Goal: Answer question/provide support: Share knowledge or assist other users

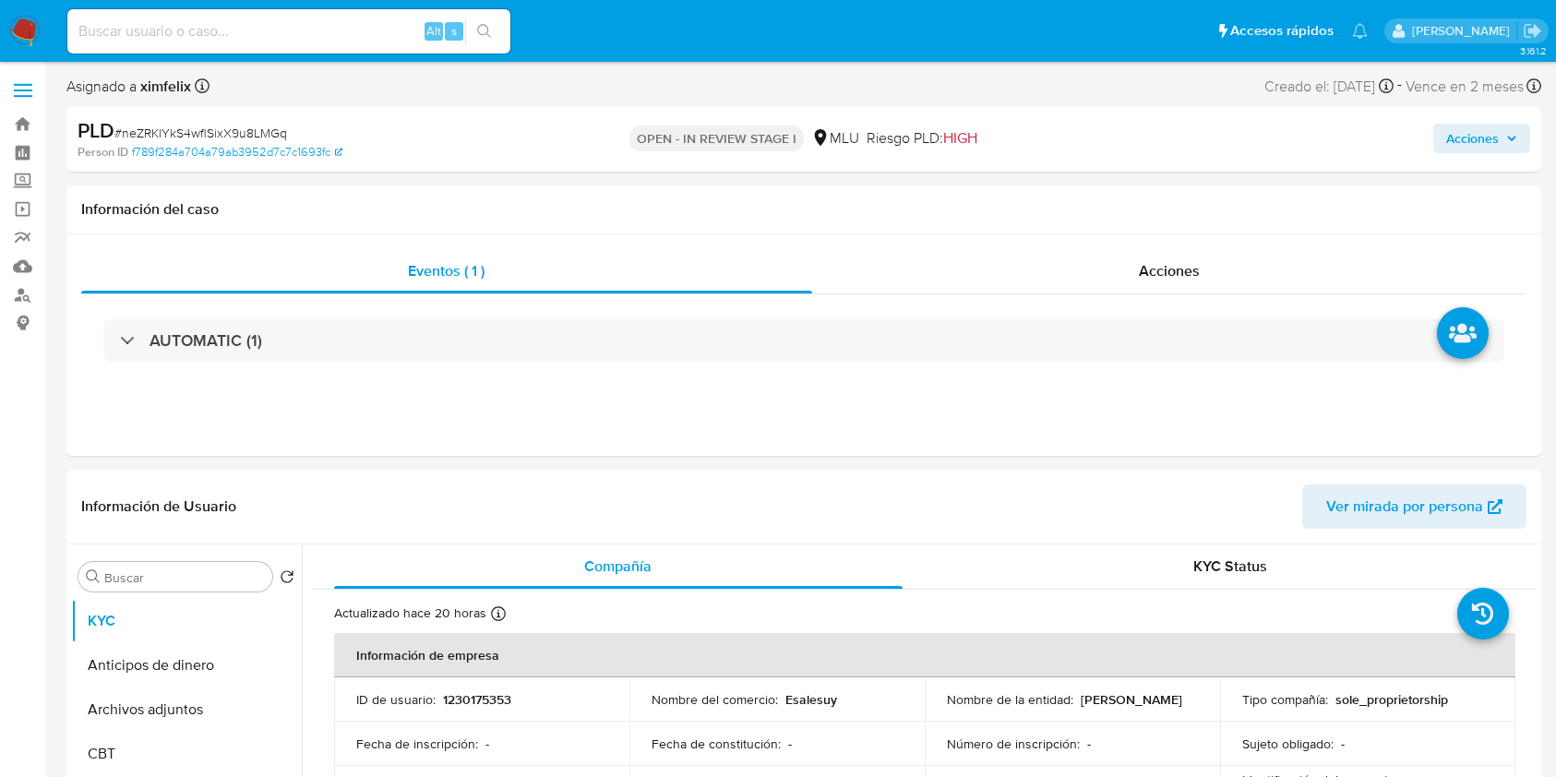
select select "10"
drag, startPoint x: 1555, startPoint y: 144, endPoint x: 1572, endPoint y: 197, distance: 55.5
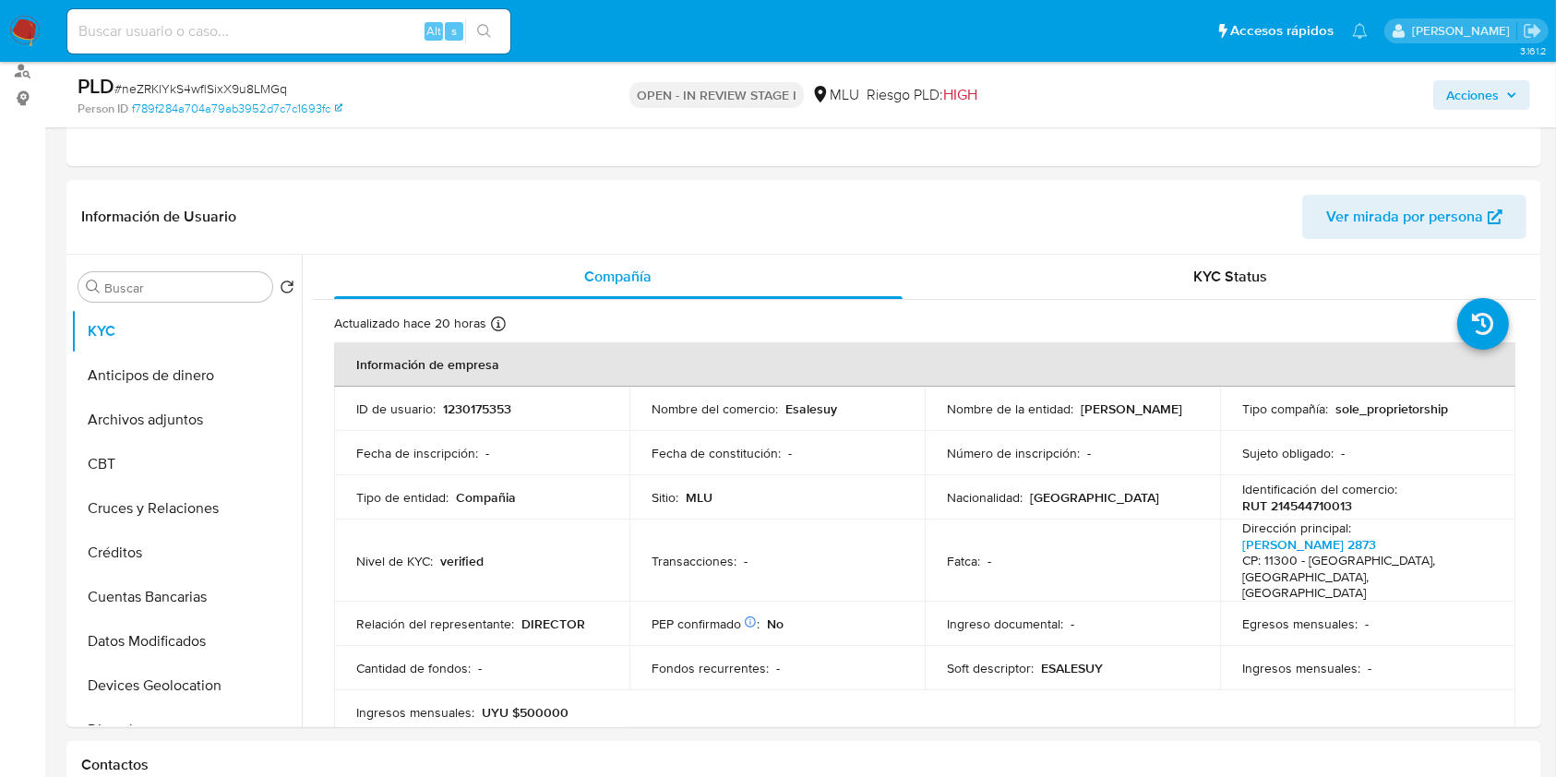
scroll to position [230, 0]
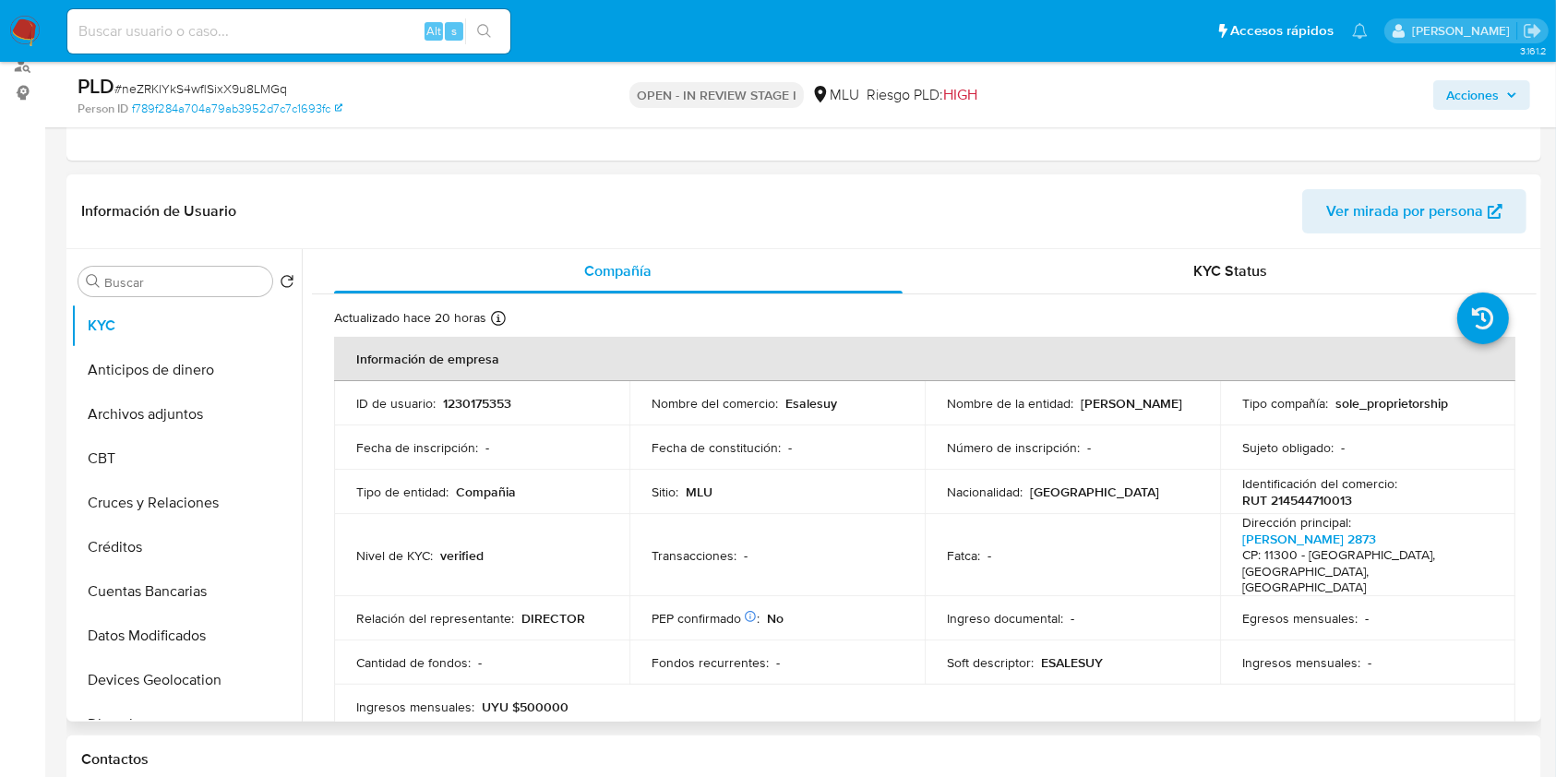
click at [1308, 496] on p "RUT 214544710013" at bounding box center [1298, 500] width 110 height 17
copy p "214544710013"
click at [200, 413] on button "Archivos adjuntos" at bounding box center [179, 414] width 216 height 44
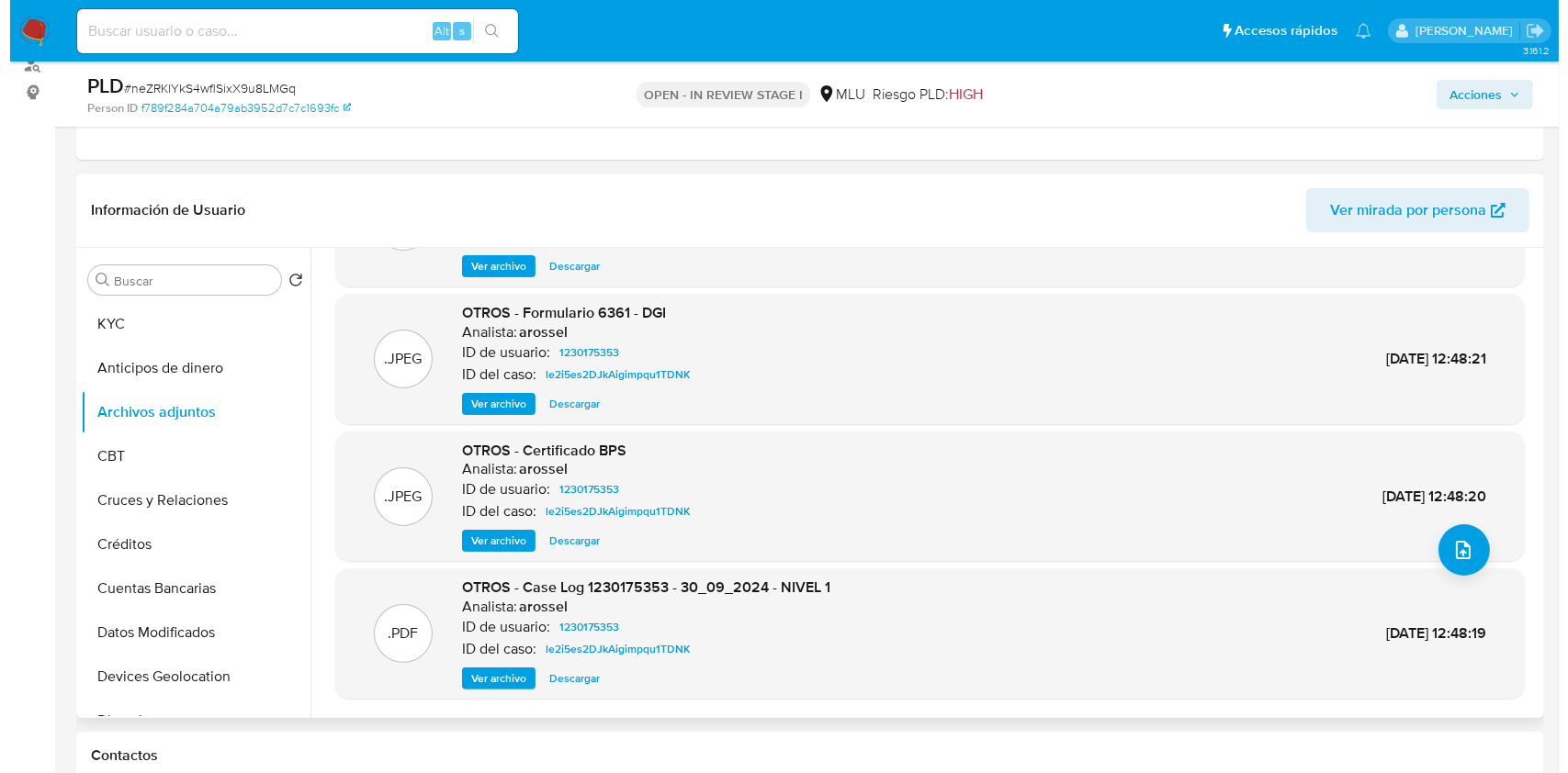
scroll to position [154, 0]
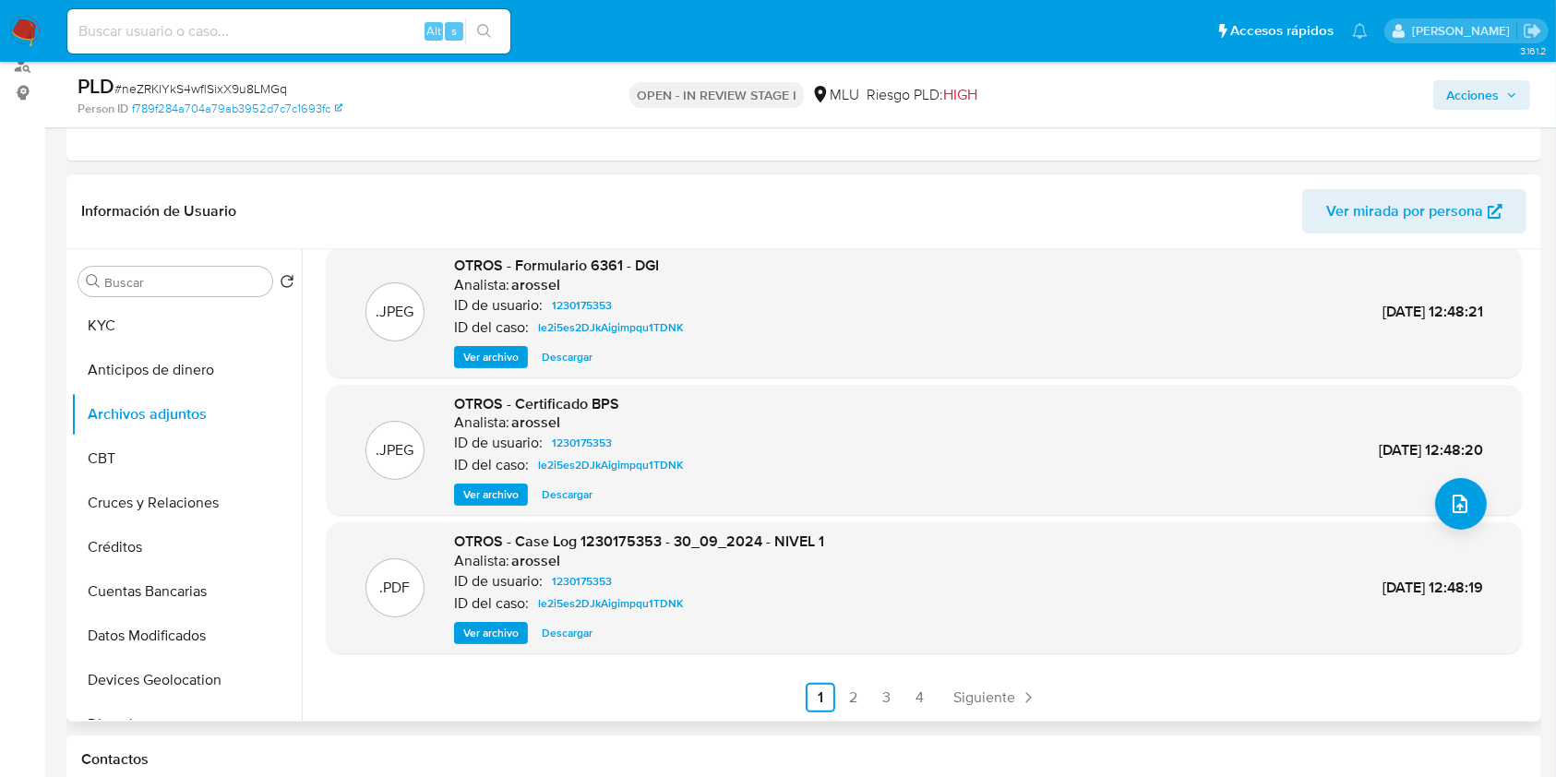
click at [482, 631] on span "Ver archivo" at bounding box center [490, 633] width 55 height 18
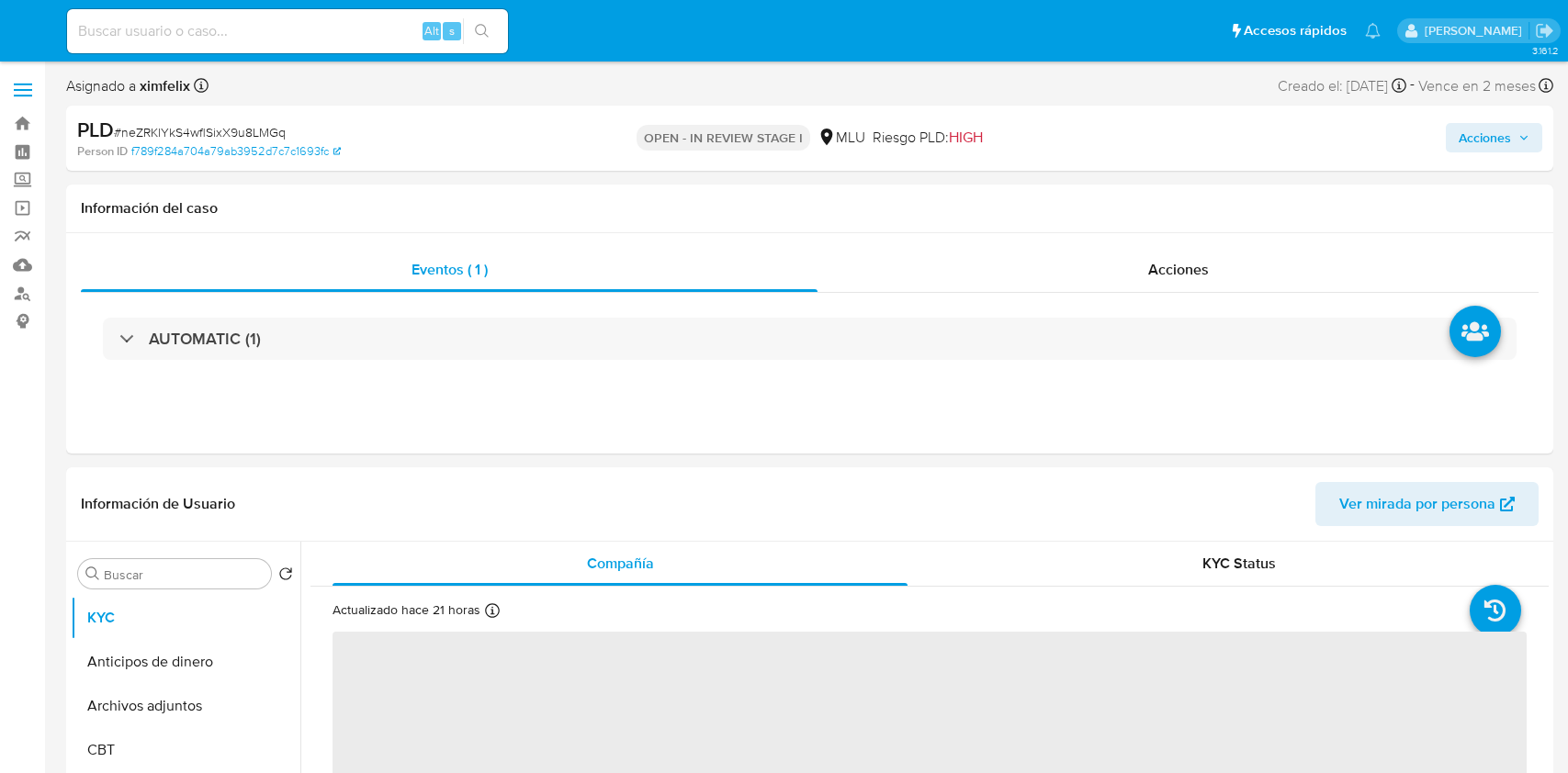
select select "10"
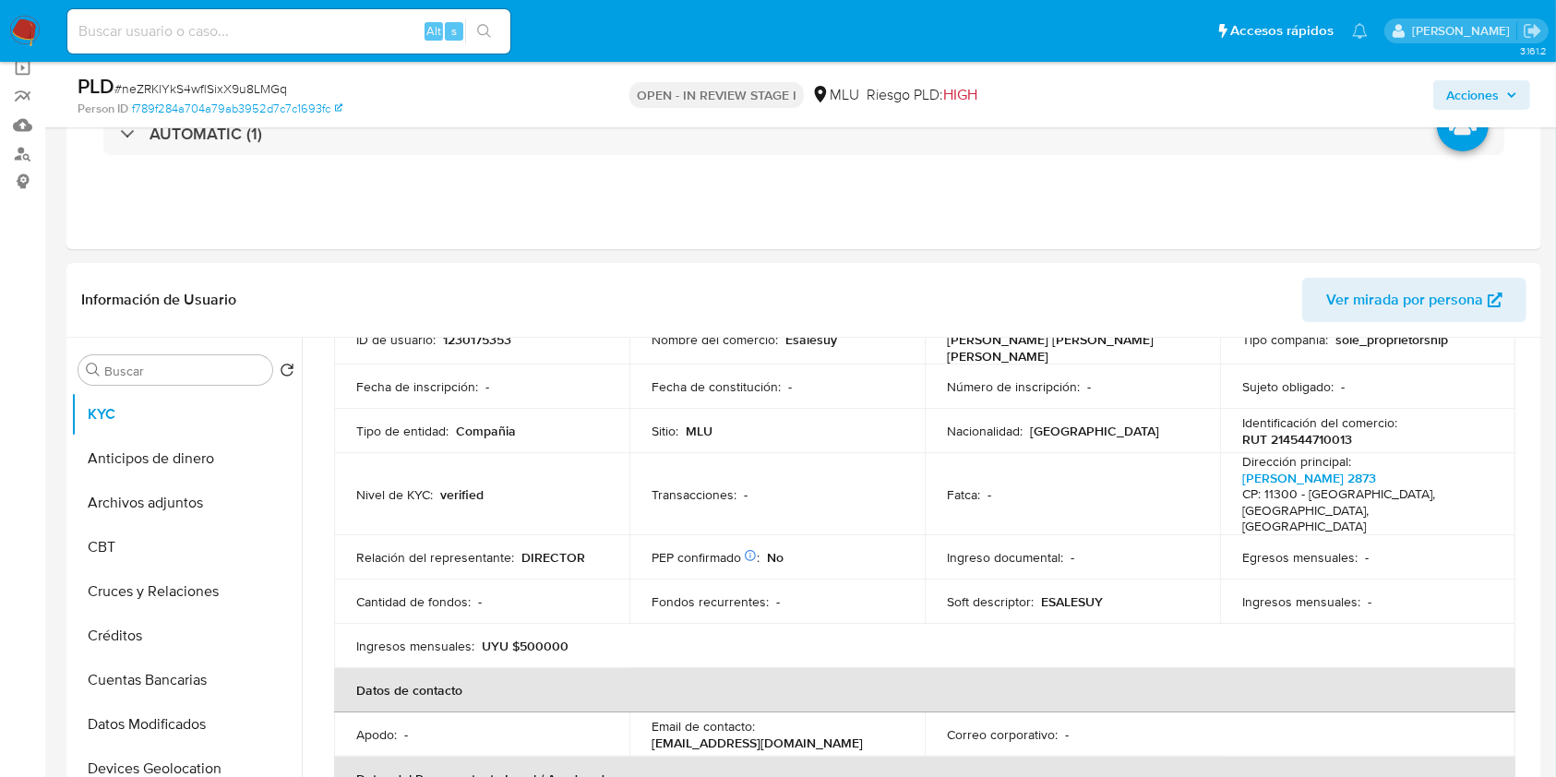
scroll to position [138, 0]
click at [1482, 314] on span "Ver mirada por persona" at bounding box center [1405, 303] width 157 height 44
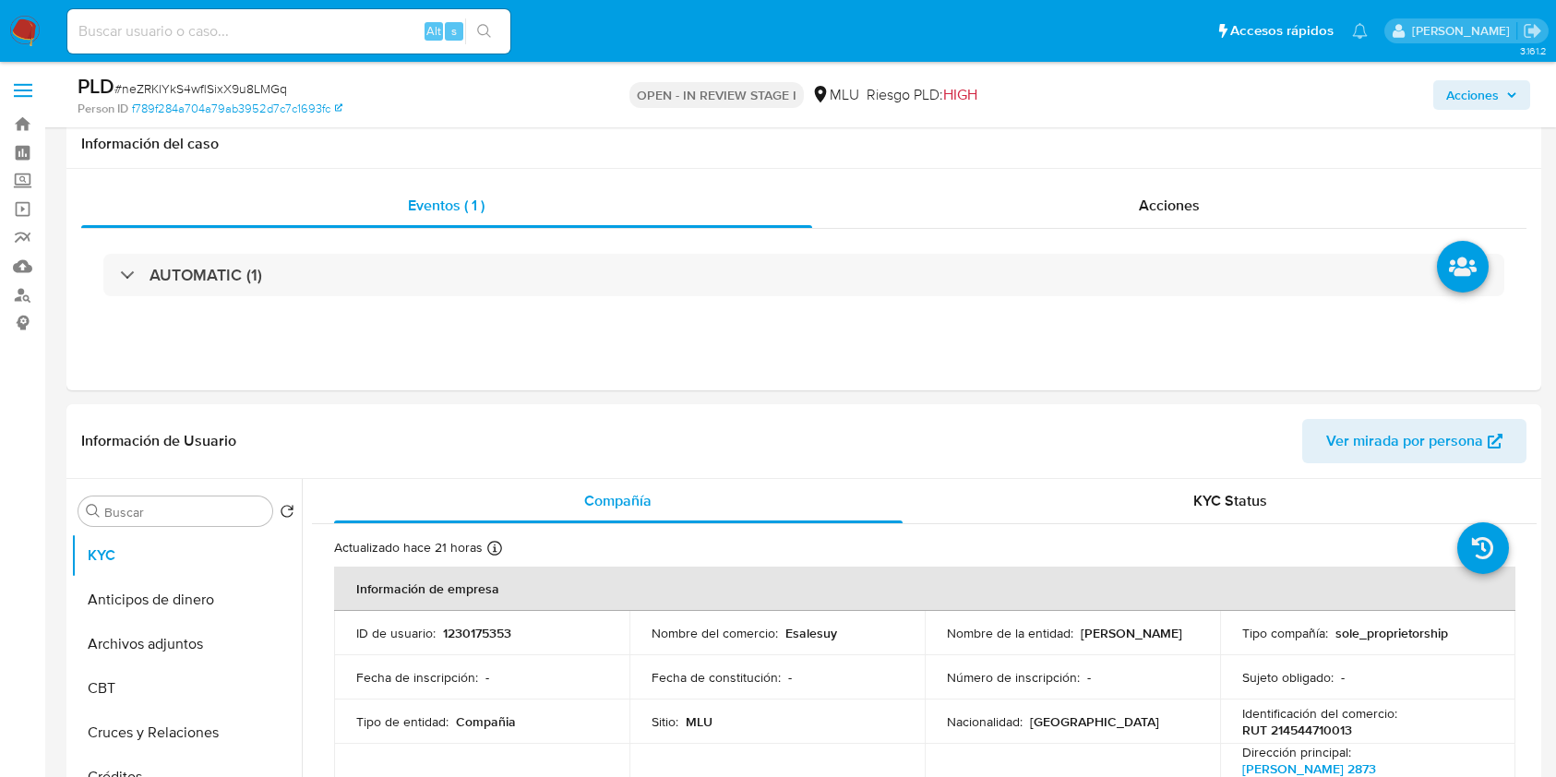
select select "10"
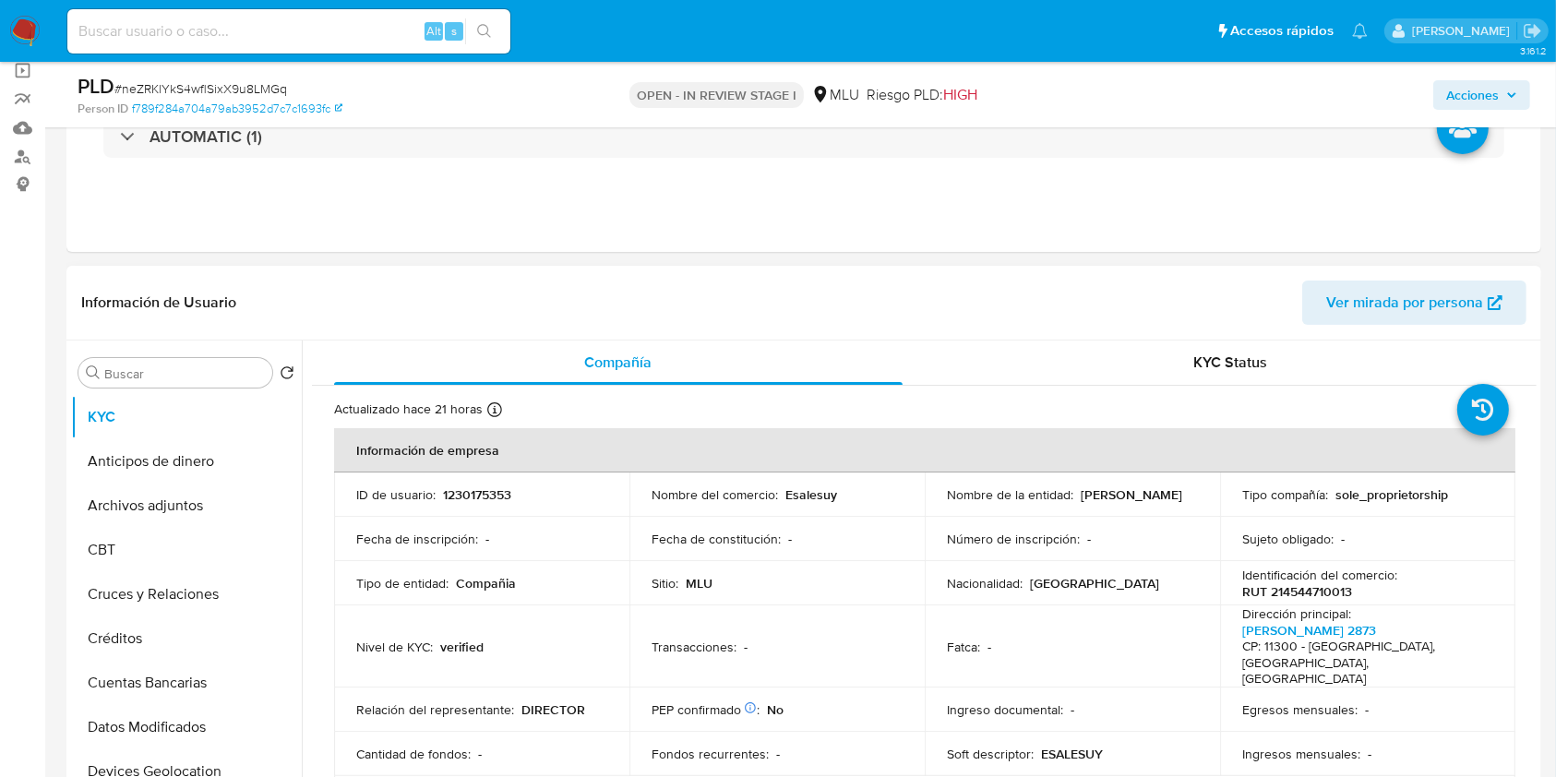
scroll to position [155, 0]
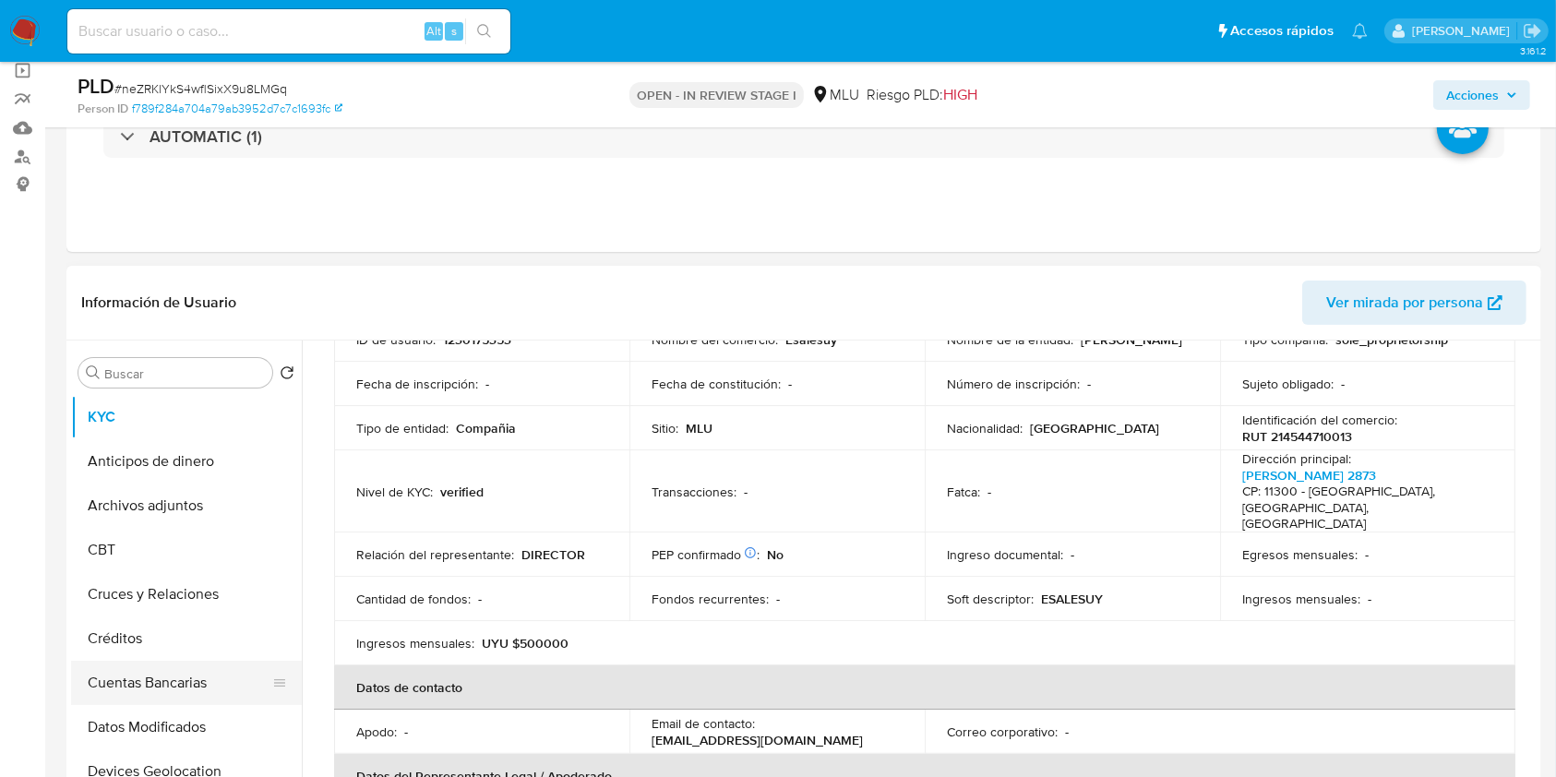
click at [203, 683] on button "Cuentas Bancarias" at bounding box center [179, 683] width 216 height 44
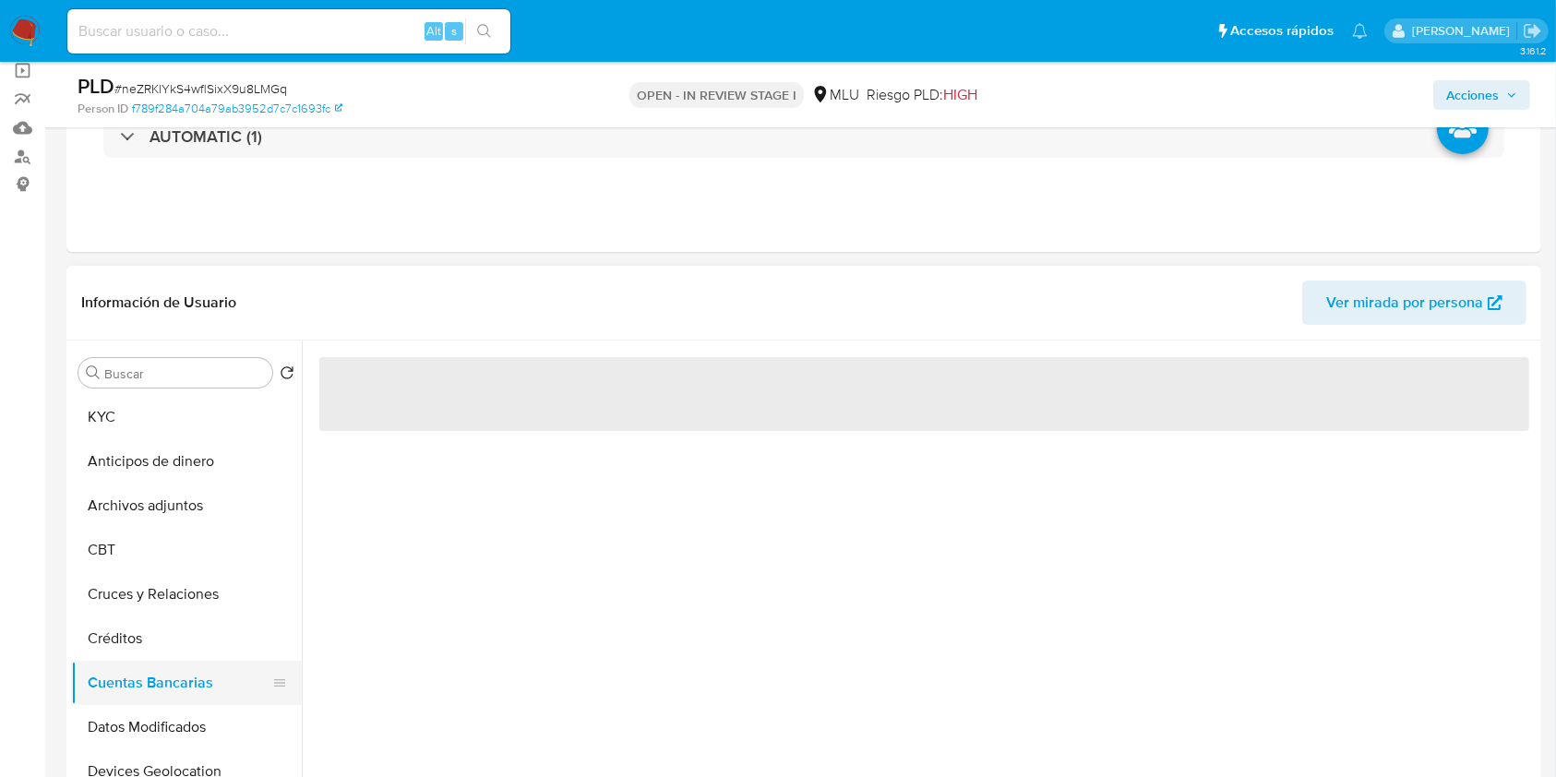
scroll to position [0, 0]
click at [545, 618] on div "‌" at bounding box center [919, 577] width 1235 height 473
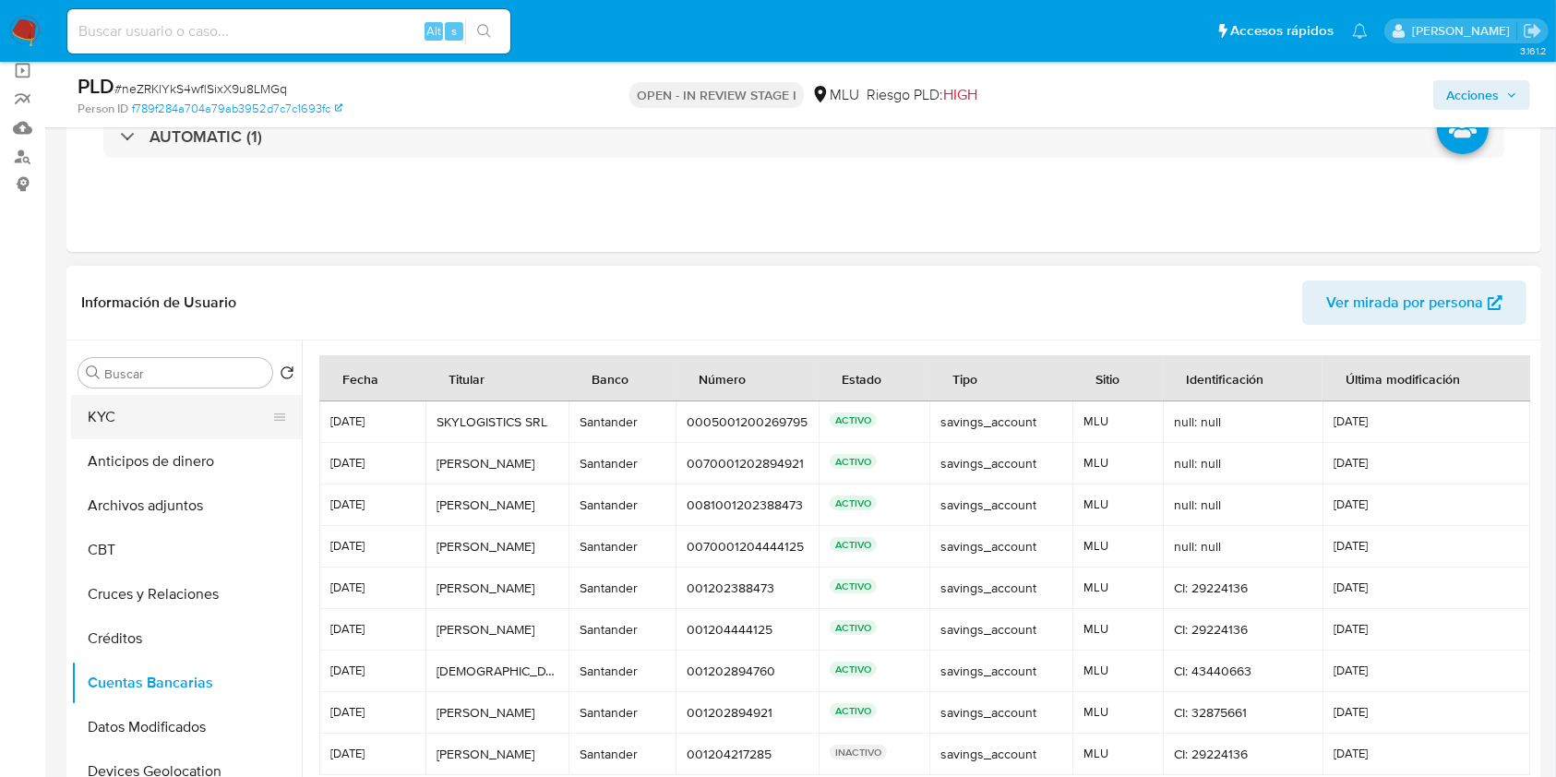
click at [204, 407] on button "KYC" at bounding box center [179, 417] width 216 height 44
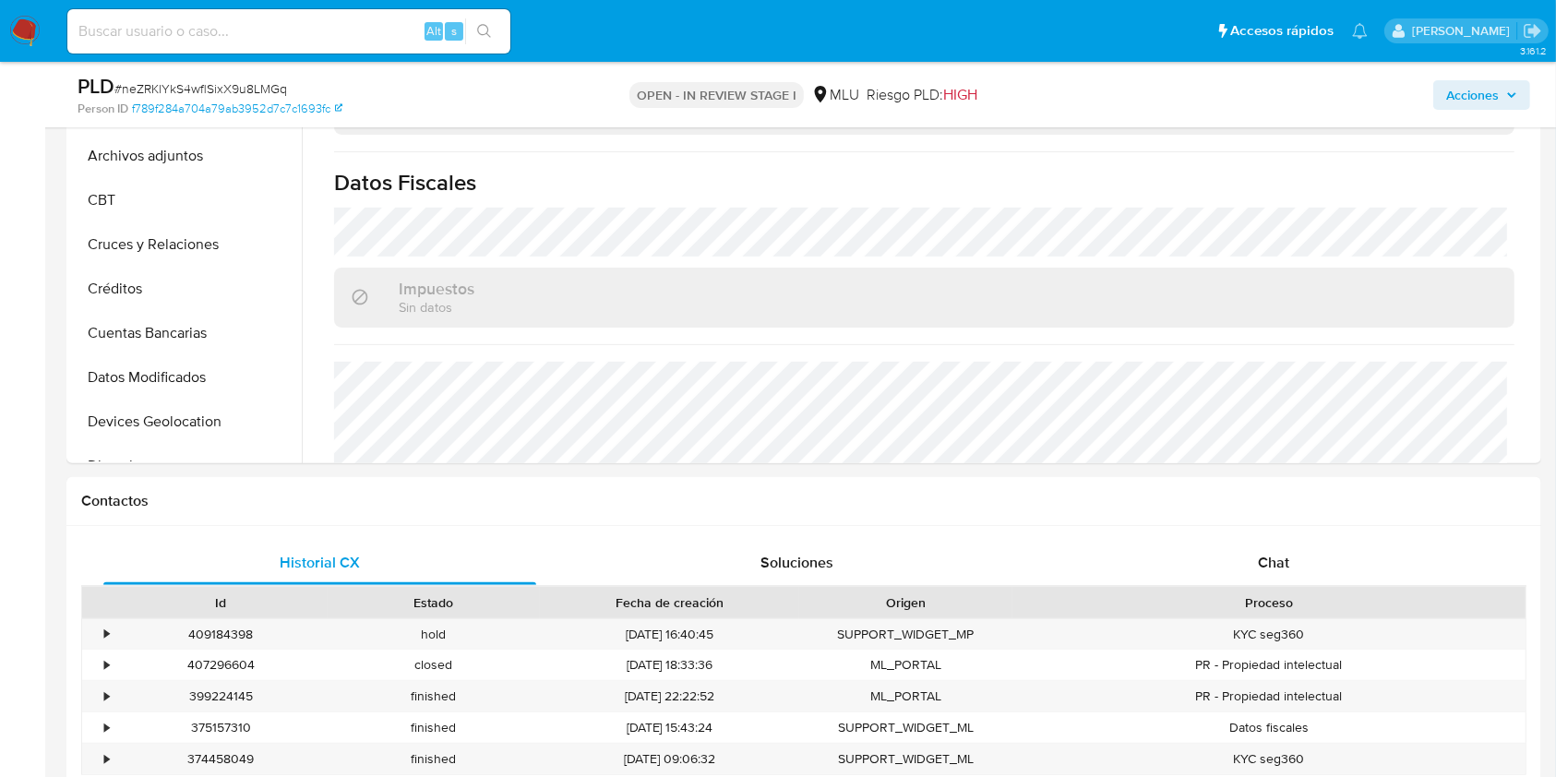
scroll to position [620, 0]
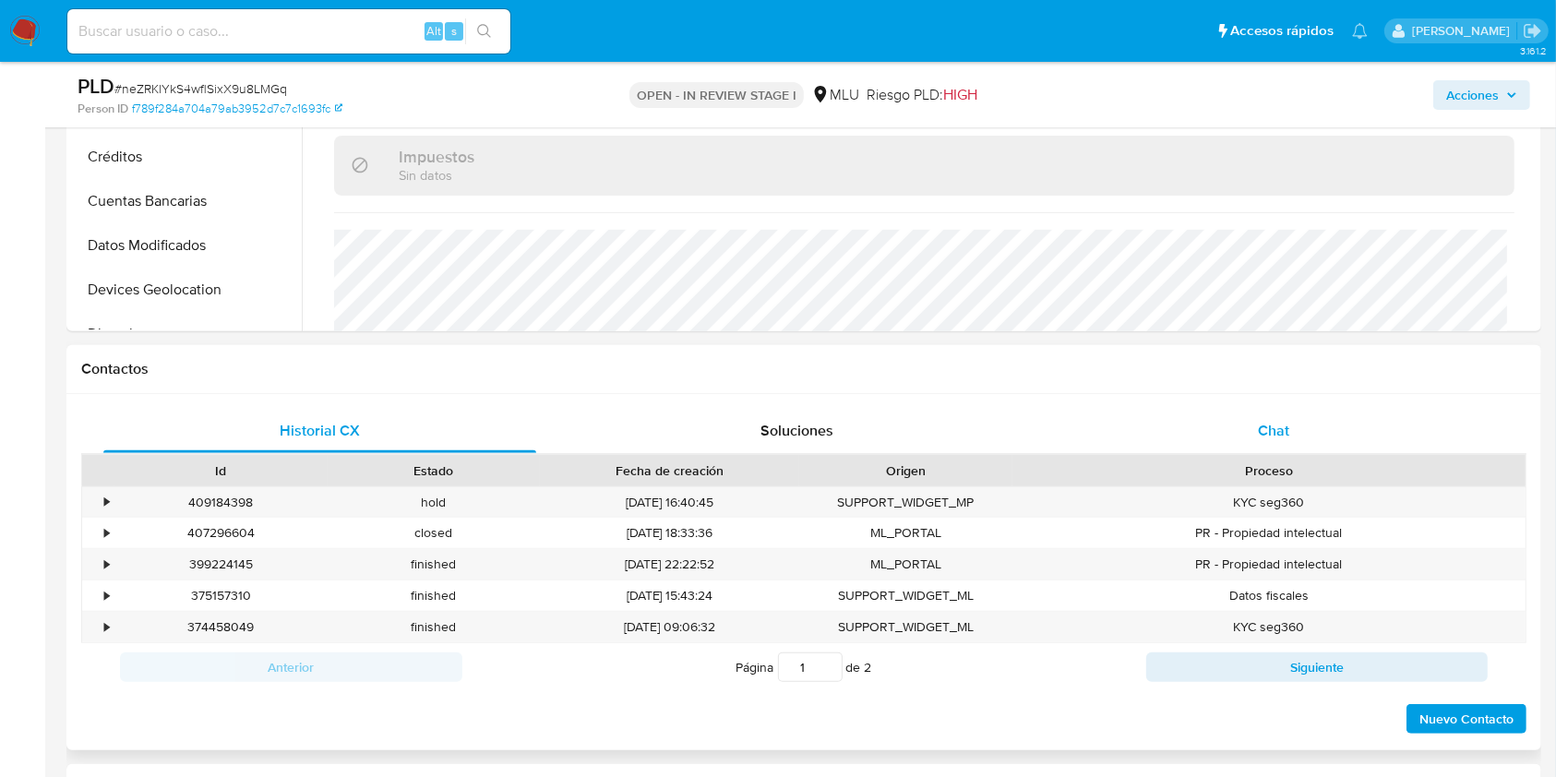
click at [1291, 418] on div "Chat" at bounding box center [1274, 431] width 433 height 44
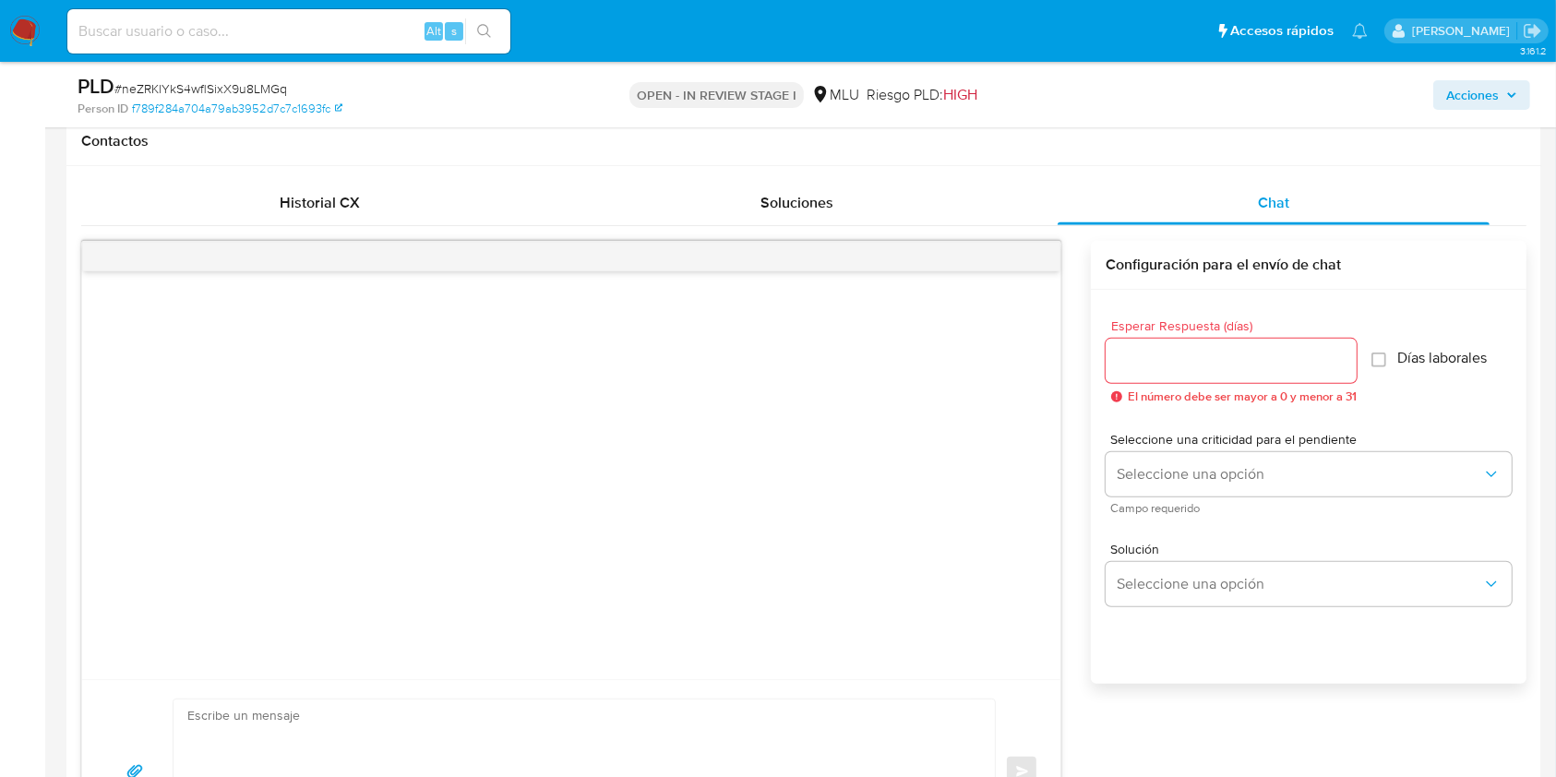
scroll to position [852, 0]
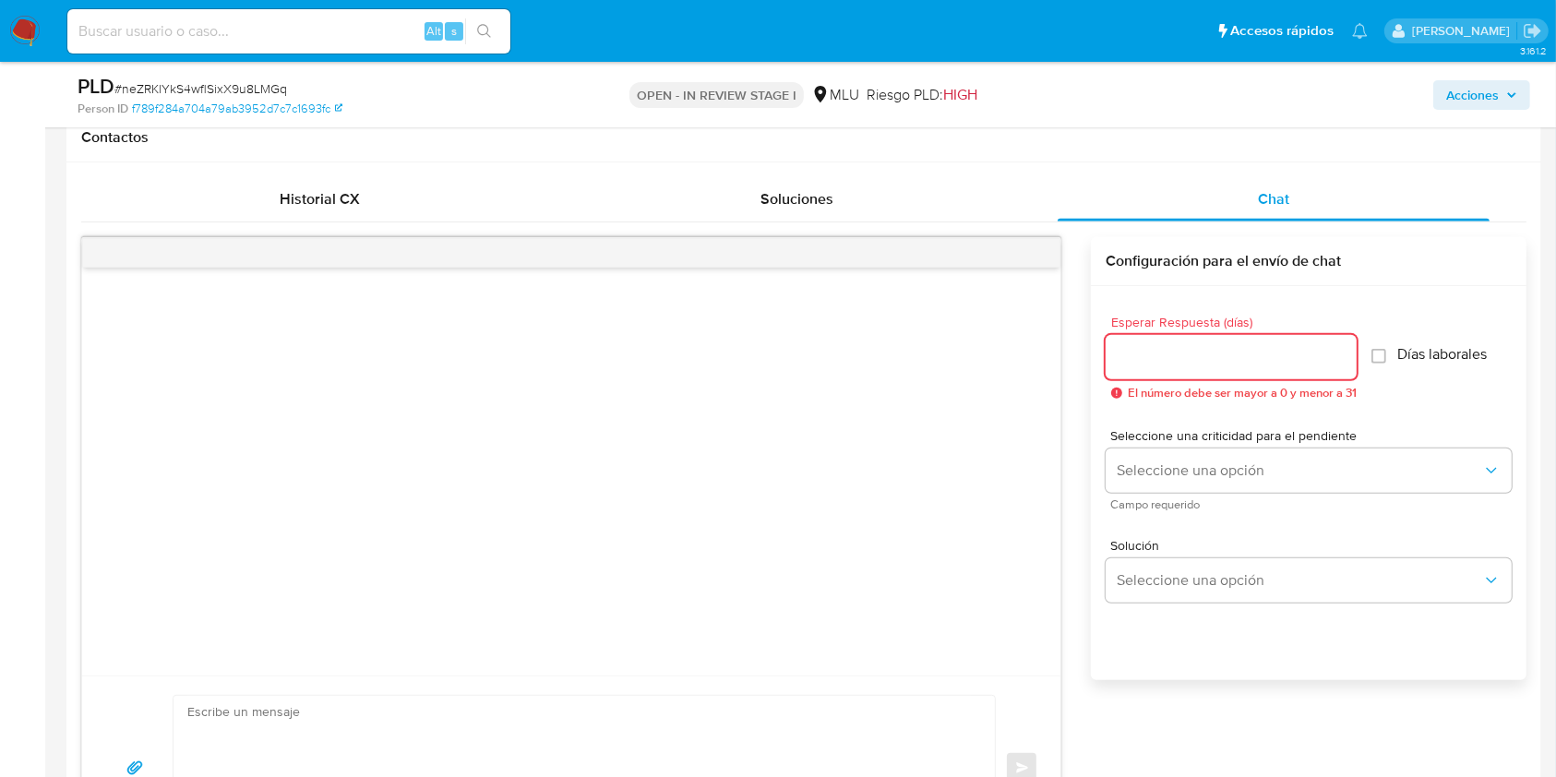
click at [1173, 367] on input "Esperar Respuesta (días)" at bounding box center [1231, 357] width 251 height 24
type input "0"
type input "3"
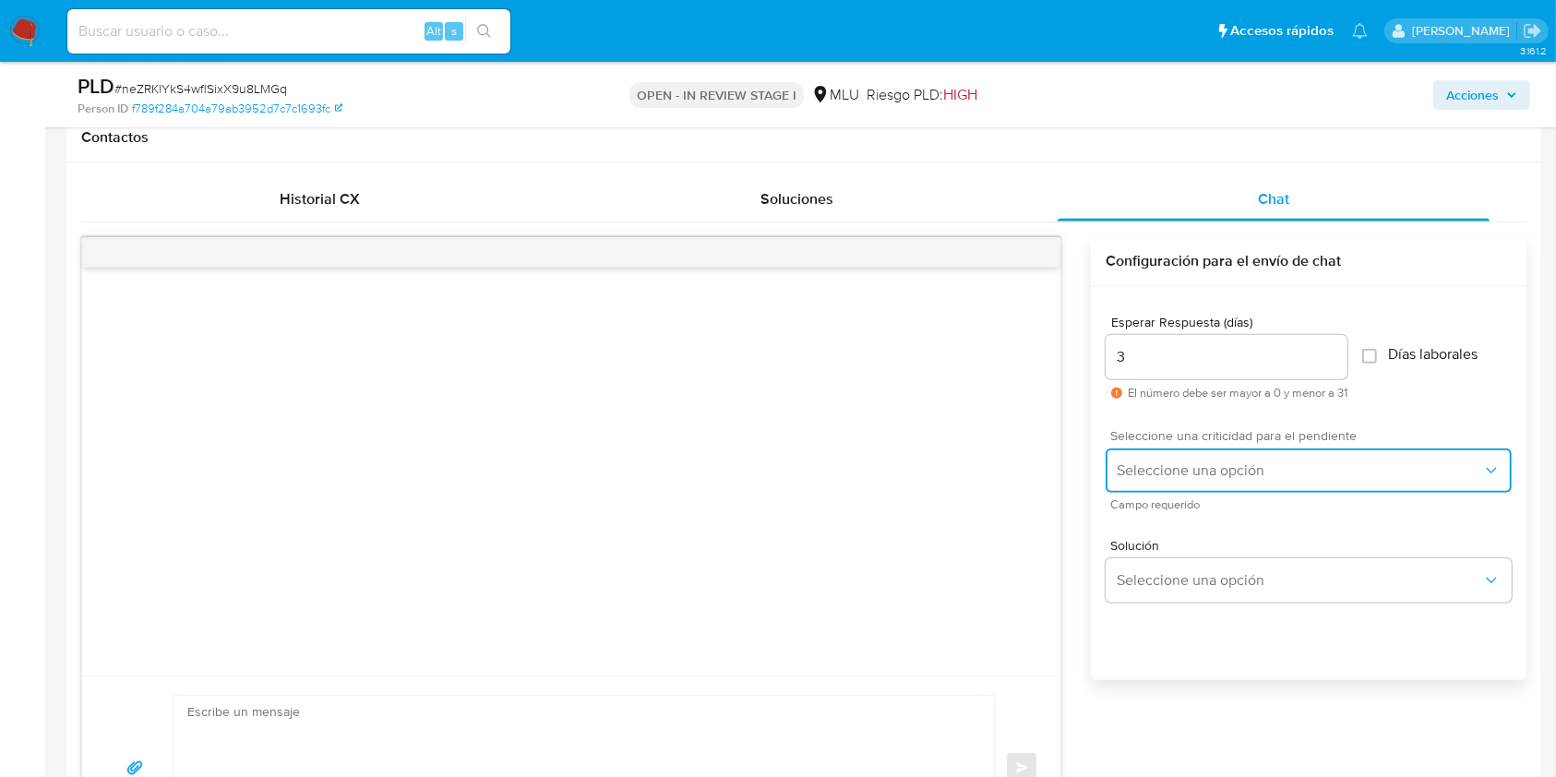
click at [1198, 451] on button "Seleccione una opción" at bounding box center [1309, 471] width 406 height 44
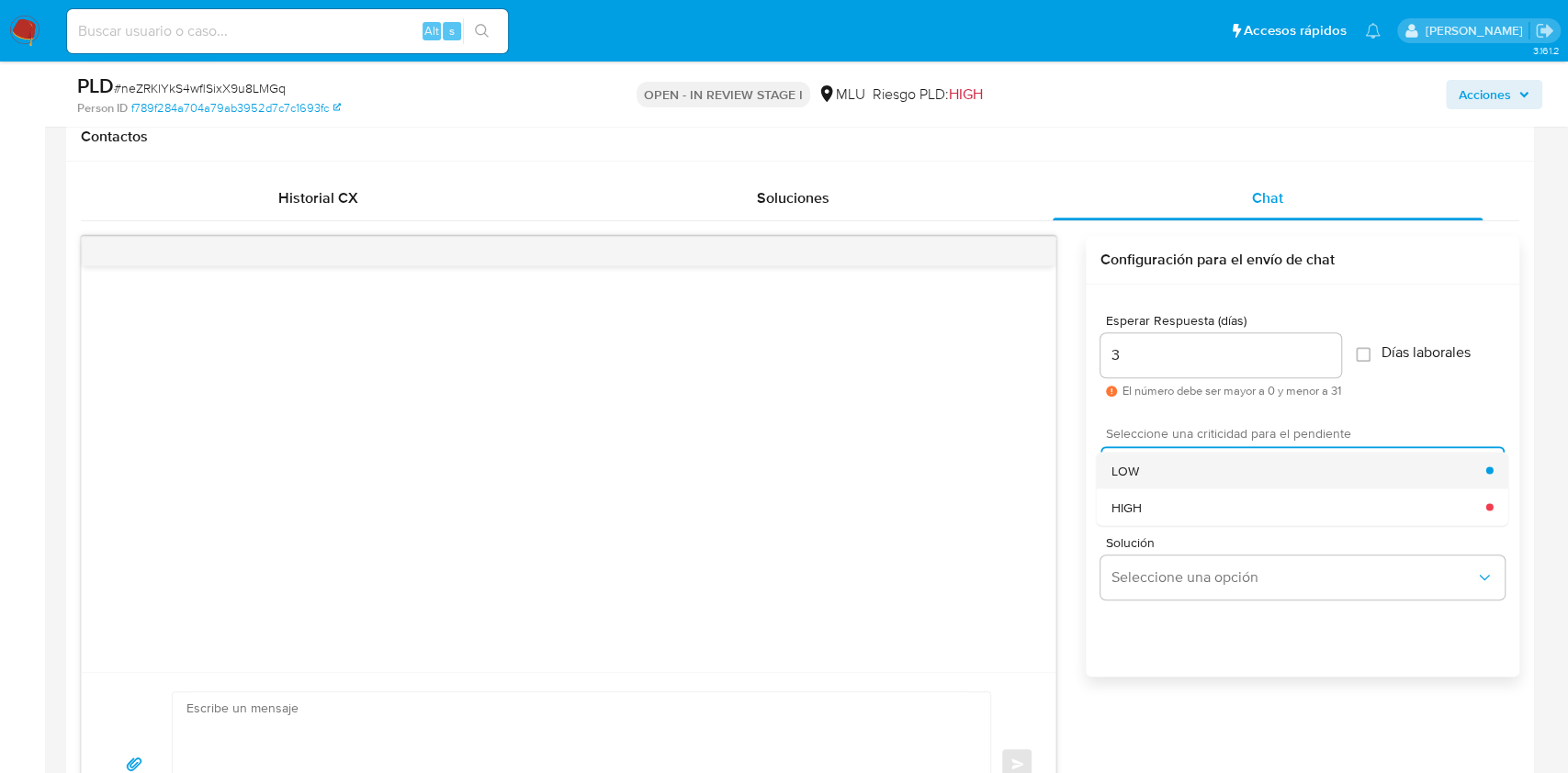
click at [1154, 455] on div "LOW" at bounding box center [1298, 470] width 375 height 37
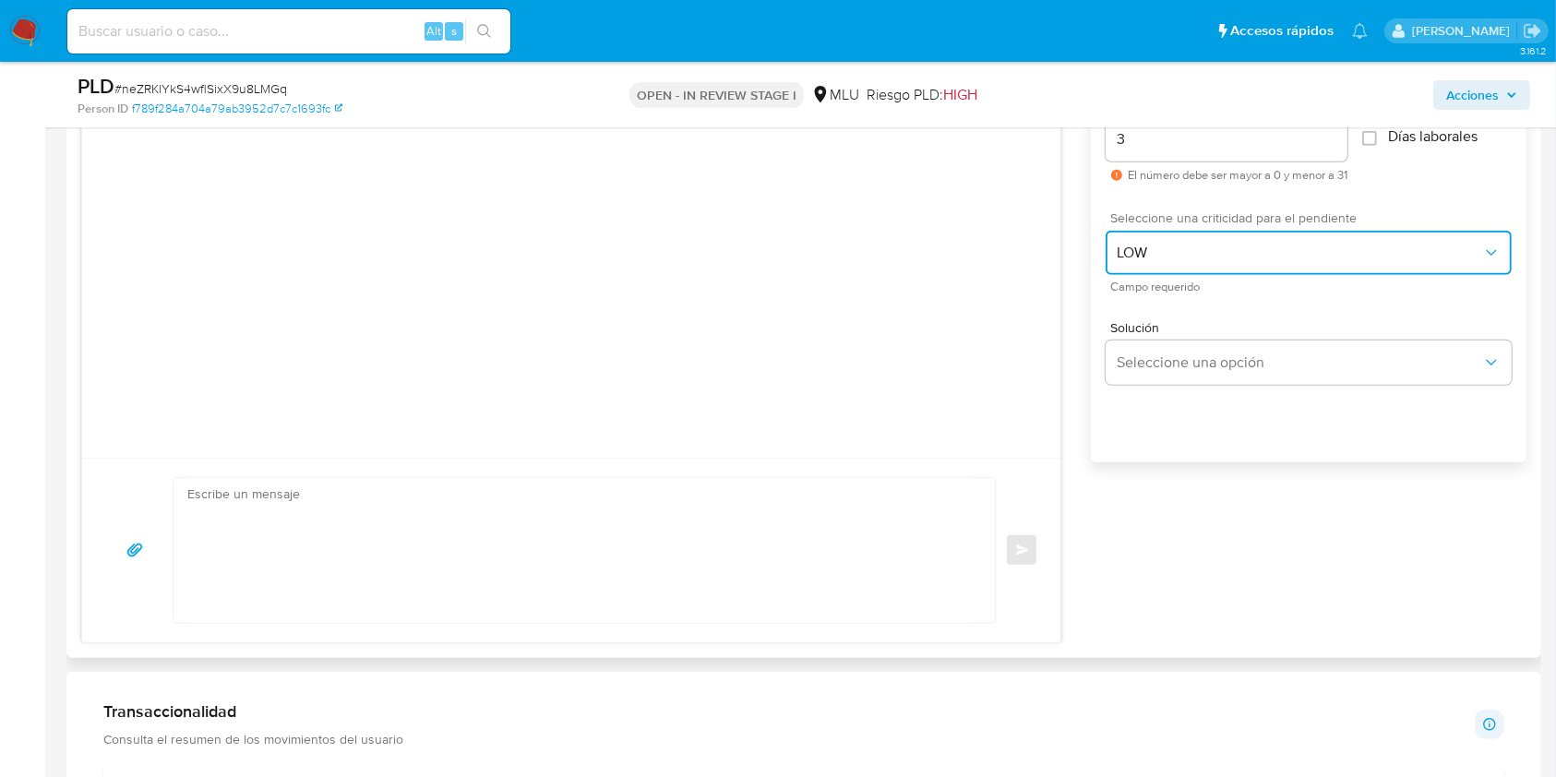
scroll to position [1099, 0]
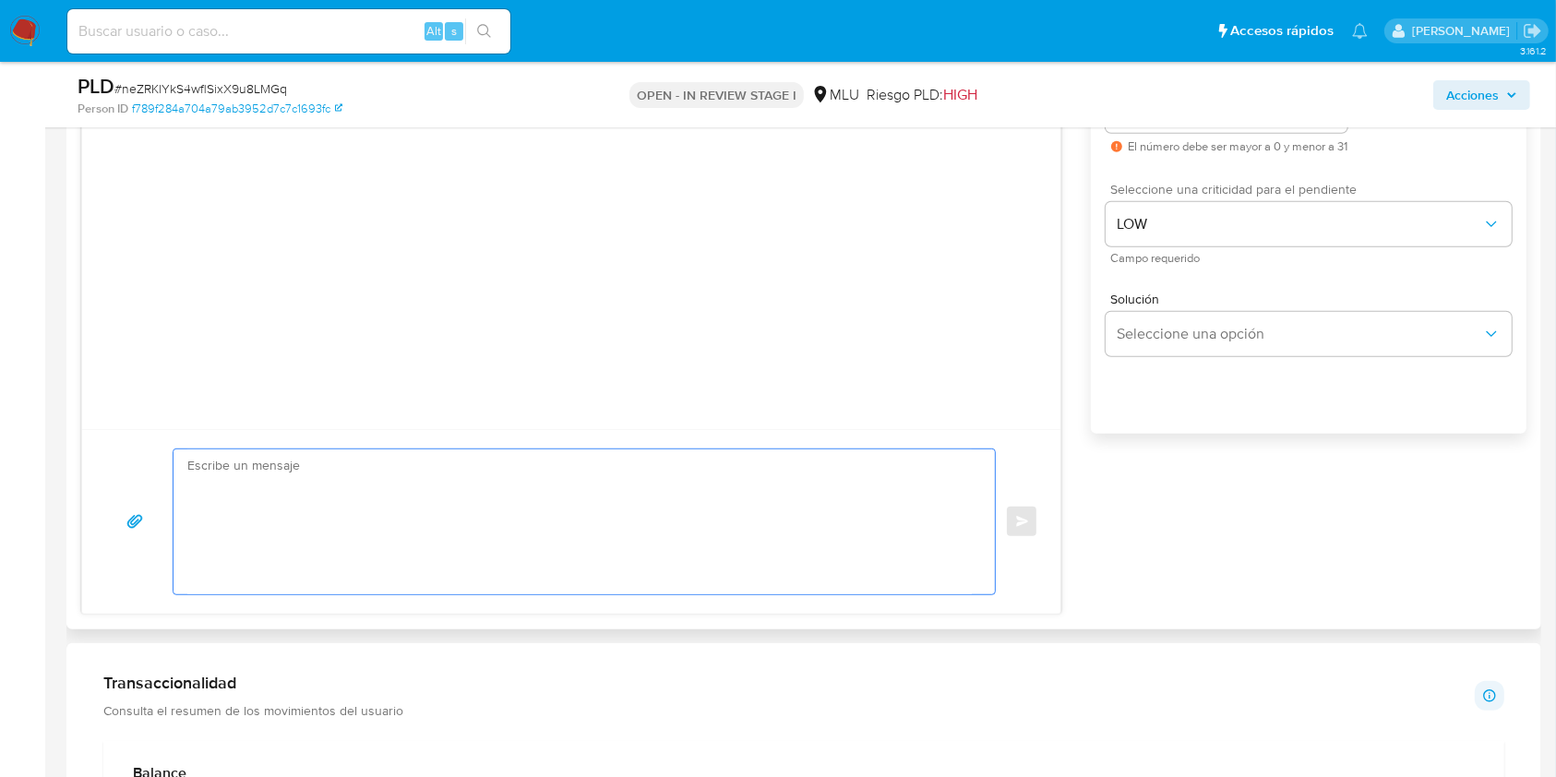
click at [618, 473] on textarea at bounding box center [579, 522] width 785 height 145
type textarea "B"
type textarea "v"
paste textarea "Buenas tardes, Te contactamos ya que detectamos que tus ingresos superan amplia…"
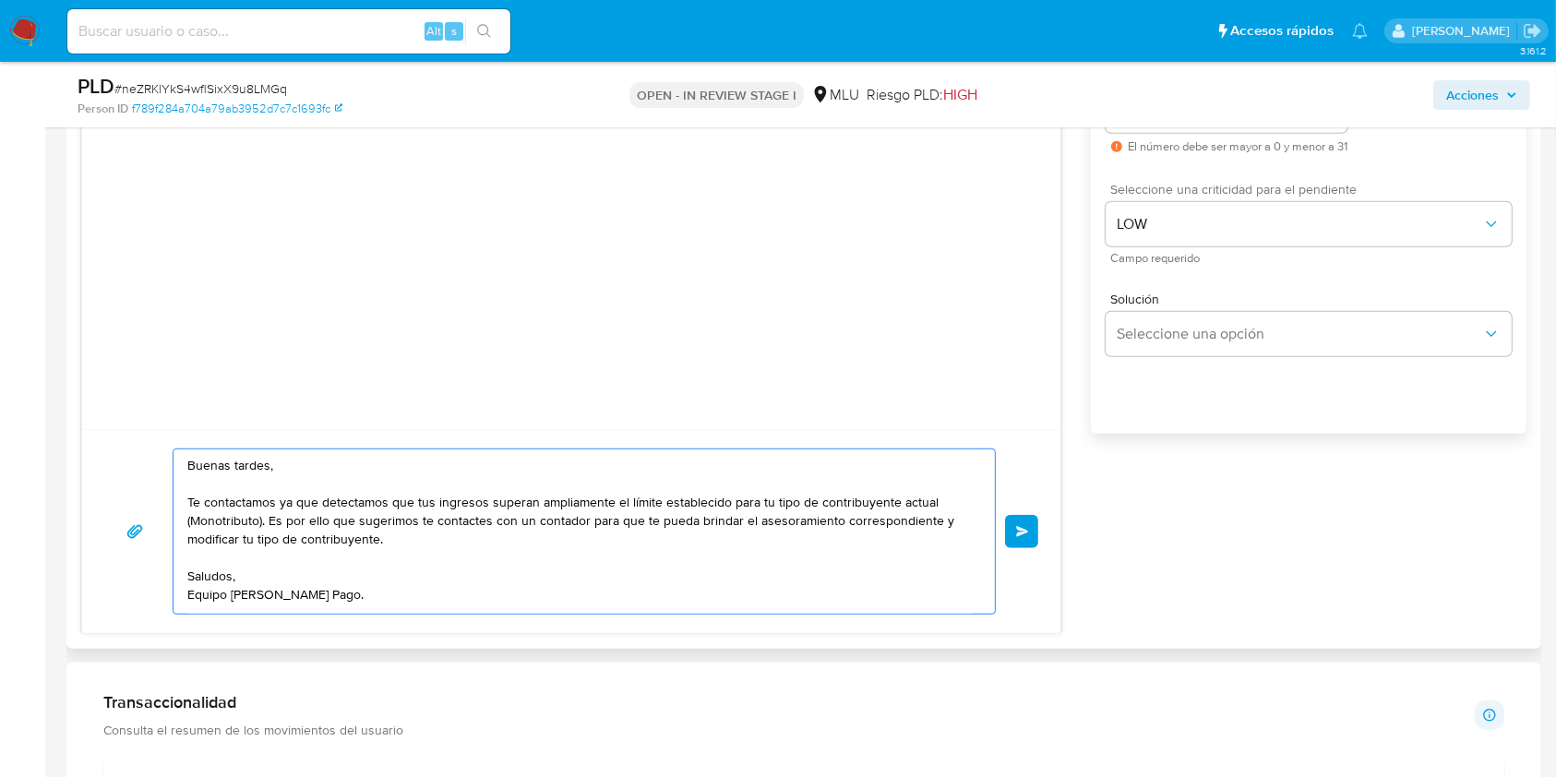
click at [589, 535] on textarea "Buenas tardes, Te contactamos ya que detectamos que tus ingresos superan amplia…" at bounding box center [579, 532] width 785 height 164
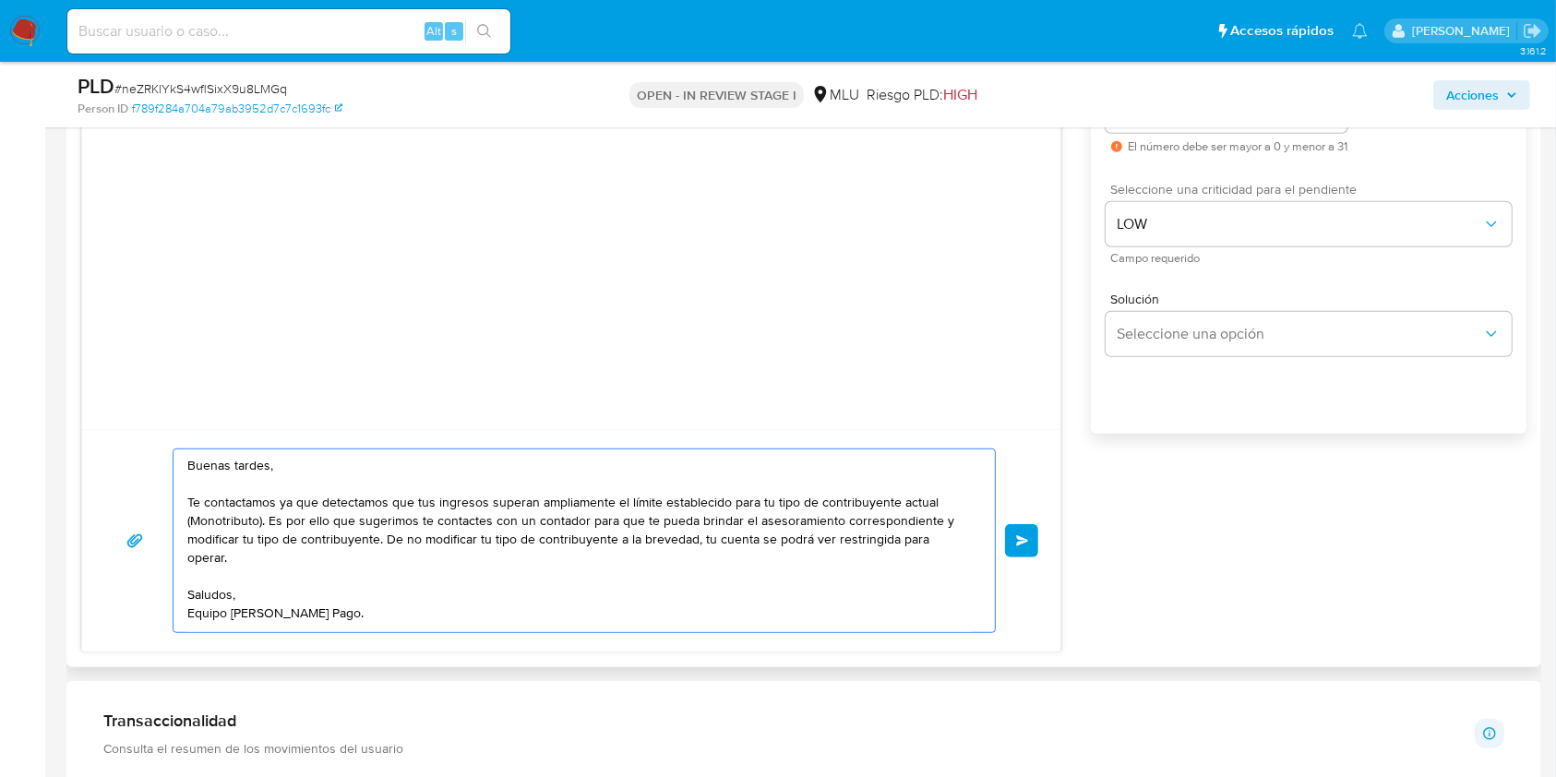
click at [812, 604] on textarea "Buenas tardes, Te contactamos ya que detectamos que tus ingresos superan amplia…" at bounding box center [579, 541] width 785 height 183
click at [768, 630] on textarea "Buenas tardes, Te contactamos ya que detectamos que tus ingresos superan amplia…" at bounding box center [579, 541] width 785 height 183
type textarea "Buenas tardes, Te contactamos ya que detectamos que tus ingresos superan amplia…"
click at [1042, 546] on div "Buenas tardes, Te contactamos ya que detectamos que tus ingresos superan amplia…" at bounding box center [571, 540] width 979 height 222
click at [1030, 544] on button "Enviar" at bounding box center [1021, 540] width 33 height 33
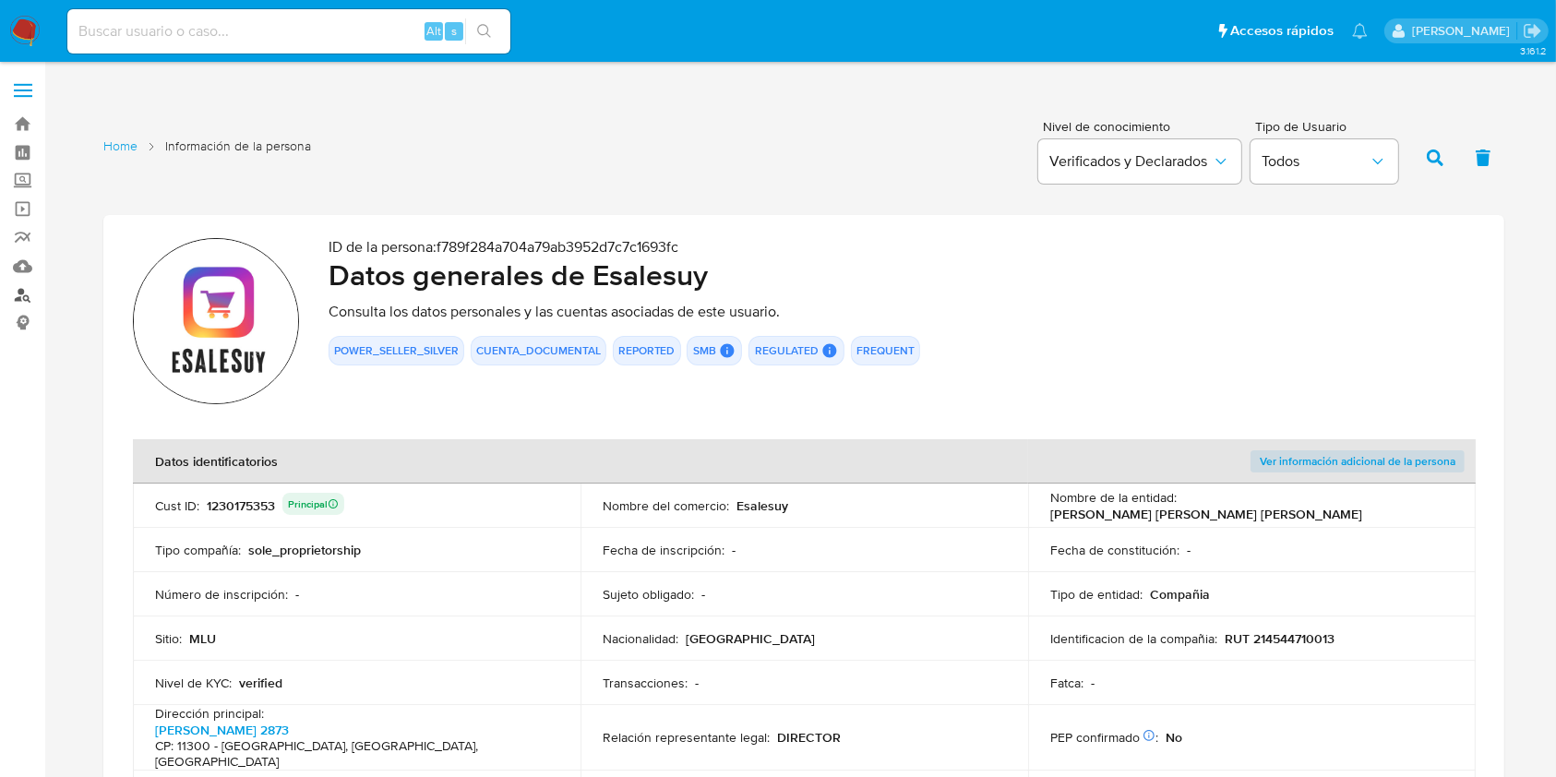
click at [22, 300] on link "Buscador de personas" at bounding box center [110, 295] width 220 height 29
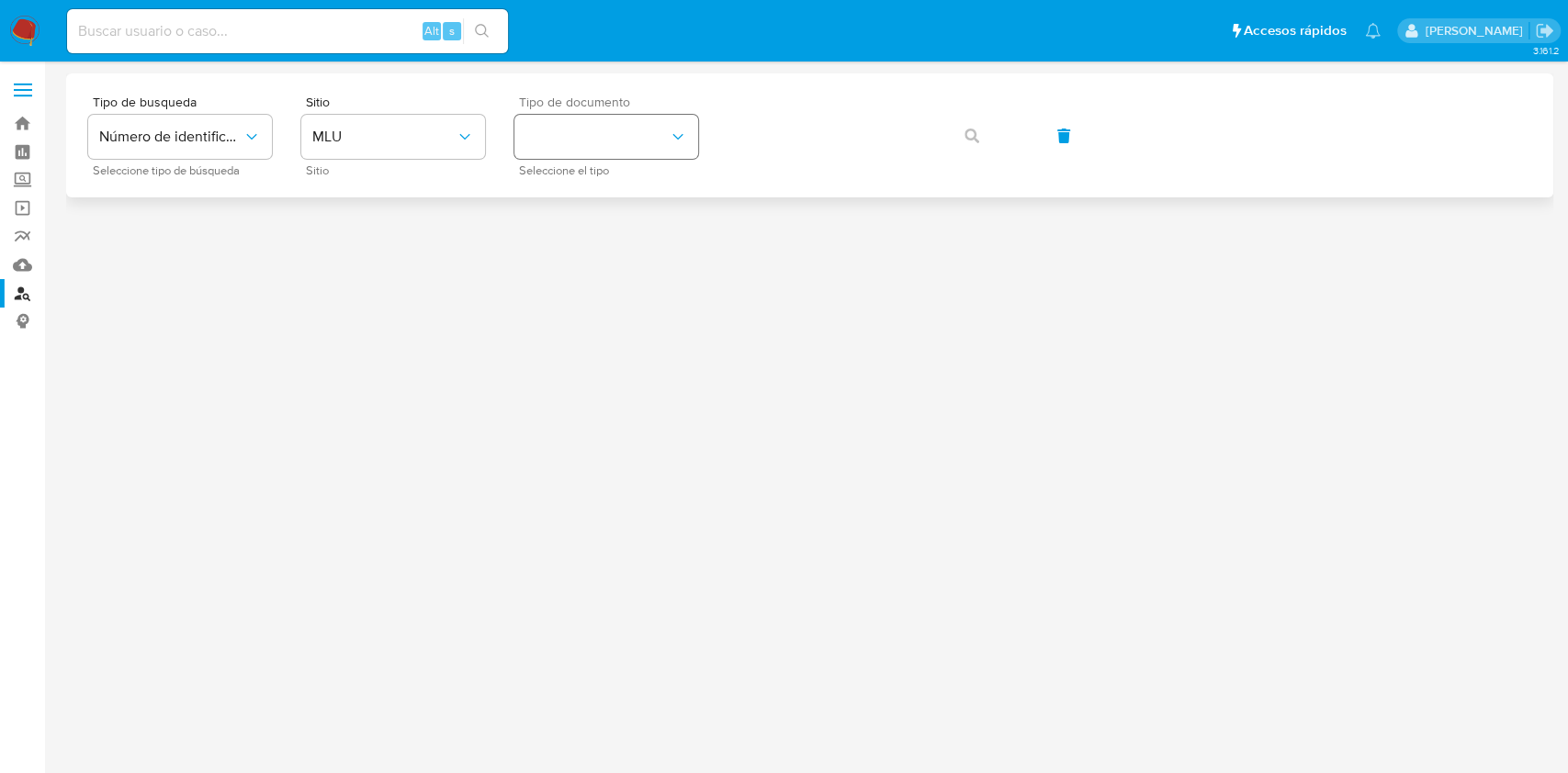
drag, startPoint x: 640, startPoint y: 167, endPoint x: 659, endPoint y: 137, distance: 35.5
click at [659, 137] on div "Tipo de documento Seleccione el tipo" at bounding box center [606, 135] width 184 height 80
click at [659, 137] on button "identificationType" at bounding box center [606, 136] width 184 height 44
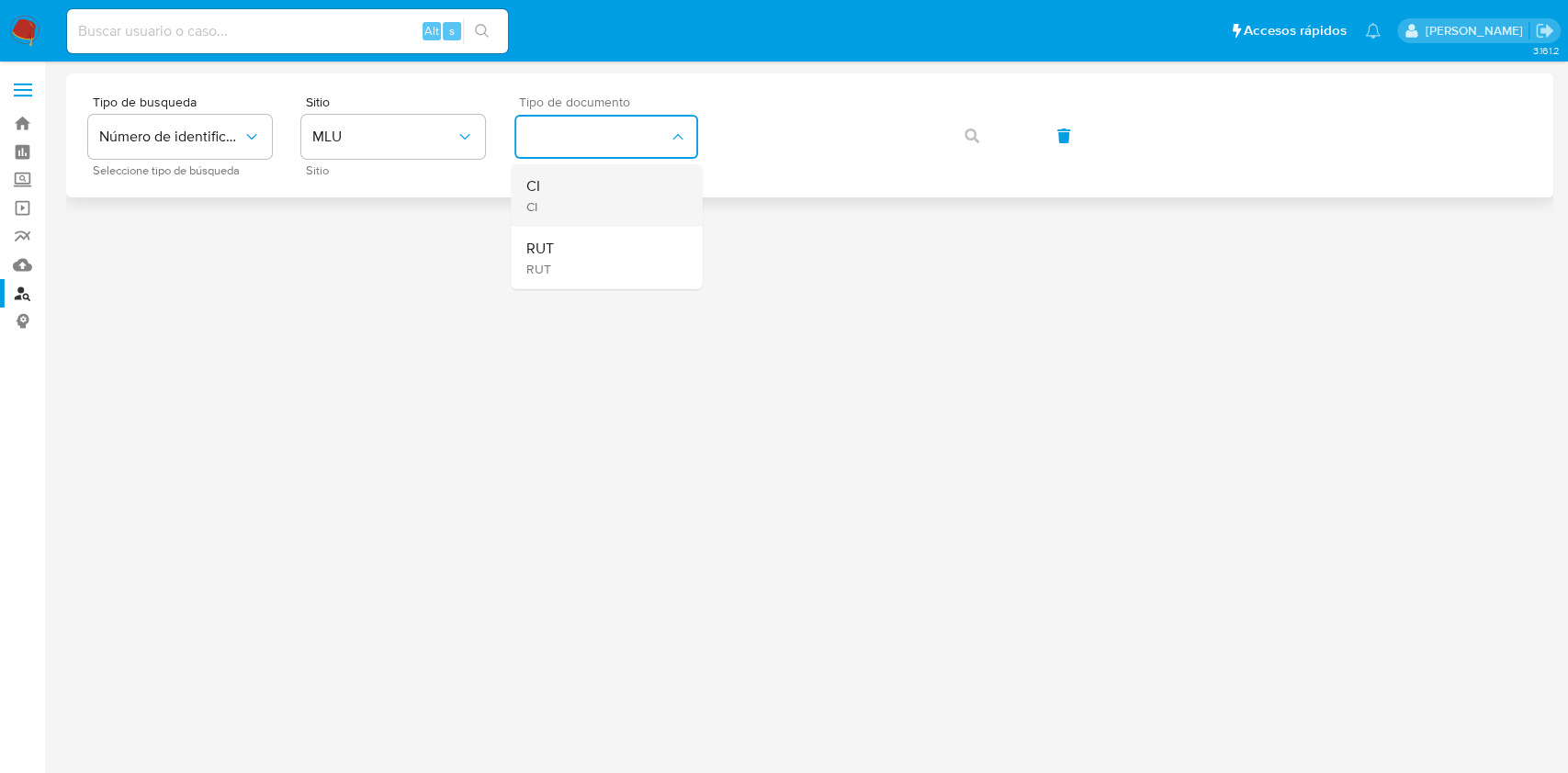
click at [635, 170] on div "CI CI" at bounding box center [600, 195] width 150 height 63
click at [979, 140] on button "button" at bounding box center [971, 135] width 63 height 44
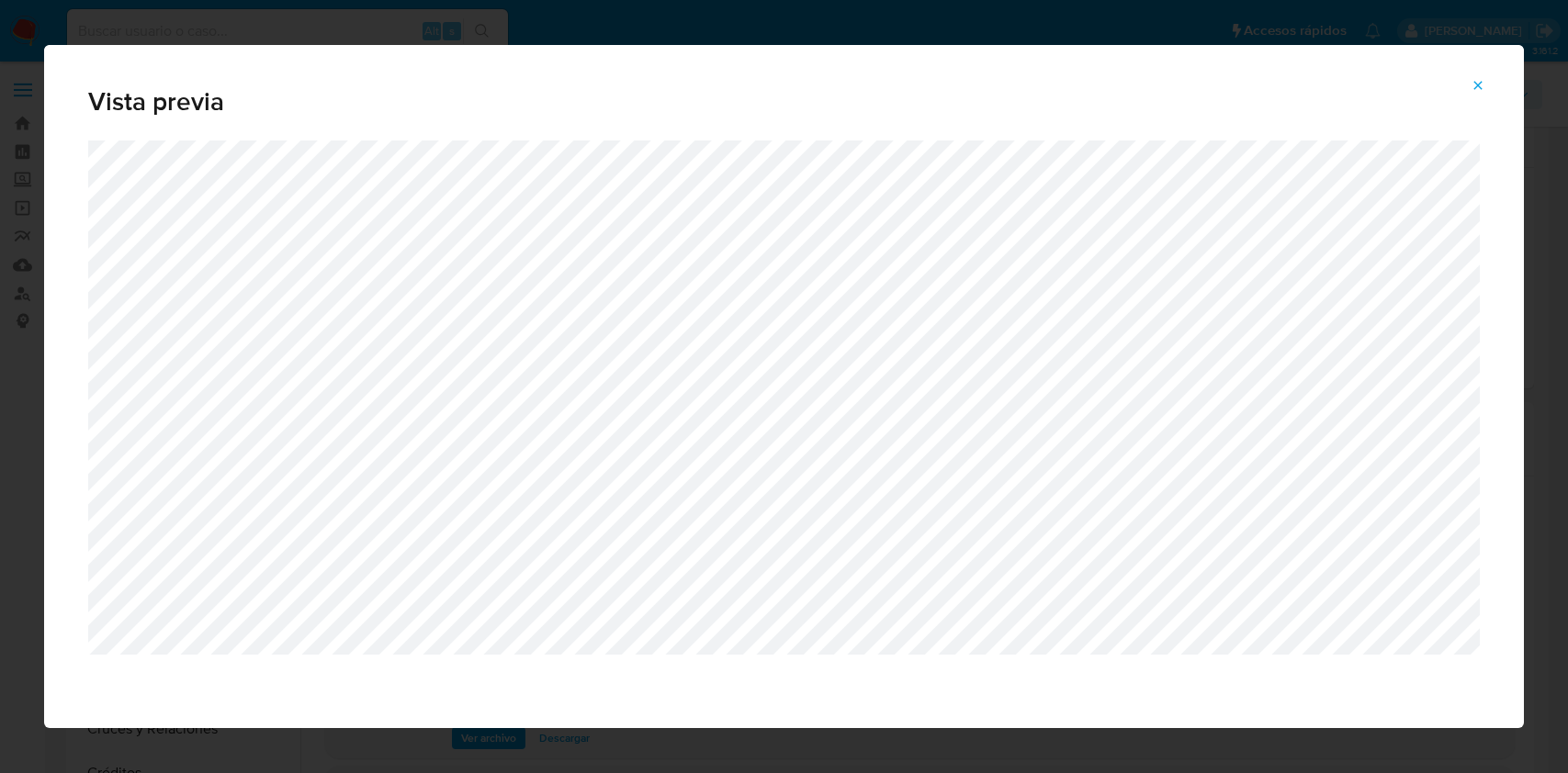
select select "10"
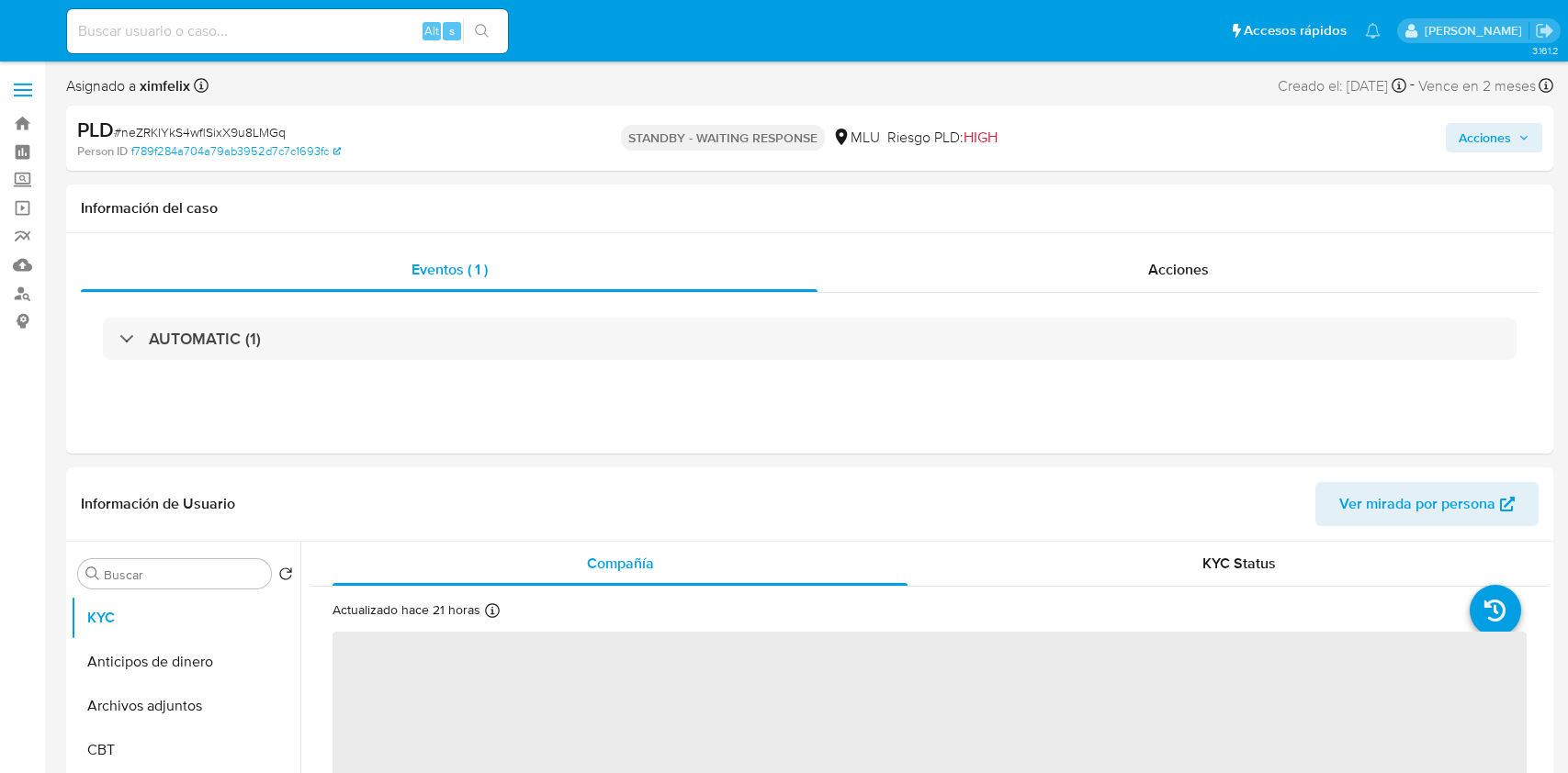
select select "10"
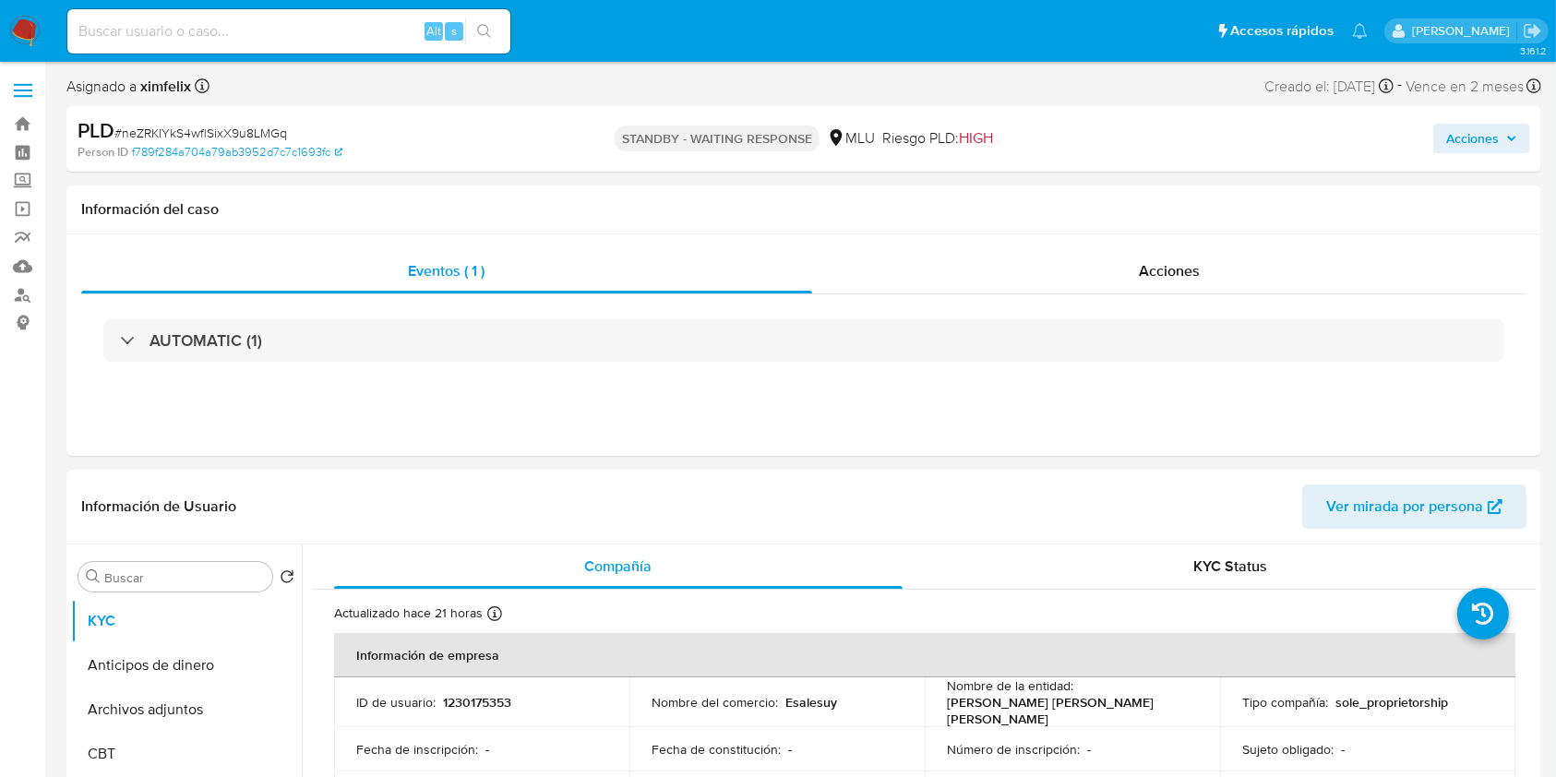
click at [281, 19] on input at bounding box center [288, 31] width 443 height 24
paste input "rjtPva383zpnRsBFL82sZjmV"
type input "rjtPva383zpnRsBFL82sZjmV"
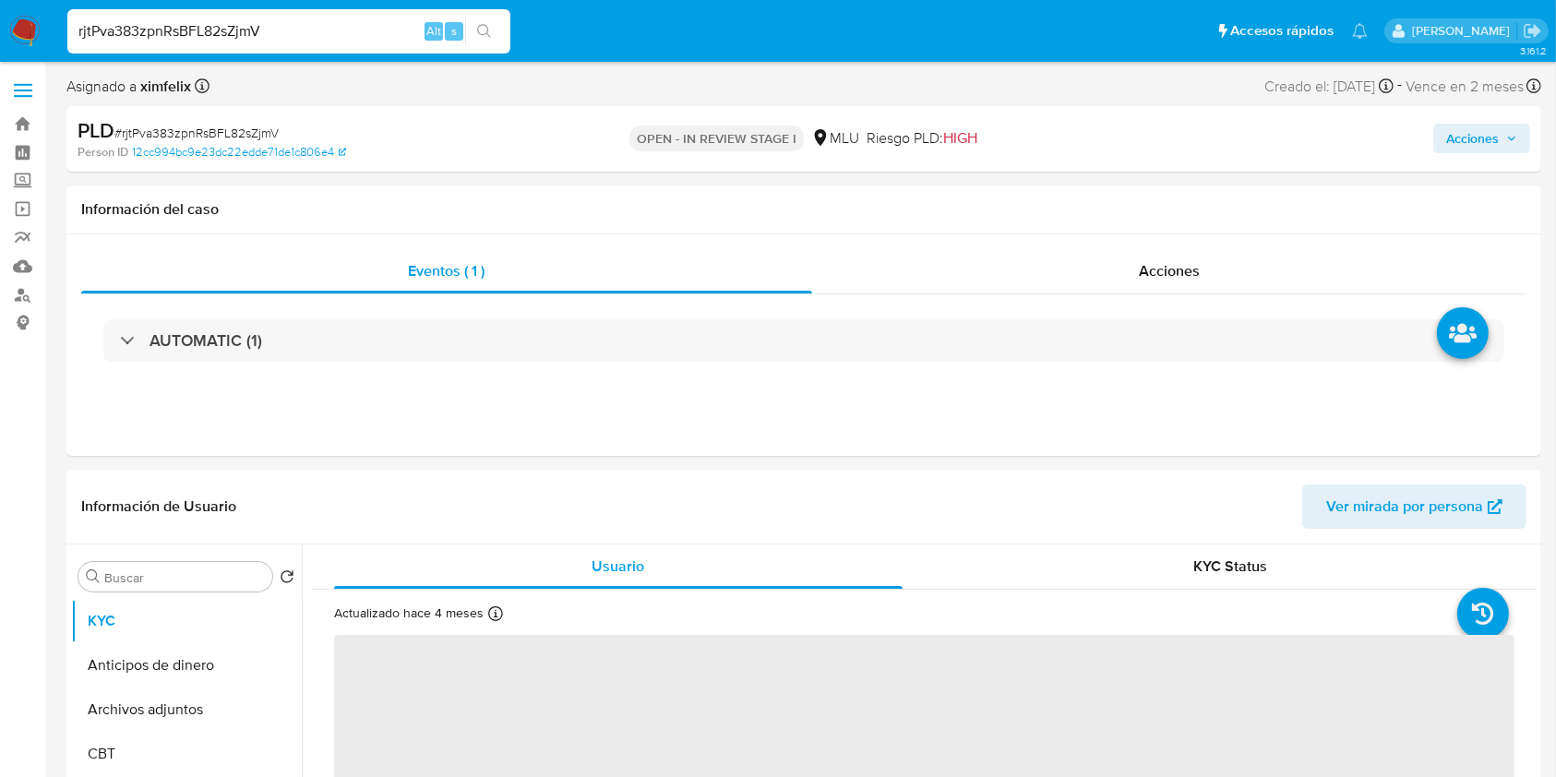
select select "10"
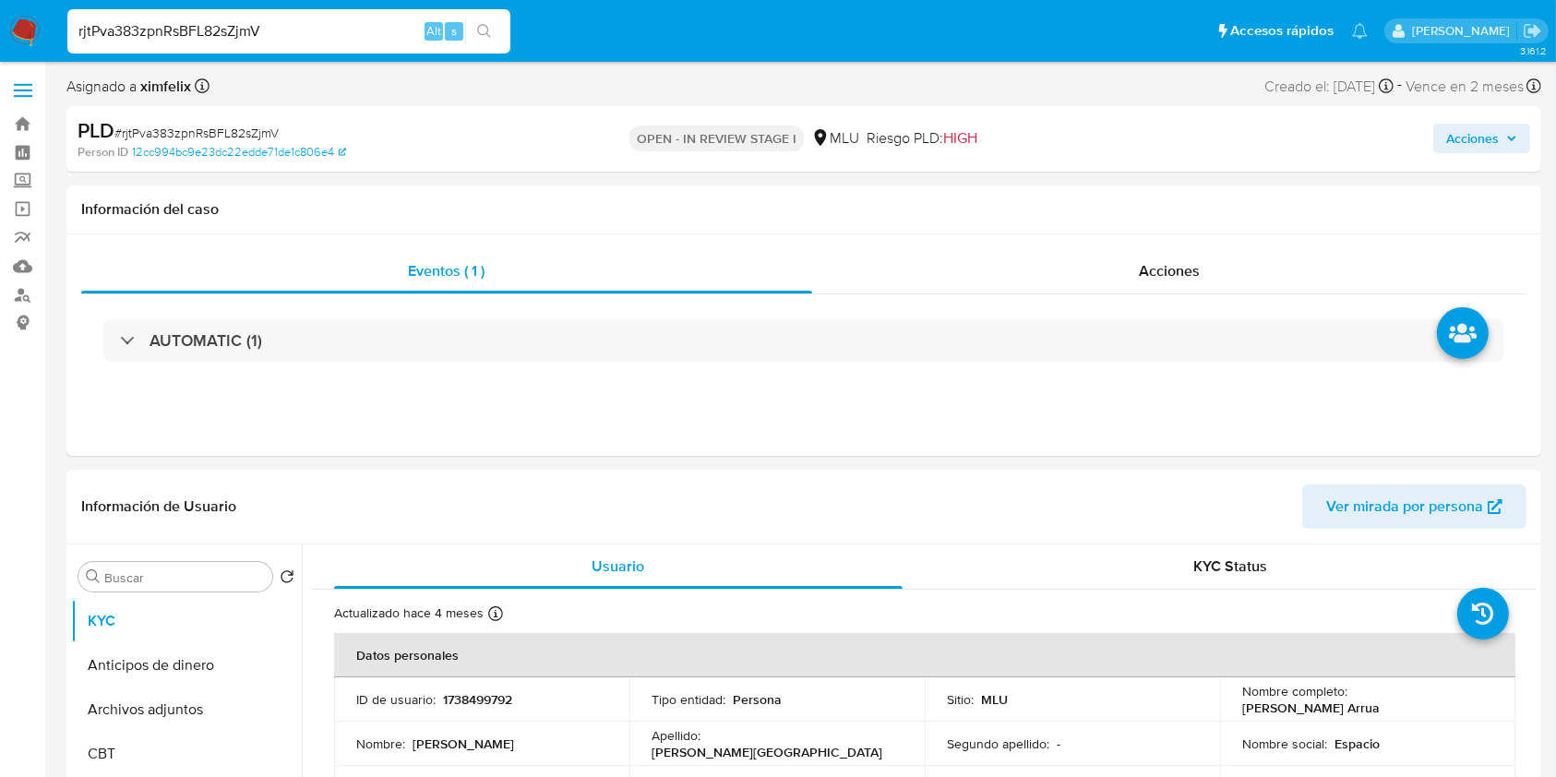
click at [181, 41] on input "rjtPva383zpnRsBFL82sZjmV" at bounding box center [288, 31] width 443 height 24
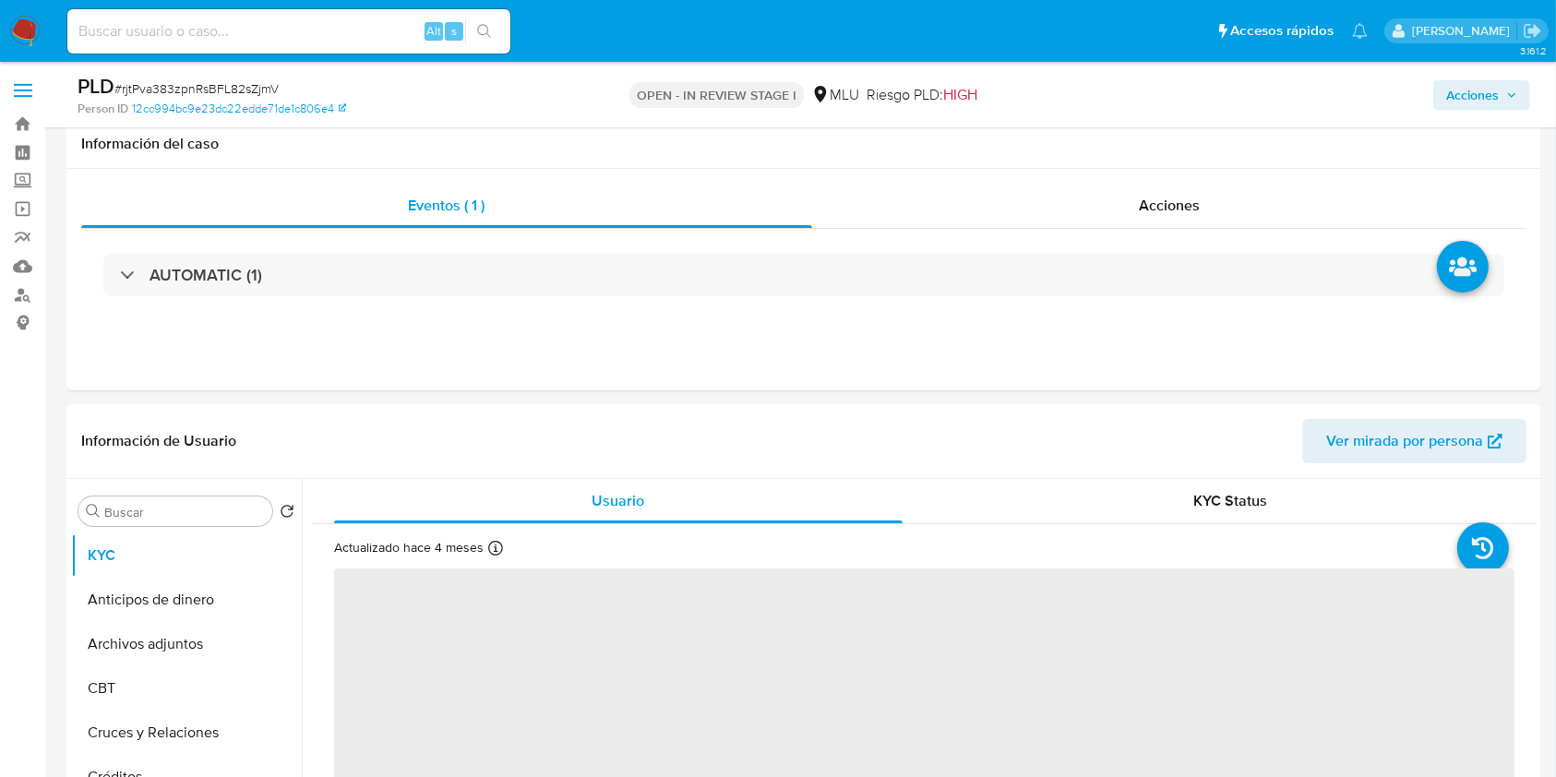
select select "10"
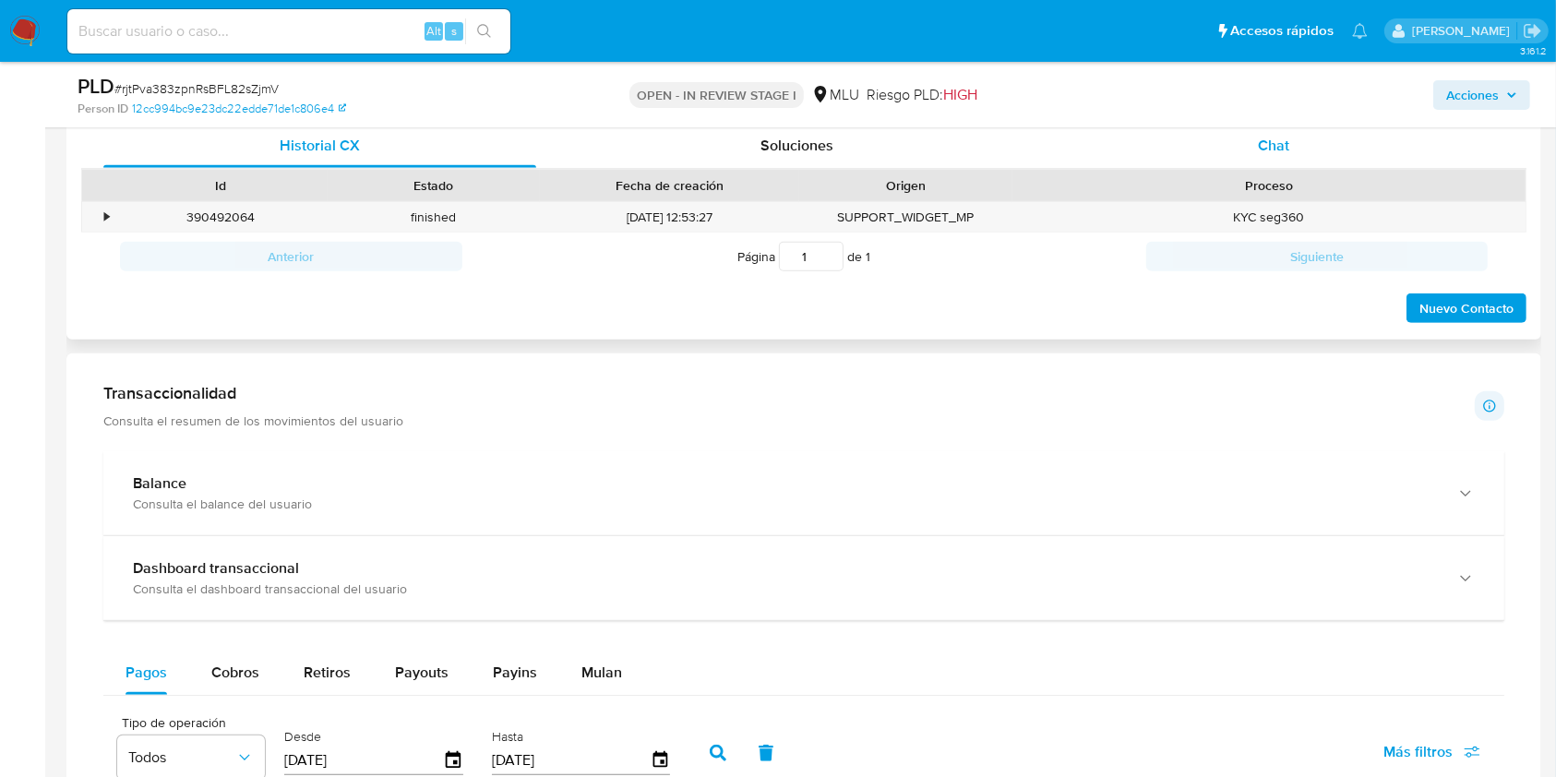
click at [1278, 146] on span "Chat" at bounding box center [1273, 145] width 31 height 21
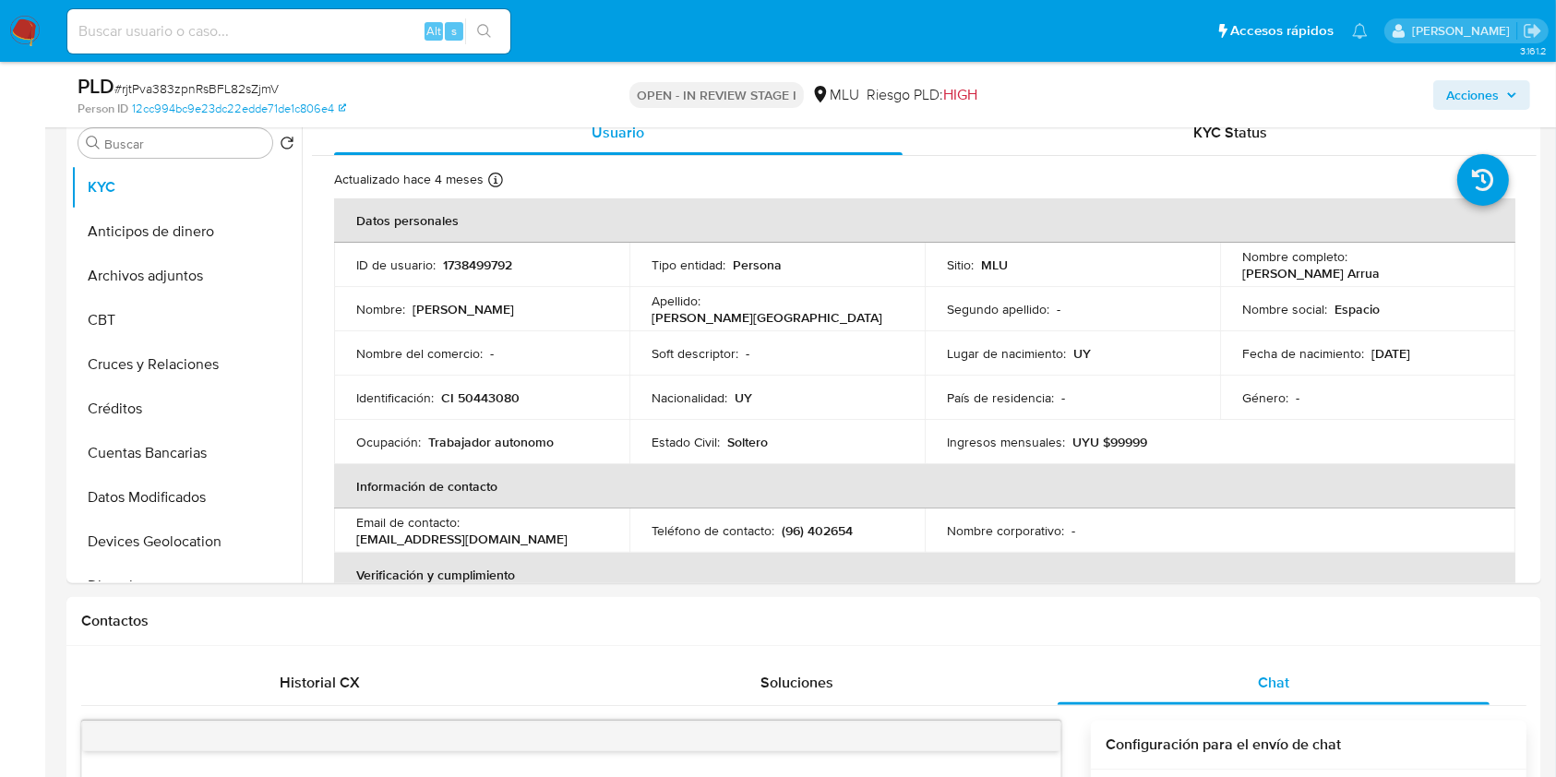
scroll to position [360, 0]
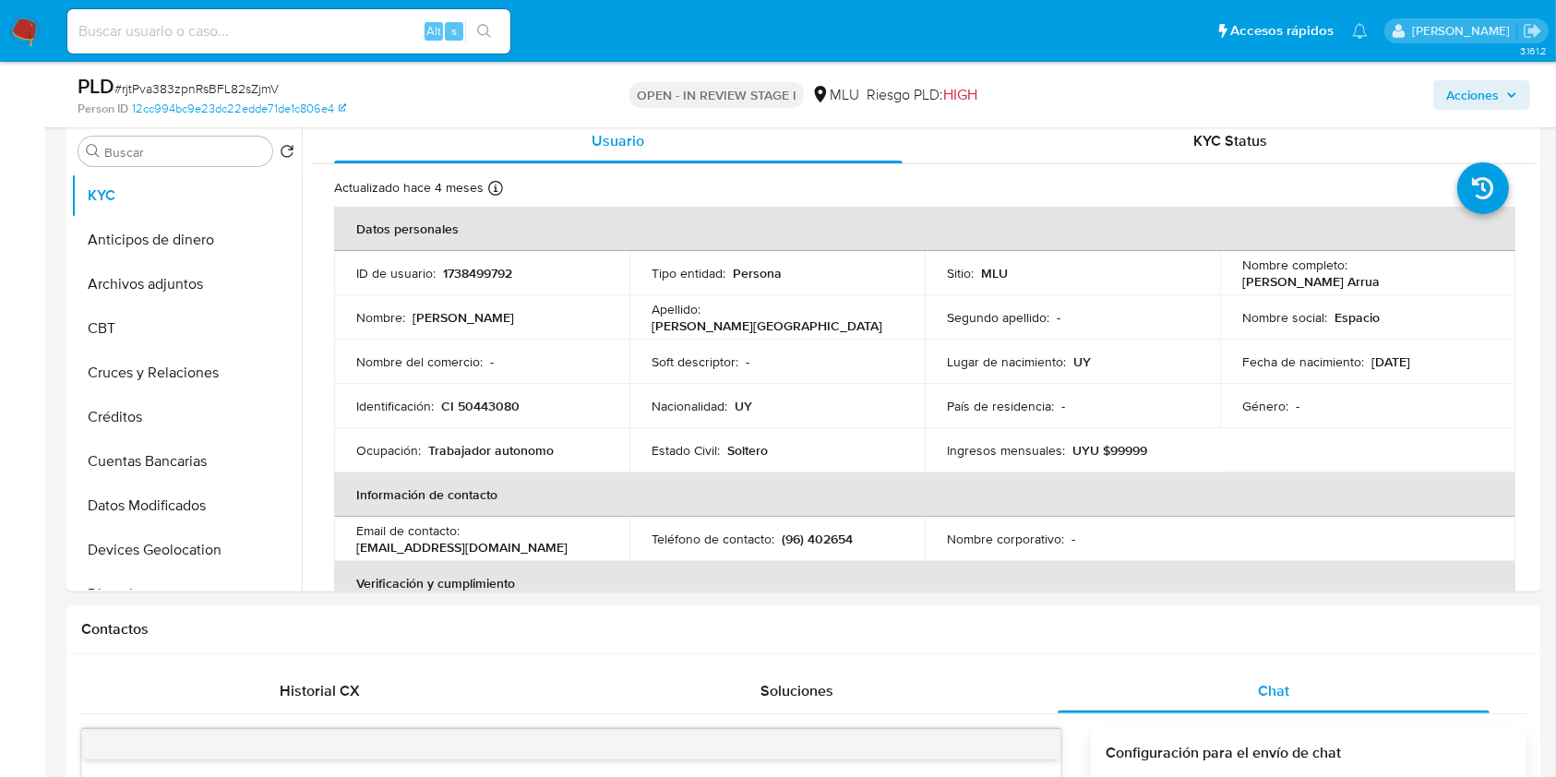
click at [258, 32] on input at bounding box center [288, 31] width 443 height 24
paste input "1045001080"
type input "1045001080"
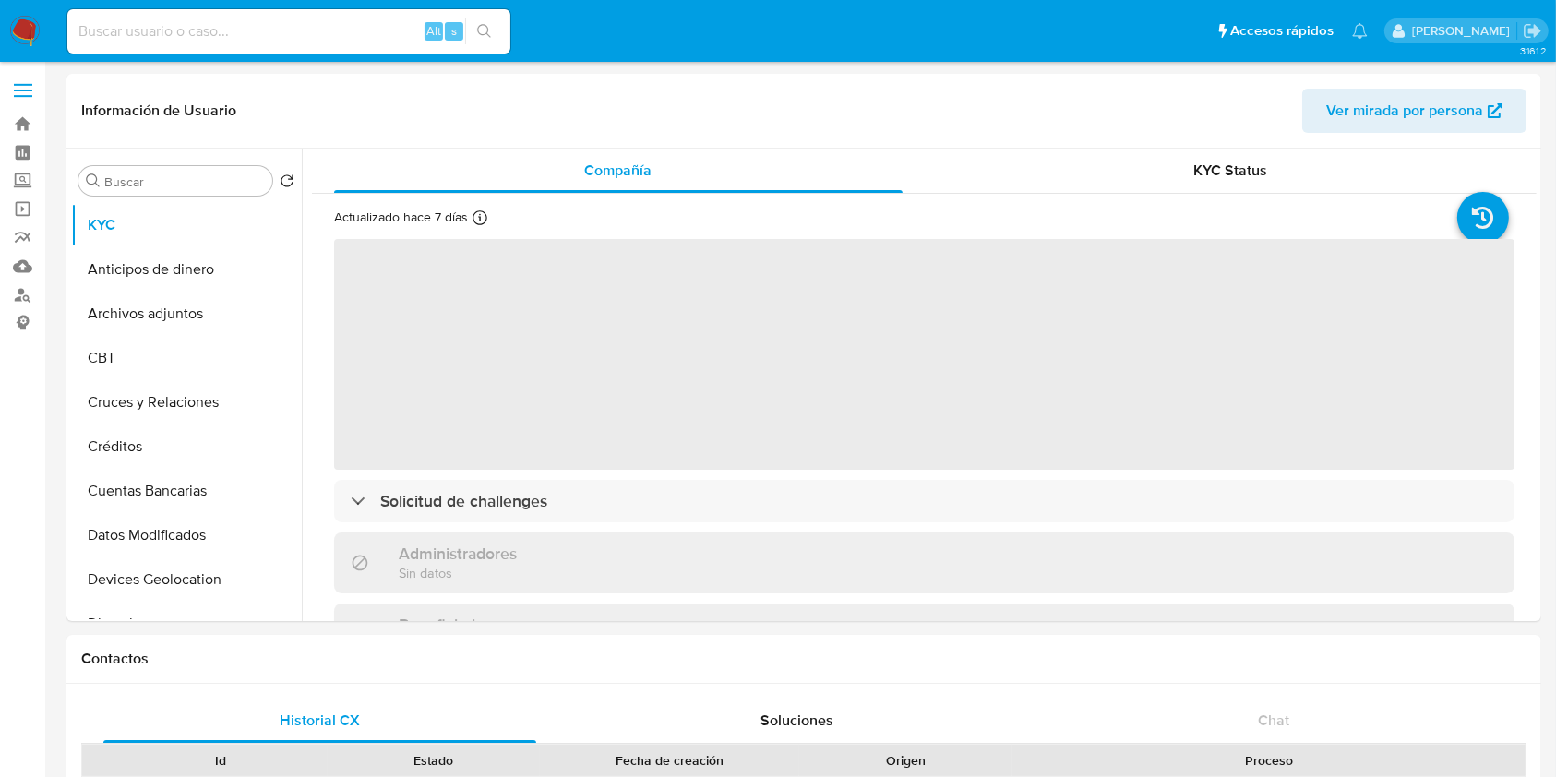
select select "10"
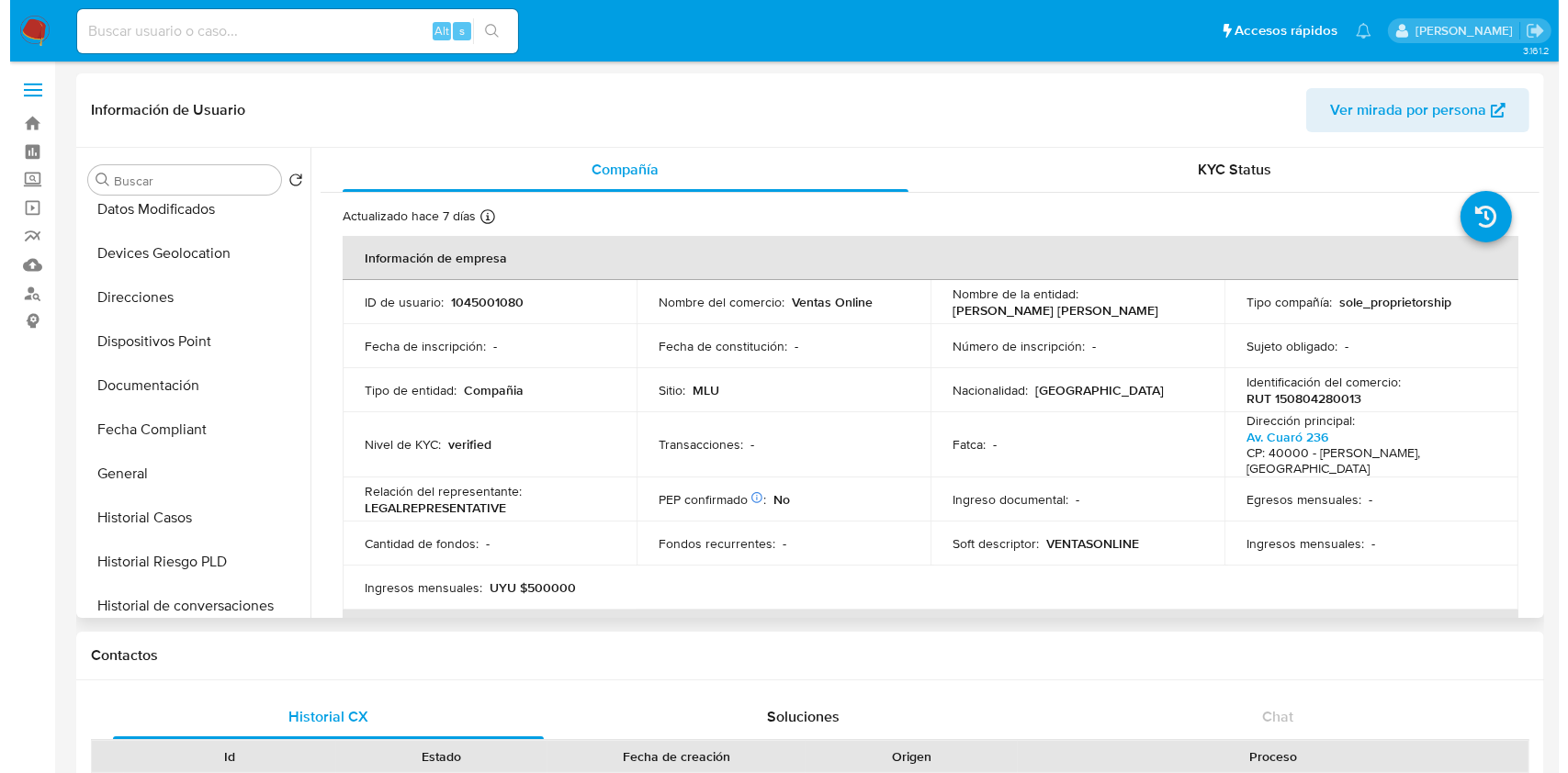
scroll to position [328, 0]
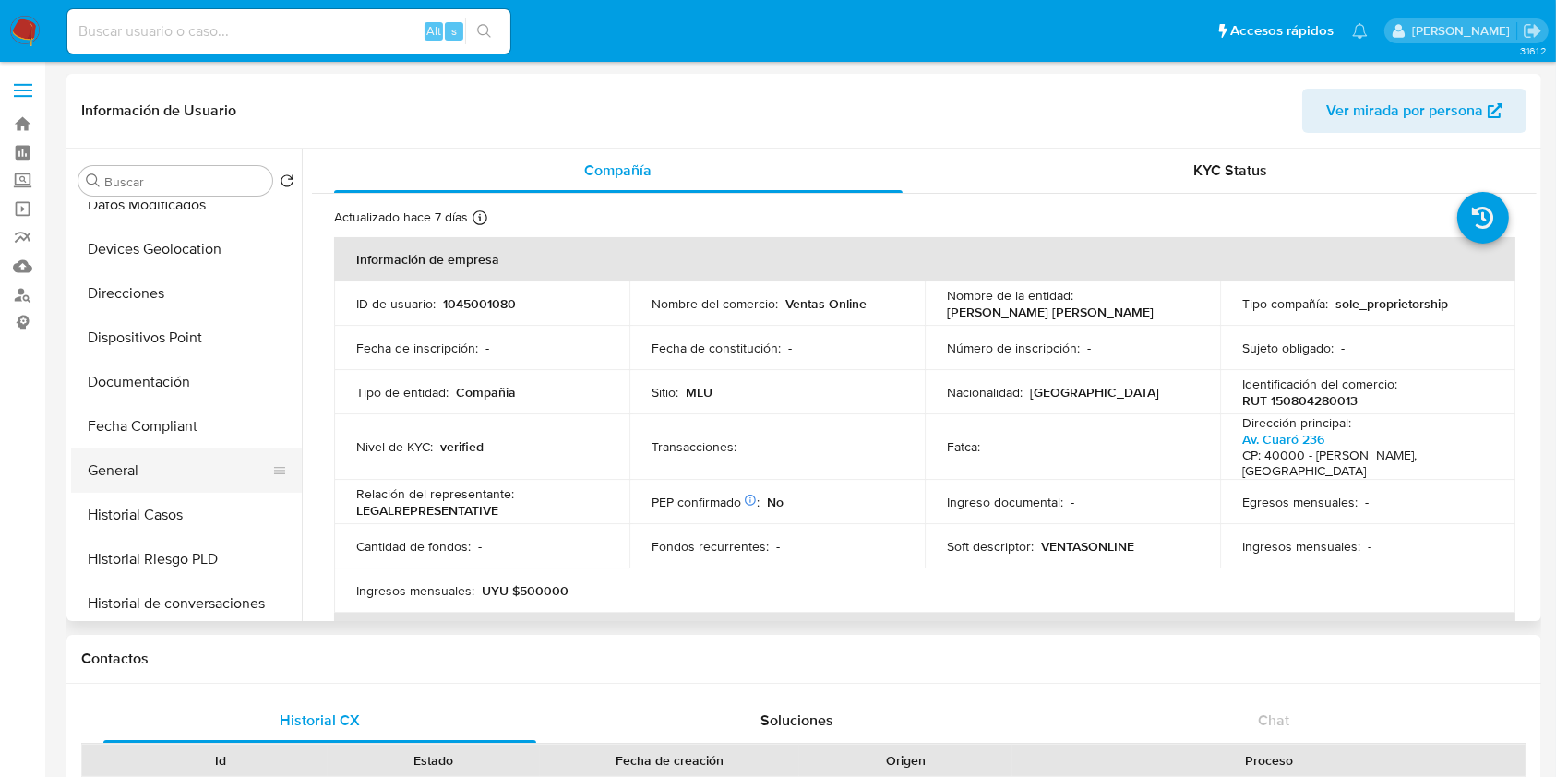
click at [150, 465] on button "General" at bounding box center [179, 471] width 216 height 44
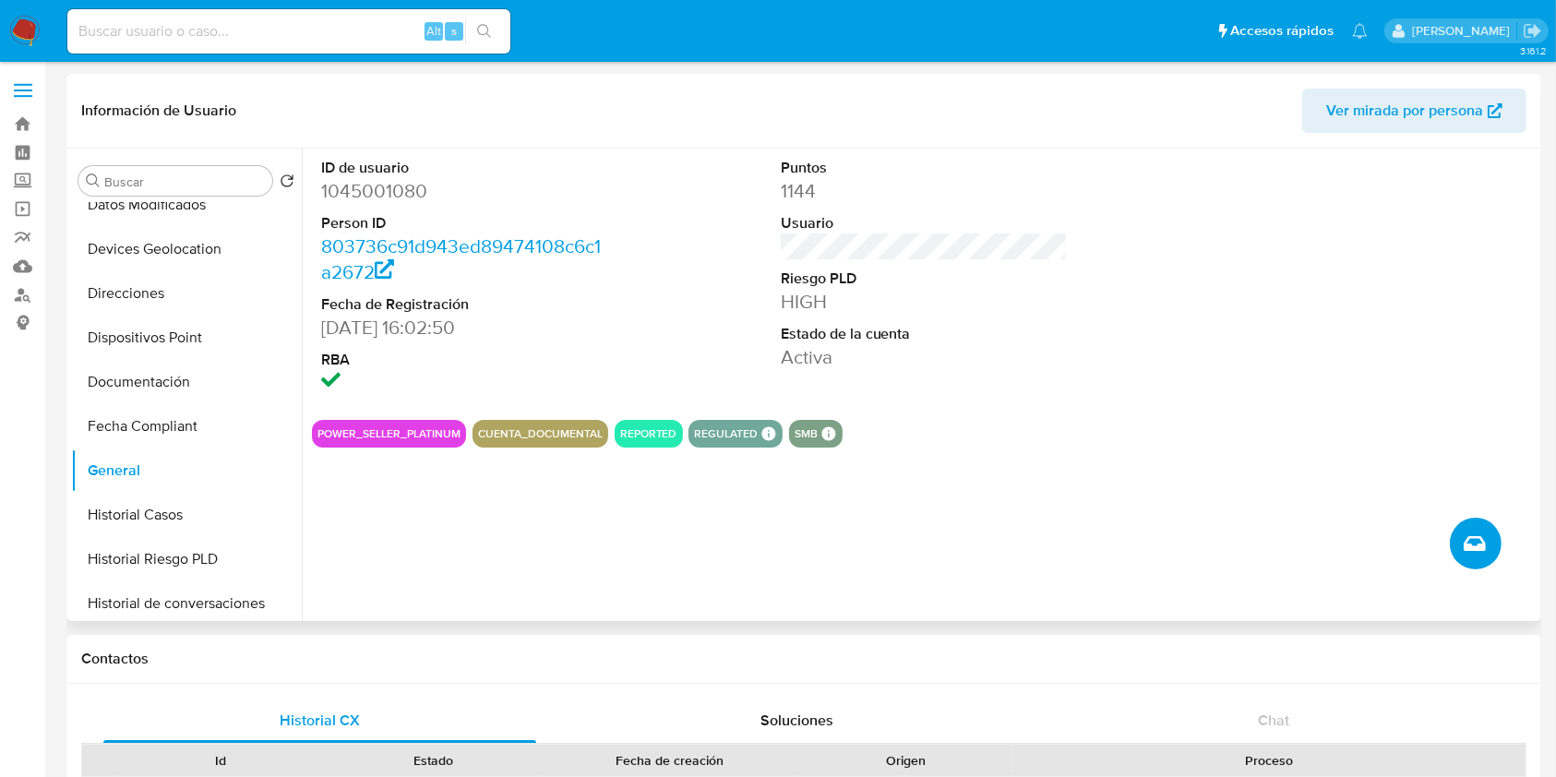
click at [1467, 537] on icon "Crear caso manual" at bounding box center [1475, 544] width 22 height 22
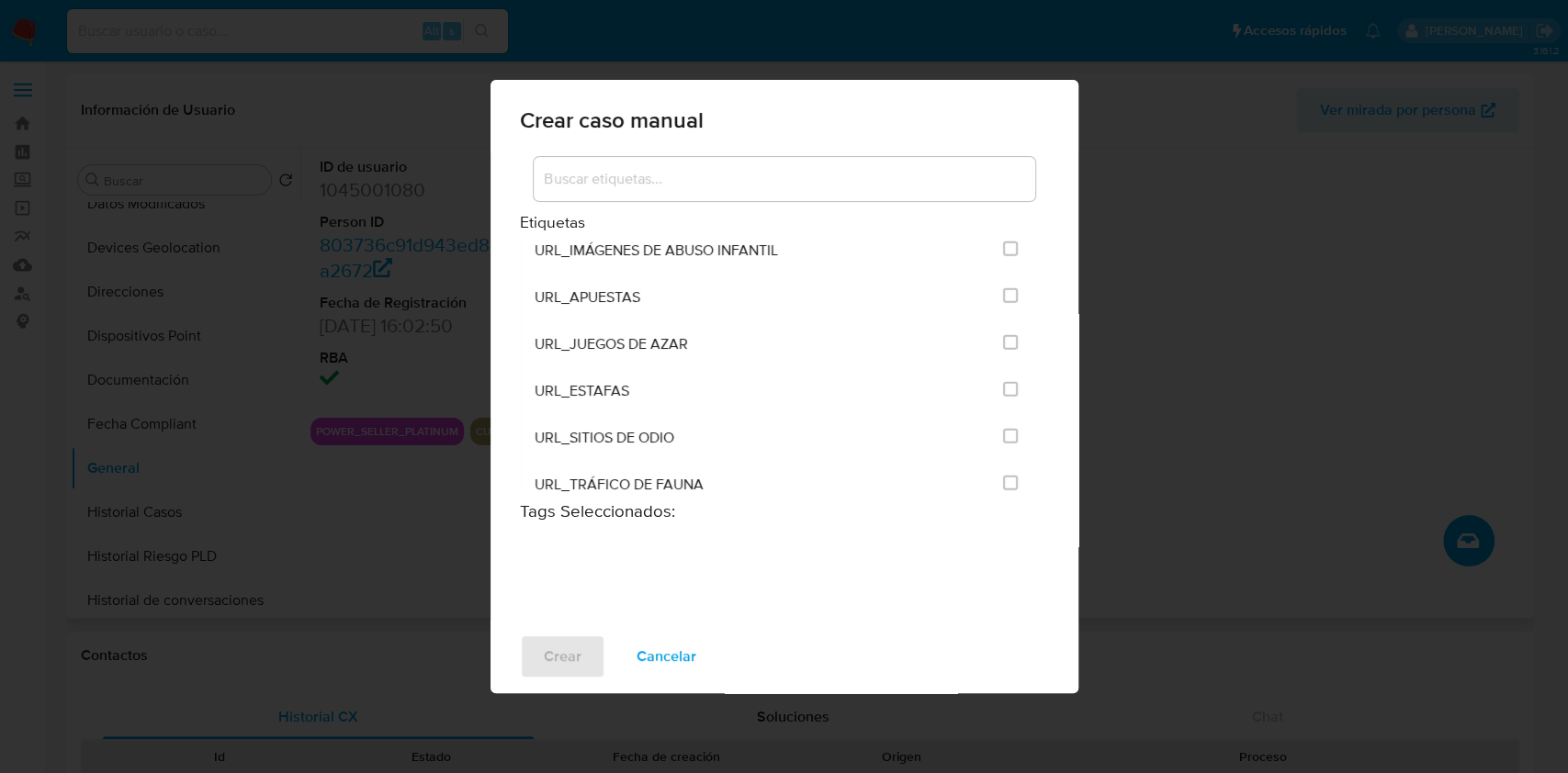
scroll to position [3512, 0]
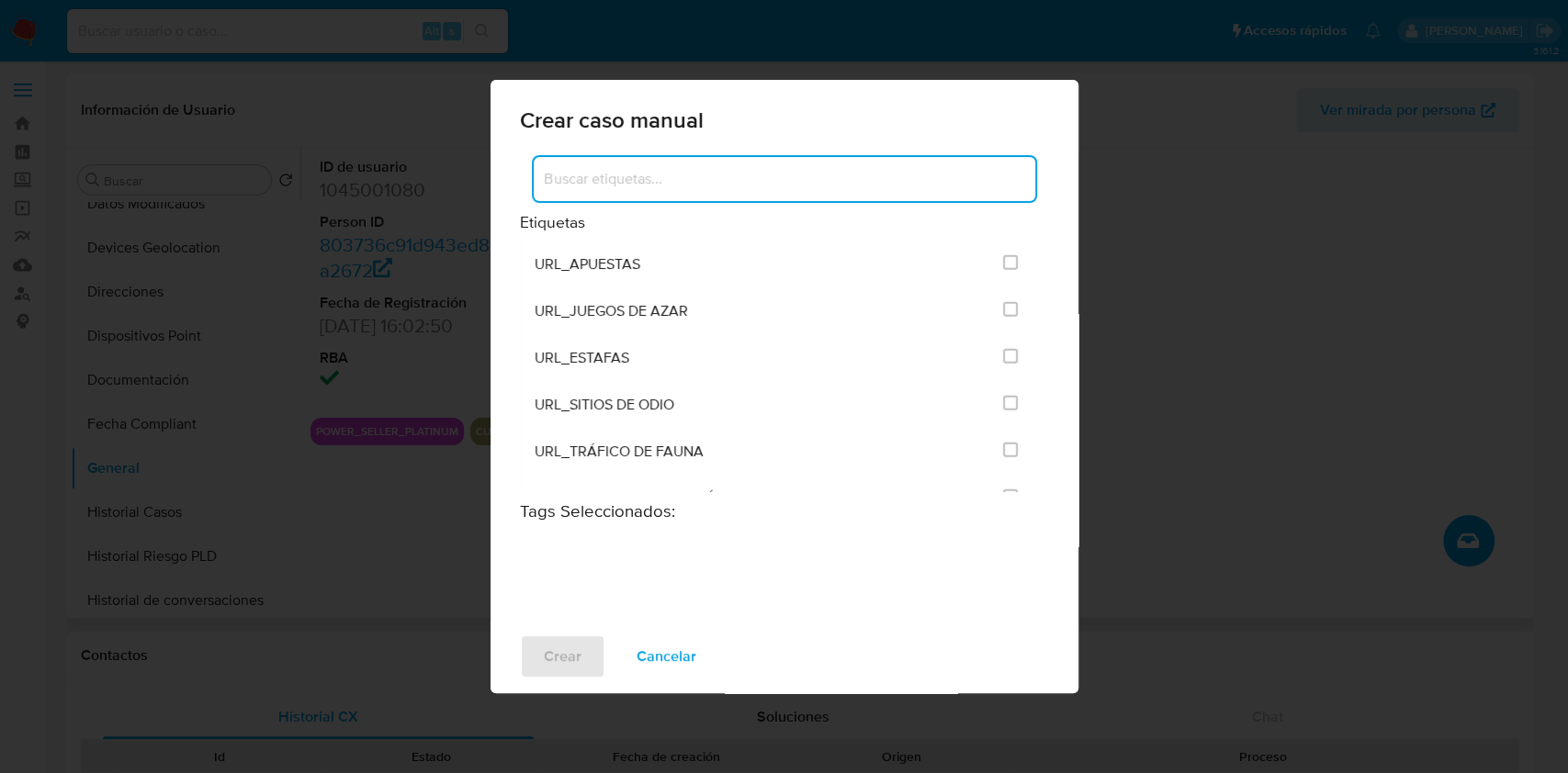
click at [708, 174] on input at bounding box center [784, 179] width 501 height 24
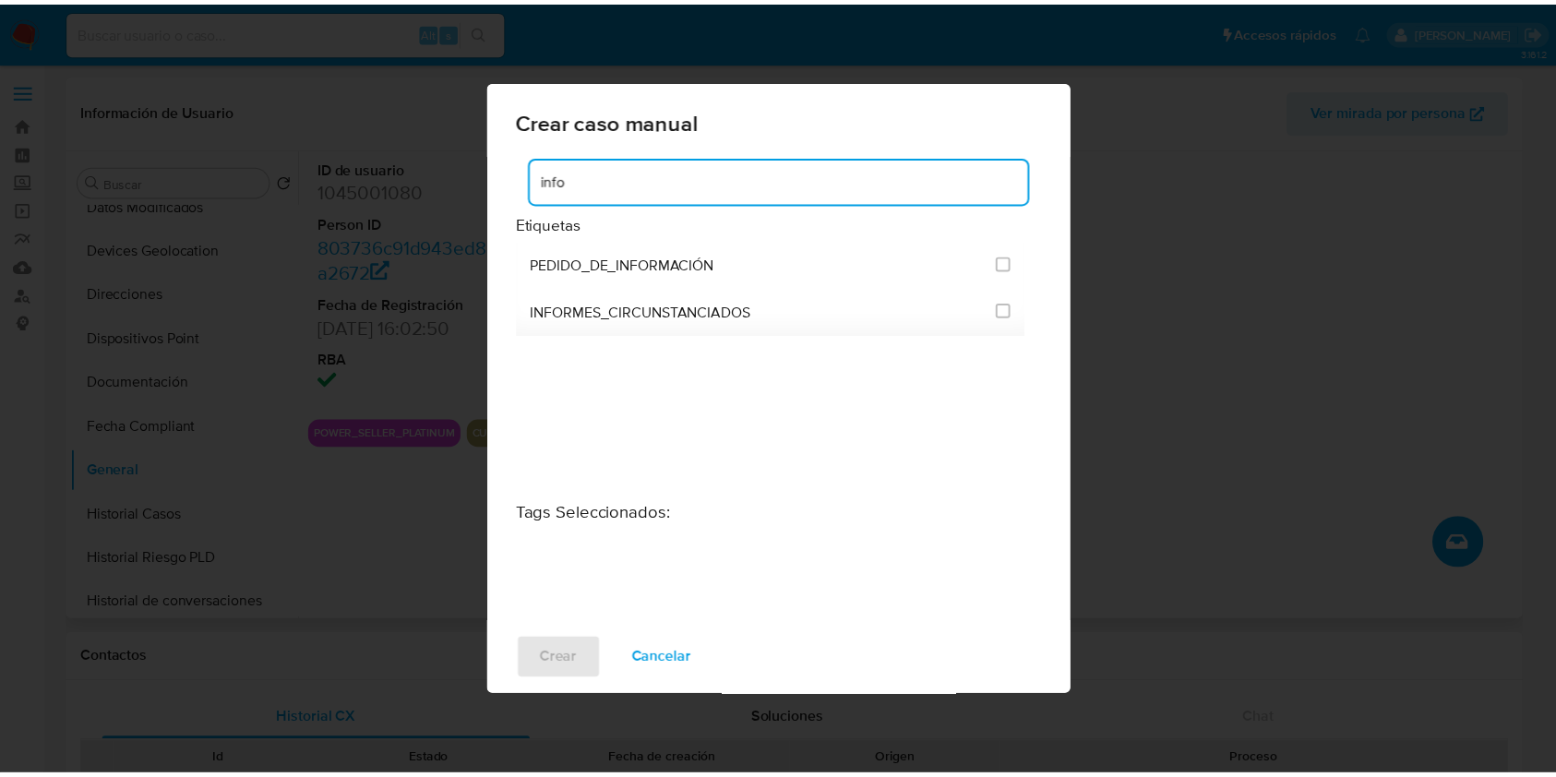
scroll to position [0, 0]
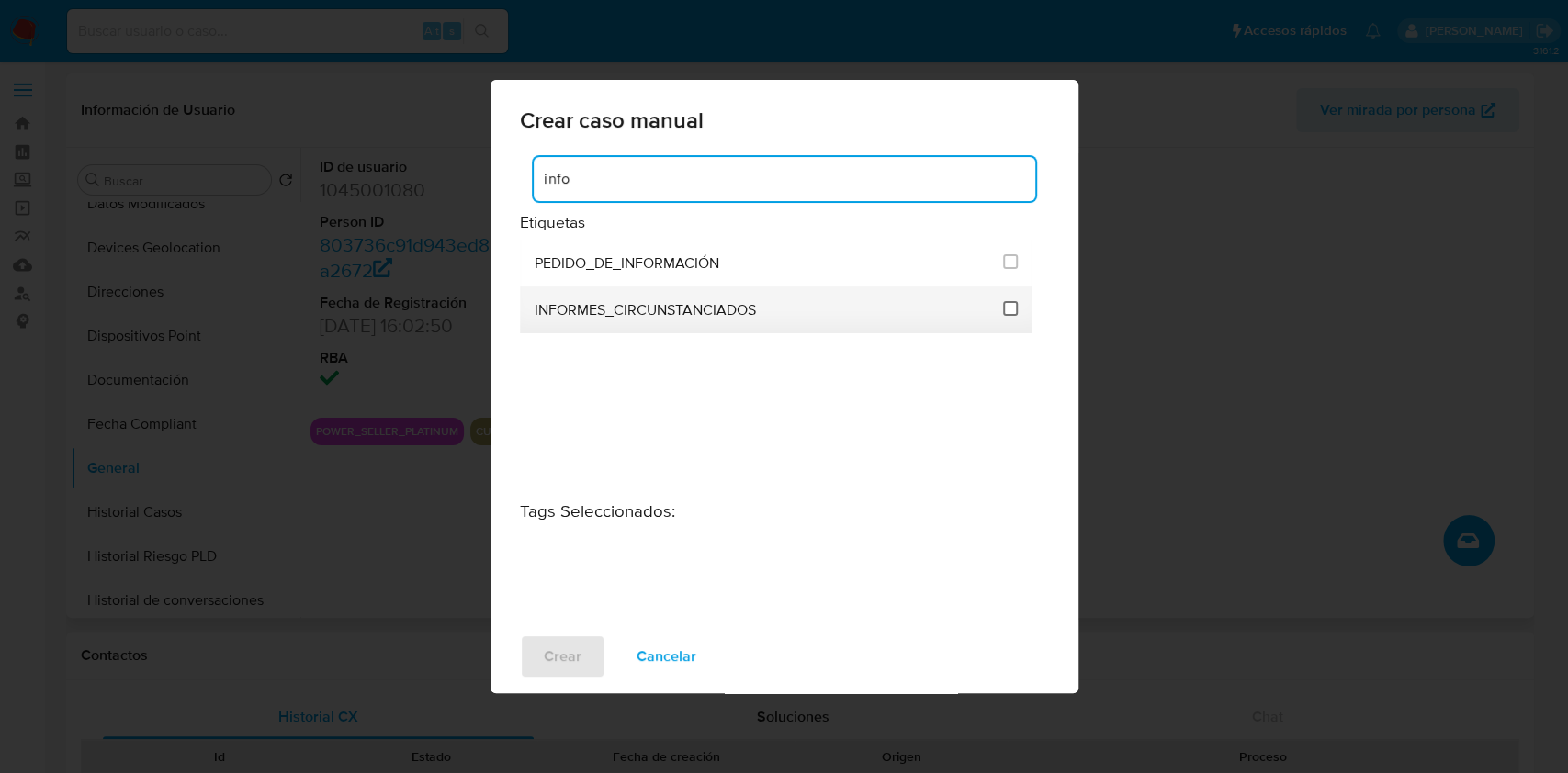
type input "info"
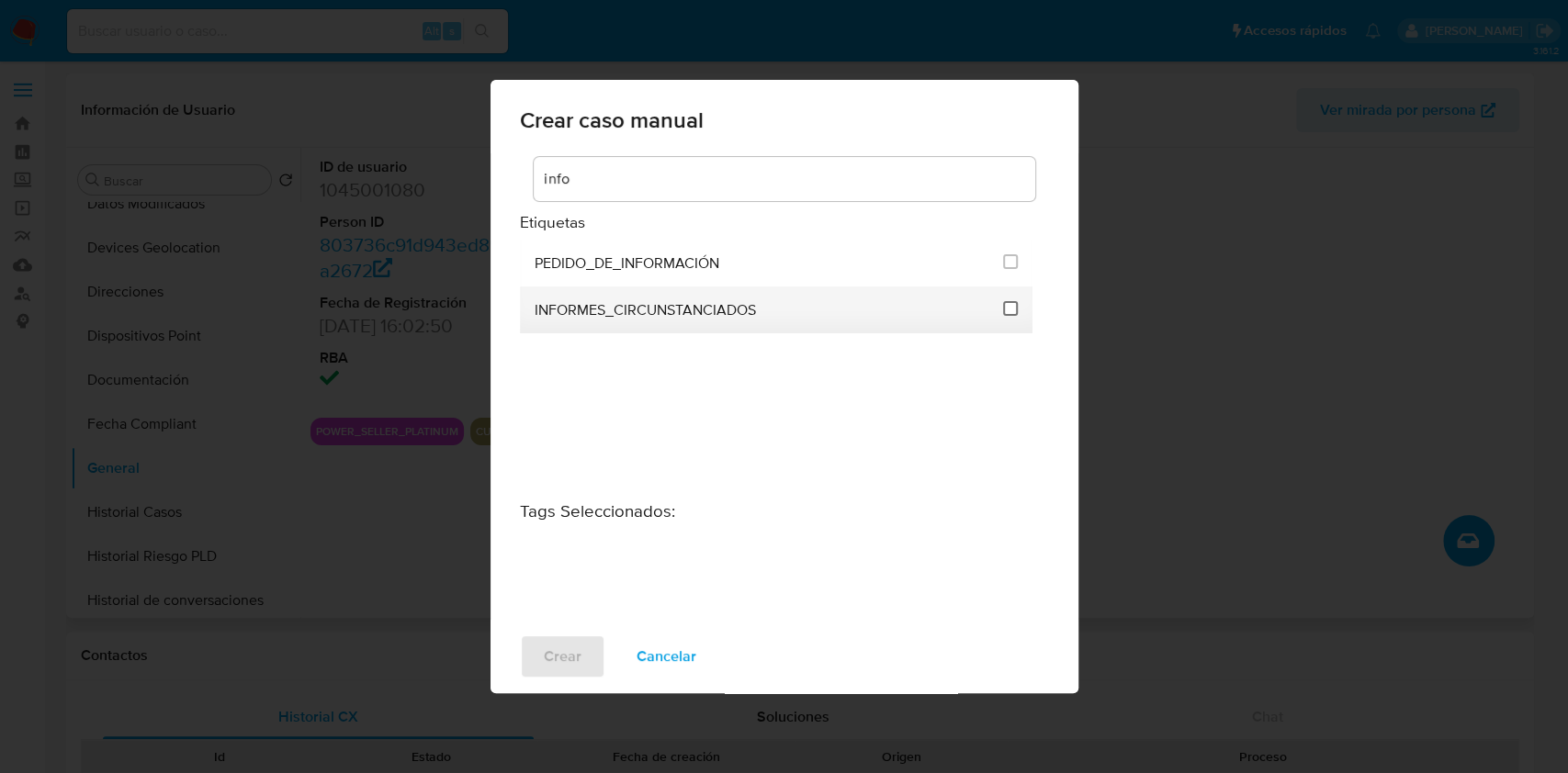
click at [1011, 309] on input "3316" at bounding box center [1010, 308] width 15 height 15
checkbox input "true"
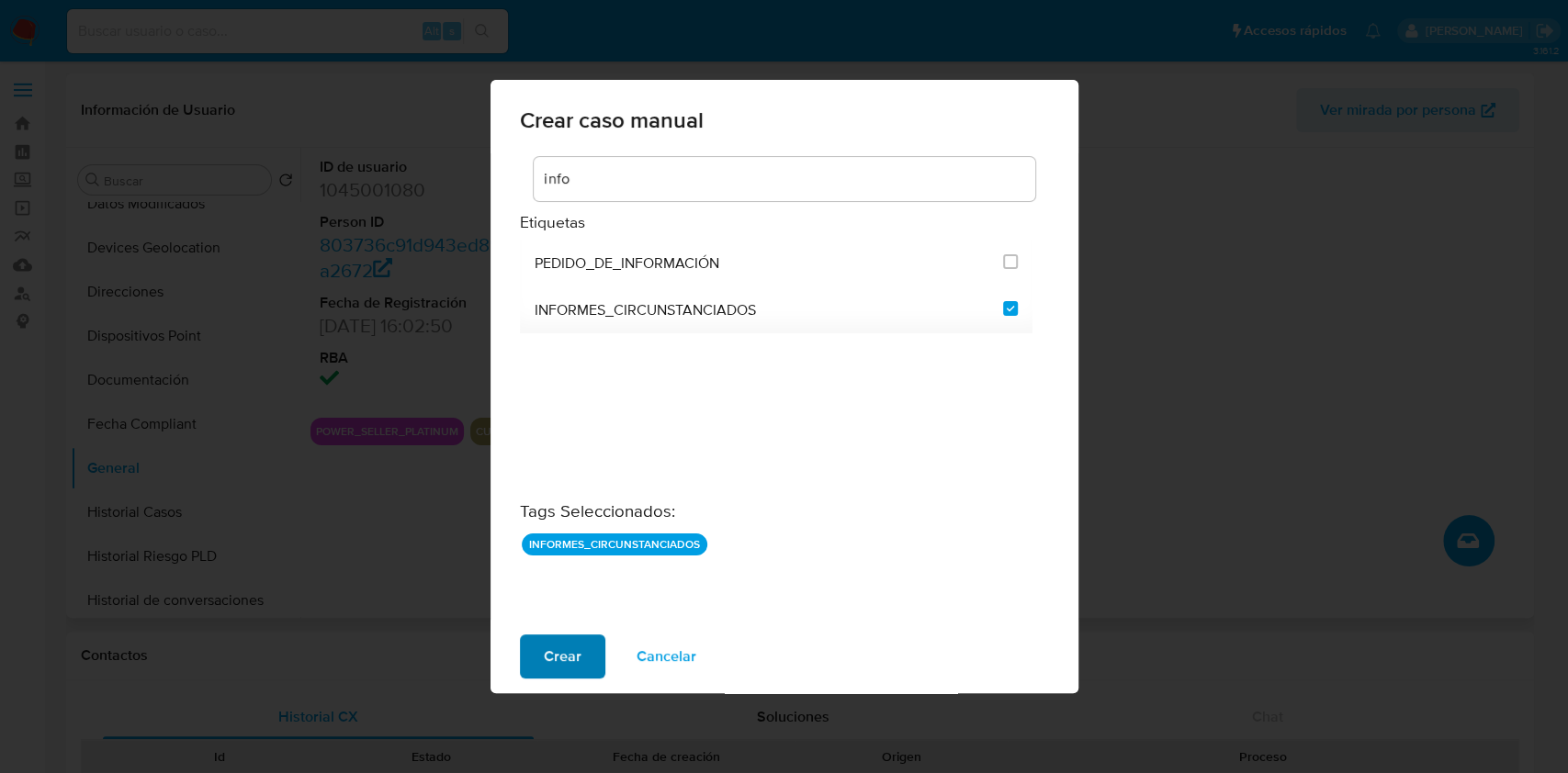
click at [555, 658] on span "Crear" at bounding box center [563, 657] width 38 height 41
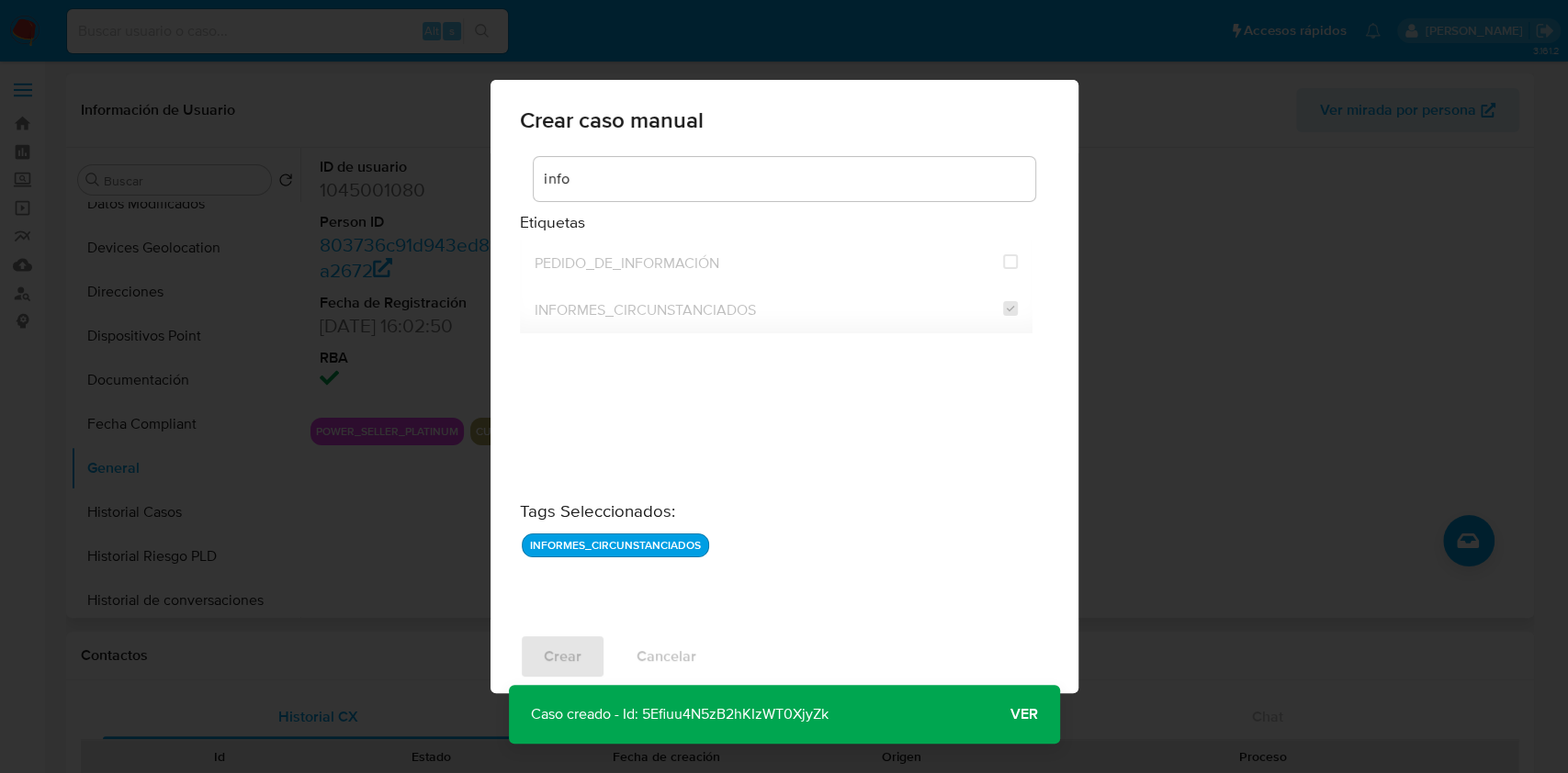
drag, startPoint x: 850, startPoint y: 718, endPoint x: 642, endPoint y: 711, distance: 208.1
click at [642, 711] on p "Caso creado - Id: 5Efiuu4N5zB2hKIzWT0XjyZk" at bounding box center [679, 714] width 341 height 59
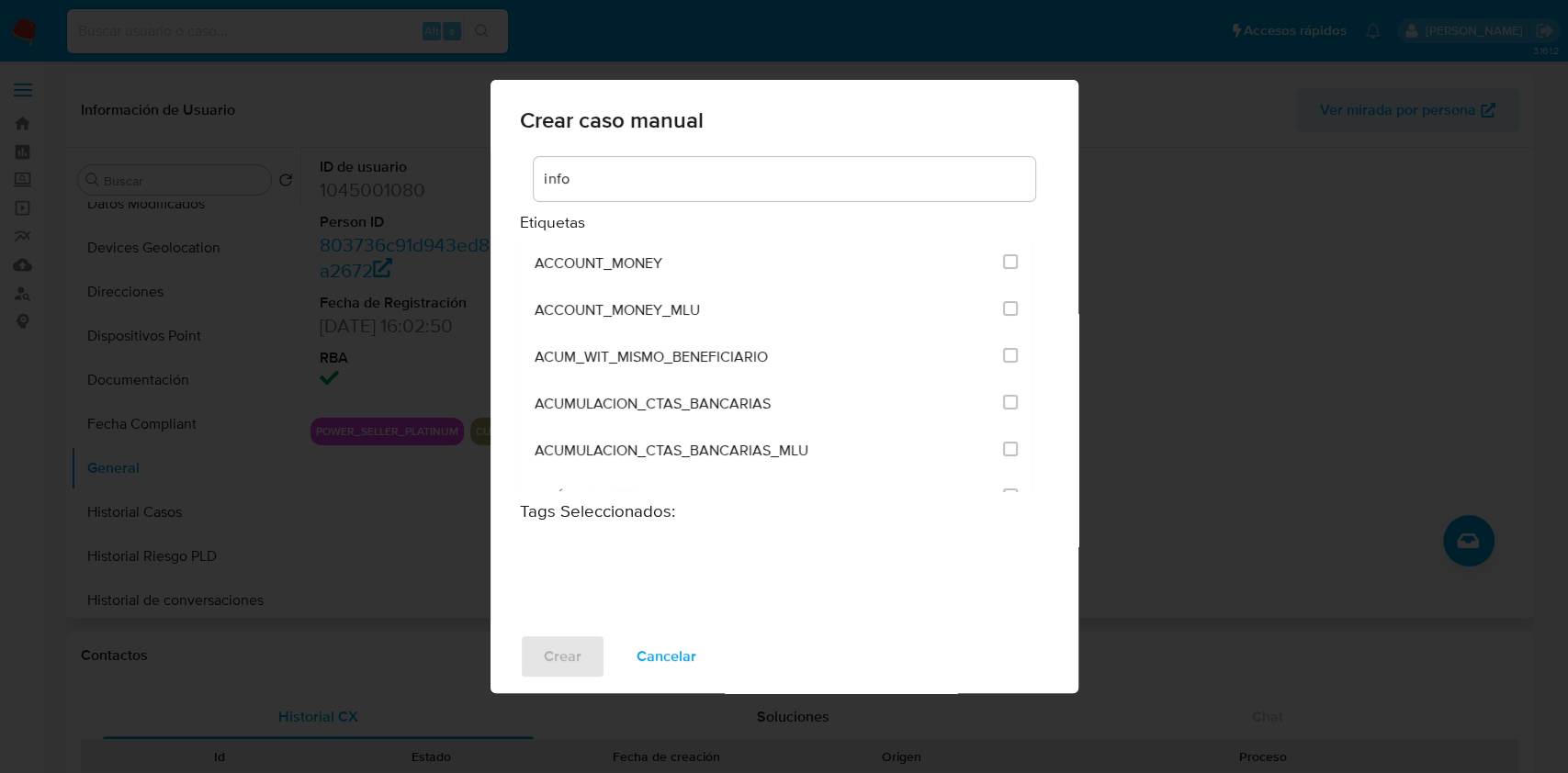
checkbox input "false"
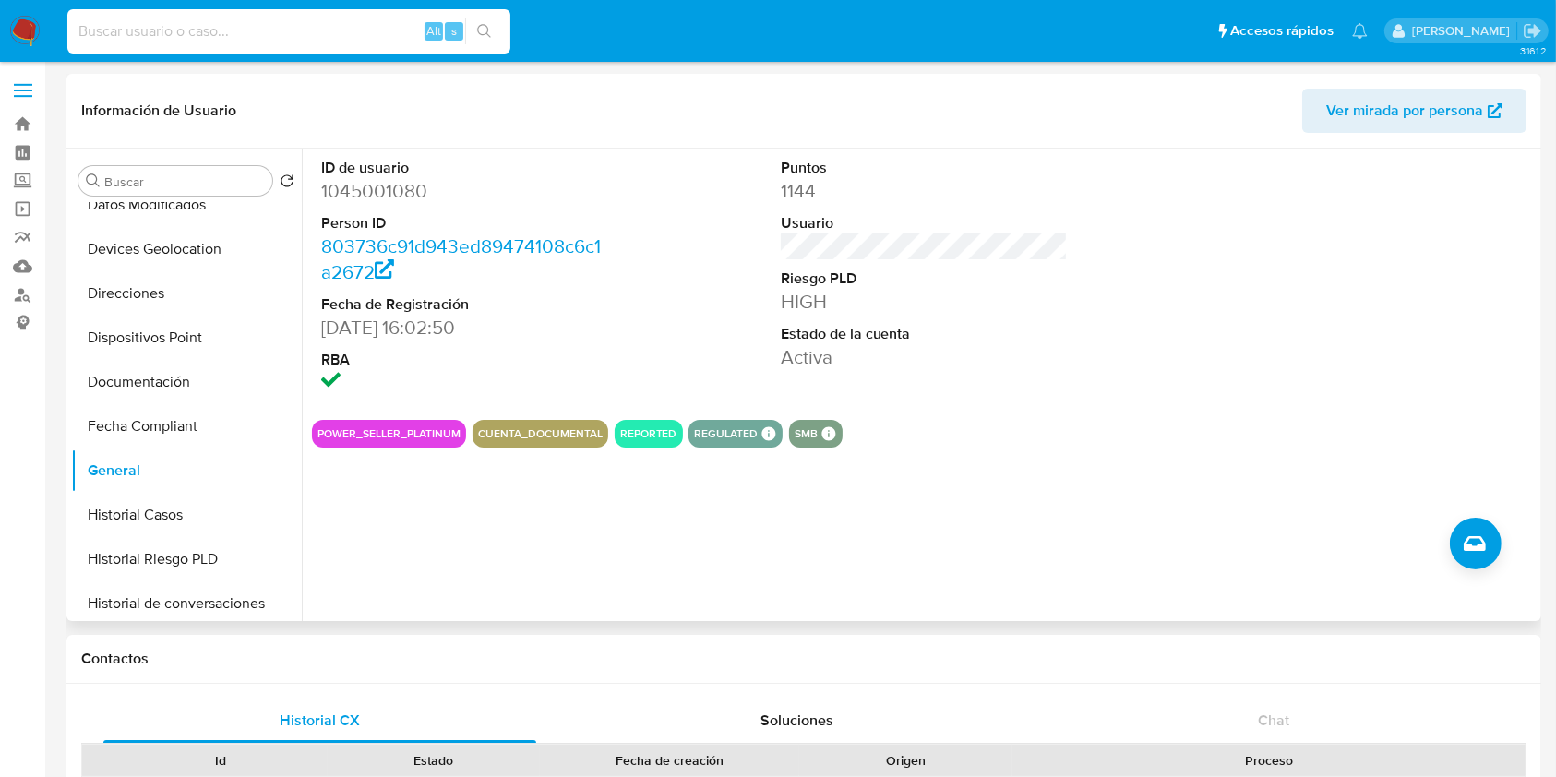
click at [299, 22] on input at bounding box center [288, 31] width 443 height 24
paste input "neZRKlYkS4wflSixX9u8LMGq"
type input "neZRKlYkS4wflSixX9u8LMGq"
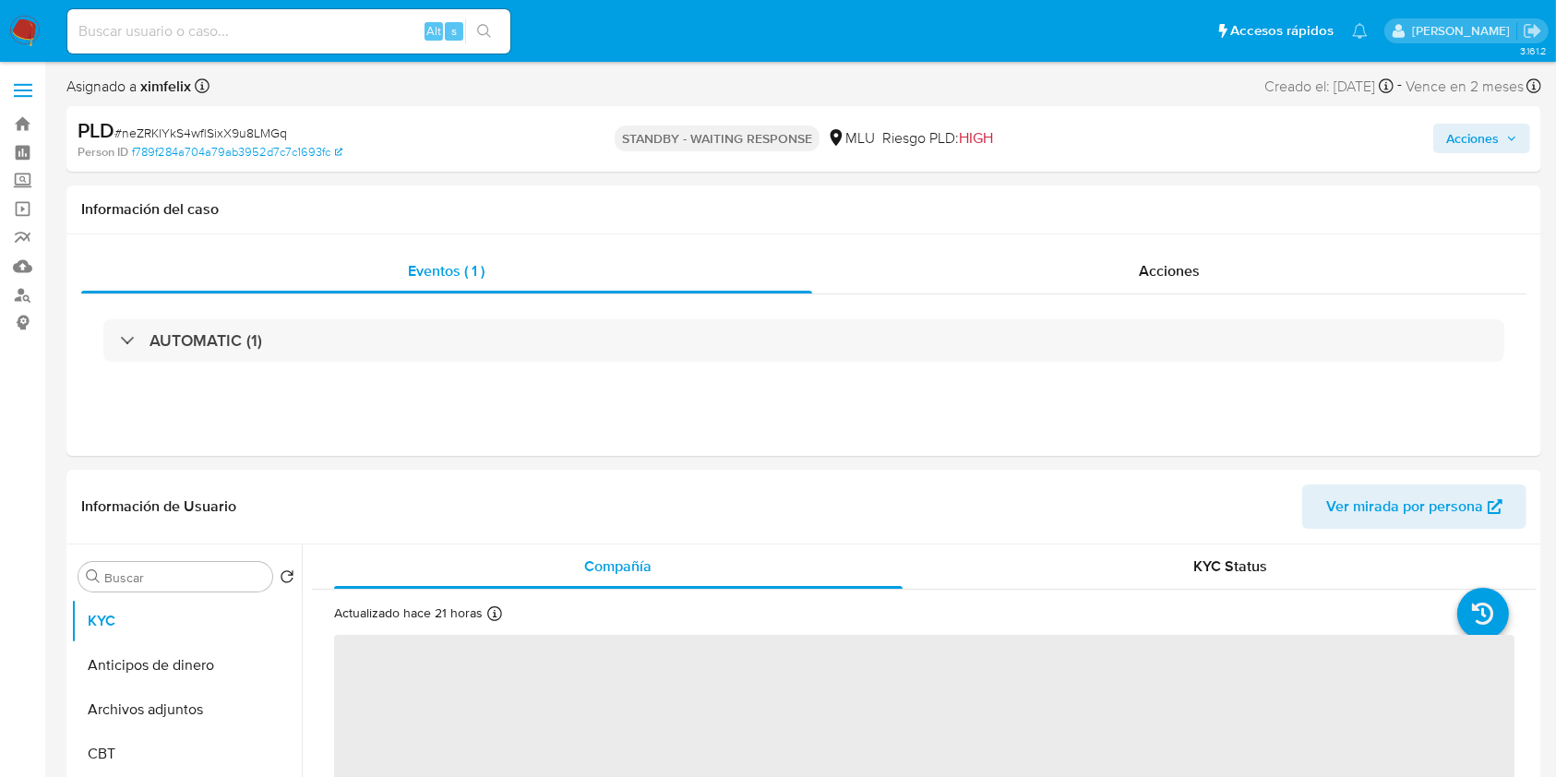
select select "10"
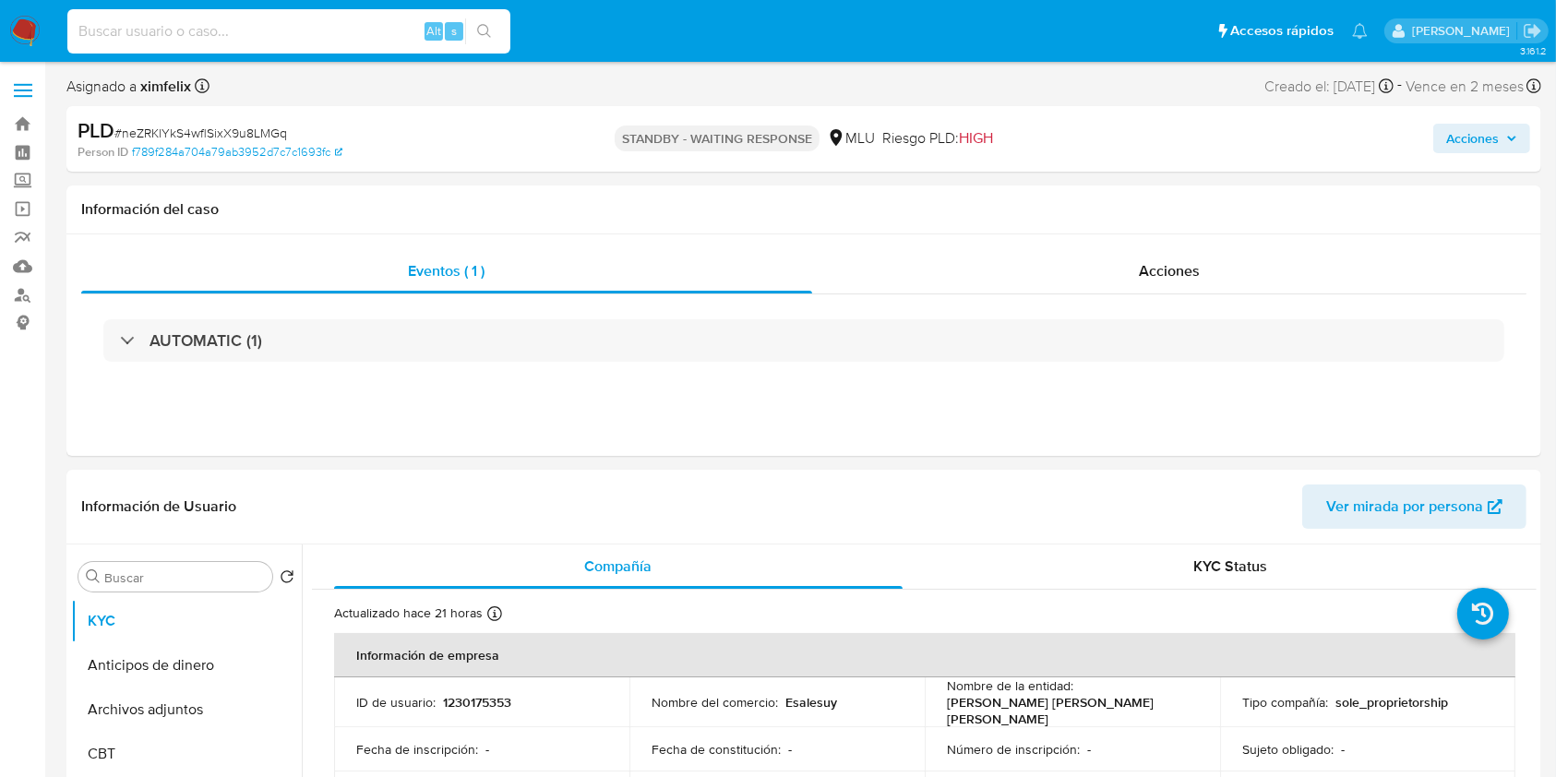
click at [262, 39] on input at bounding box center [288, 31] width 443 height 24
paste input "rjtPva383zpnRsBFL82sZjmV"
type input "rjtPva383zpnRsBFL82sZjmV"
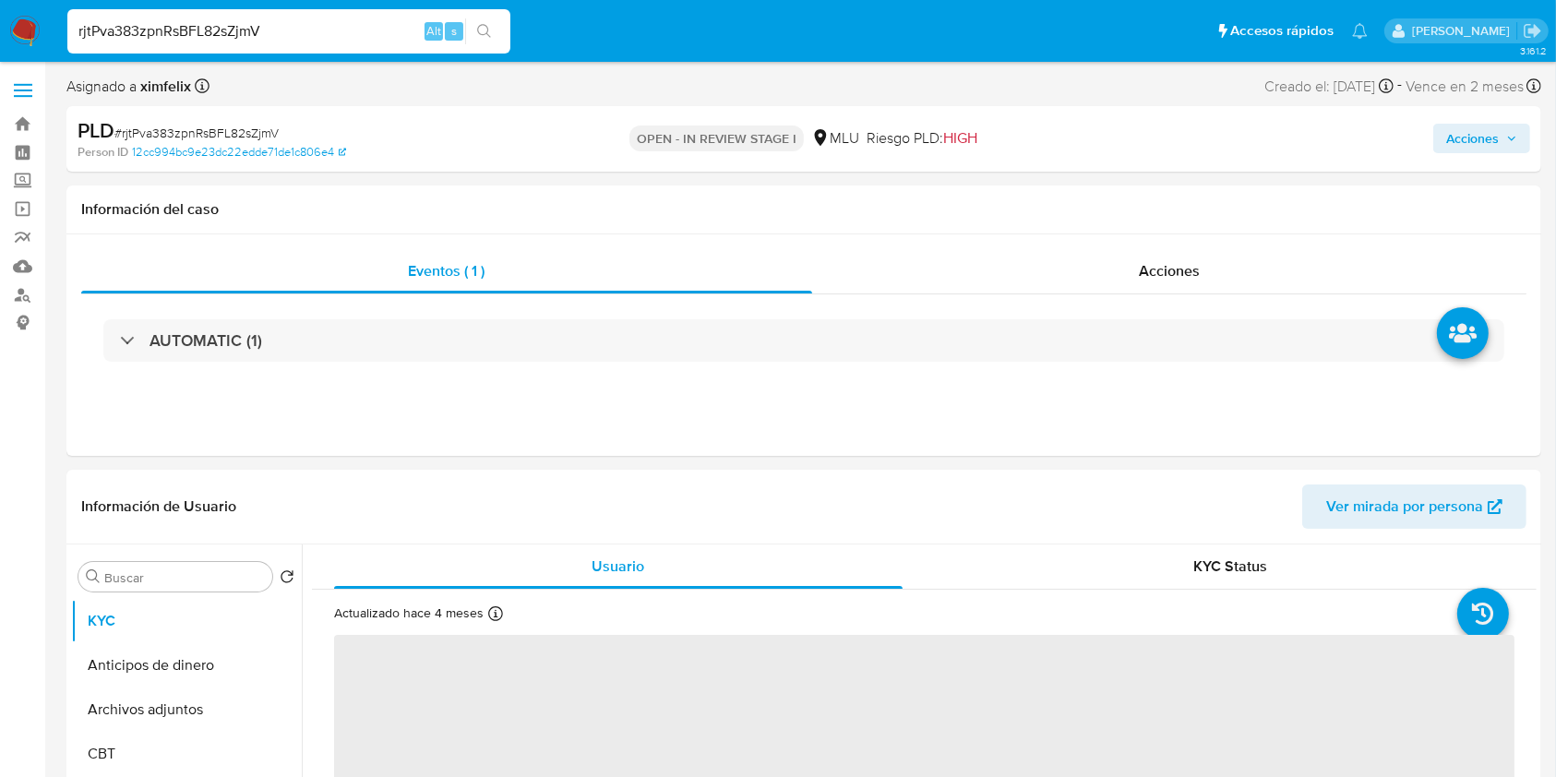
select select "10"
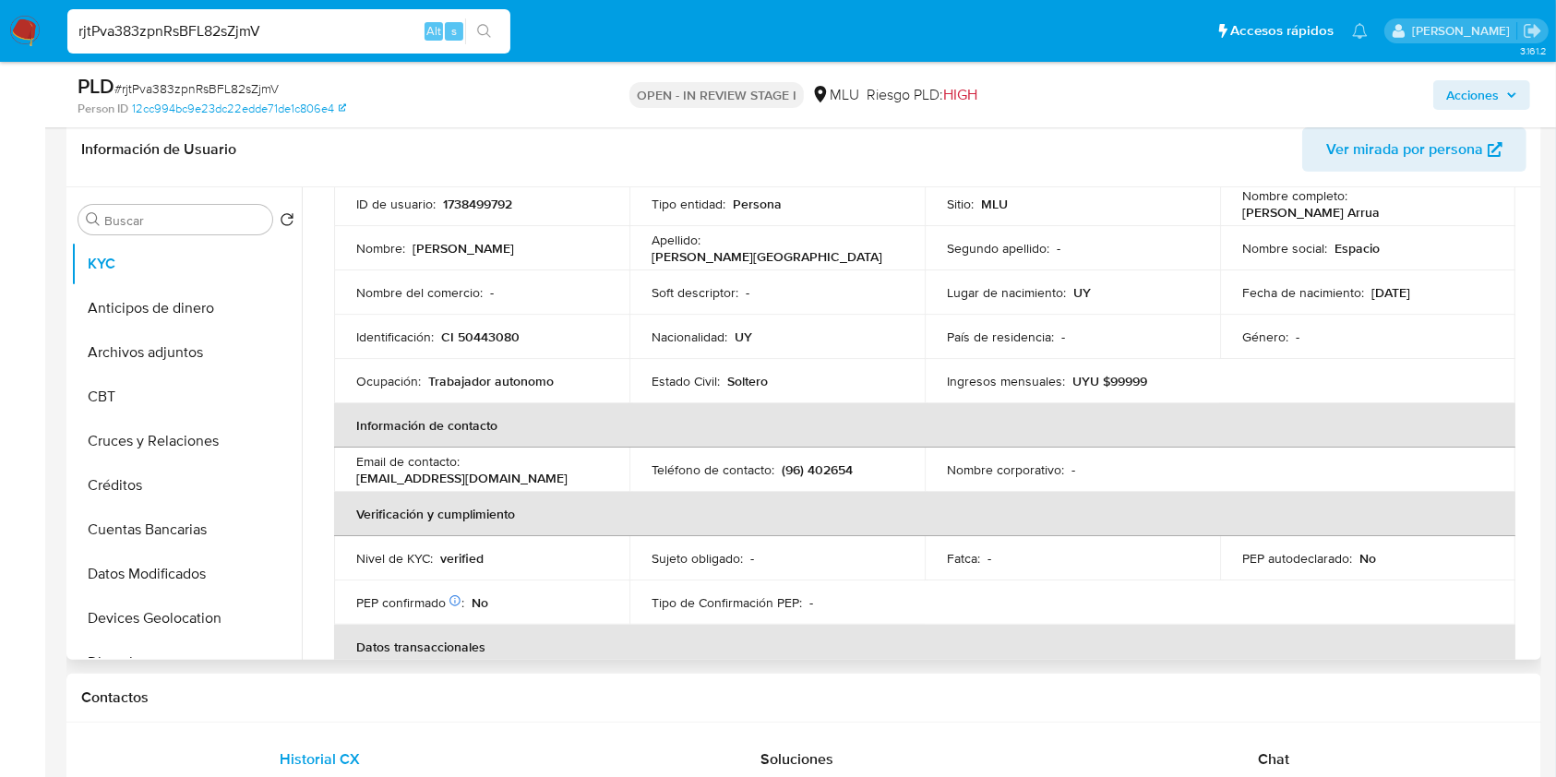
scroll to position [132, 0]
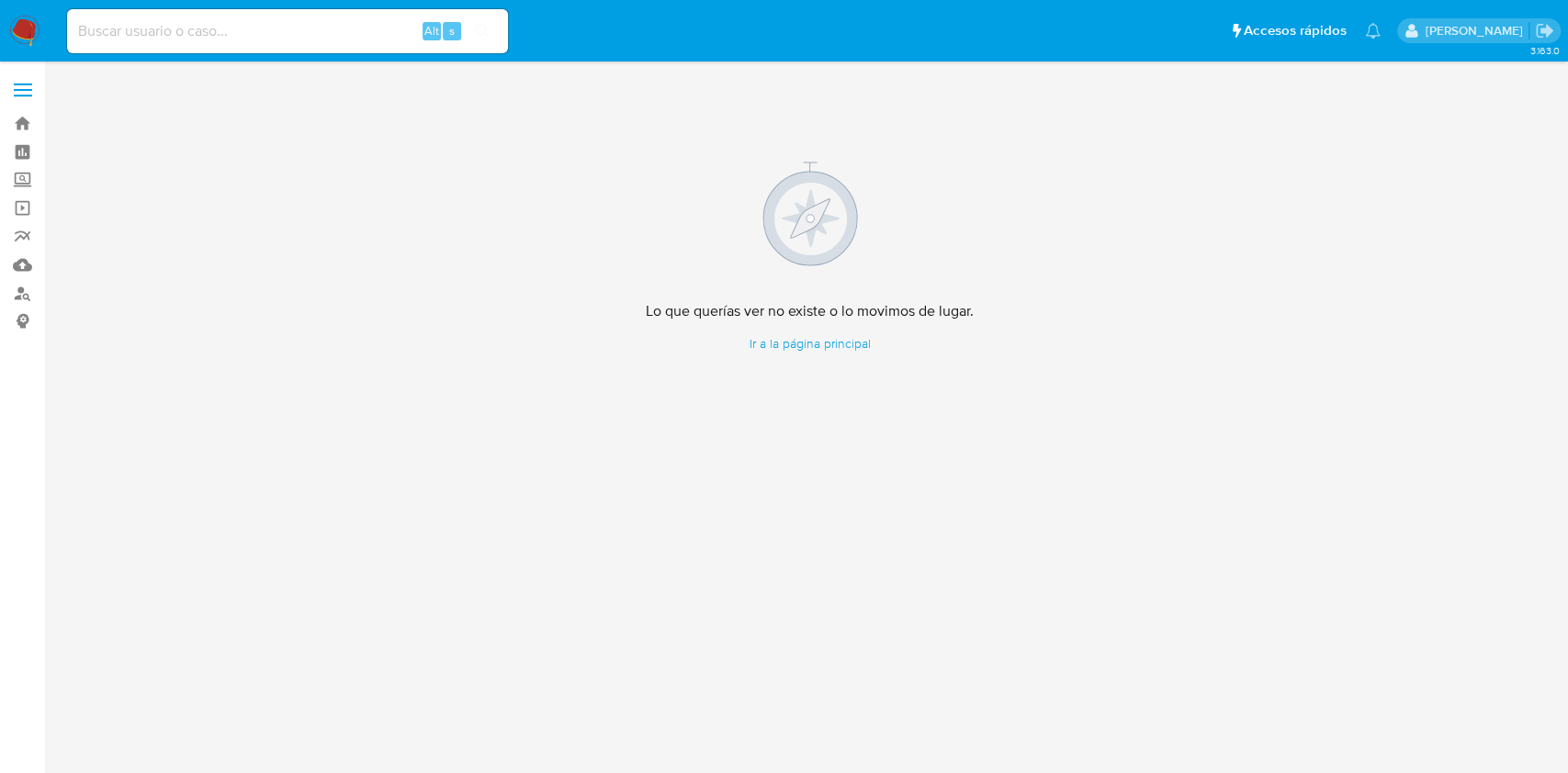
click at [269, 57] on nav "Pausado Ver notificaciones Alt s Accesos rápidos Presiona las siguientes teclas…" at bounding box center [784, 31] width 1568 height 62
click at [286, 30] on input at bounding box center [287, 31] width 441 height 24
paste input "rjtPva383zpnRsBFL82sZjmV"
type input "rjtPva383zpnRsBFL82sZjmV"
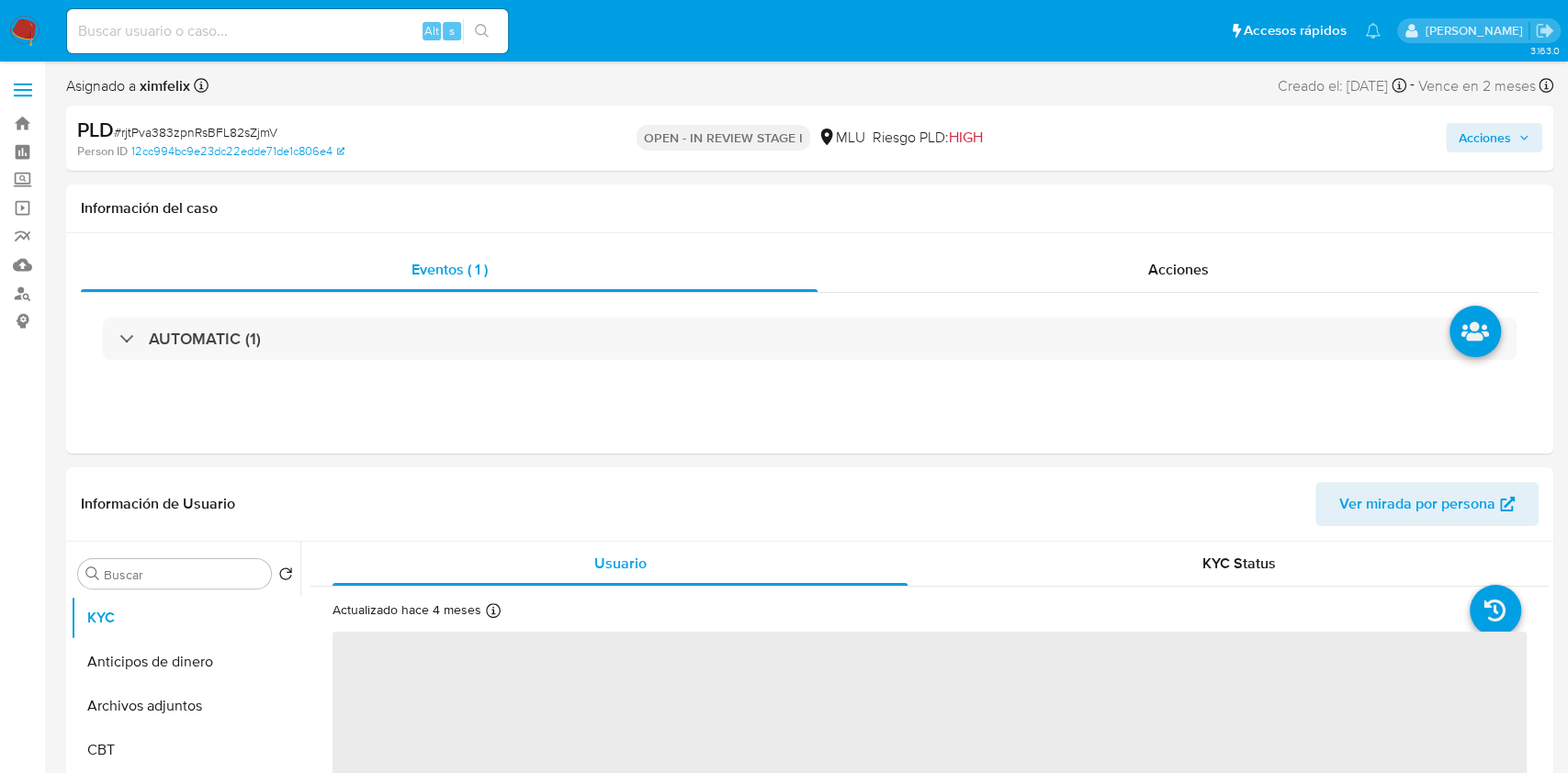
select select "10"
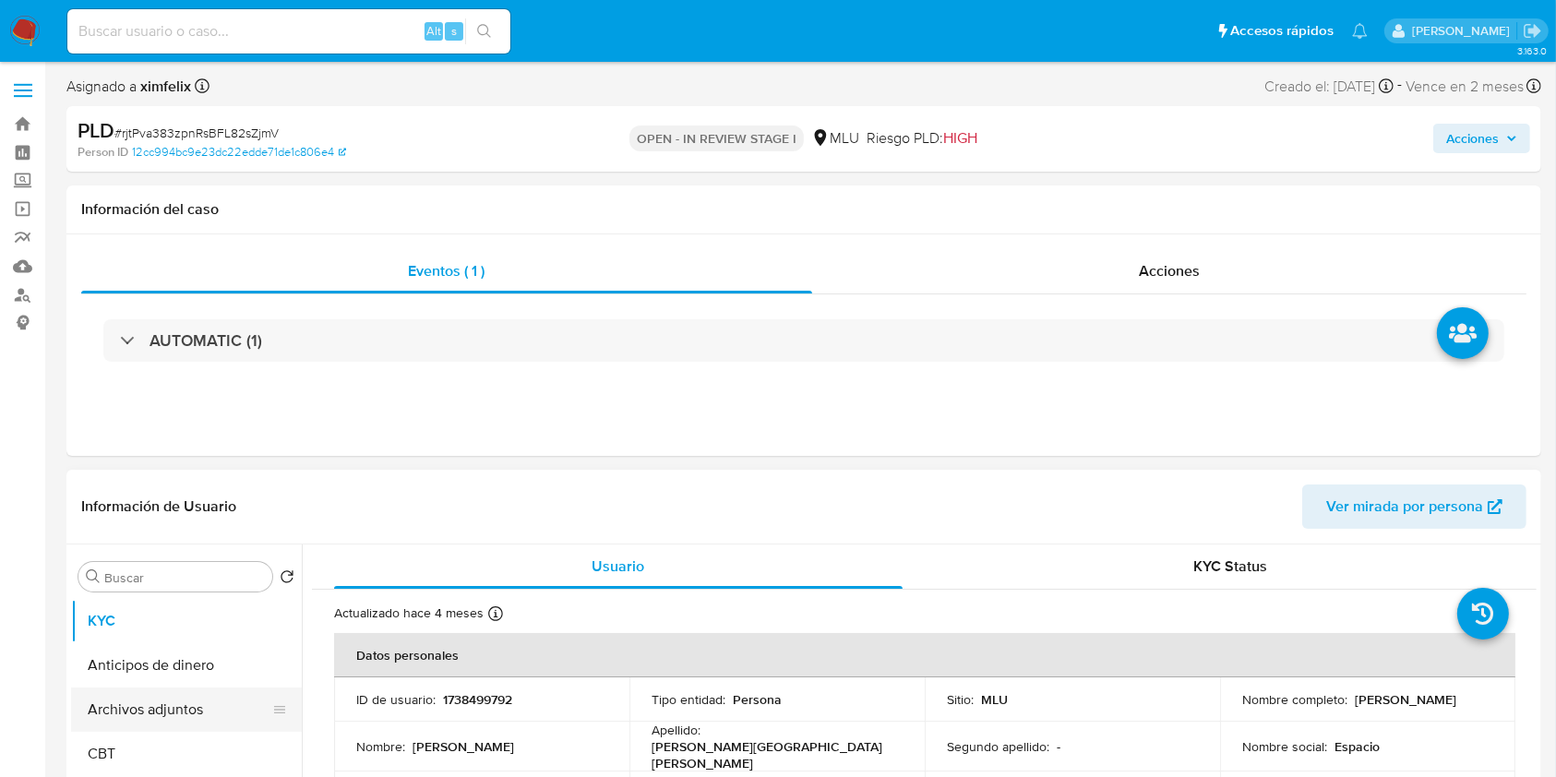
click at [222, 697] on button "Archivos adjuntos" at bounding box center [179, 710] width 216 height 44
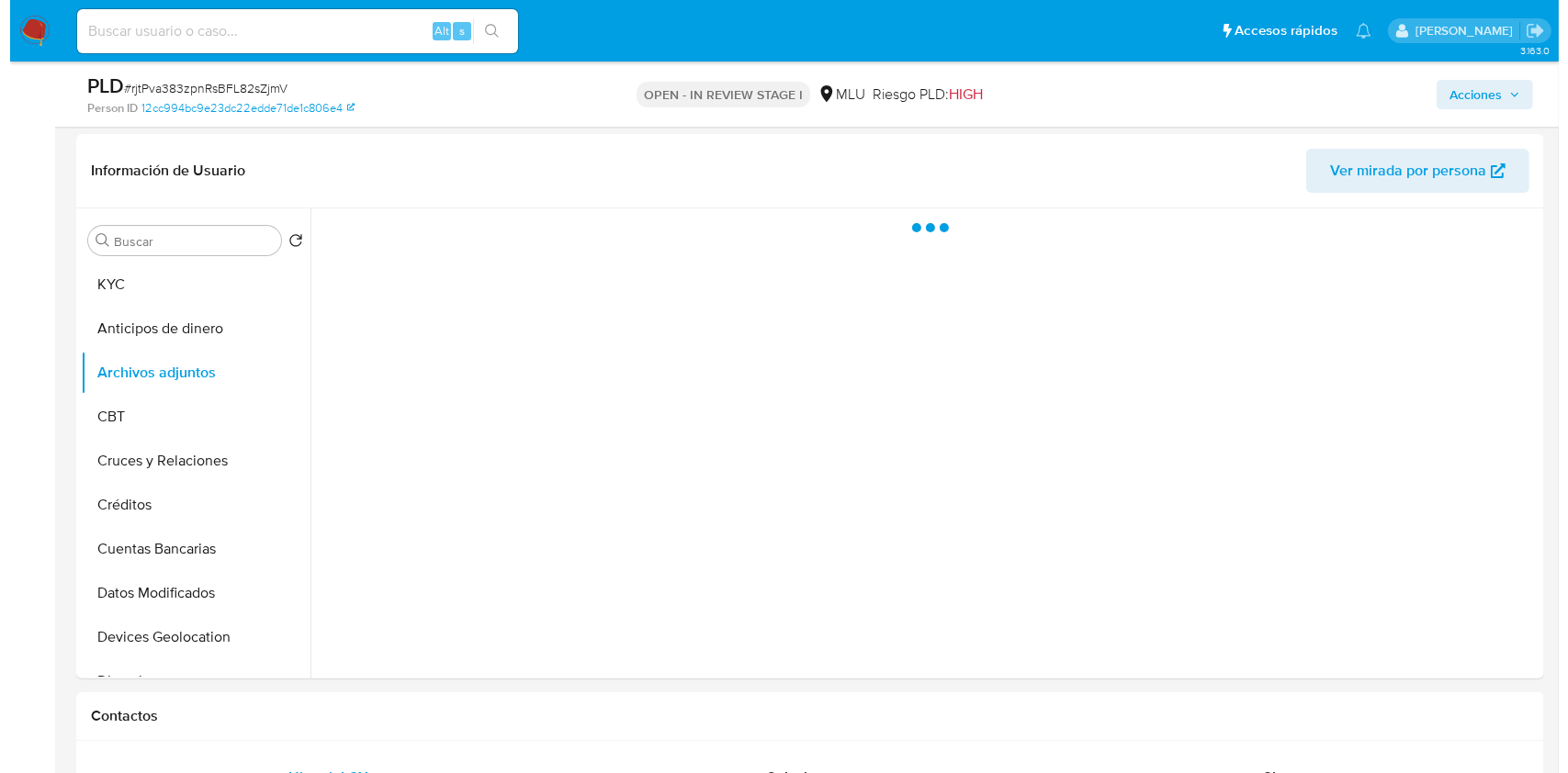
scroll to position [272, 0]
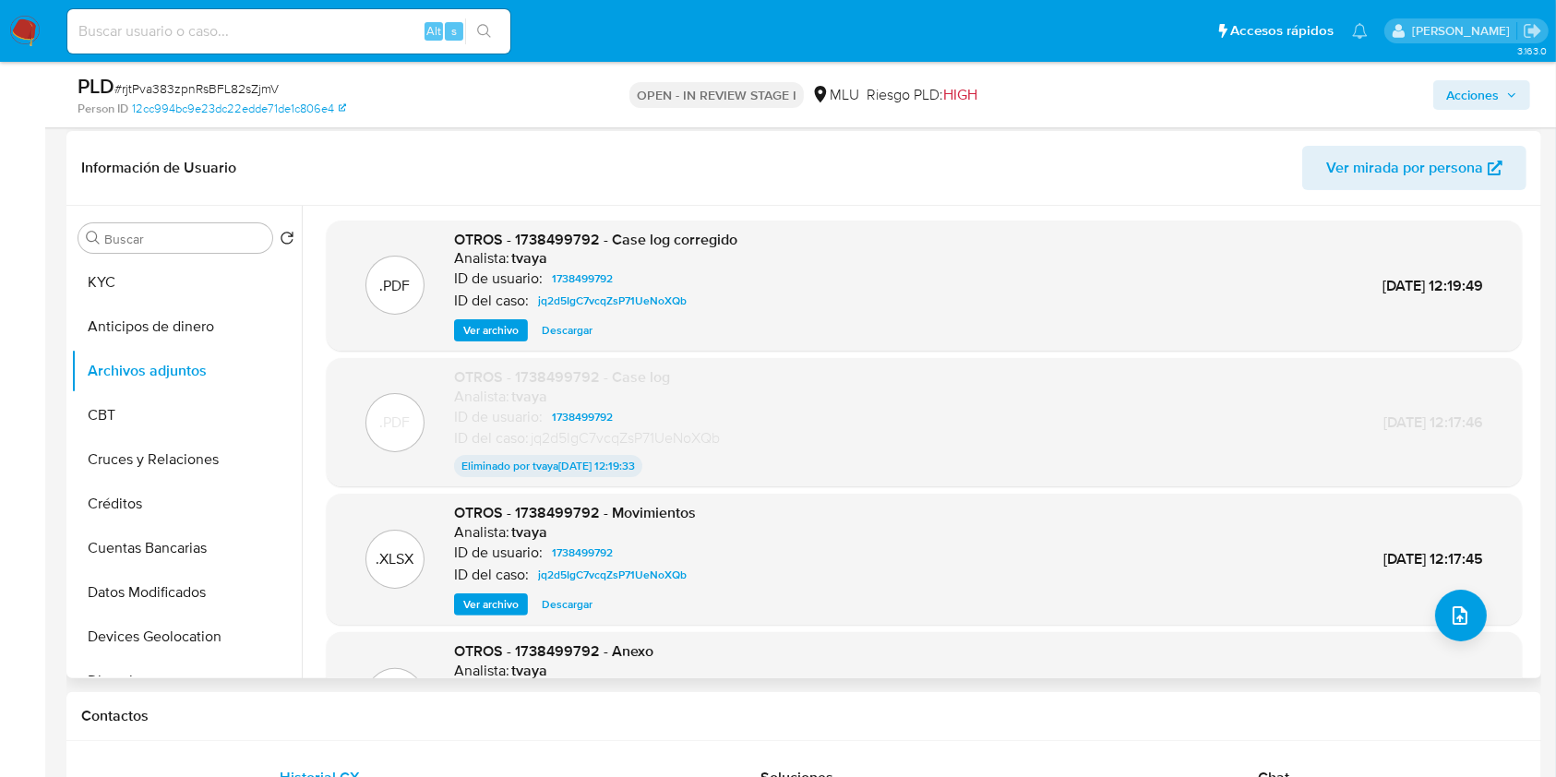
click at [496, 322] on span "Ver archivo" at bounding box center [490, 330] width 55 height 18
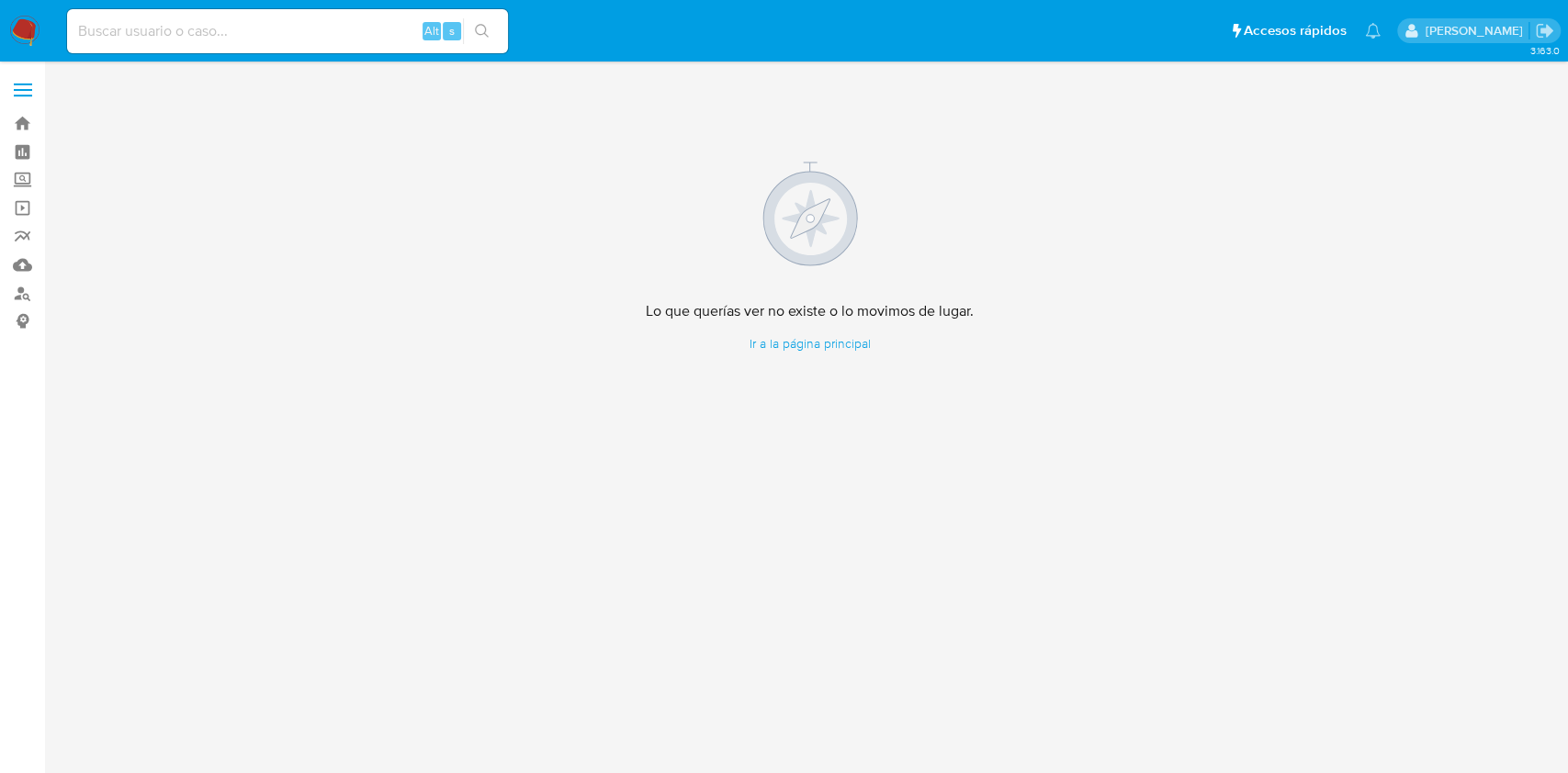
click at [275, 36] on input at bounding box center [287, 31] width 441 height 24
paste input "rjtPva383zpnRsBFL82sZjmV"
type input "rjtPva383zpnRsBFL82sZjmV"
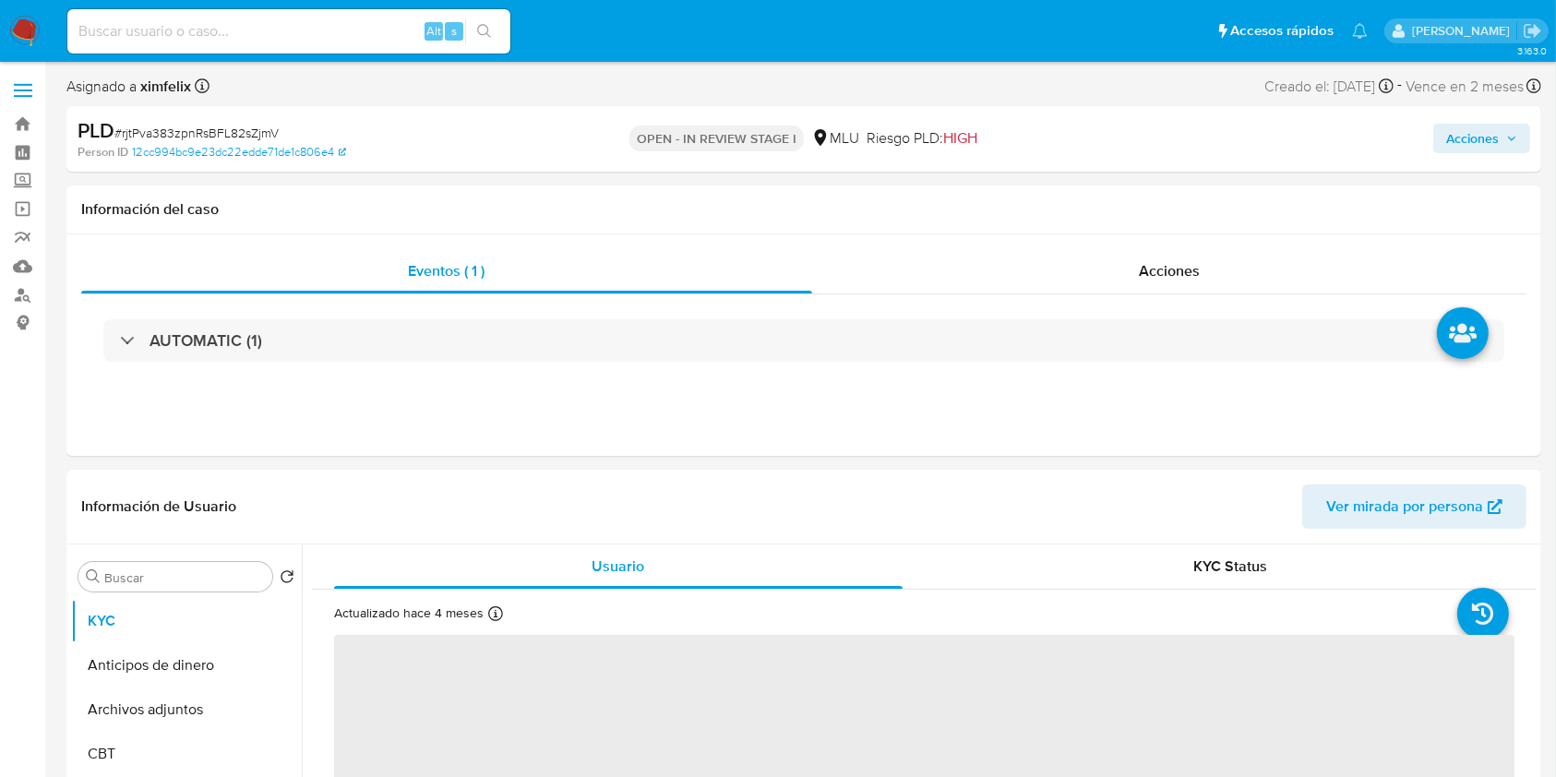
select select "10"
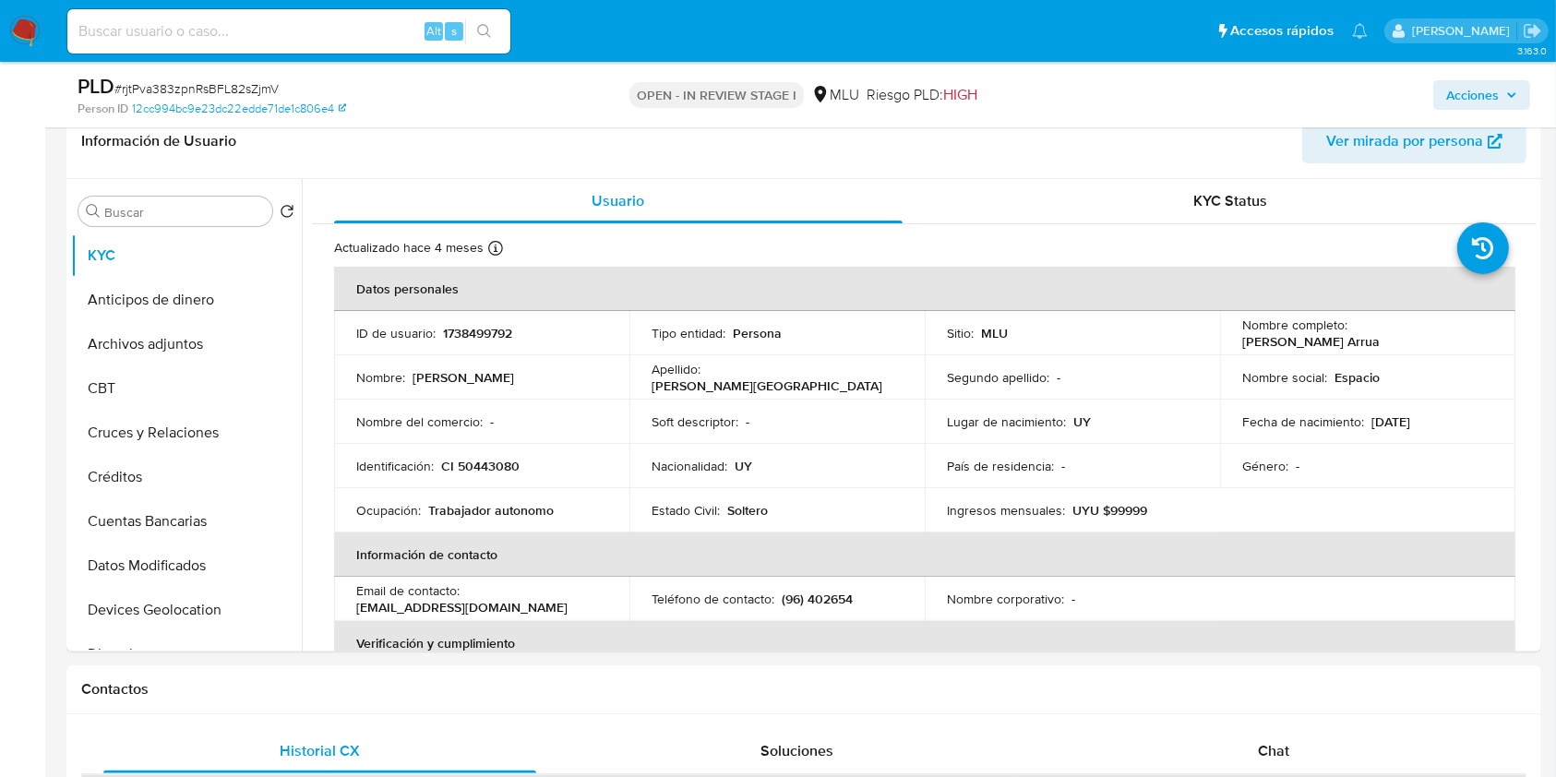
scroll to position [304, 0]
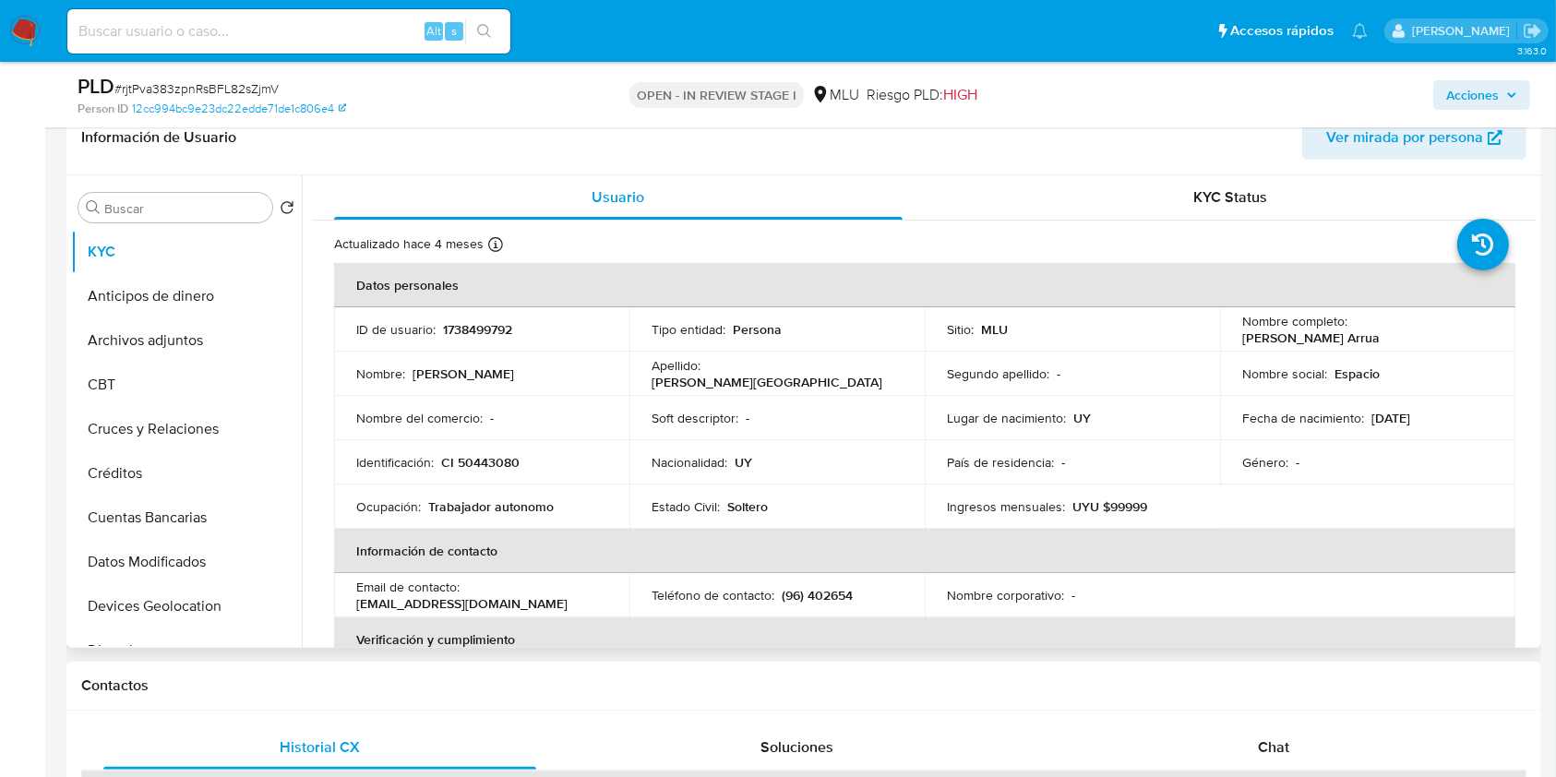
drag, startPoint x: 1536, startPoint y: 203, endPoint x: 1532, endPoint y: 218, distance: 15.2
click at [1532, 218] on div "Usuario KYC Status Actualizado hace 4 meses Creado: 21/03/2024 13:34:01 Actuali…" at bounding box center [919, 411] width 1235 height 473
drag, startPoint x: 1472, startPoint y: 330, endPoint x: 1350, endPoint y: 334, distance: 122.8
click at [1350, 334] on div "Nombre completo : Bruno Palacio Arrua" at bounding box center [1368, 329] width 251 height 33
copy p "[PERSON_NAME] Arrua"
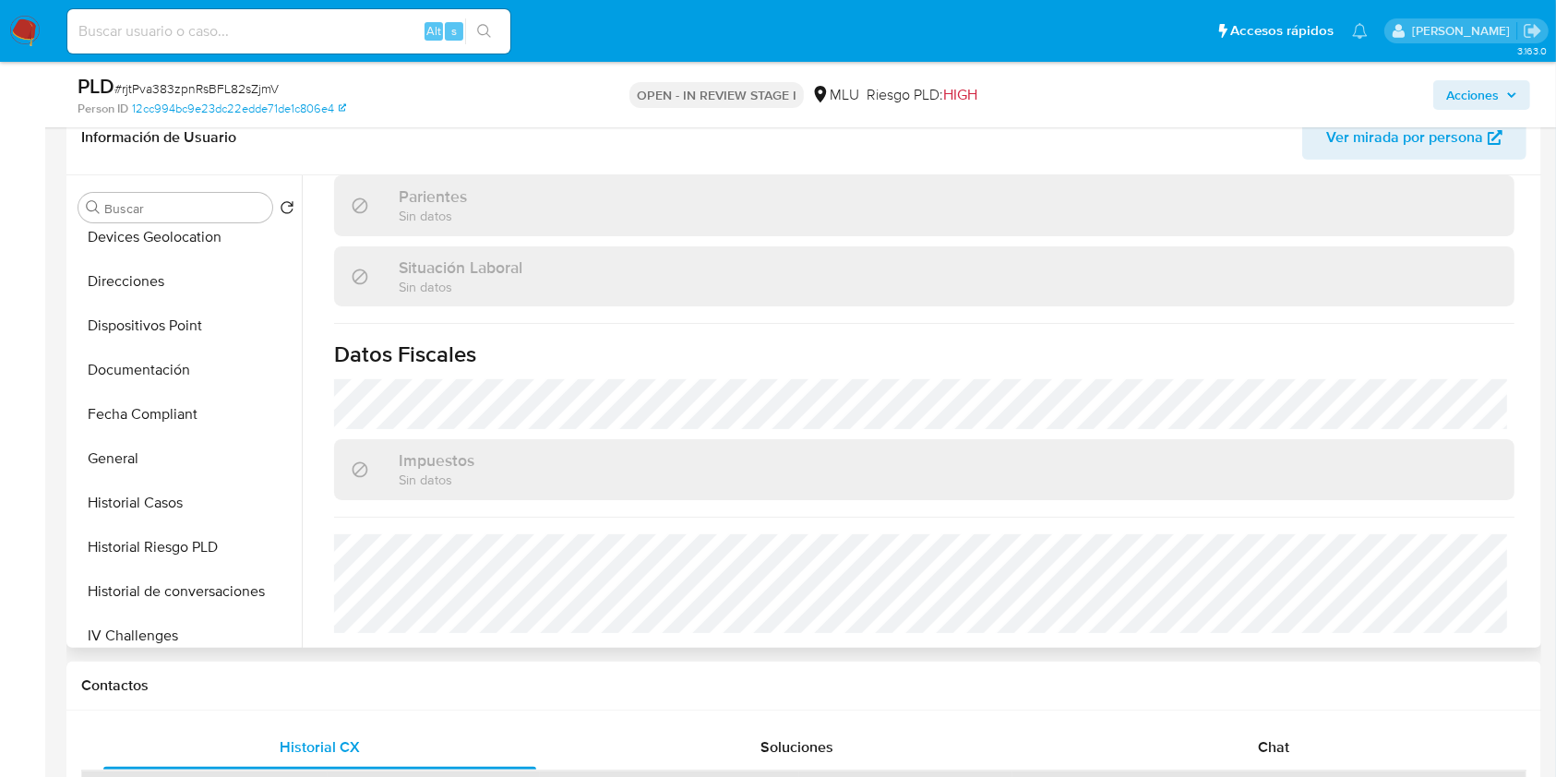
scroll to position [344, 0]
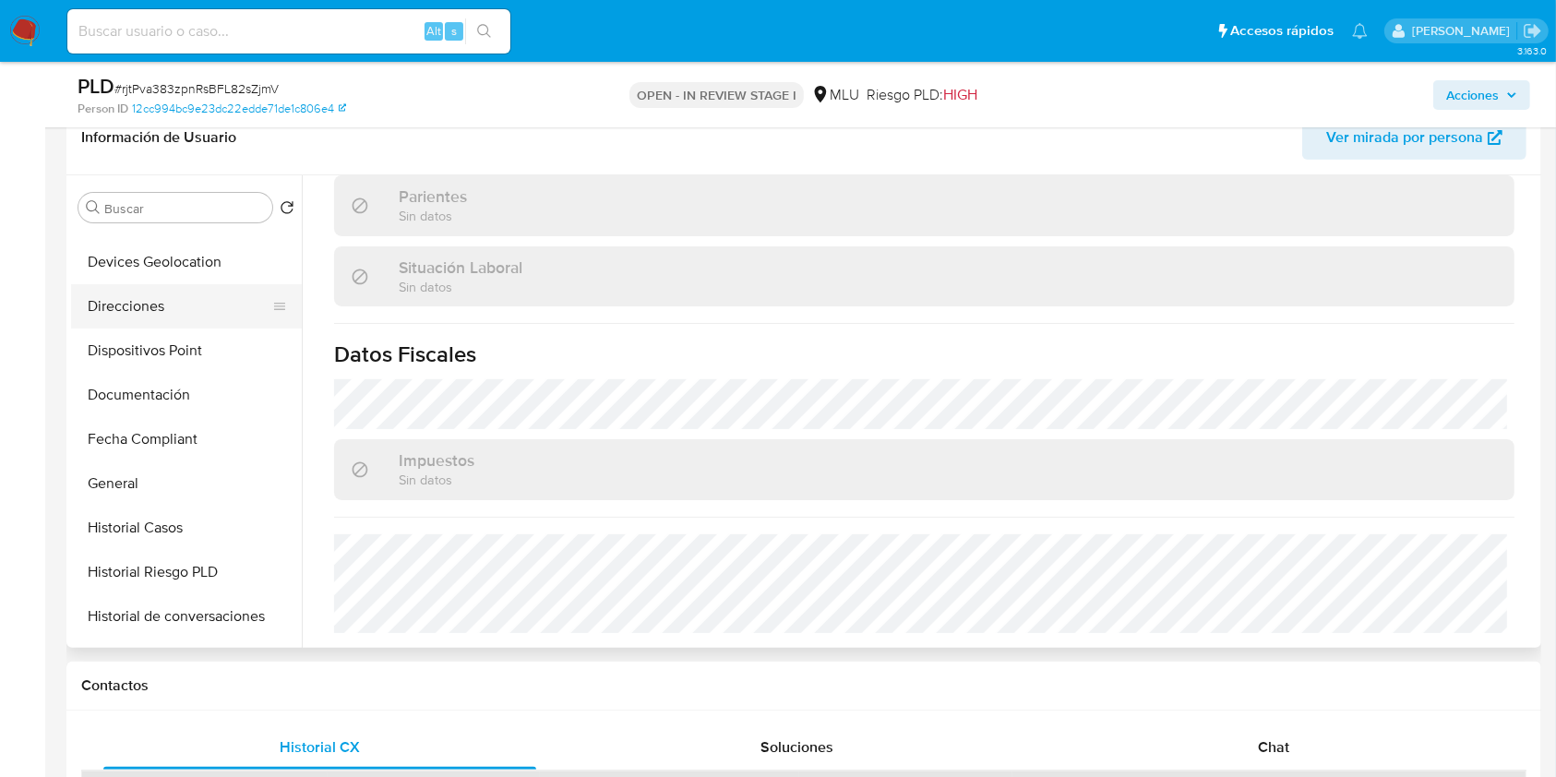
click at [142, 305] on button "Direcciones" at bounding box center [179, 306] width 216 height 44
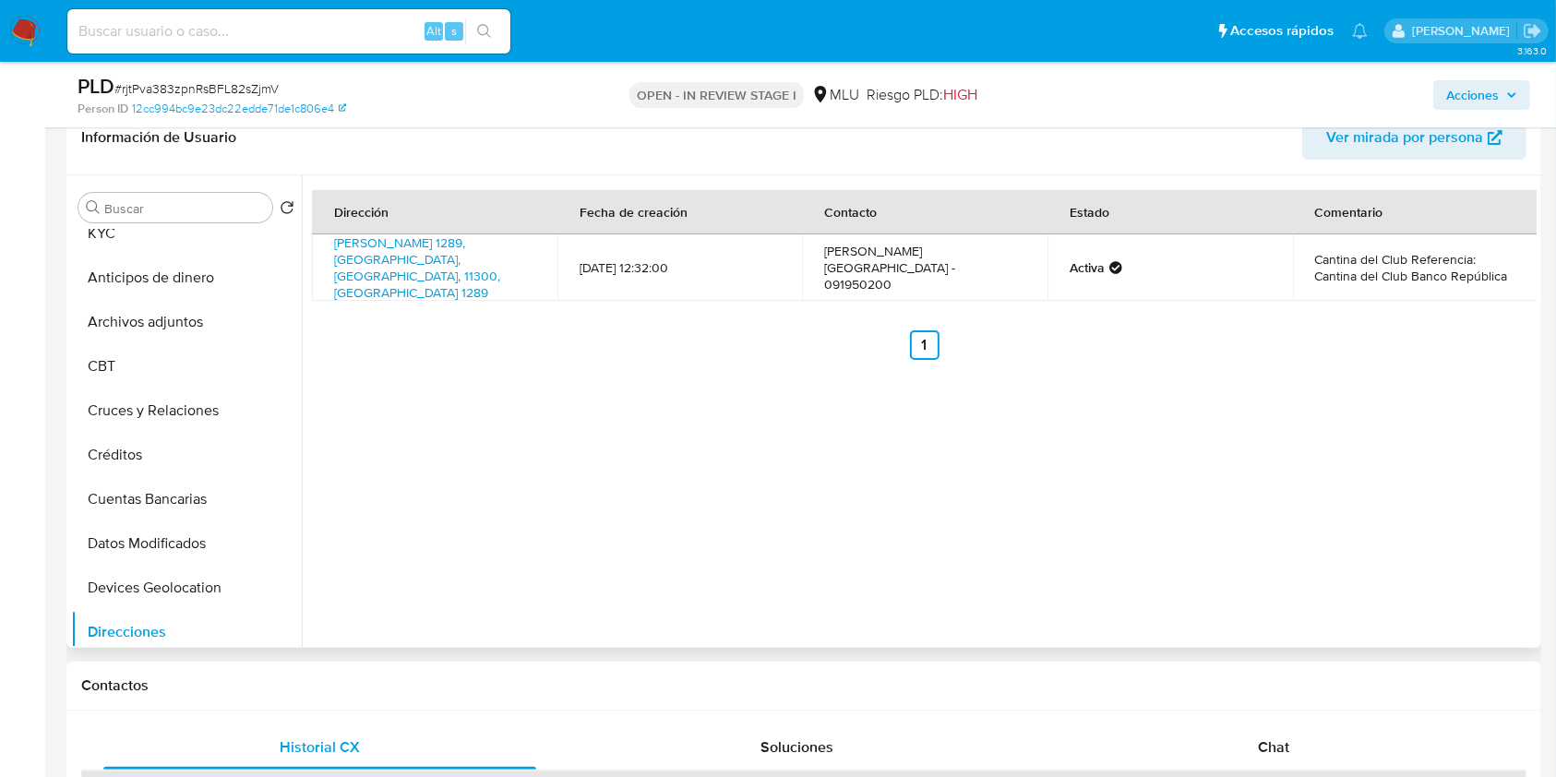
scroll to position [10, 0]
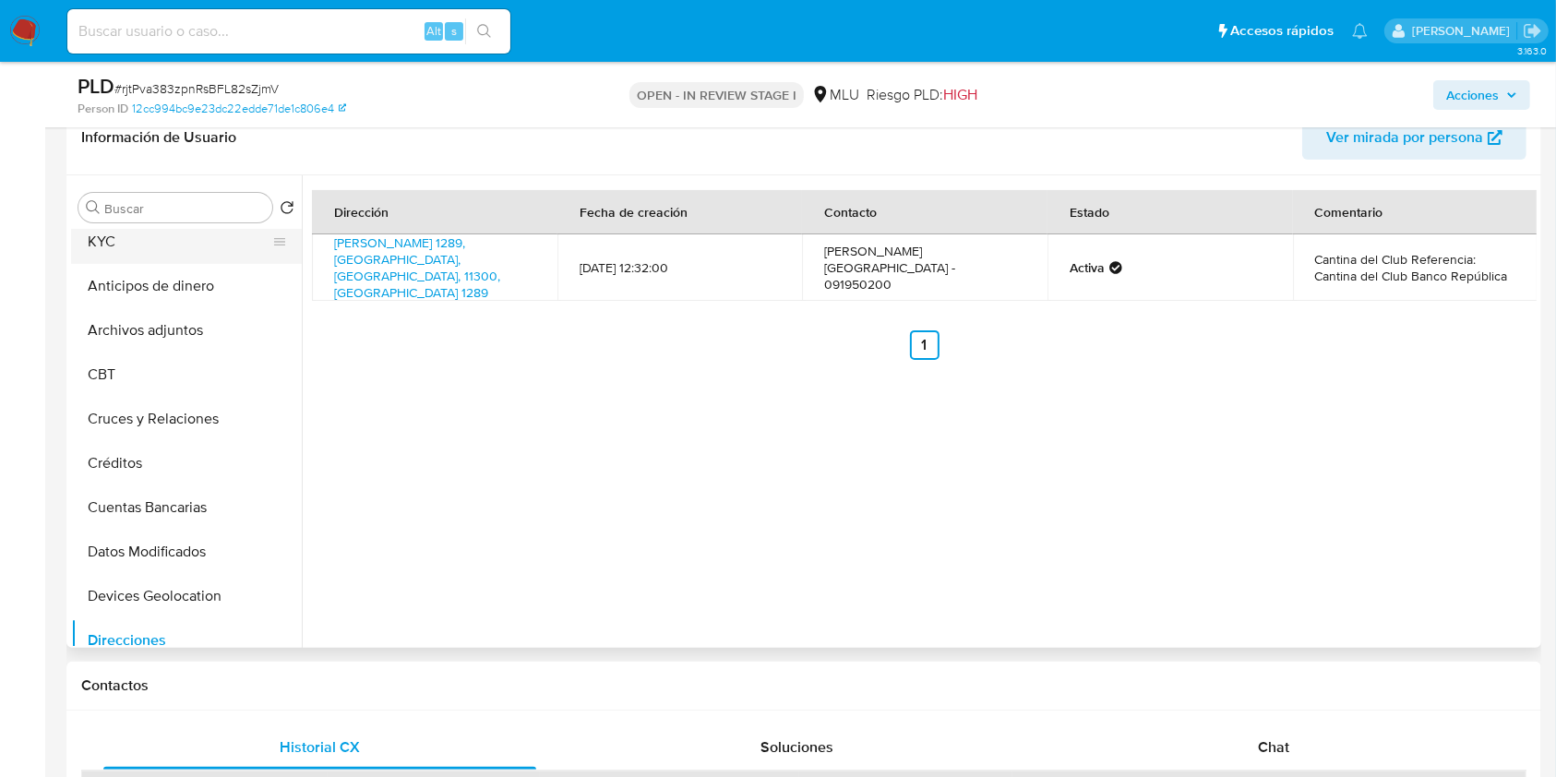
click at [186, 247] on button "KYC" at bounding box center [179, 242] width 216 height 44
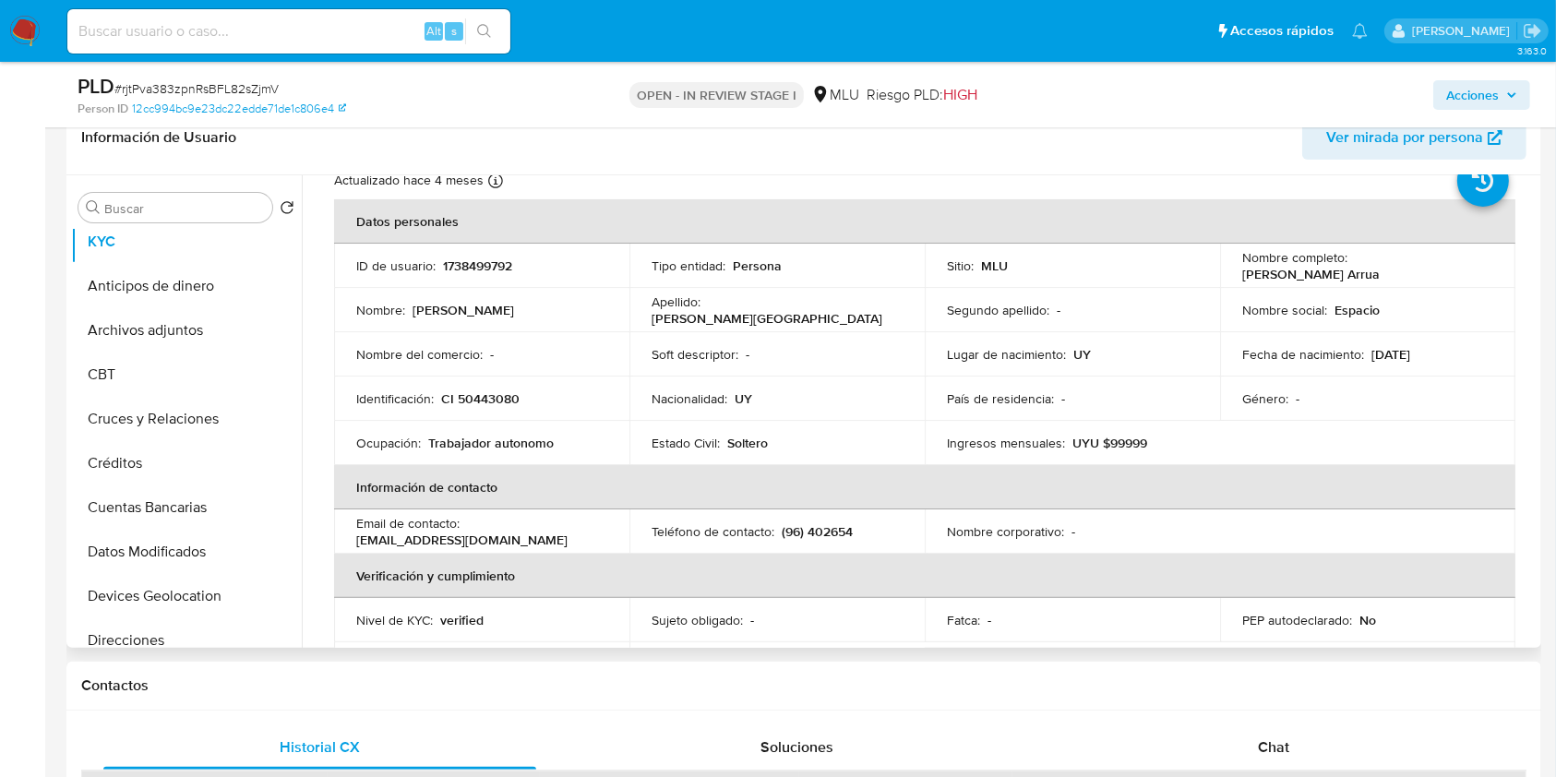
scroll to position [80, 0]
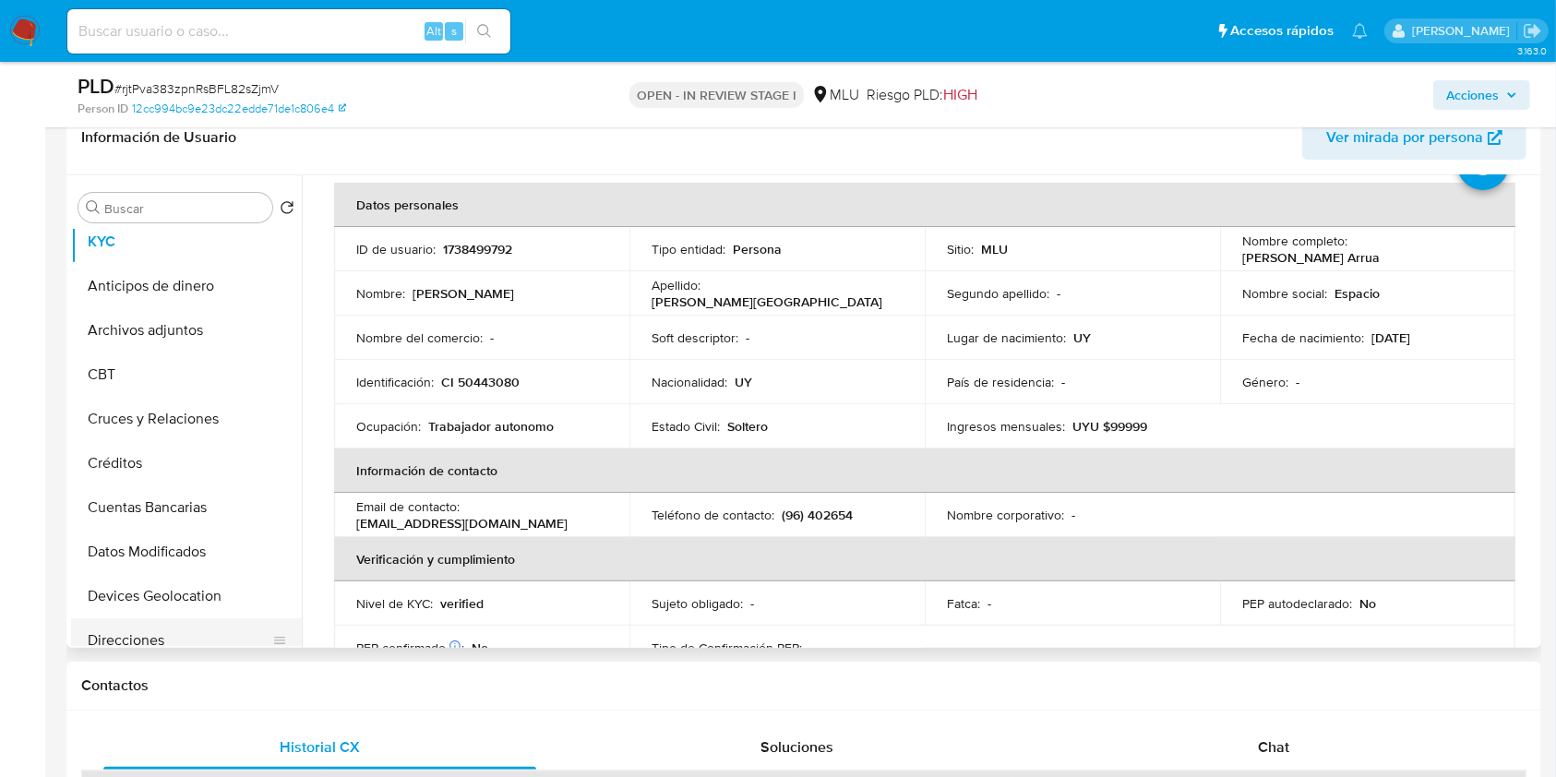
click at [200, 631] on button "Direcciones" at bounding box center [179, 641] width 216 height 44
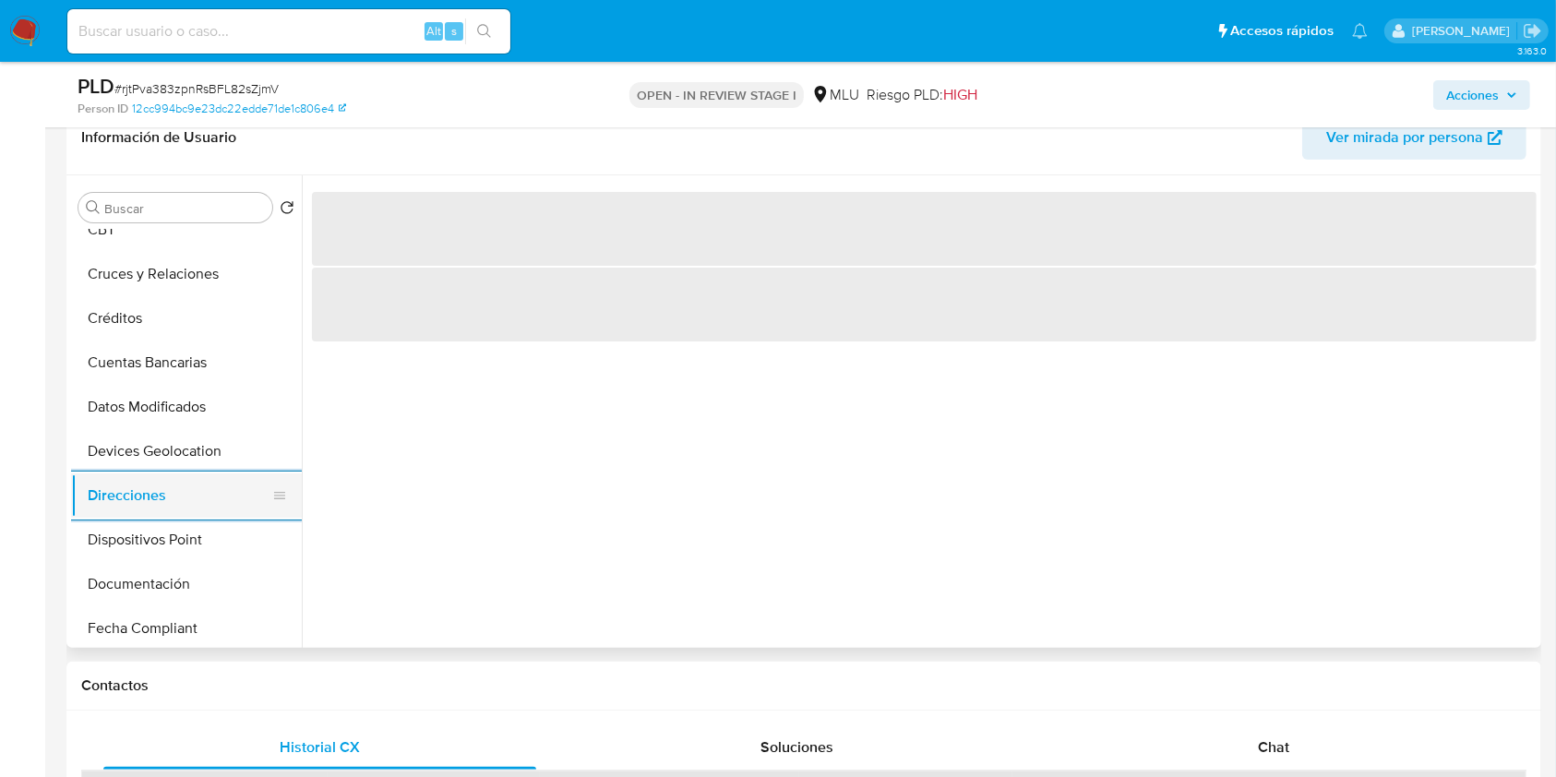
scroll to position [158, 0]
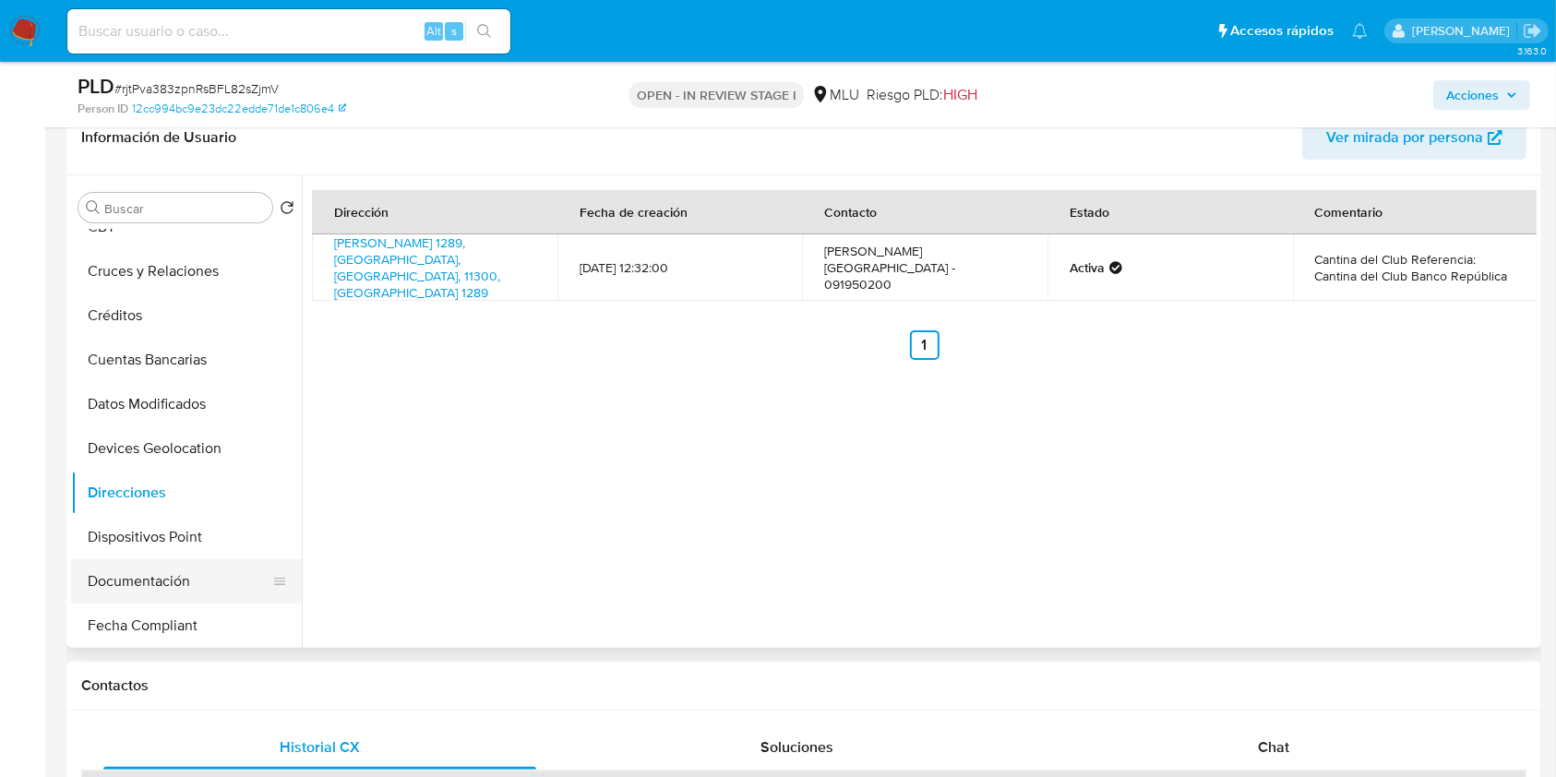
click at [196, 575] on button "Documentación" at bounding box center [179, 581] width 216 height 44
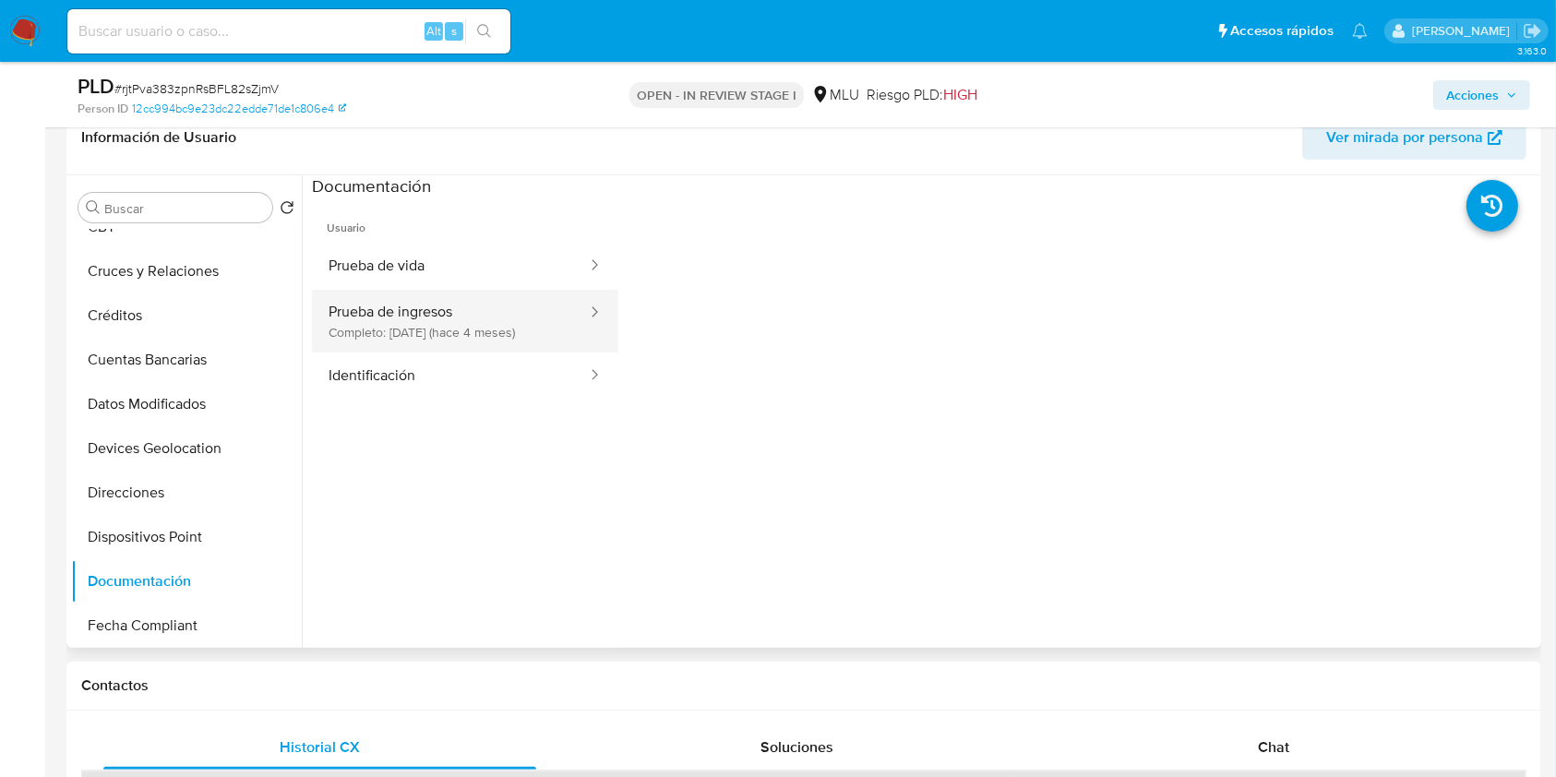
click at [463, 295] on button "Prueba de ingresos Completo: 21/06/2025 (hace 4 meses)" at bounding box center [450, 321] width 277 height 63
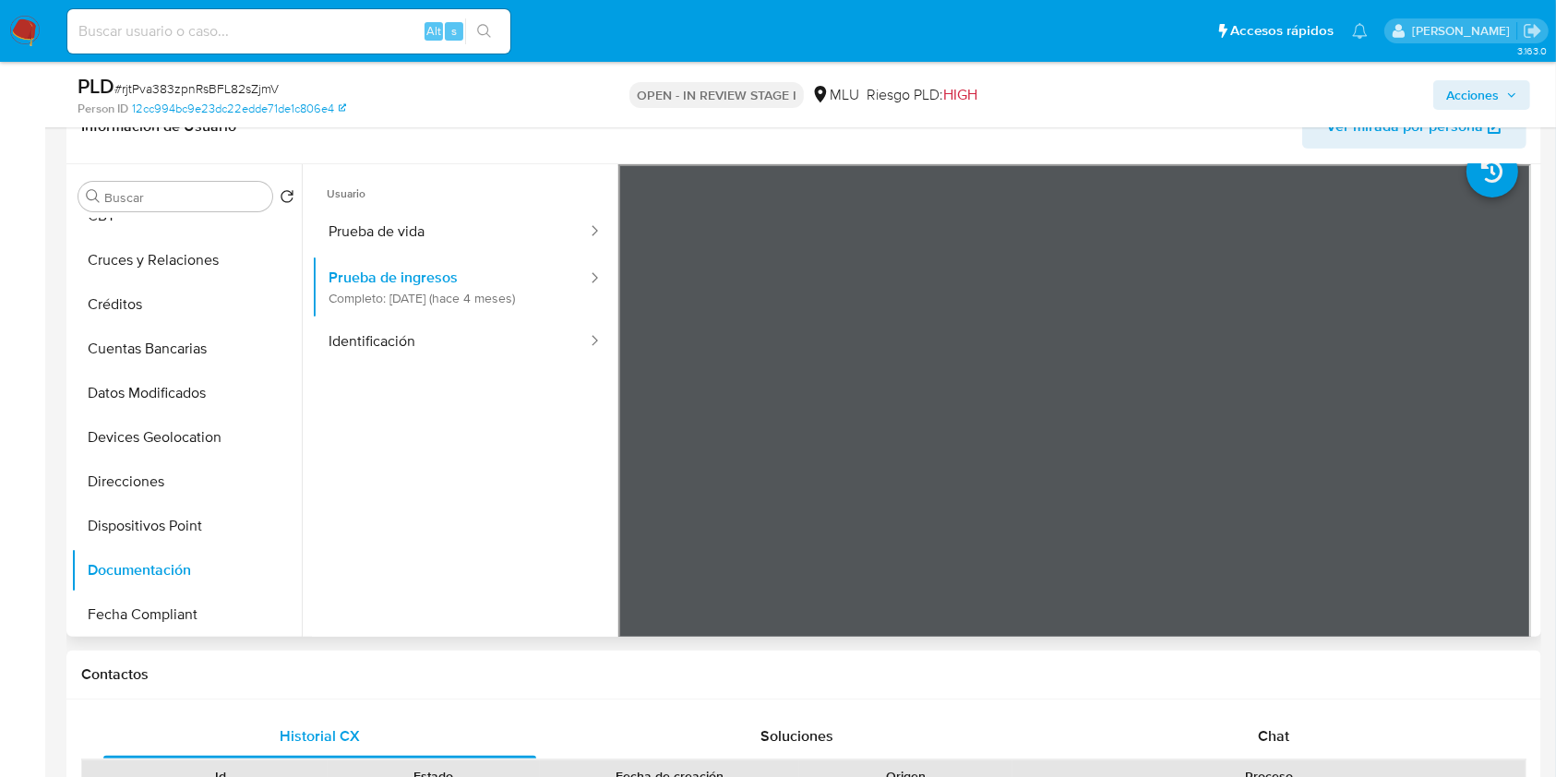
scroll to position [0, 0]
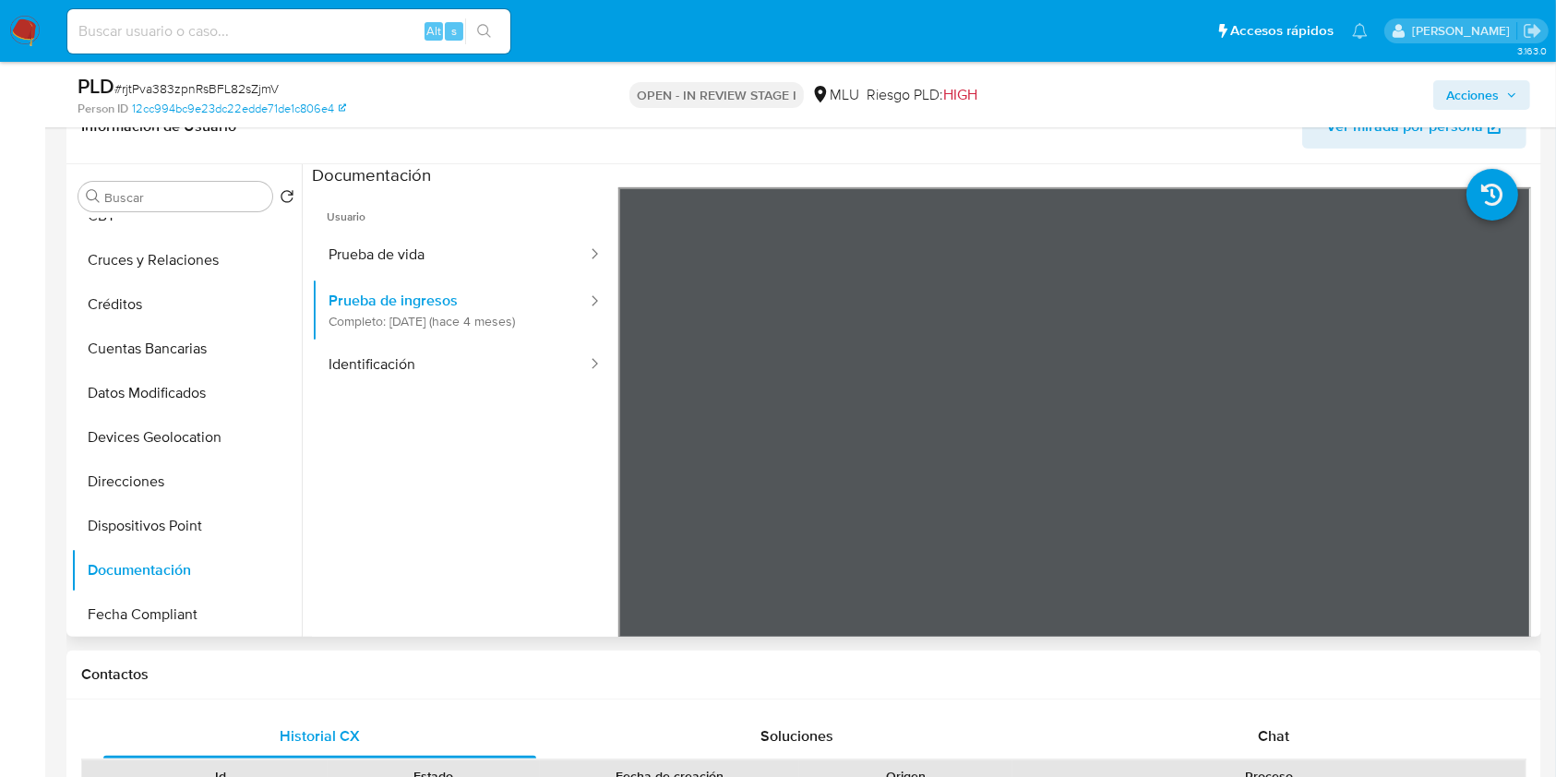
click at [1540, 266] on div "Buscar Volver al orden por defecto KYC Anticipos de dinero Archivos adjuntos CB…" at bounding box center [803, 400] width 1475 height 473
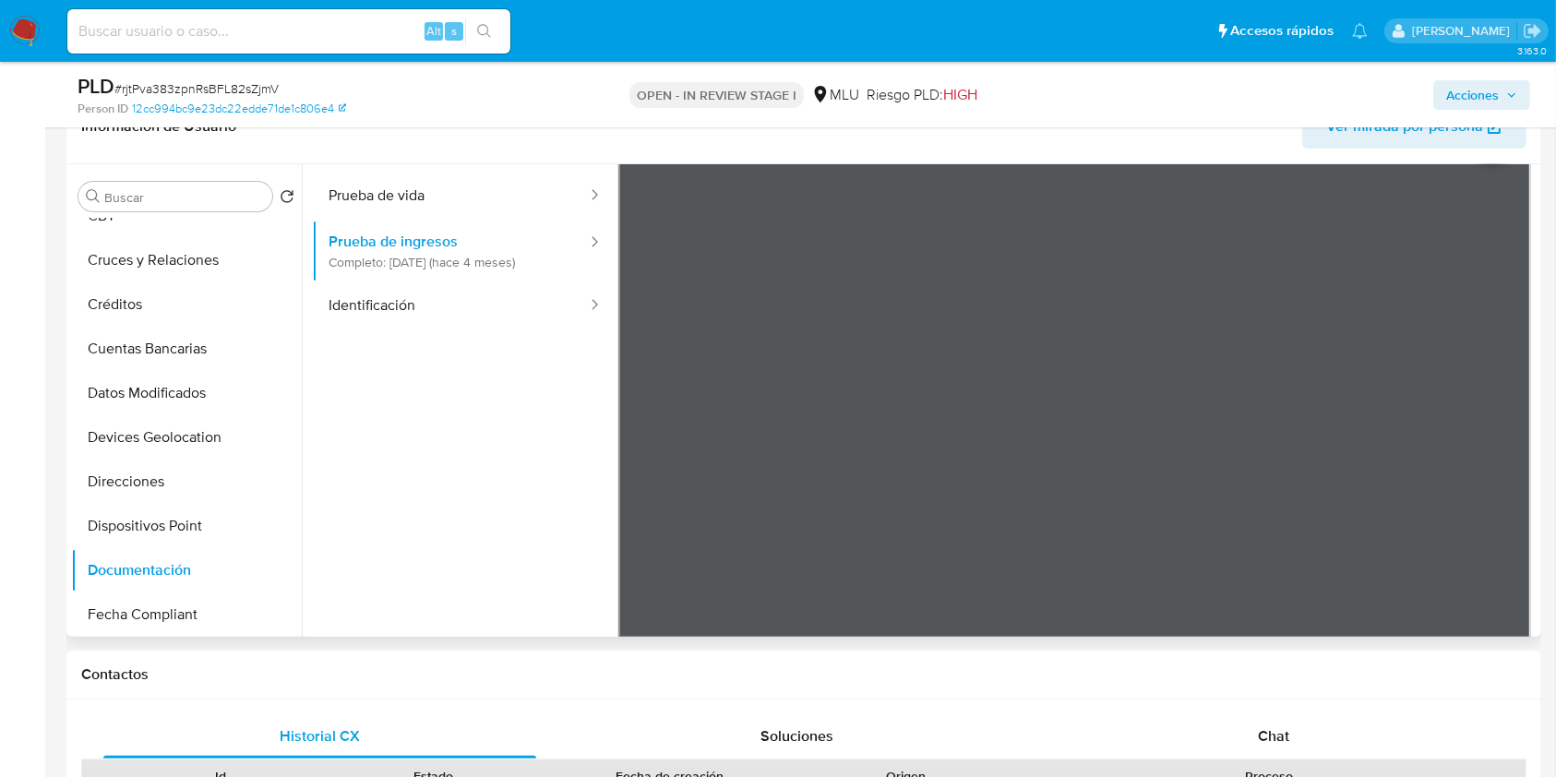
scroll to position [74, 0]
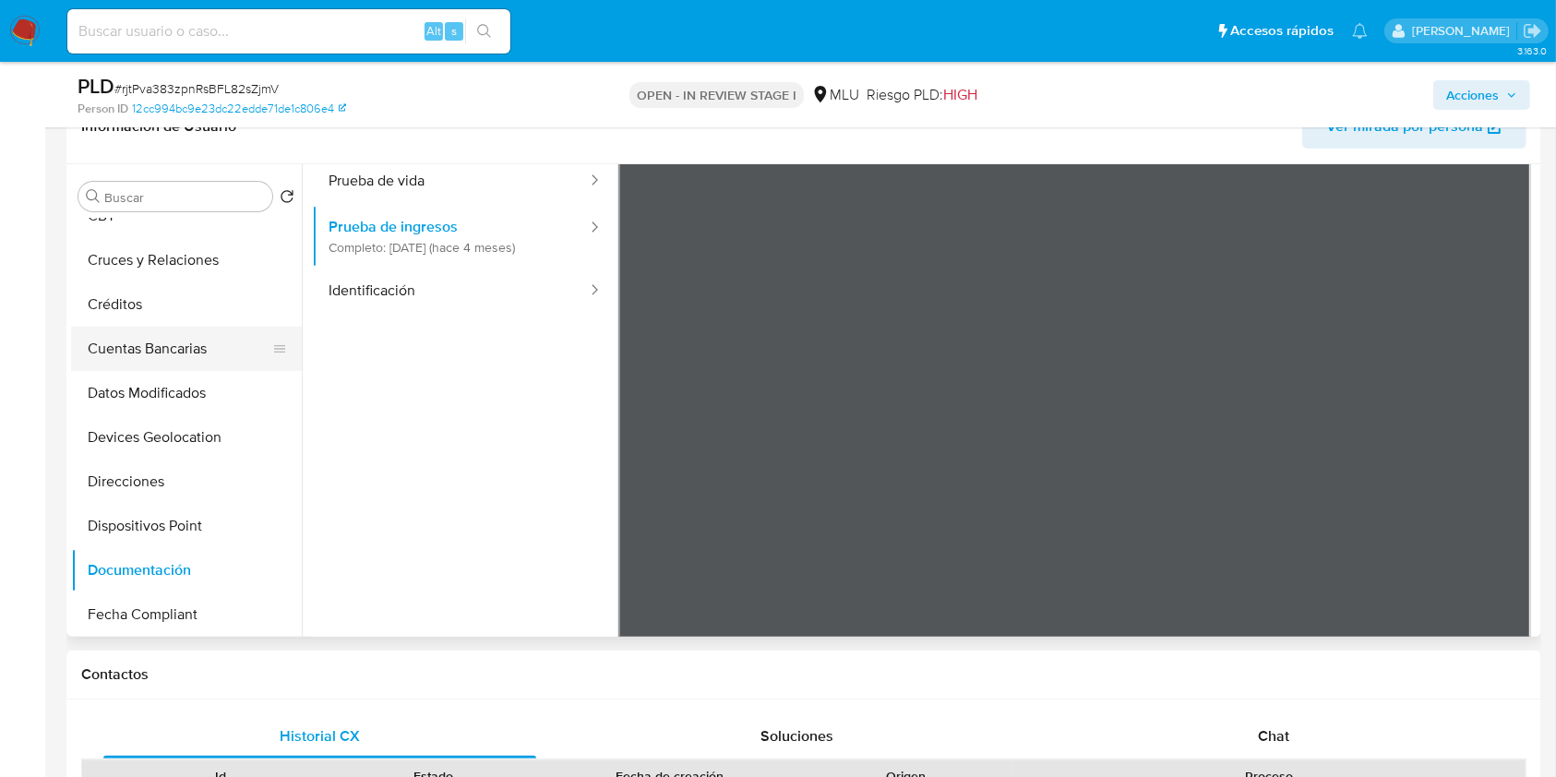
click at [162, 351] on button "Cuentas Bancarias" at bounding box center [179, 349] width 216 height 44
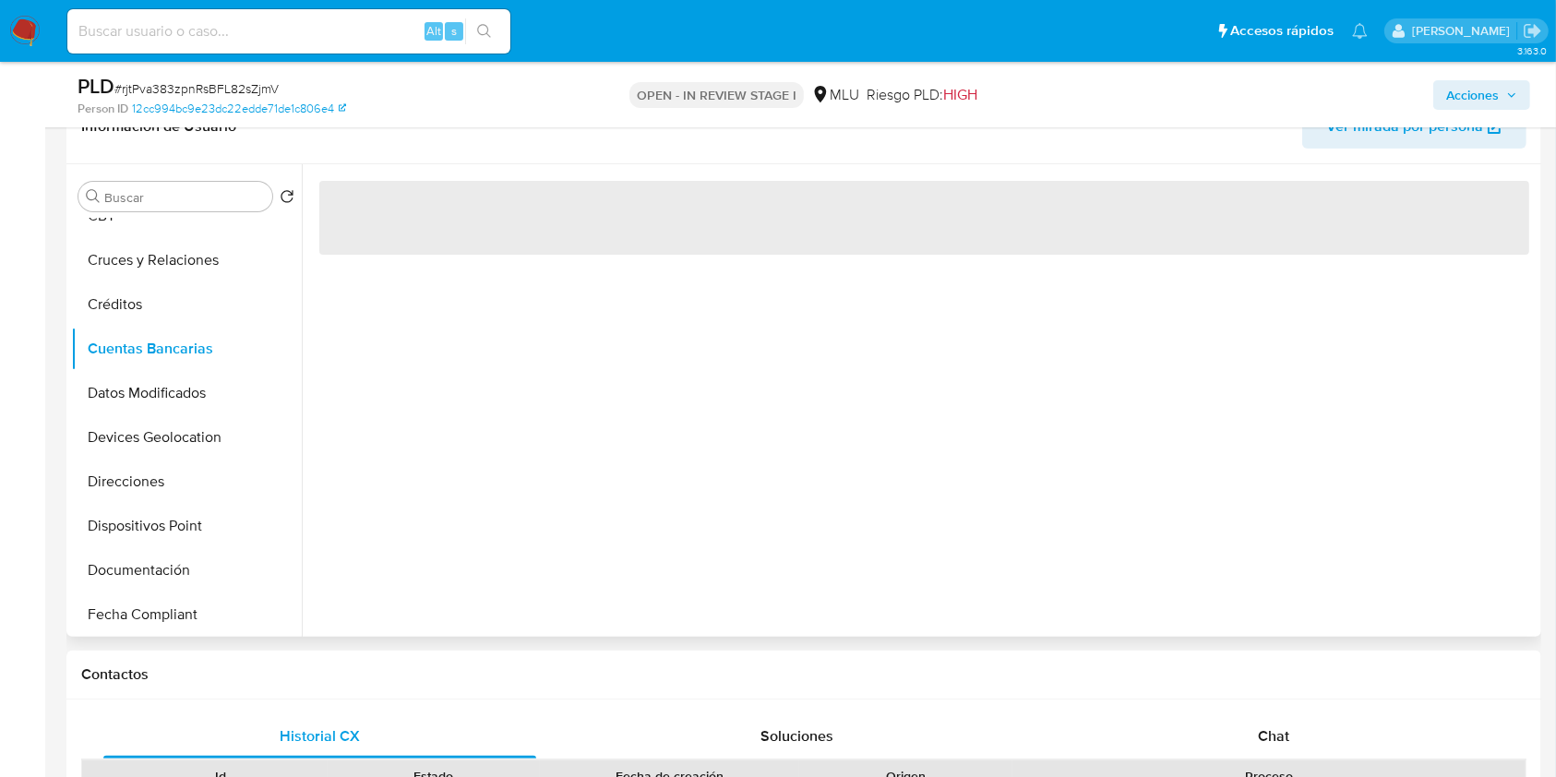
scroll to position [0, 0]
click at [720, 426] on div "‌" at bounding box center [919, 400] width 1235 height 473
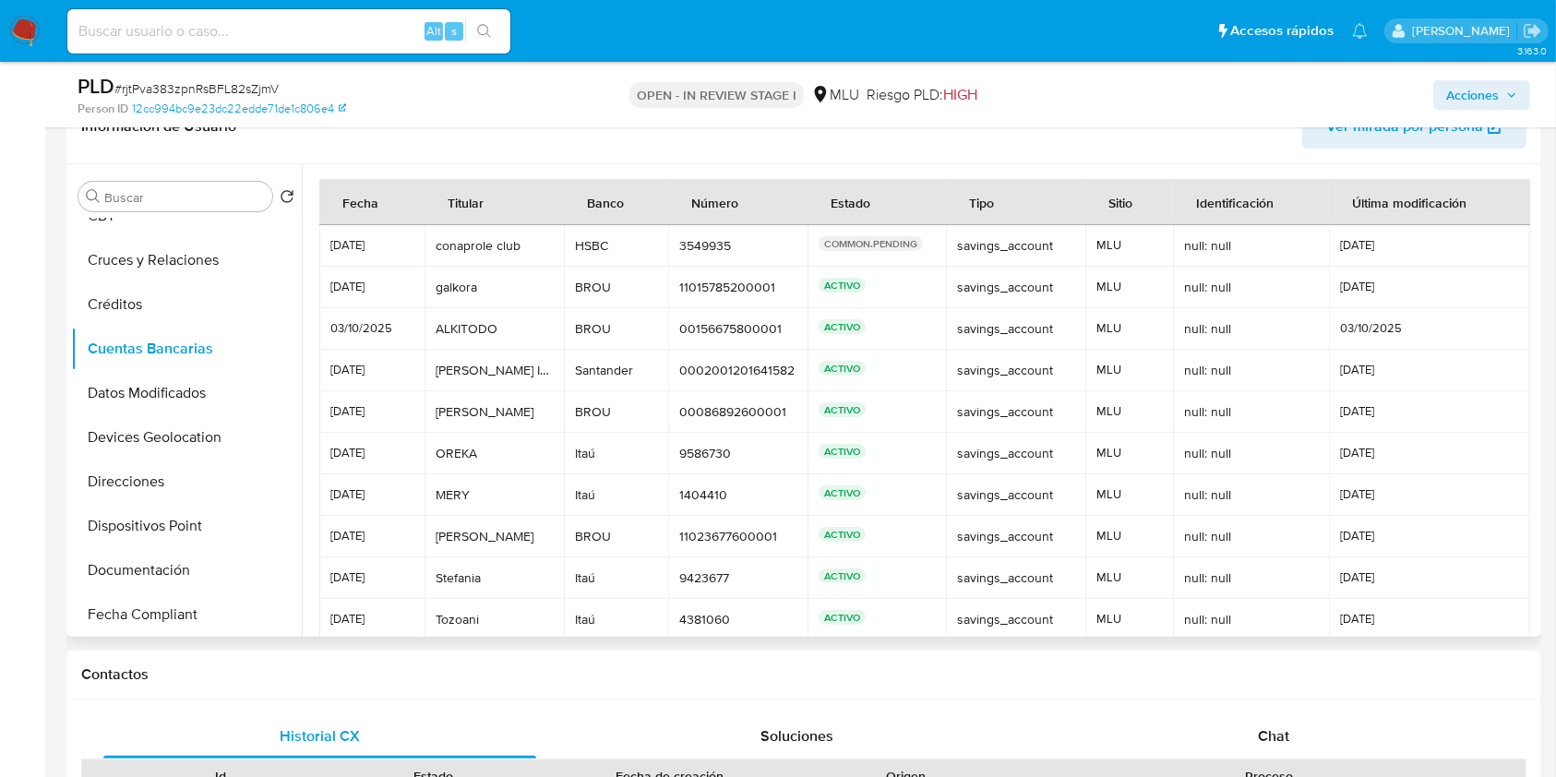
scroll to position [87, 0]
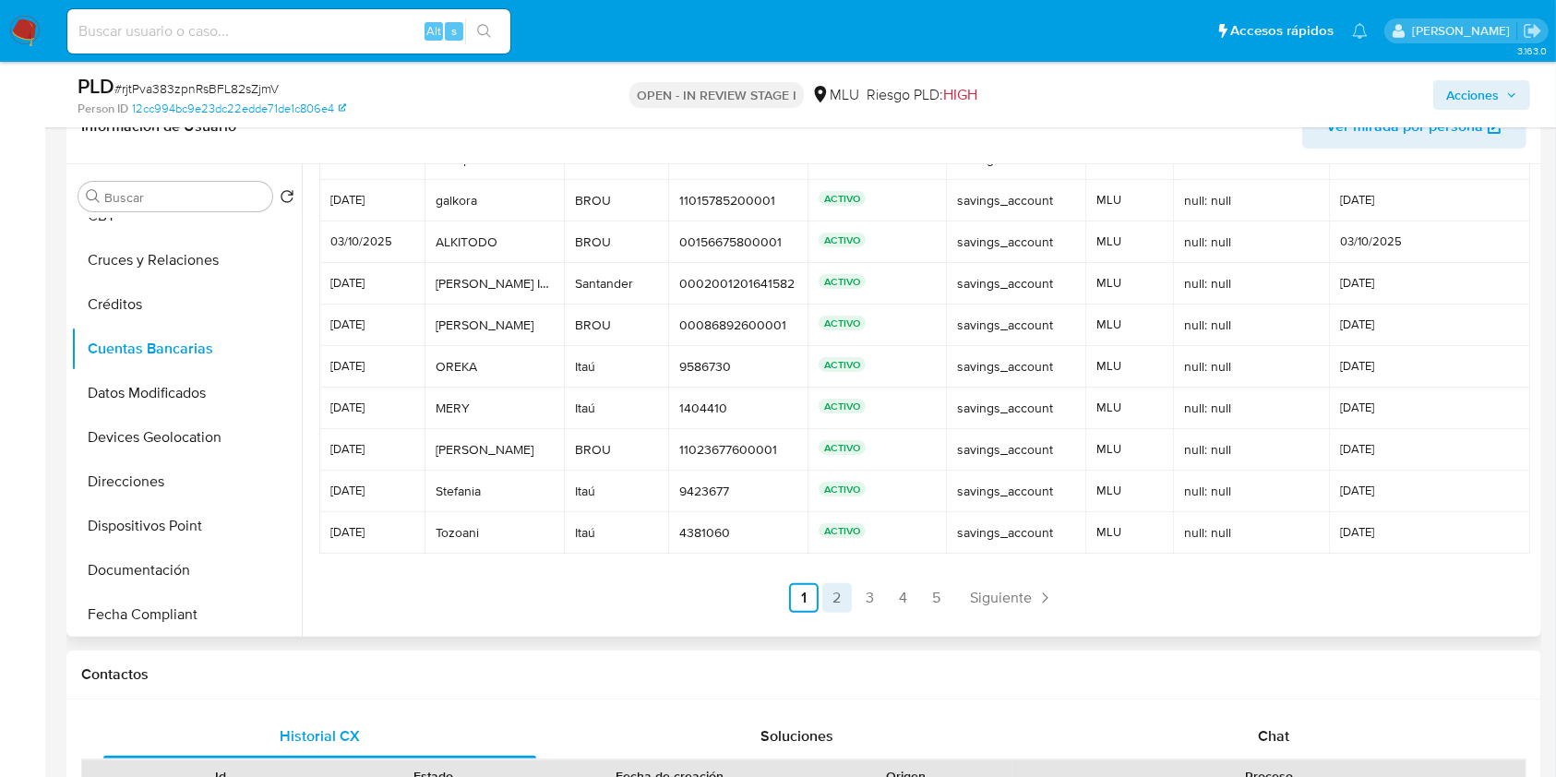
click at [827, 609] on link "2" at bounding box center [838, 598] width 30 height 30
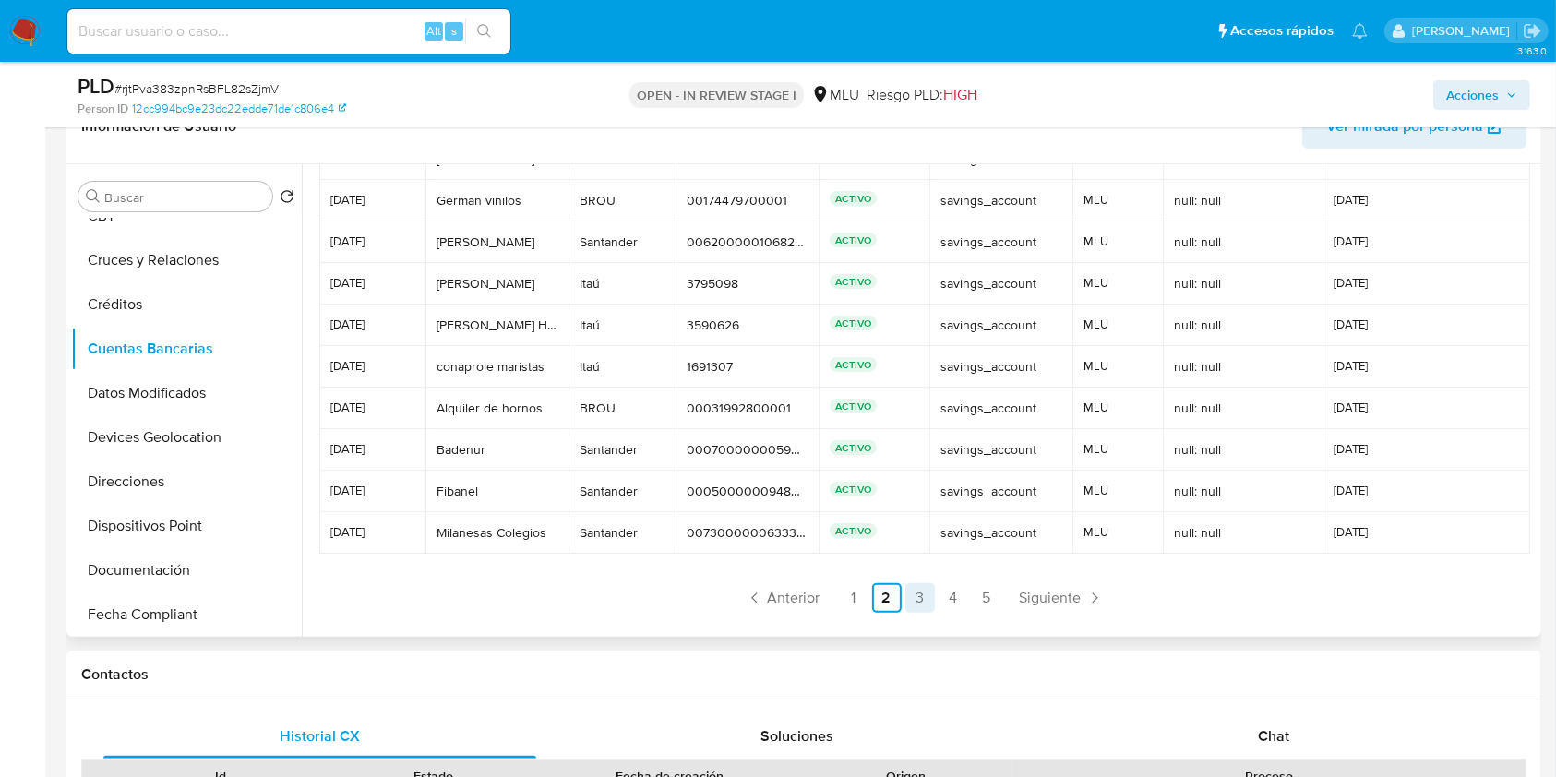
click at [912, 589] on link "3" at bounding box center [921, 598] width 30 height 30
click at [944, 592] on link "4" at bounding box center [954, 598] width 30 height 30
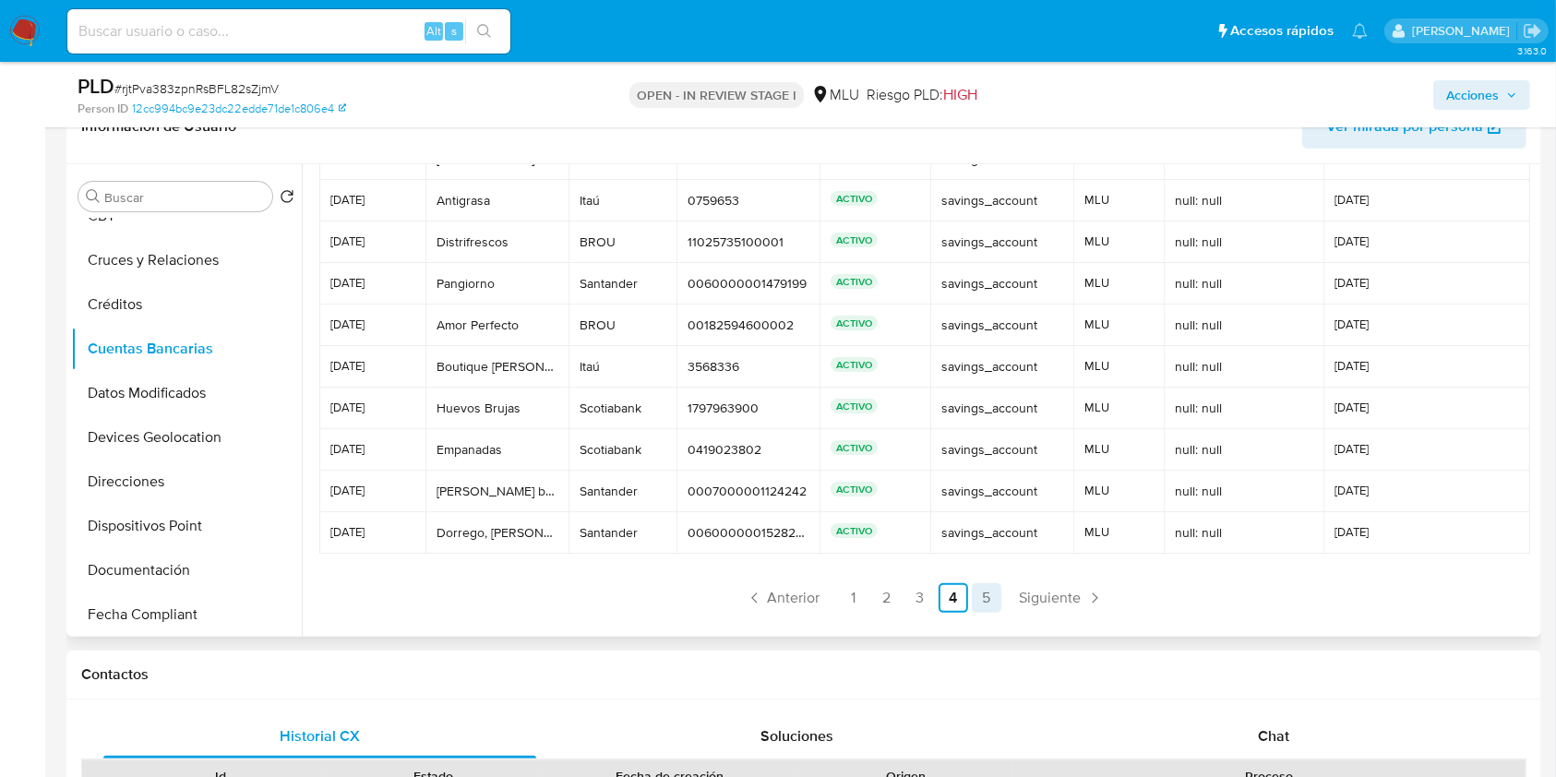
click at [979, 583] on link "5" at bounding box center [987, 598] width 30 height 30
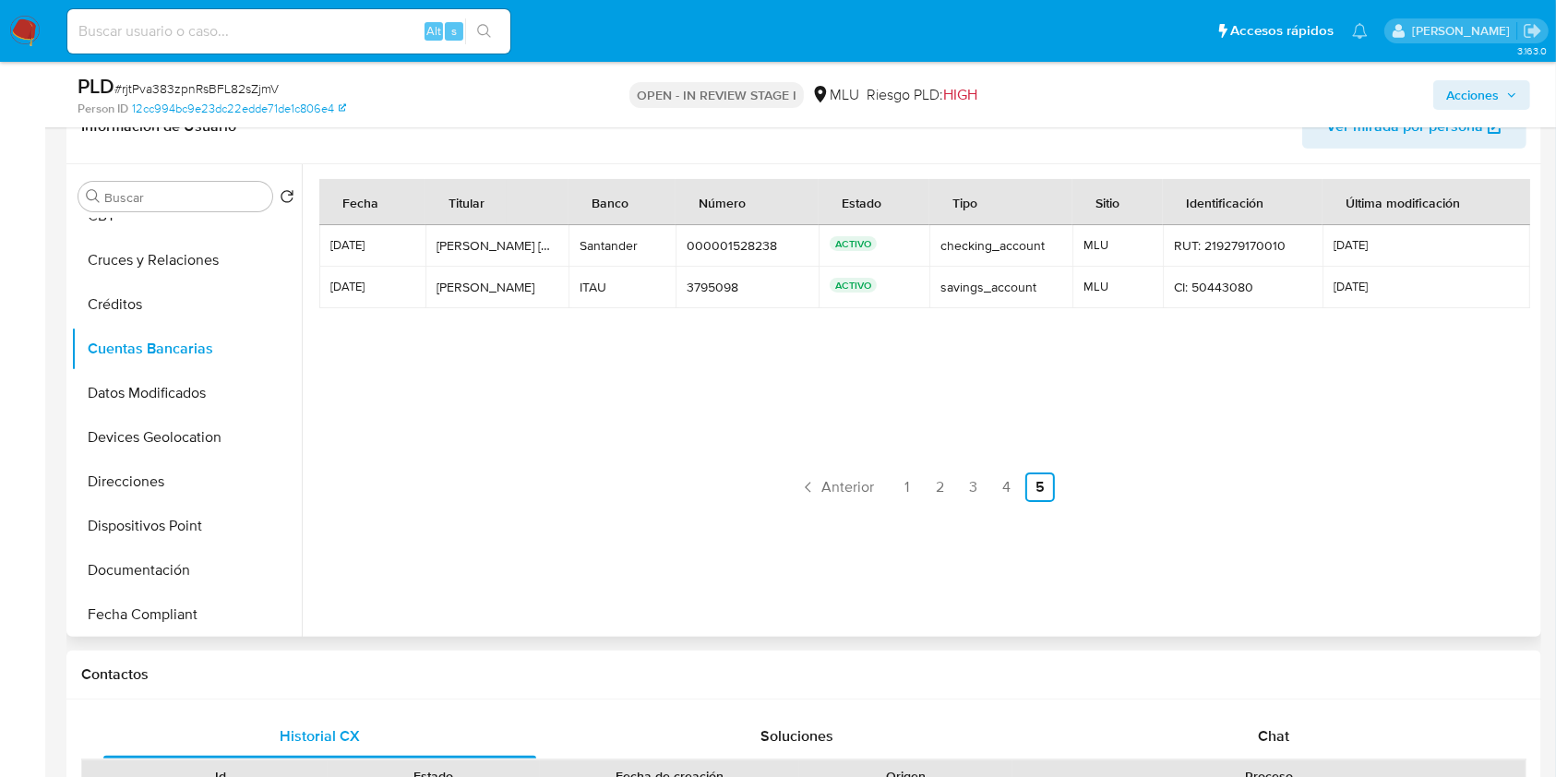
scroll to position [0, 0]
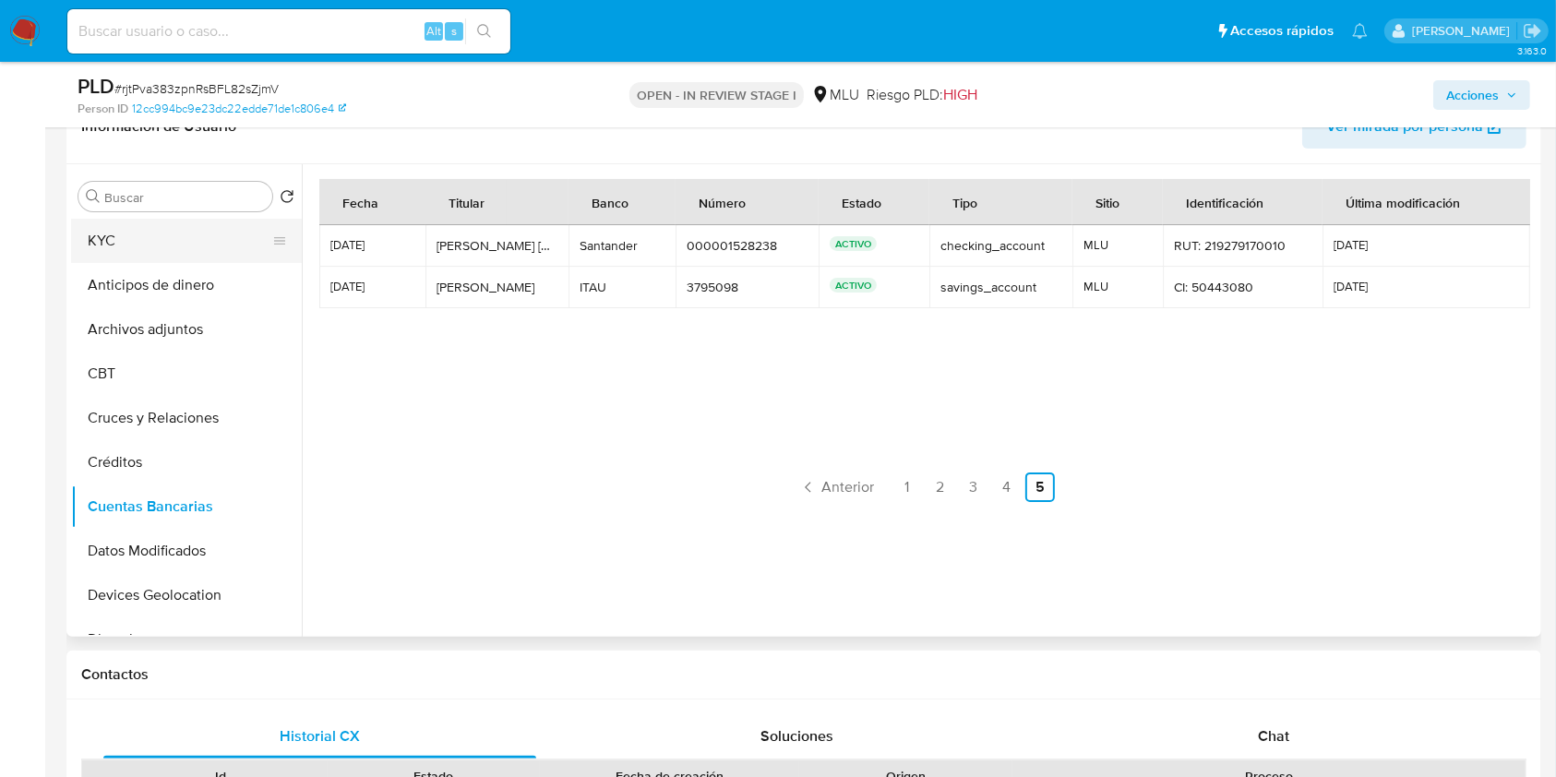
click at [200, 234] on button "KYC" at bounding box center [179, 241] width 216 height 44
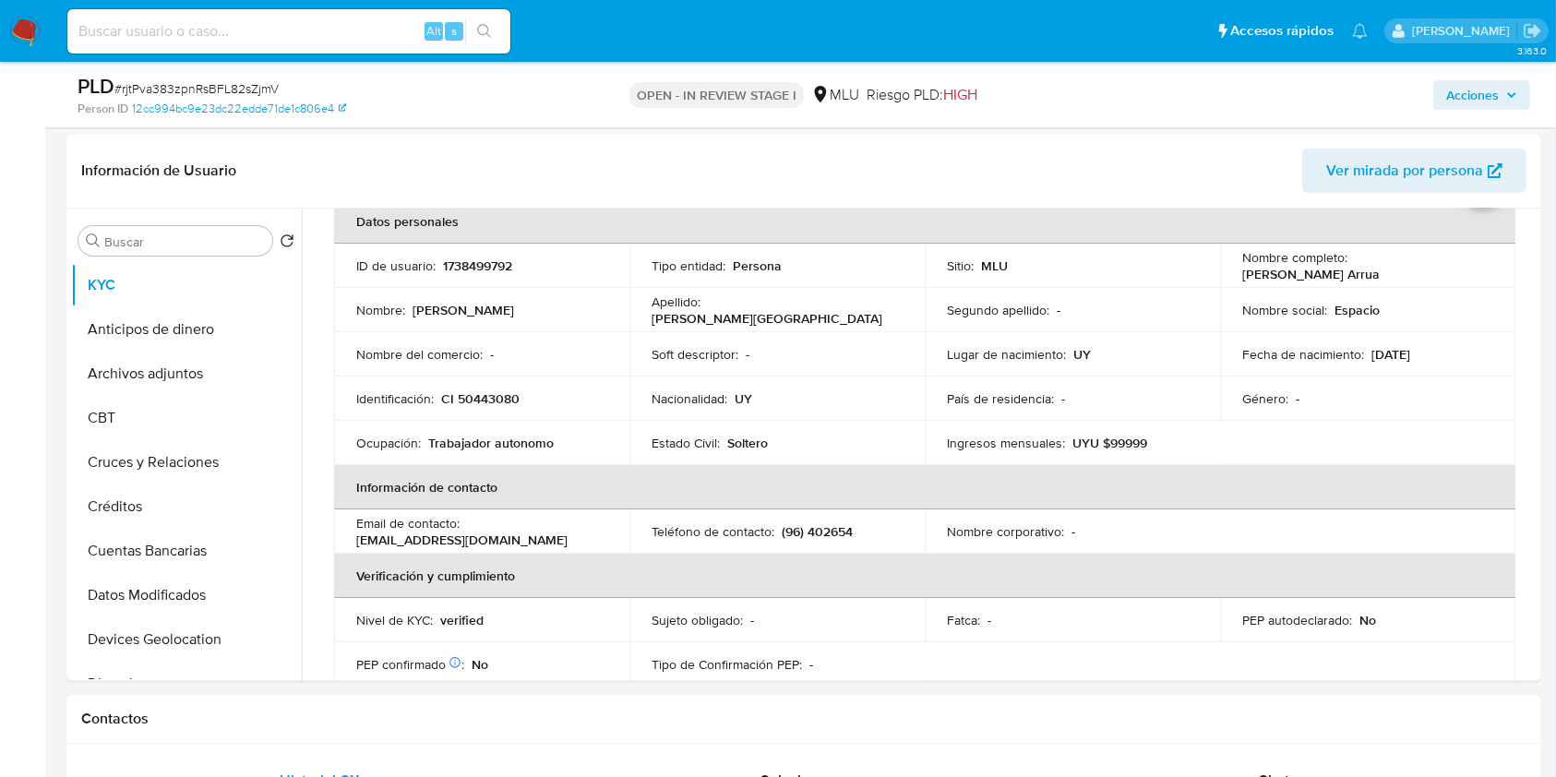
scroll to position [263, 0]
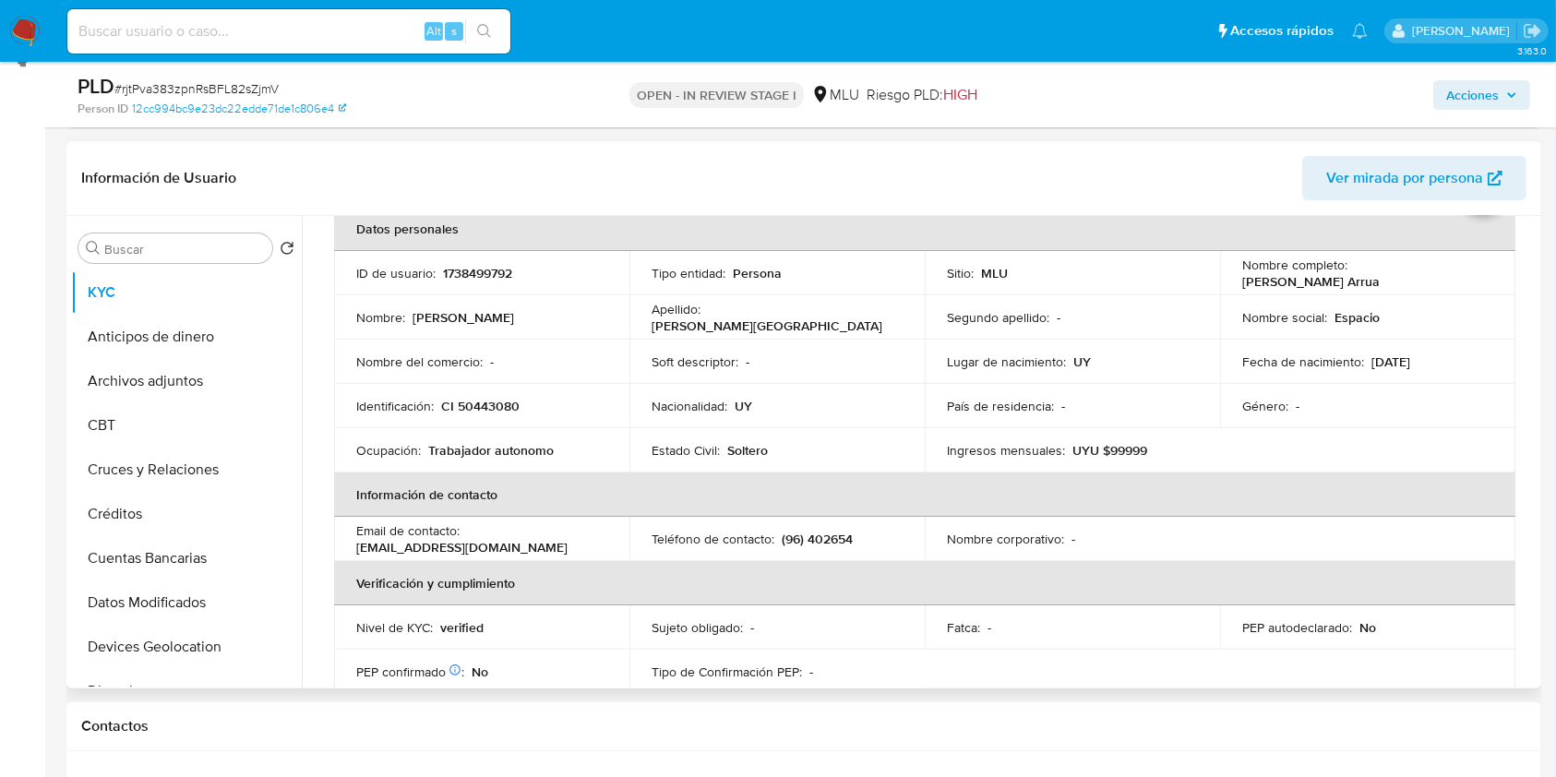
click at [1536, 320] on div "Usuario KYC Status Actualizado hace 4 meses Creado: 21/03/2024 13:34:01 Actuali…" at bounding box center [919, 452] width 1235 height 473
click at [1343, 587] on th "Verificación y cumplimiento" at bounding box center [925, 583] width 1182 height 44
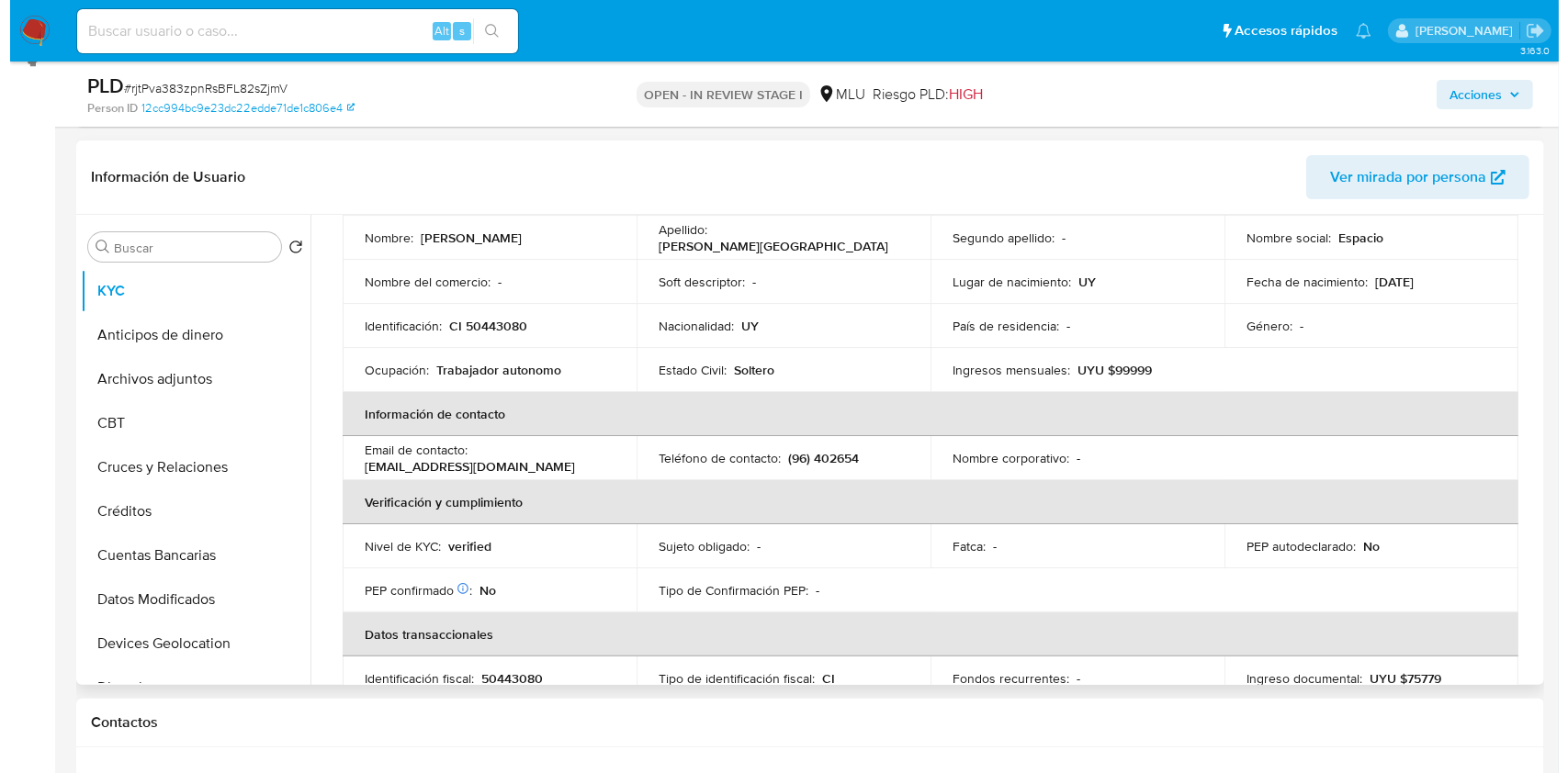
scroll to position [0, 0]
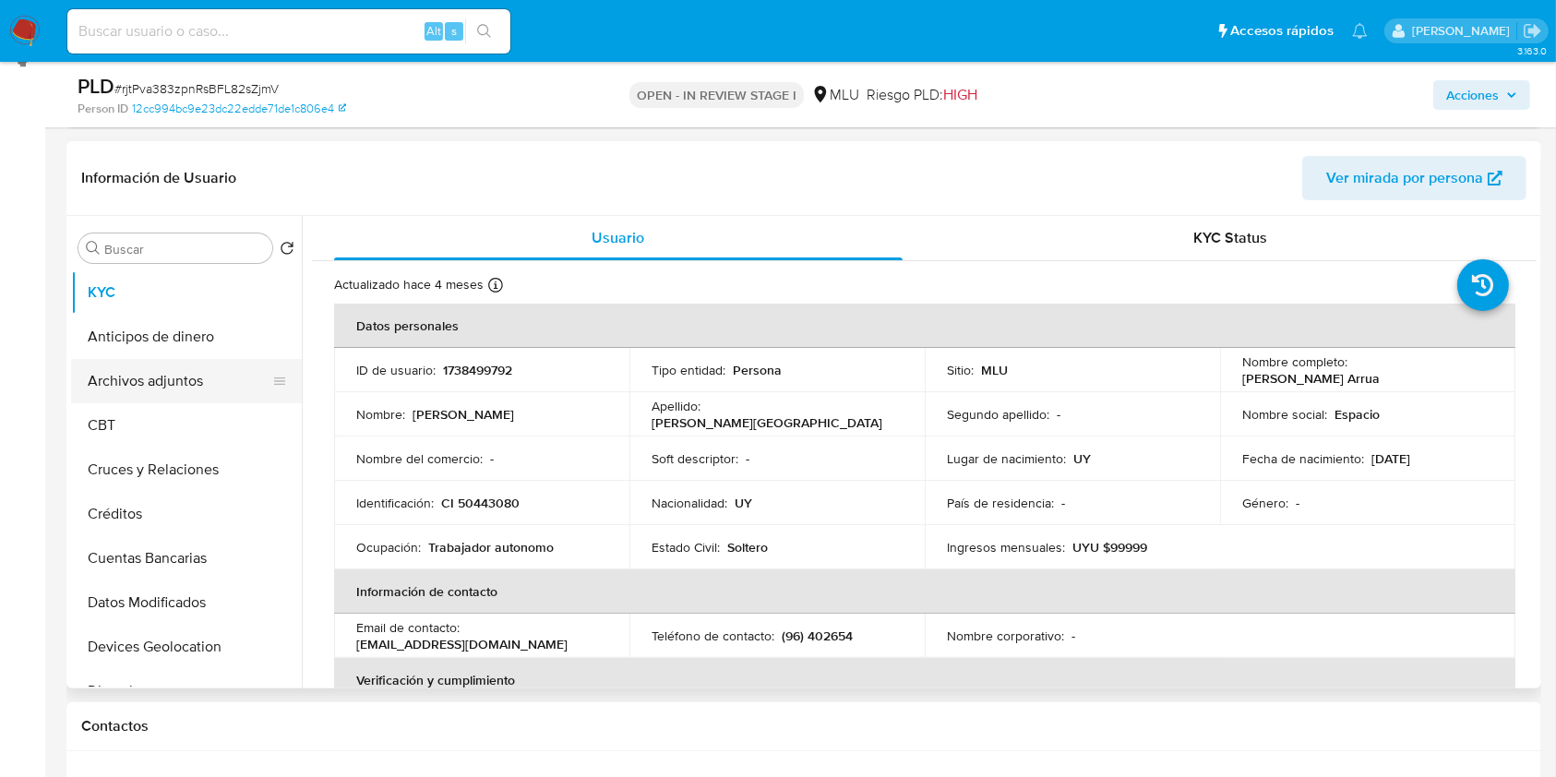
click at [207, 386] on button "Archivos adjuntos" at bounding box center [179, 381] width 216 height 44
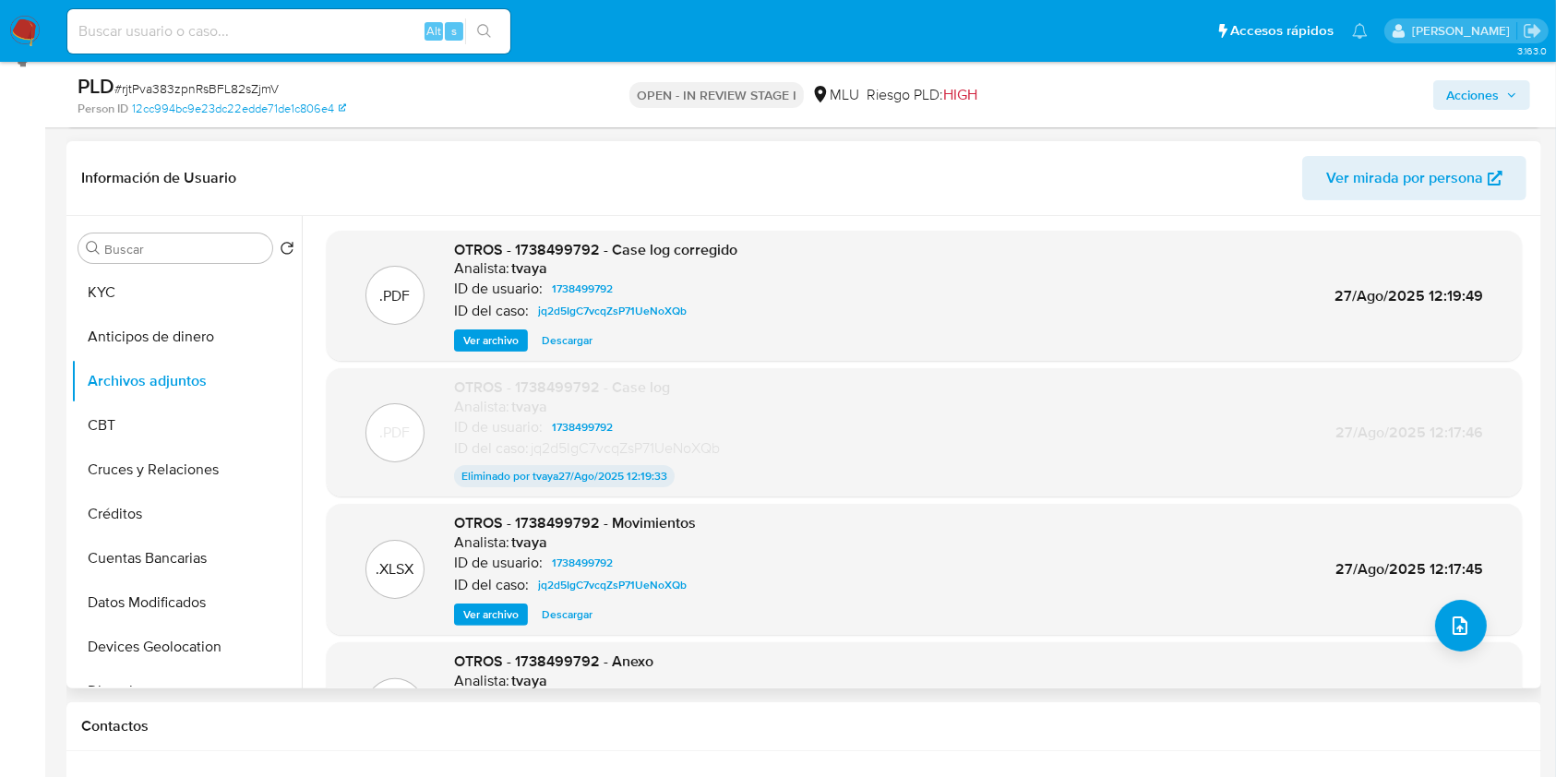
click at [1506, 636] on div ".PDF OTROS - 1738499792 - Case log corregido Analista: tvaya ID de usuario: 173…" at bounding box center [925, 532] width 1196 height 602
click at [1460, 622] on icon "upload-file" at bounding box center [1460, 626] width 22 height 22
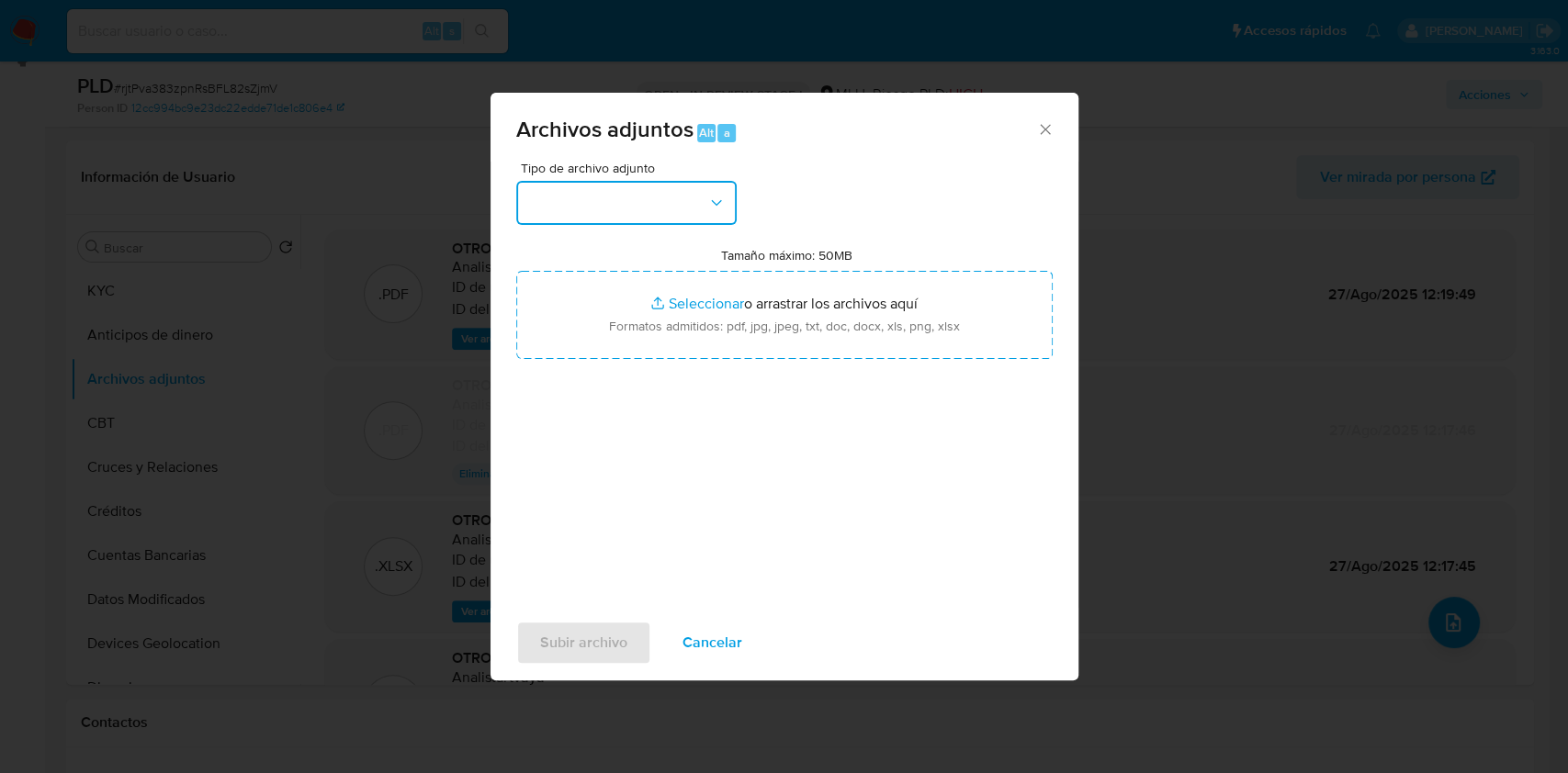
click at [602, 207] on button "button" at bounding box center [627, 203] width 221 height 44
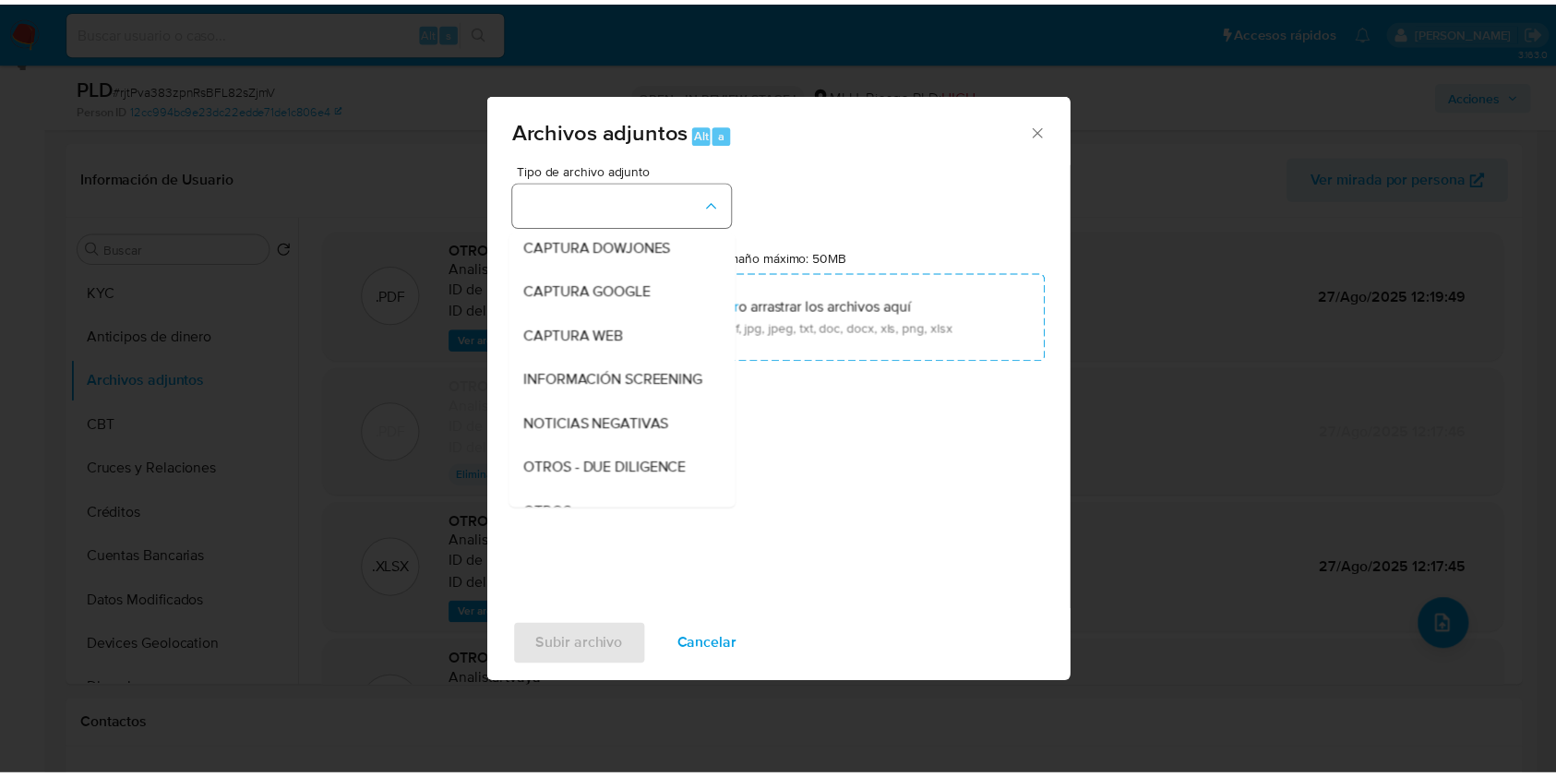
scroll to position [96, 0]
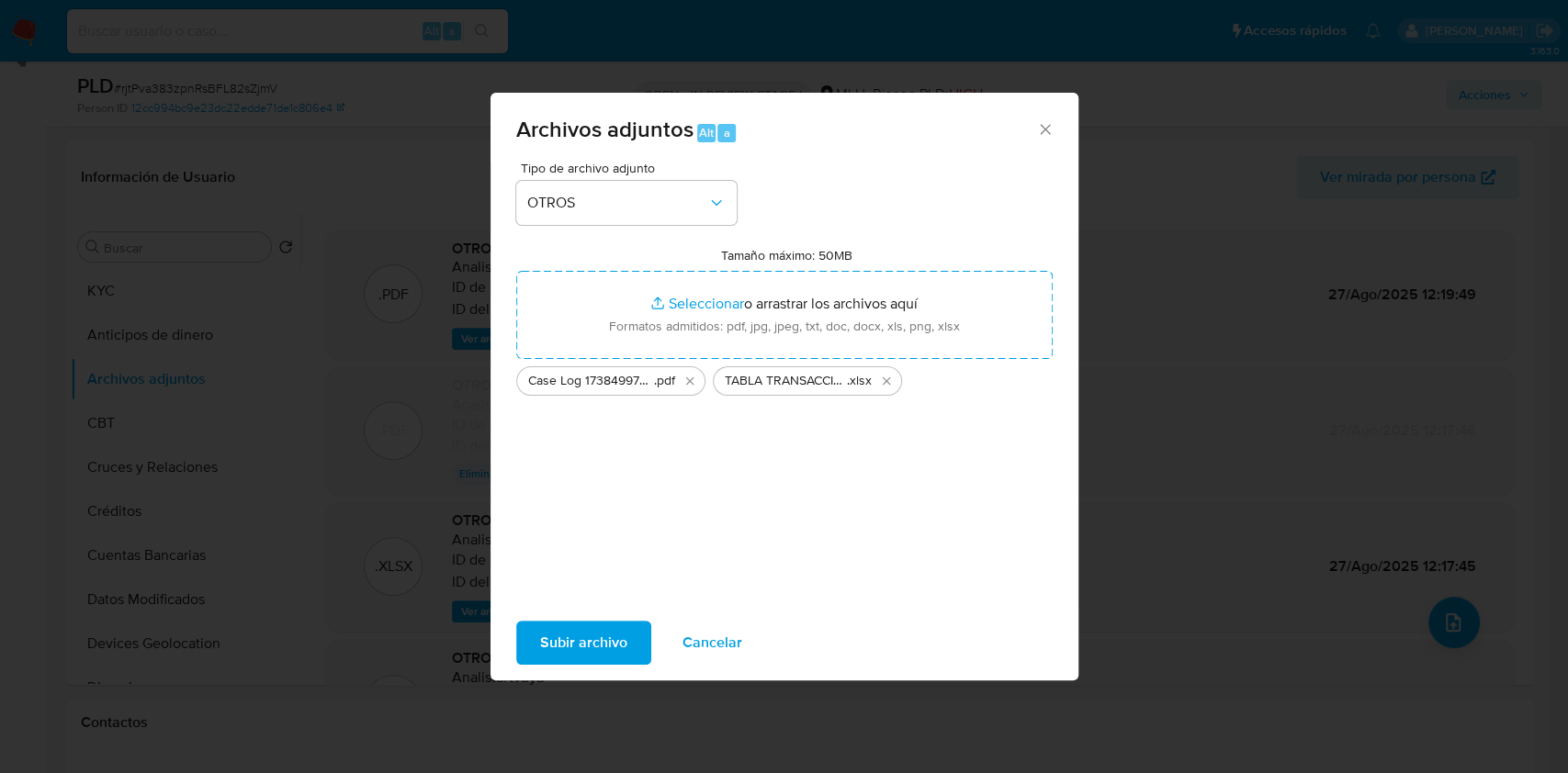
click at [580, 657] on span "Subir archivo" at bounding box center [584, 643] width 88 height 41
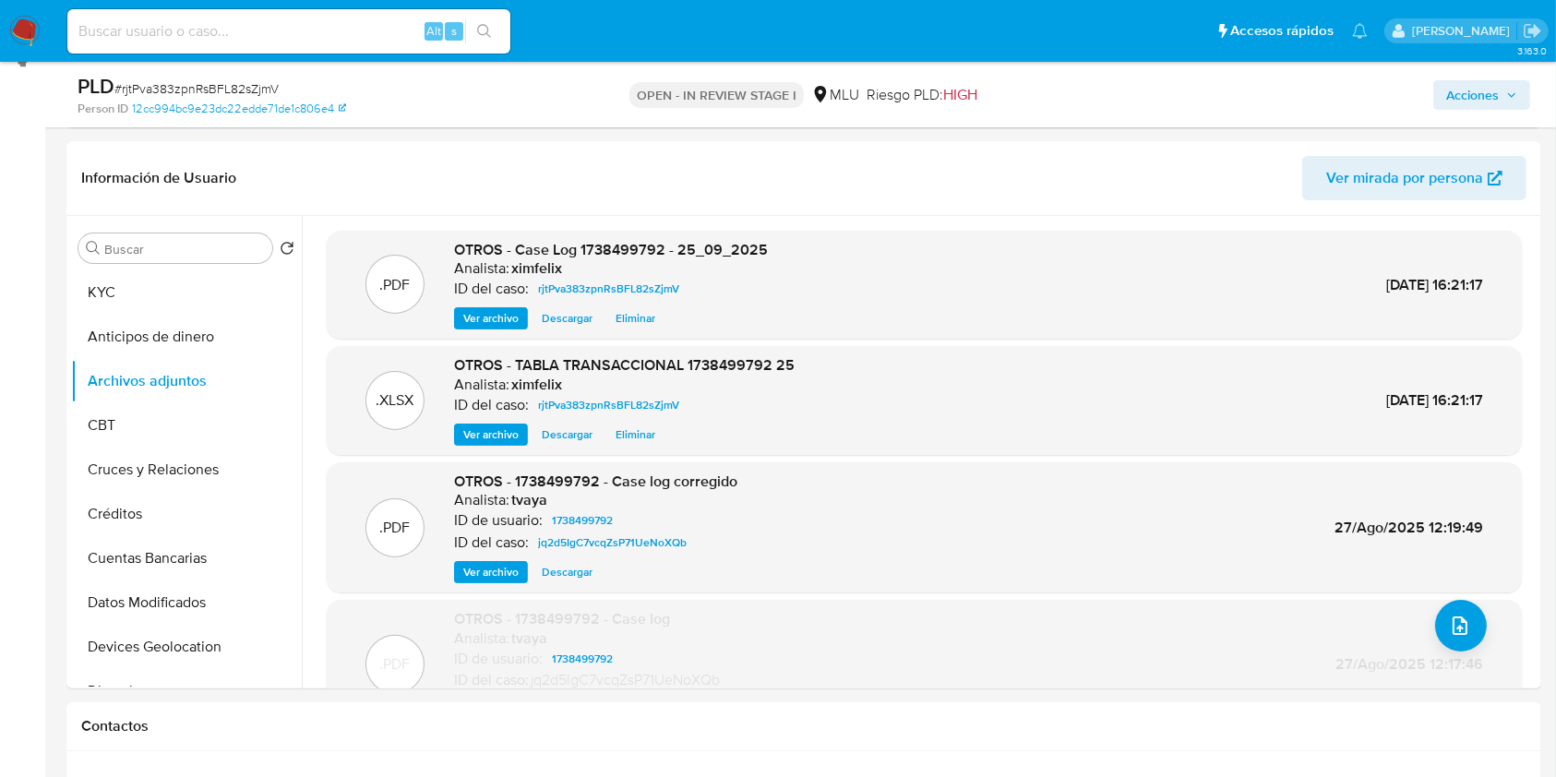
click at [1482, 112] on div "Acciones" at bounding box center [1291, 94] width 479 height 43
click at [1481, 106] on span "Acciones" at bounding box center [1473, 95] width 53 height 30
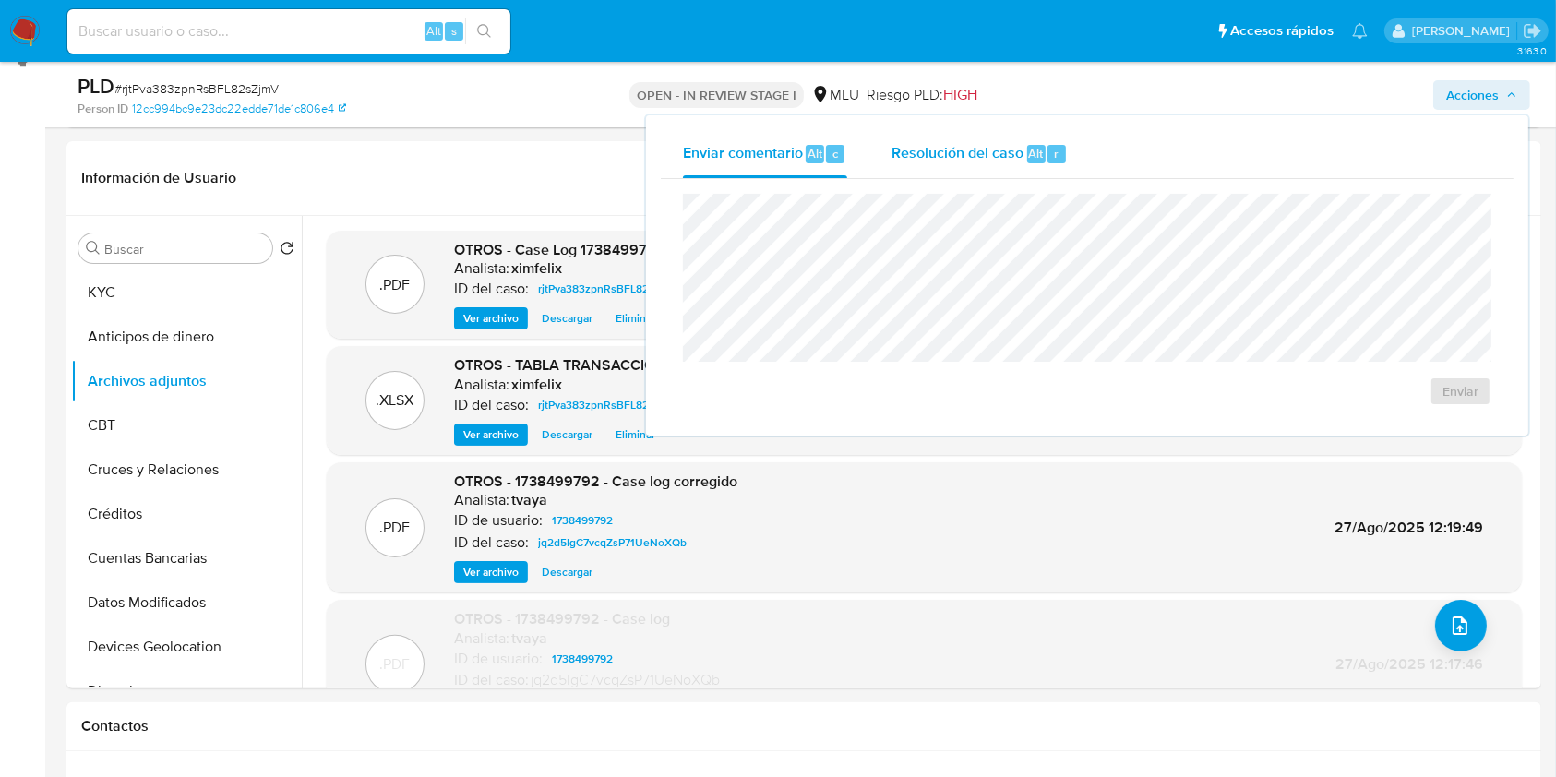
click at [990, 166] on div "Resolución del caso Alt r" at bounding box center [980, 154] width 176 height 48
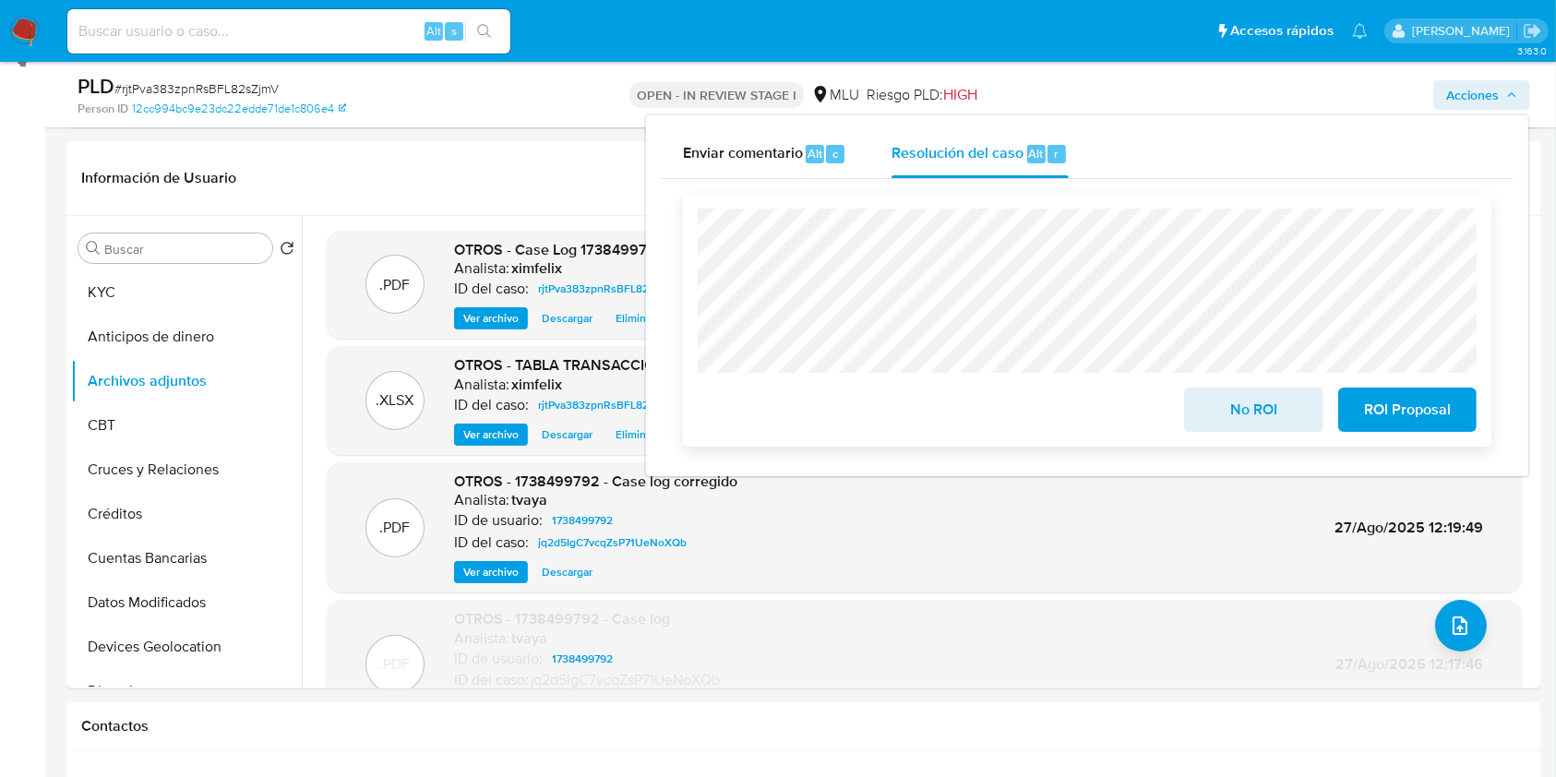
click at [1246, 408] on span "No ROI" at bounding box center [1253, 410] width 90 height 41
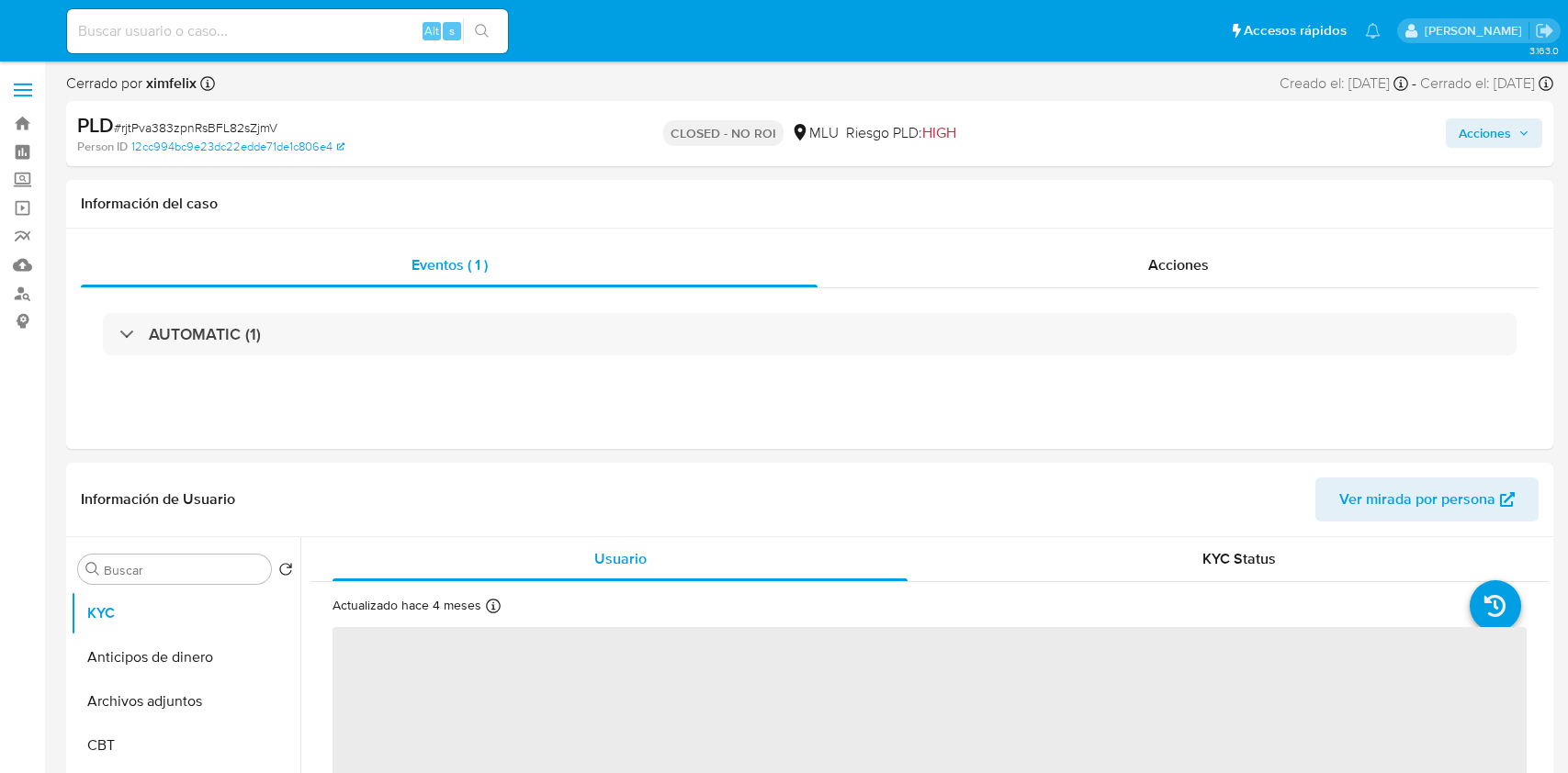
select select "10"
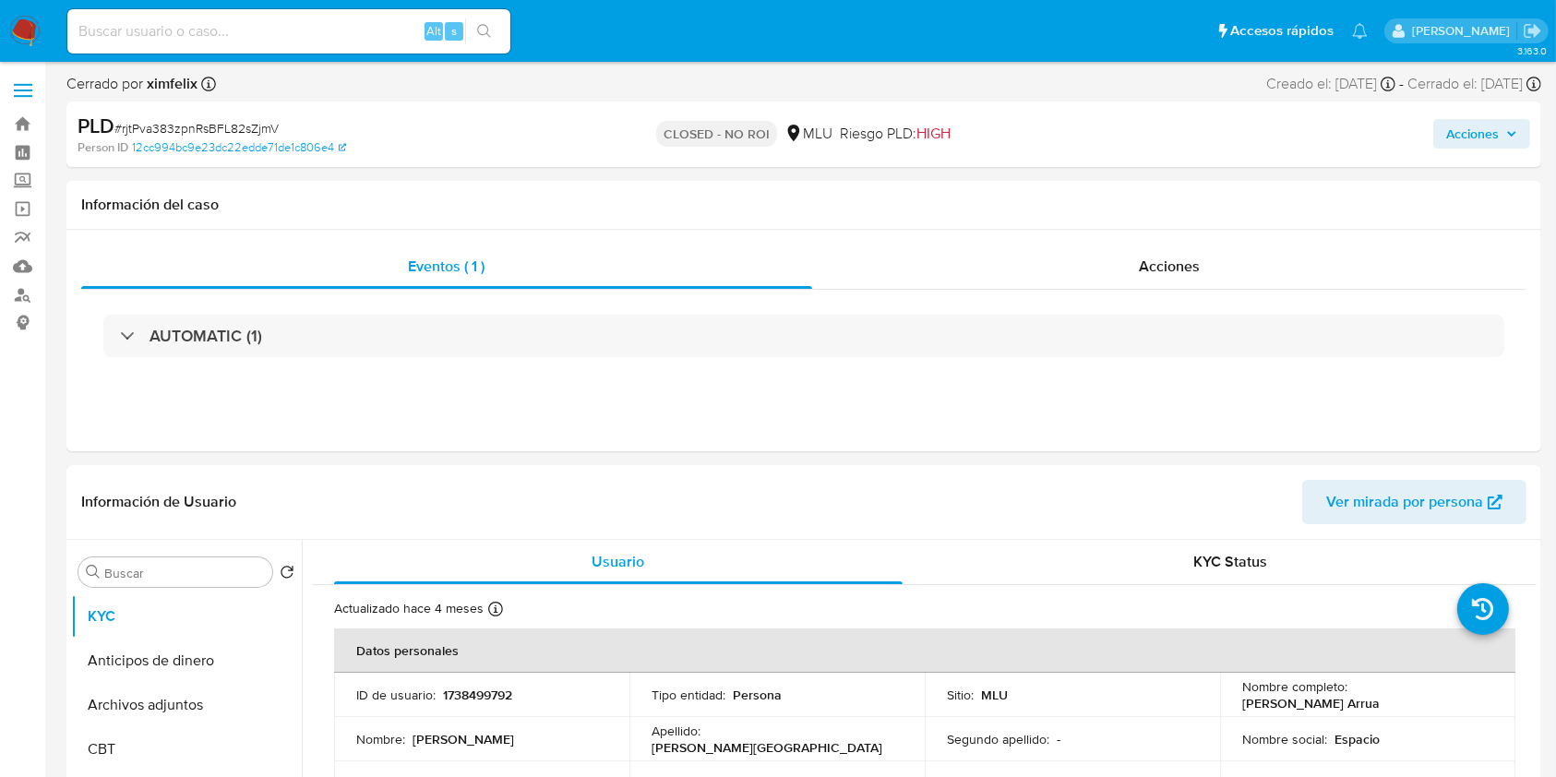
click at [320, 37] on input at bounding box center [288, 31] width 443 height 24
paste input "D5V9S1YNd2hXZq7SgLnkLT0Y"
type input "D5V9S1YNd2hXZq7SgLnkLT0Y"
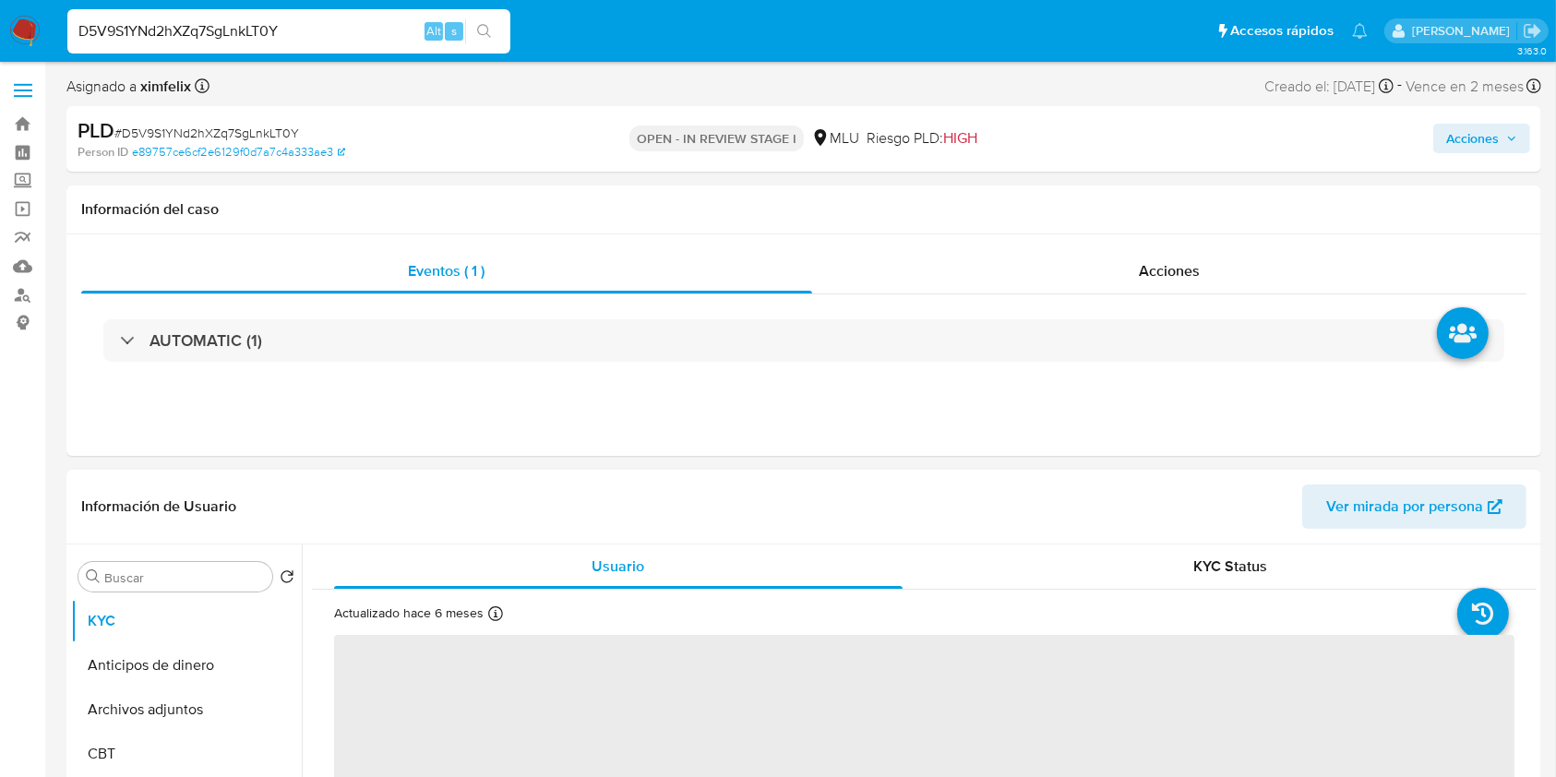
select select "10"
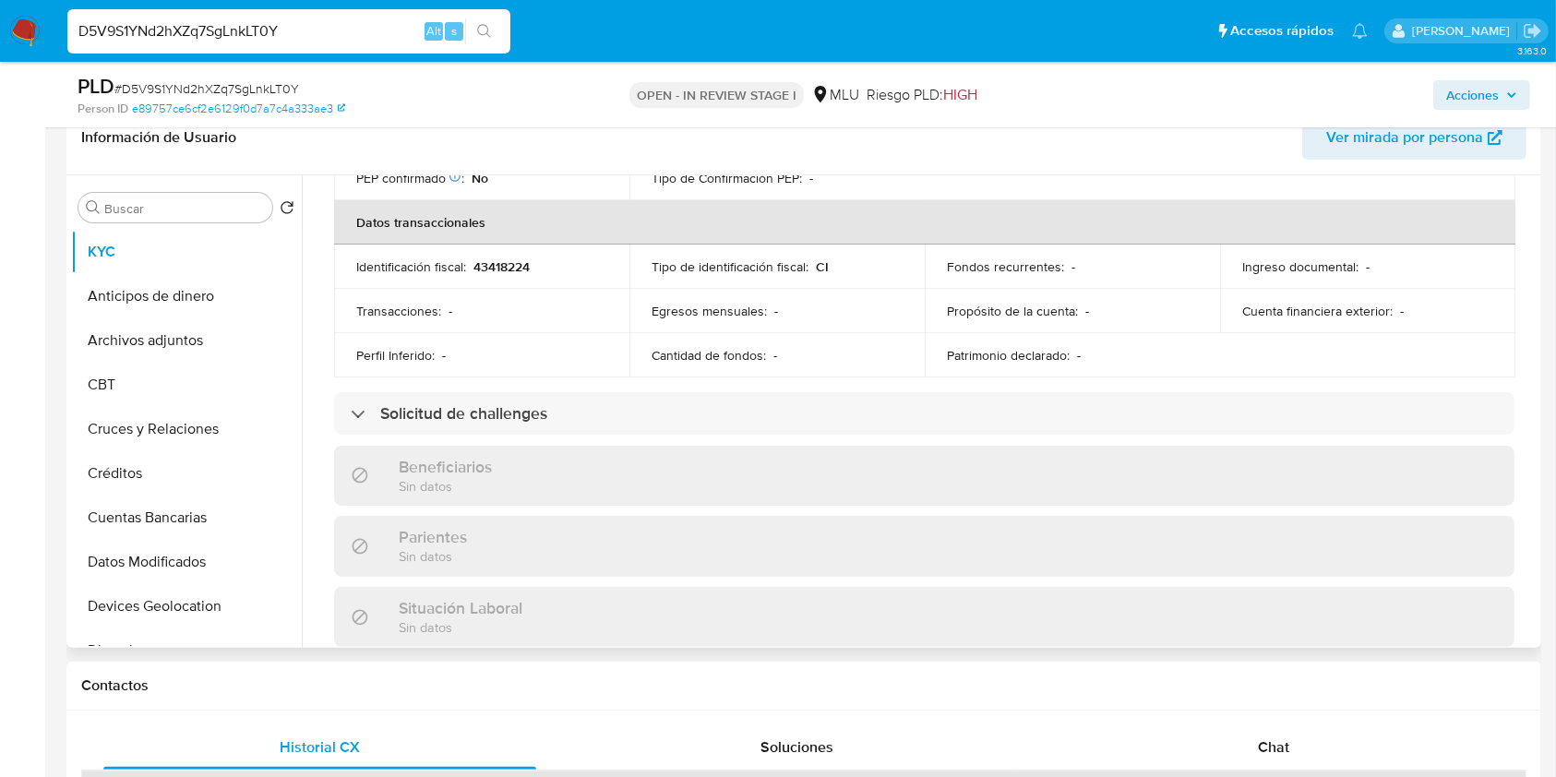
scroll to position [909, 0]
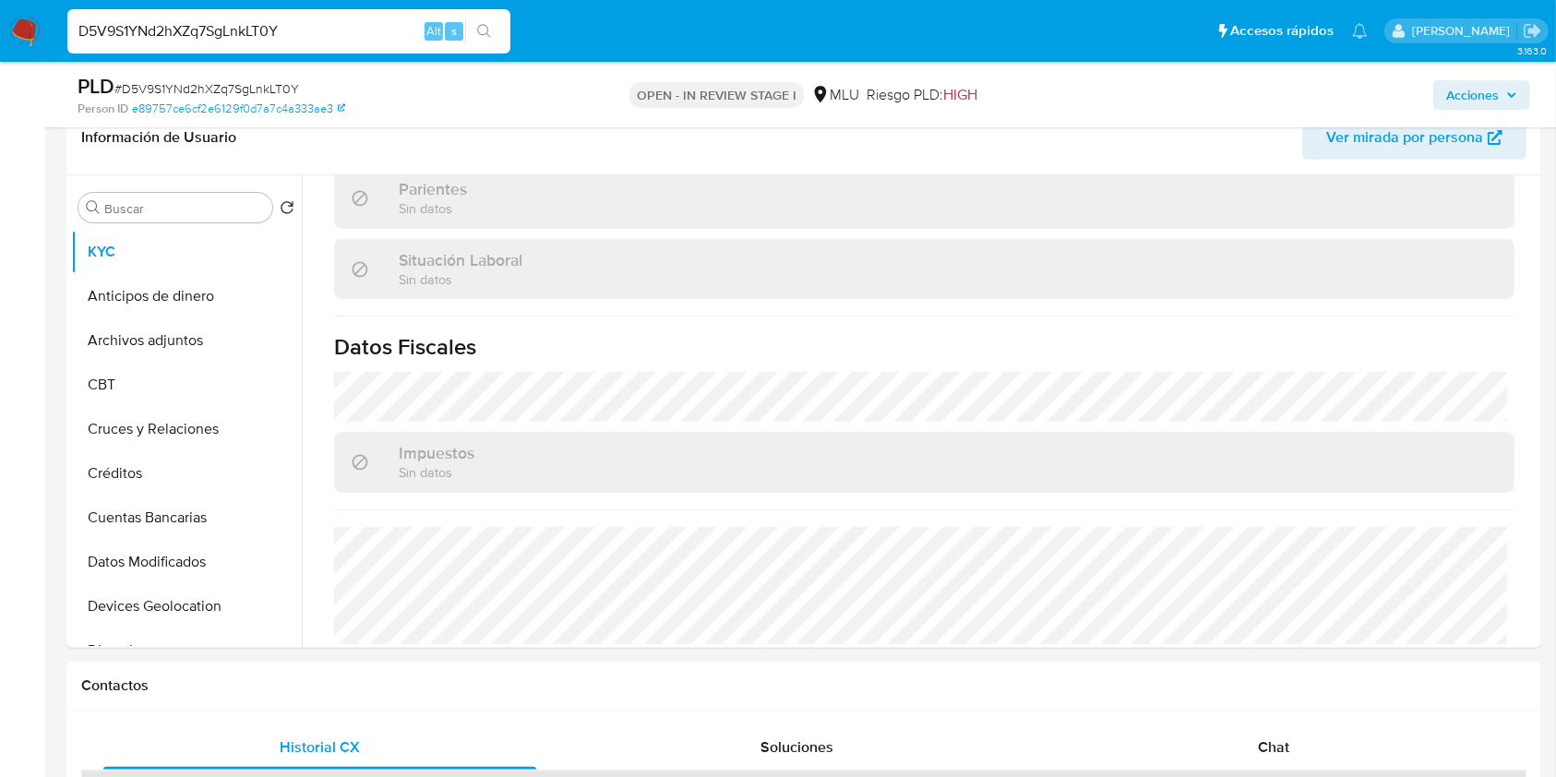
click at [256, 29] on input "D5V9S1YNd2hXZq7SgLnkLT0Y" at bounding box center [288, 31] width 443 height 24
paste input "3FK7Gkn15nrgZt6JOHcbzeWV"
type input "3FK7Gkn15nrgZt6JOHcbzeWV"
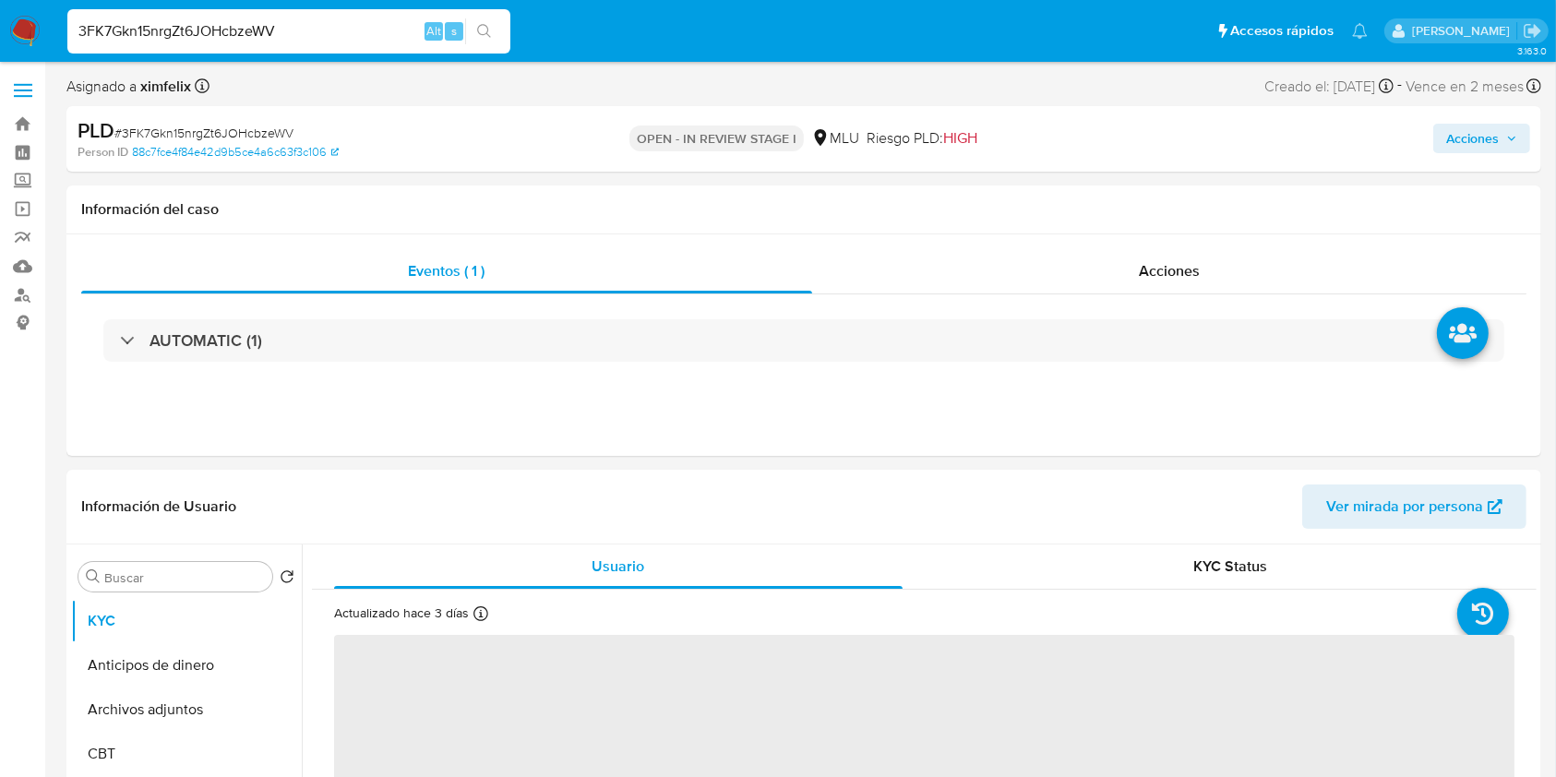
select select "10"
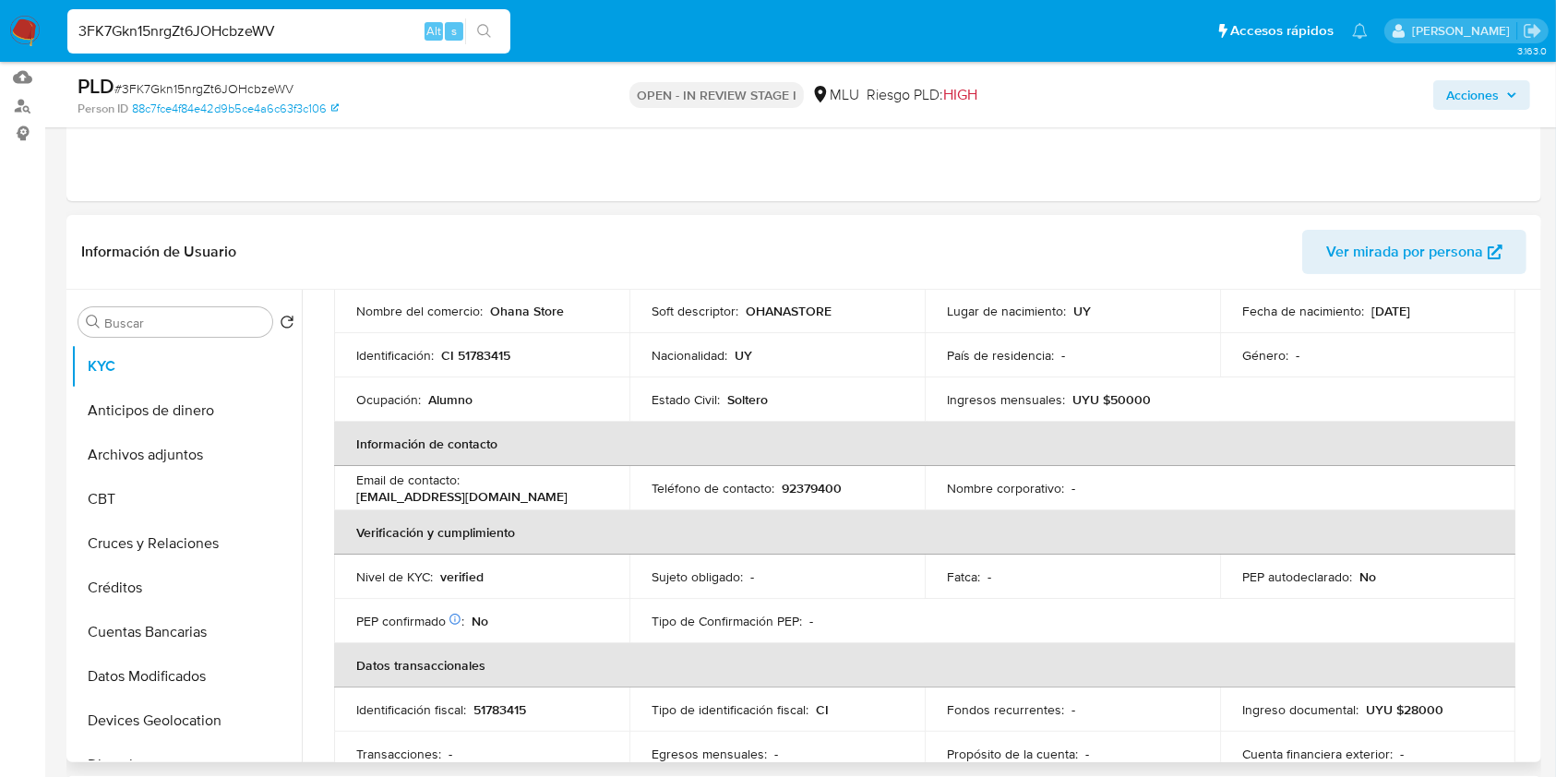
scroll to position [218, 0]
click at [159, 450] on button "Archivos adjuntos" at bounding box center [179, 455] width 216 height 44
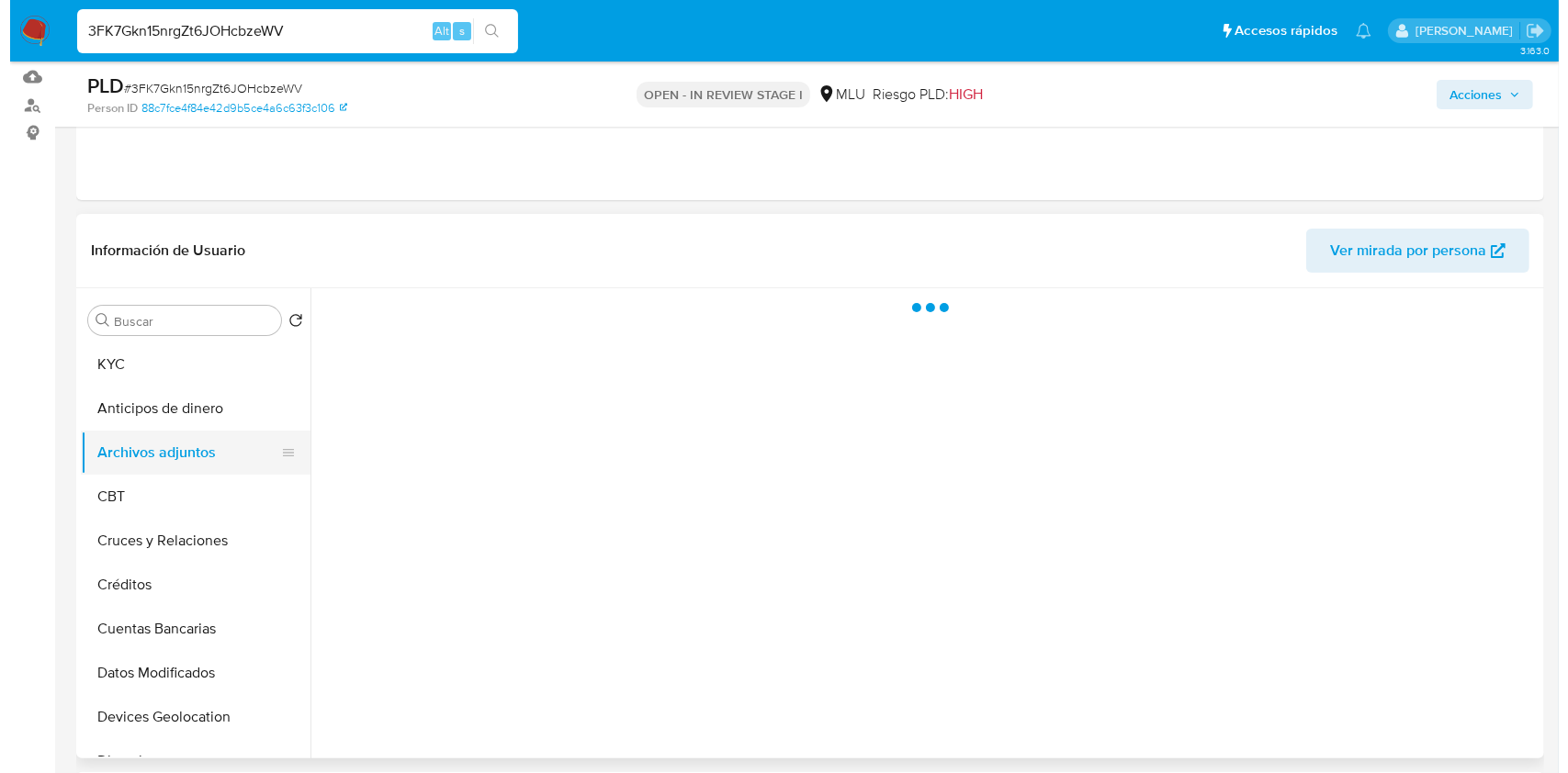
scroll to position [0, 0]
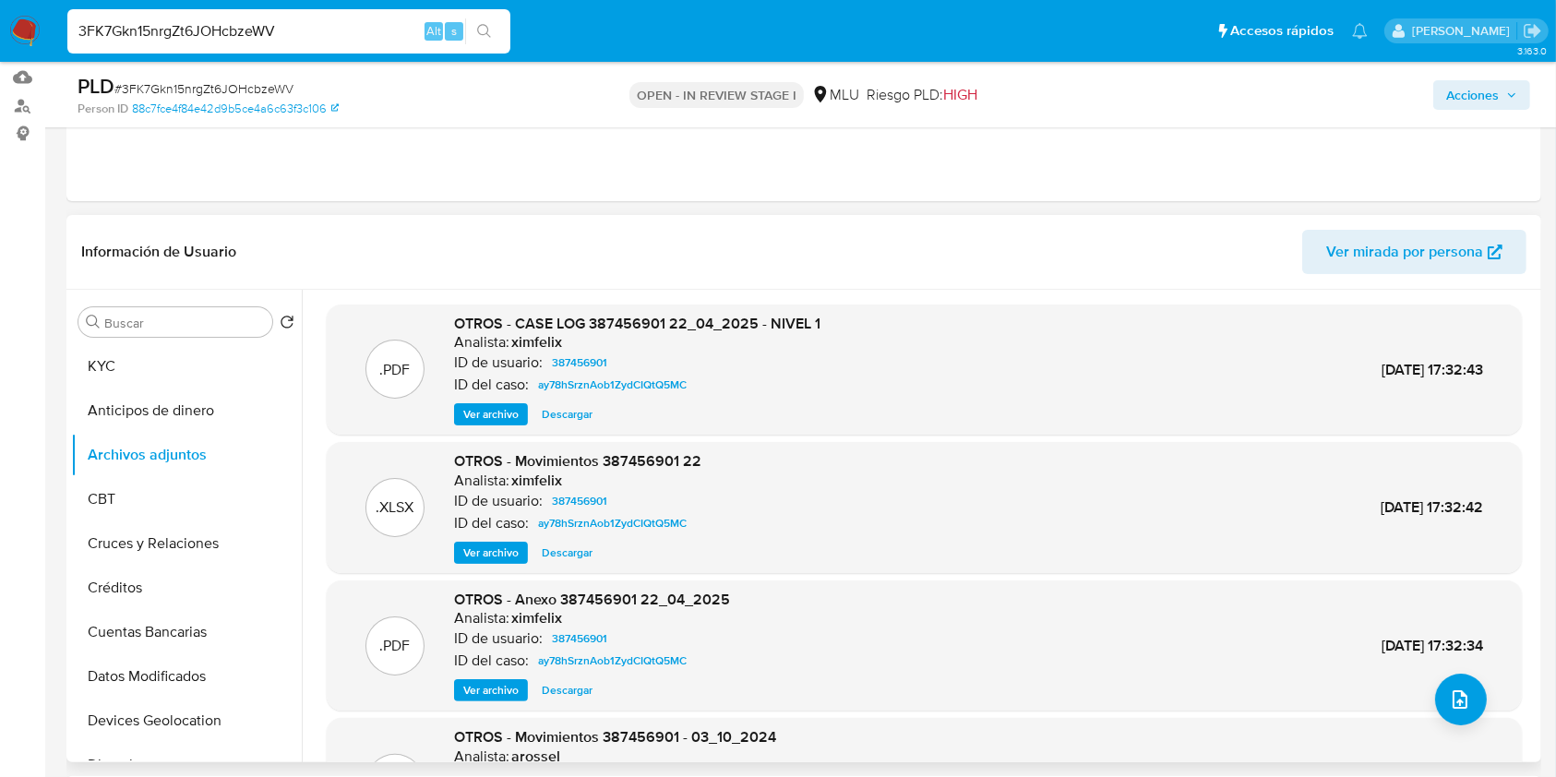
click at [480, 417] on span "Ver archivo" at bounding box center [490, 414] width 55 height 18
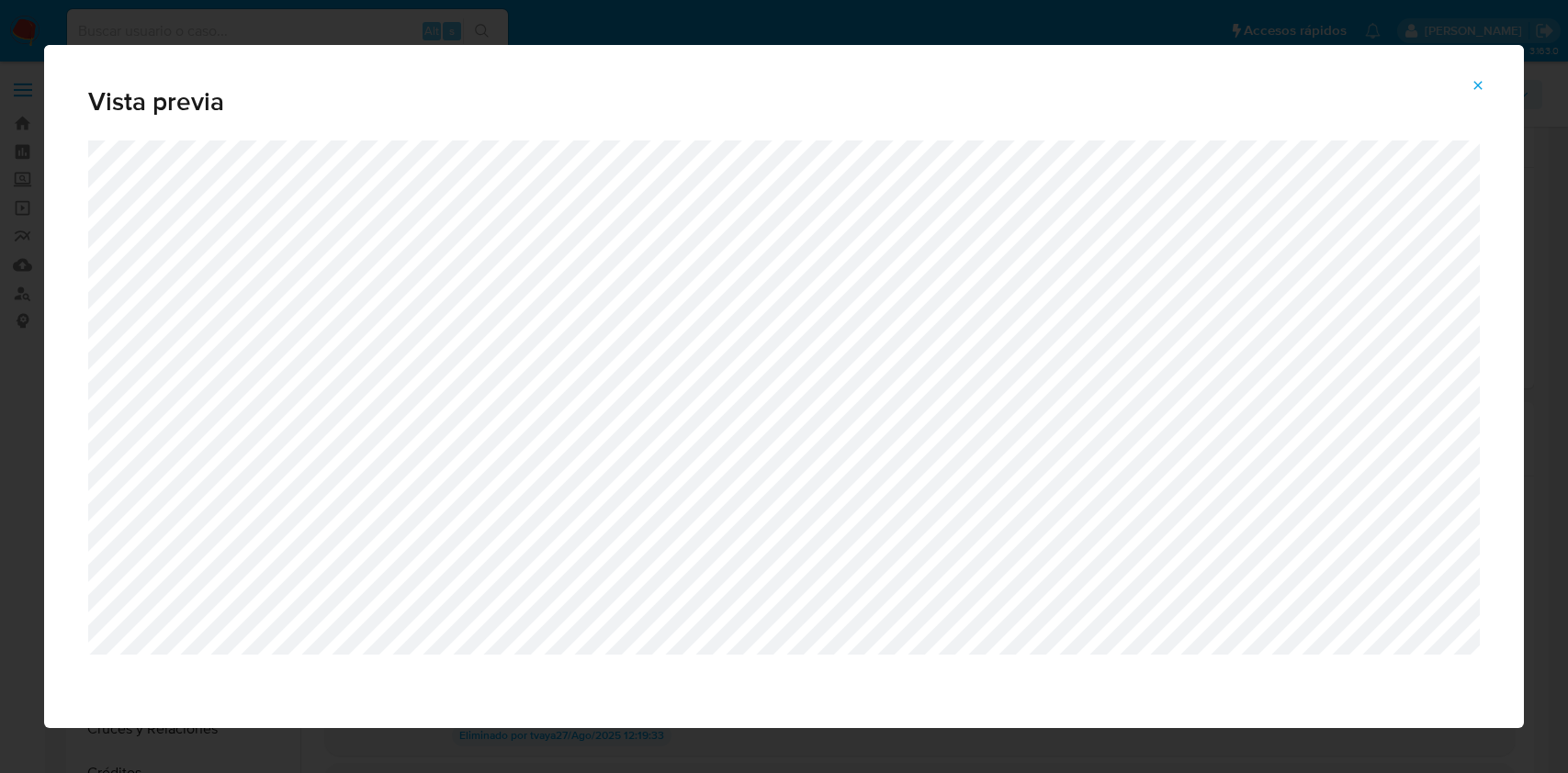
select select "10"
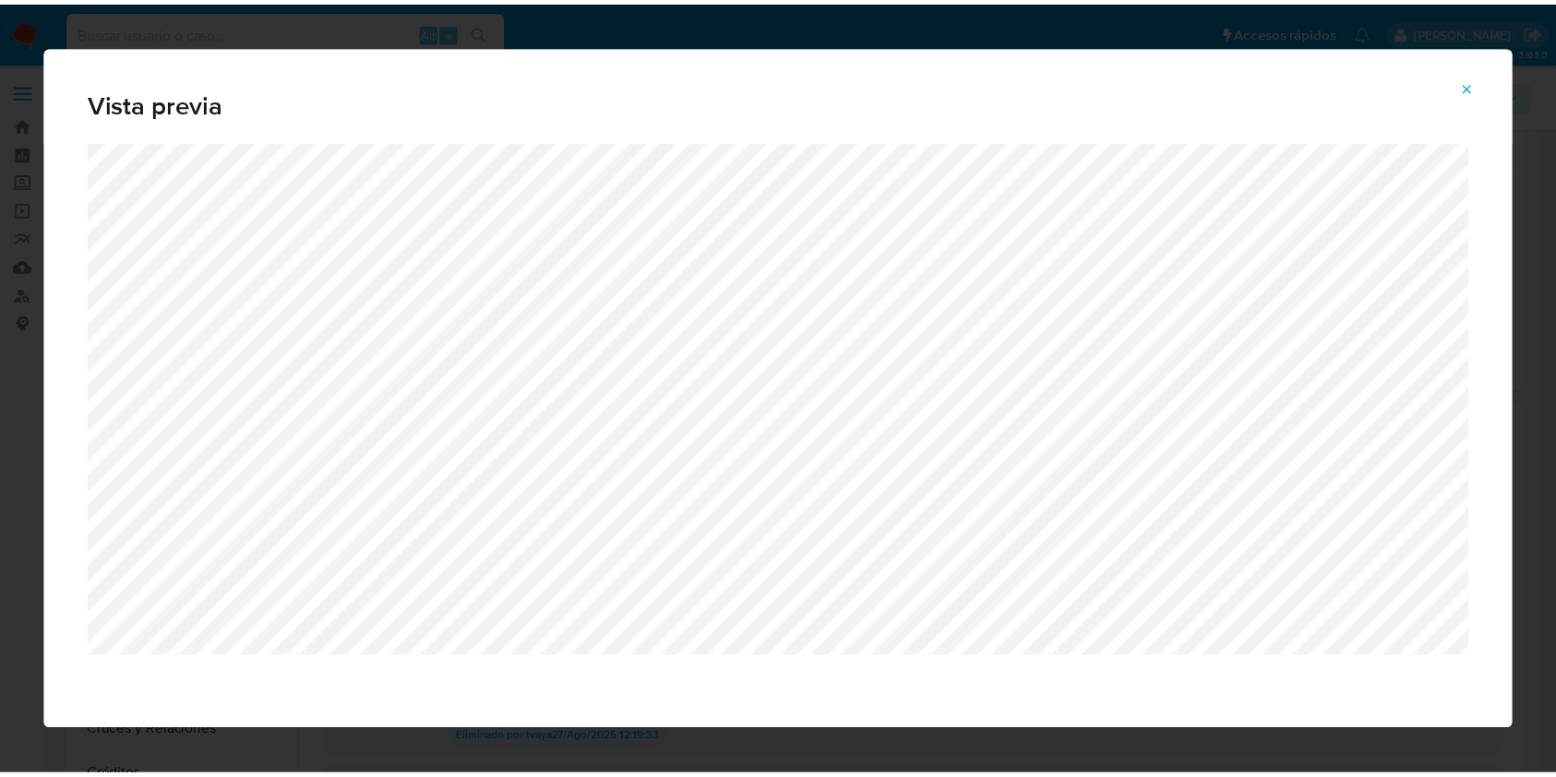
scroll to position [273, 0]
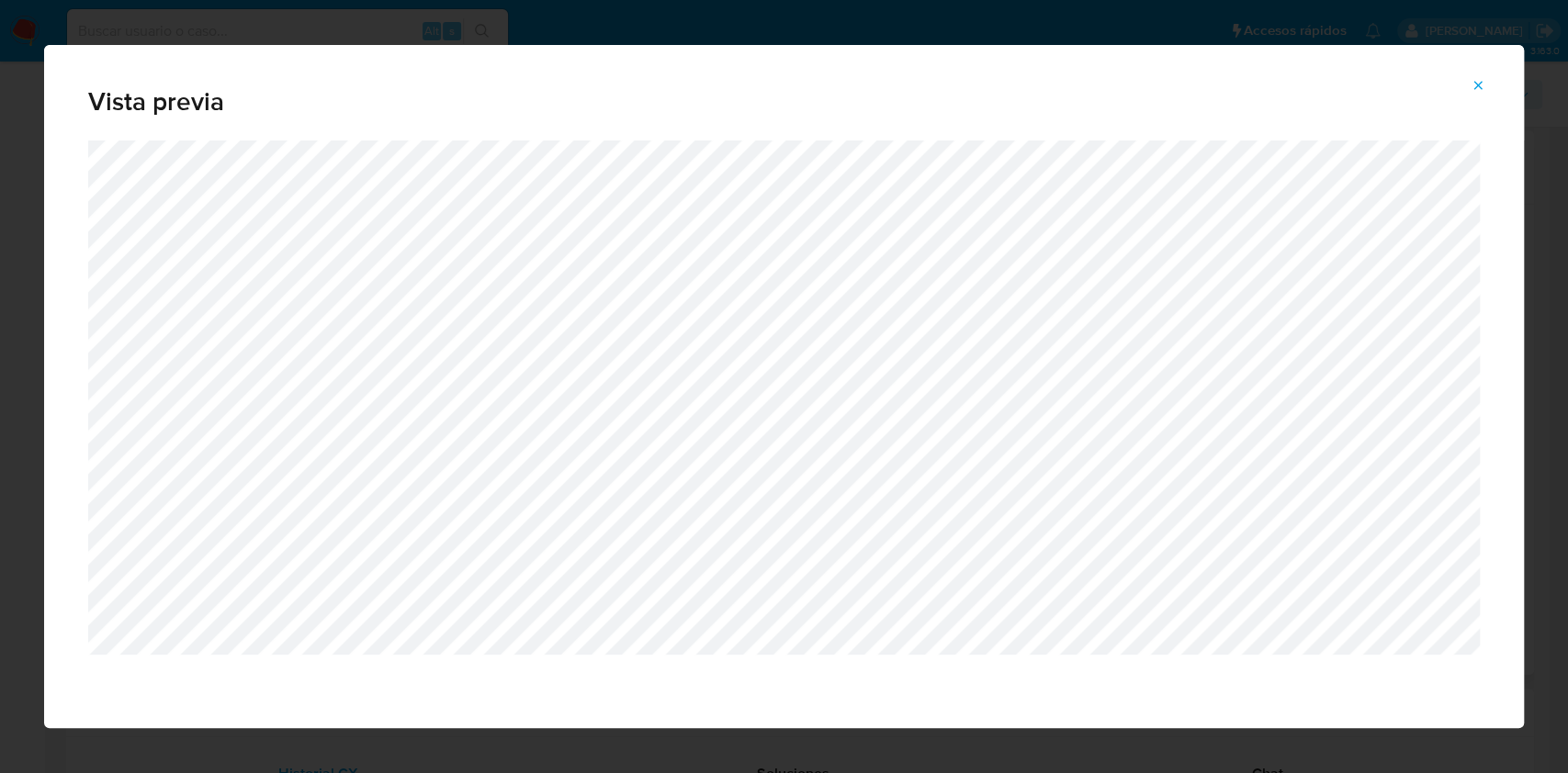
click at [1488, 97] on button "Attachment preview" at bounding box center [1477, 86] width 41 height 30
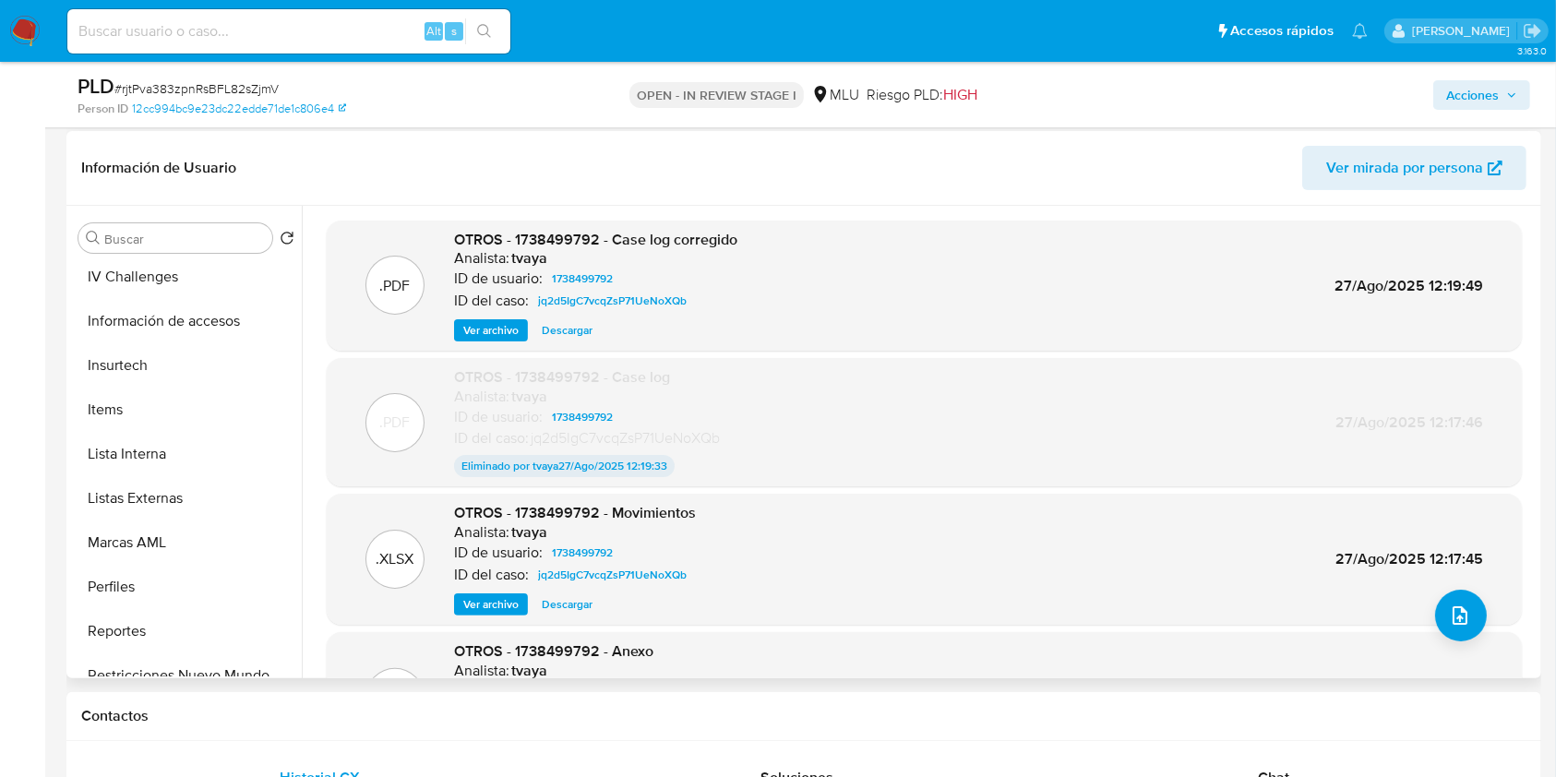
scroll to position [748, 0]
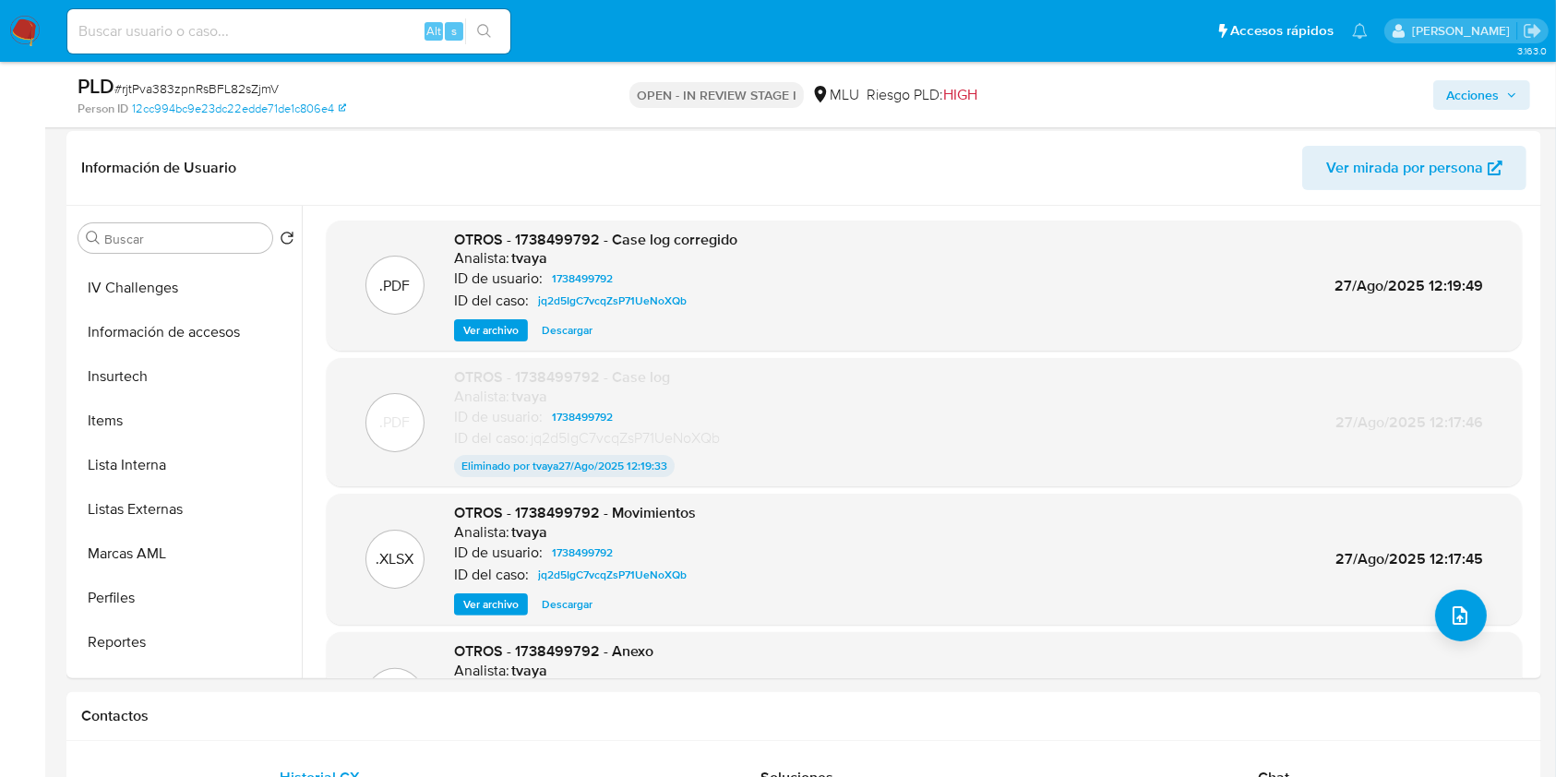
click at [177, 39] on input at bounding box center [288, 31] width 443 height 24
paste input "D5V9S1YNd2hXZq7SgLnkLT0Y"
type input "D5V9S1YNd2hXZq7SgLnkLT0Y"
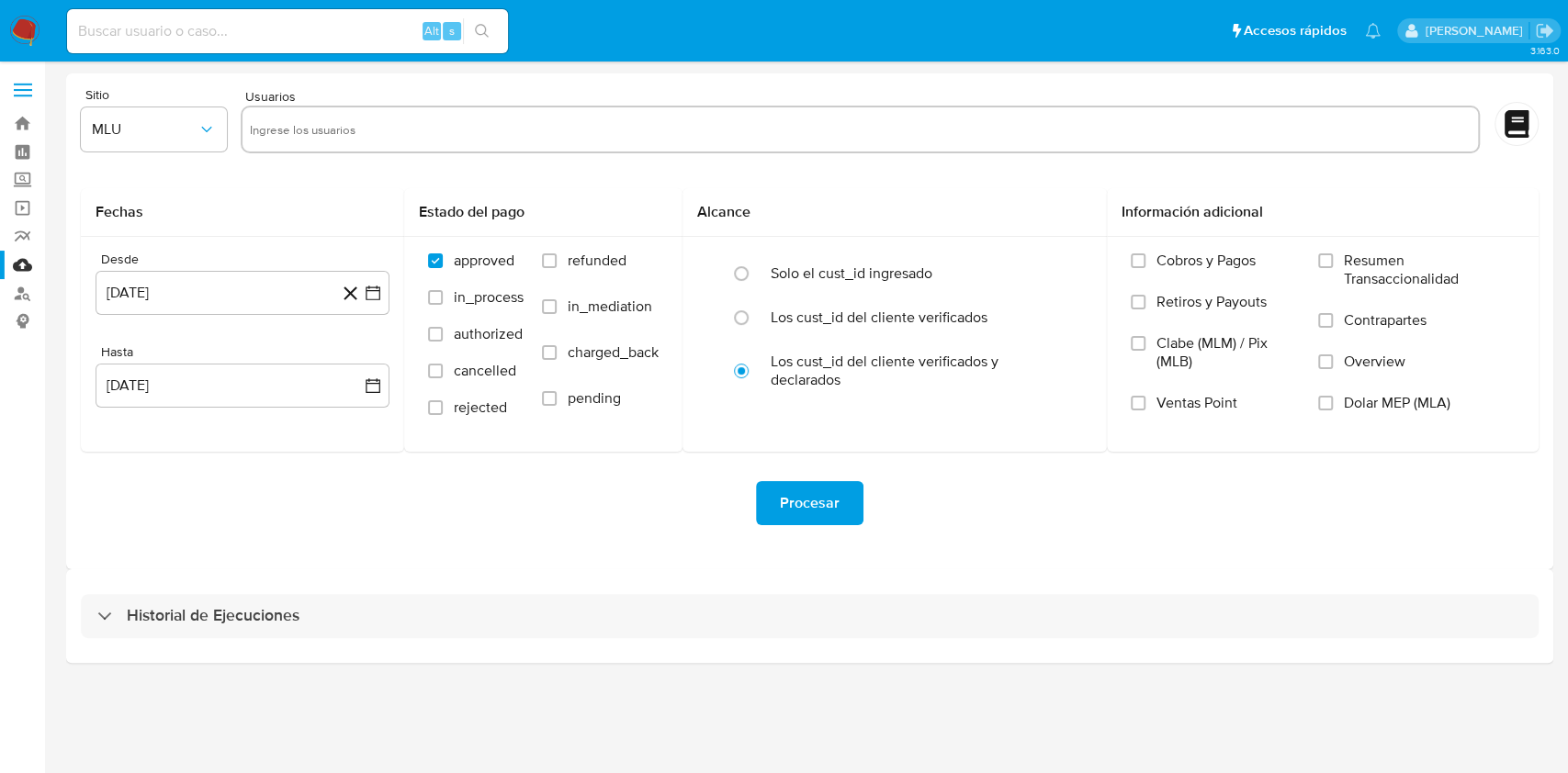
click at [501, 119] on input "text" at bounding box center [860, 129] width 1221 height 30
paste input "326106020"
type input "326106020"
click at [582, 265] on span "refunded" at bounding box center [597, 261] width 59 height 18
click at [556, 265] on input "refunded" at bounding box center [549, 261] width 15 height 15
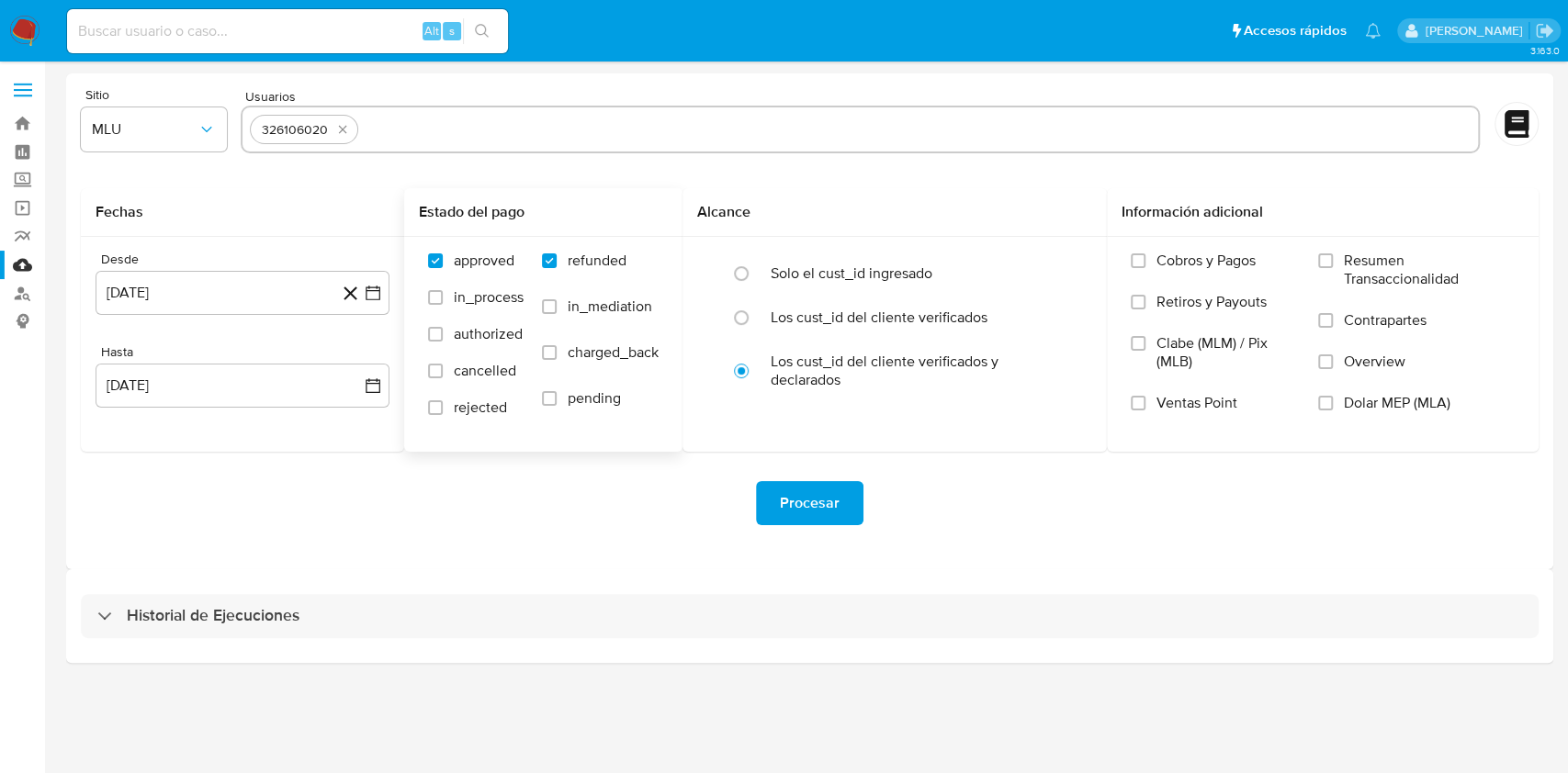
checkbox input "true"
click at [589, 344] on span "charged_back" at bounding box center [613, 352] width 91 height 18
click at [556, 345] on input "charged_back" at bounding box center [549, 352] width 15 height 15
checkbox input "true"
click at [209, 283] on button "[DATE]" at bounding box center [242, 292] width 294 height 44
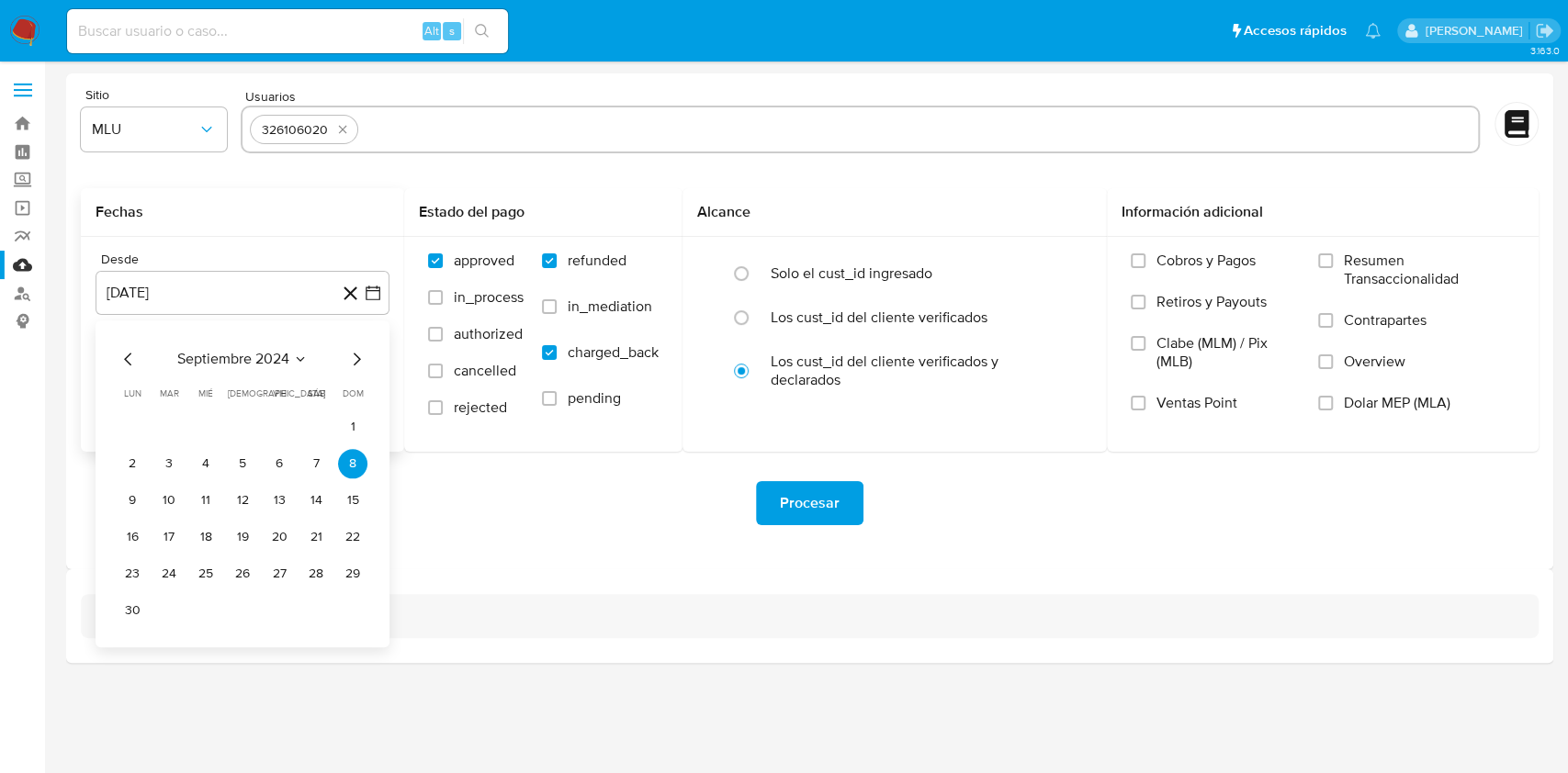
click at [222, 363] on span "septiembre 2024" at bounding box center [233, 359] width 112 height 18
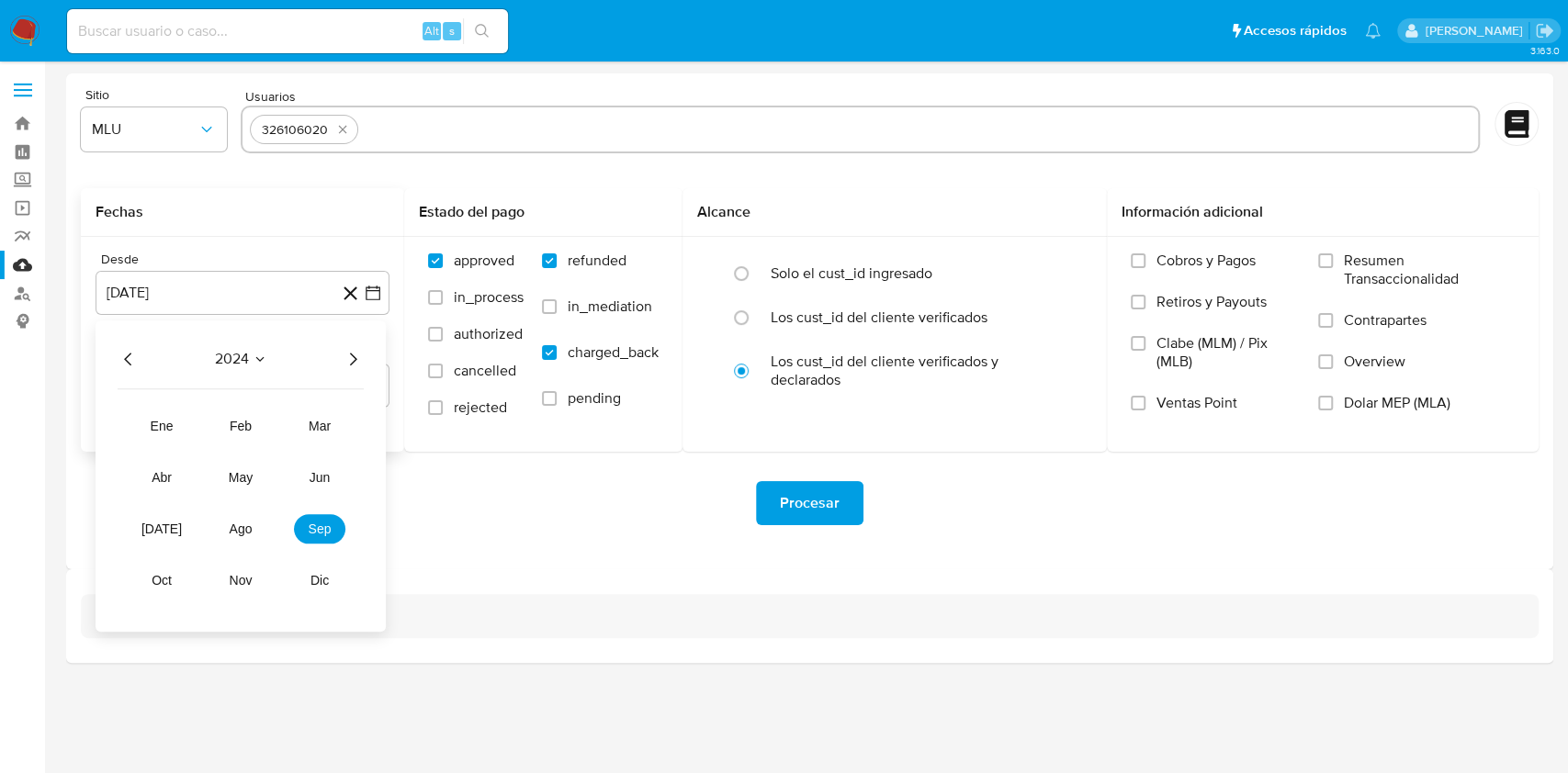
click at [122, 369] on icon "Año anterior" at bounding box center [128, 359] width 22 height 22
click at [243, 360] on span "2023" at bounding box center [232, 359] width 34 height 18
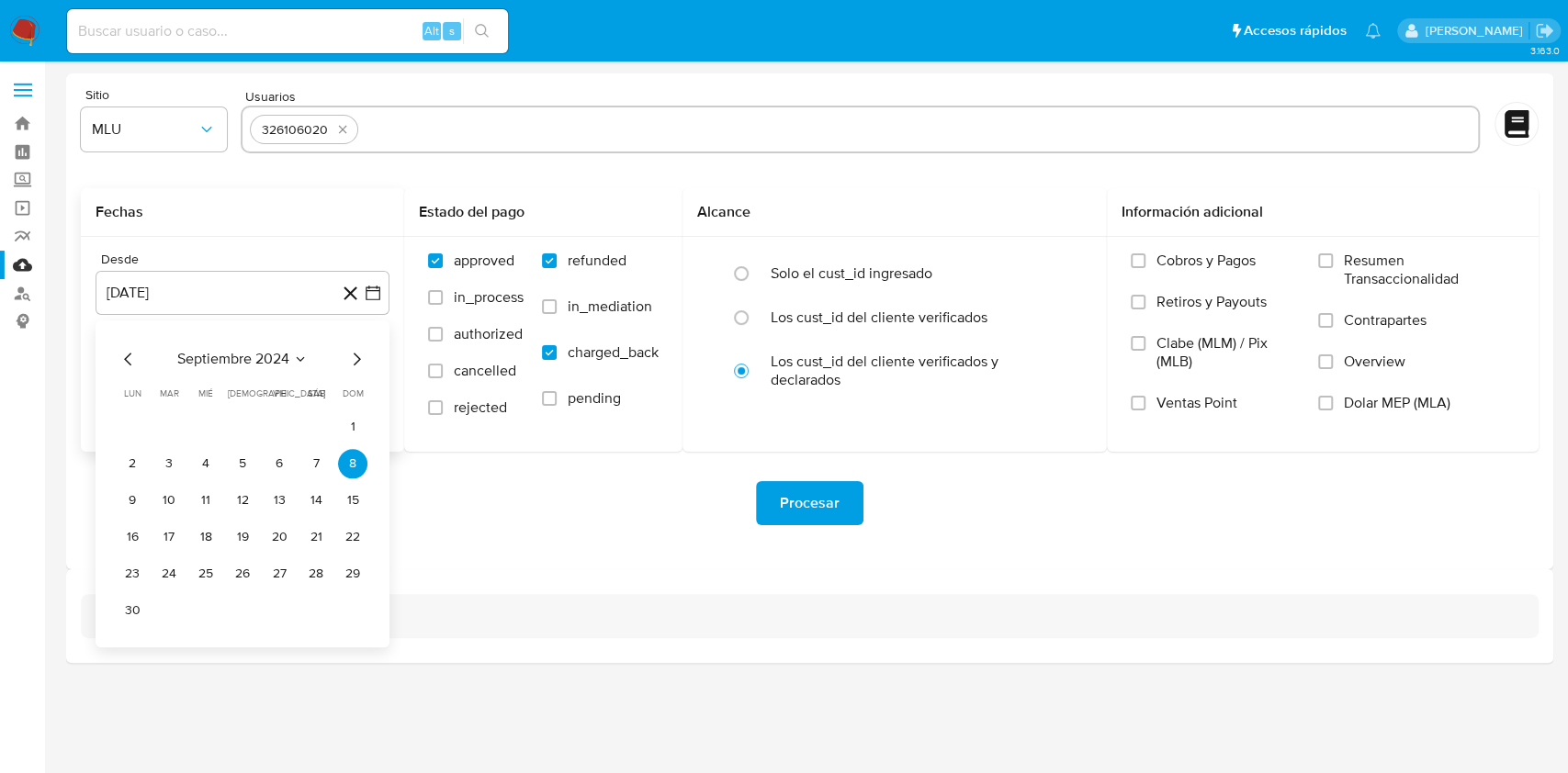
click at [266, 354] on span "septiembre 2024" at bounding box center [233, 359] width 112 height 18
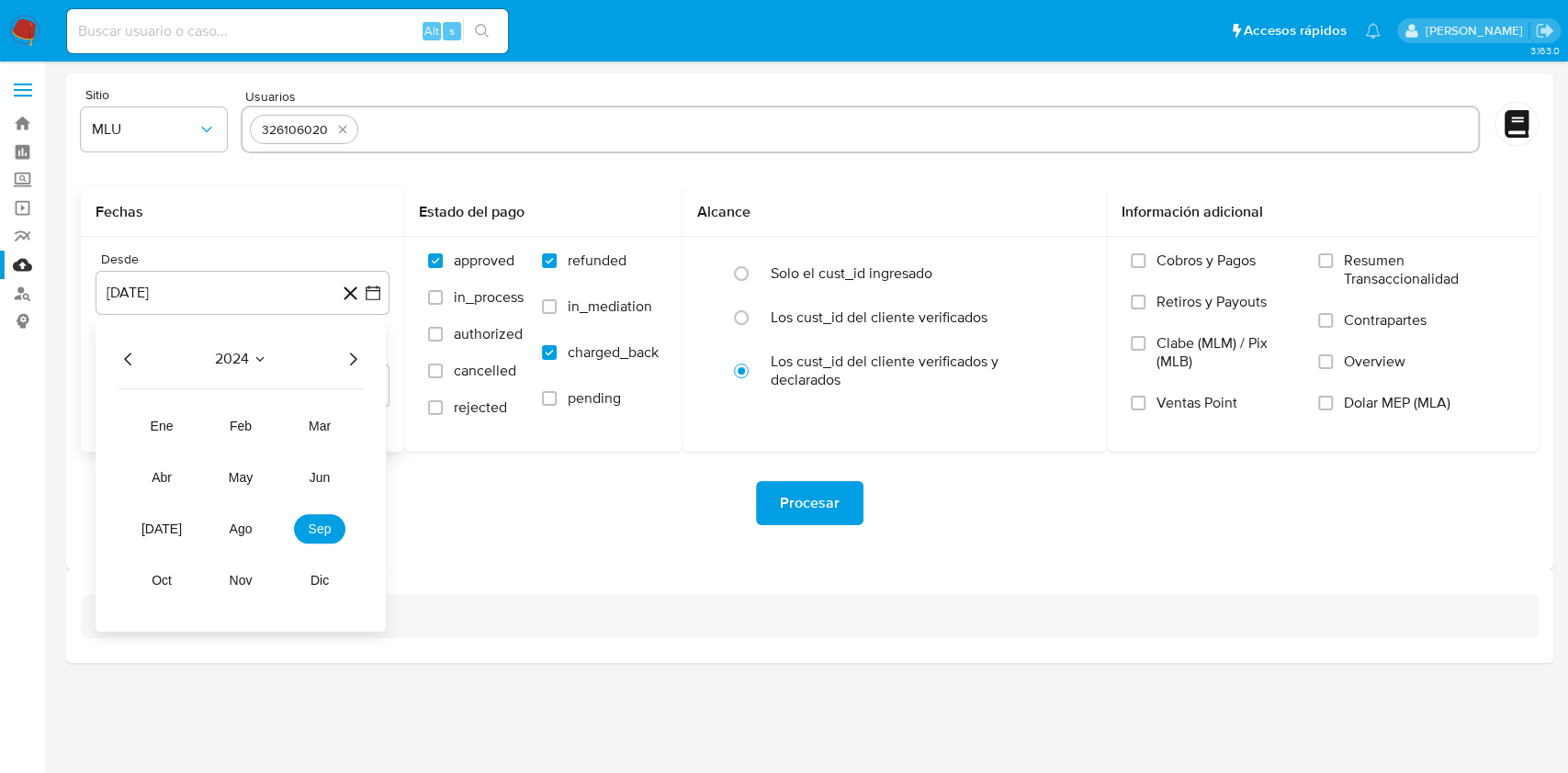
click at [359, 357] on icon "Año siguiente" at bounding box center [352, 359] width 22 height 22
click at [308, 435] on button "mar" at bounding box center [319, 427] width 52 height 30
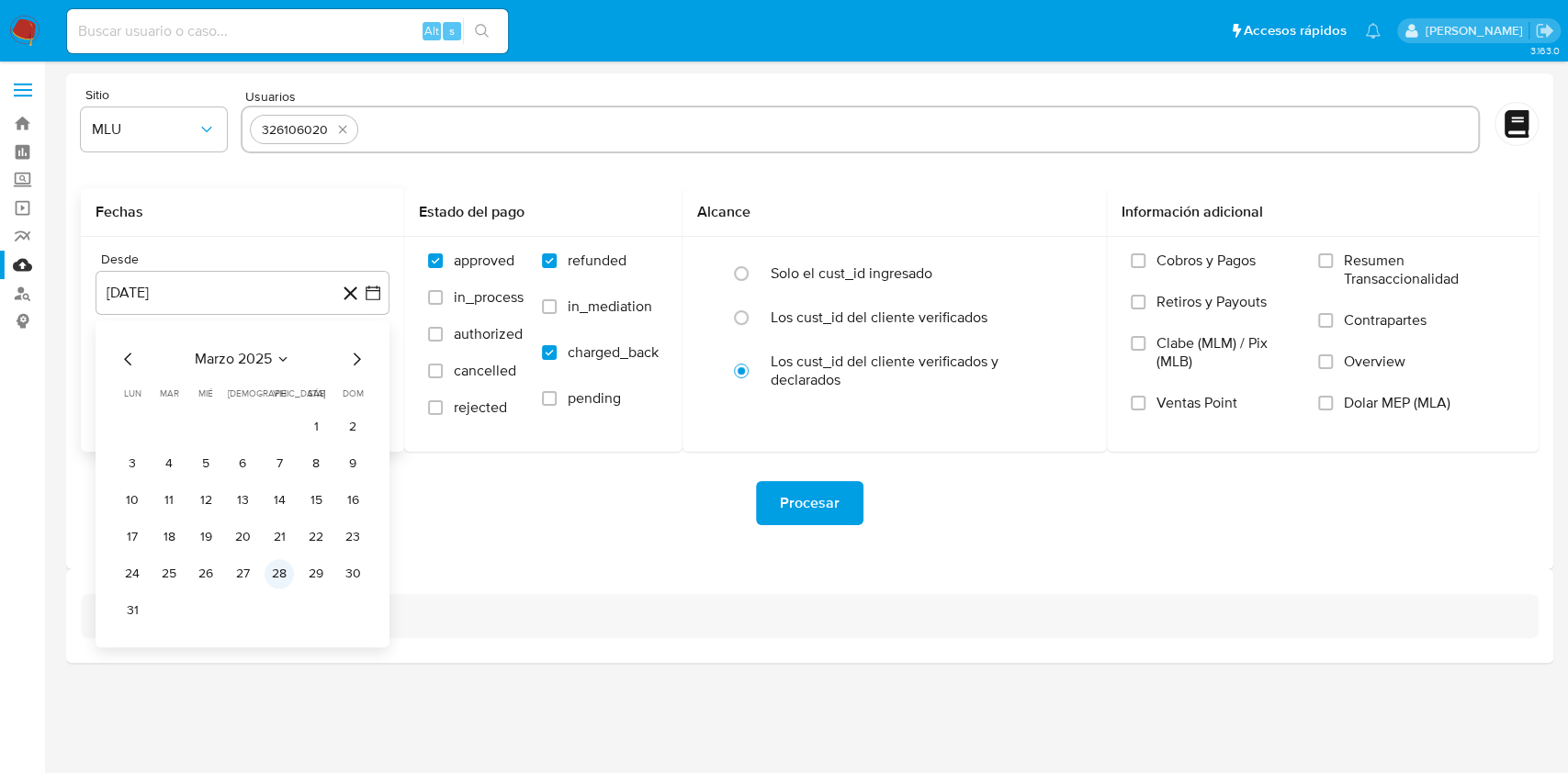
click at [272, 569] on button "28" at bounding box center [280, 574] width 30 height 30
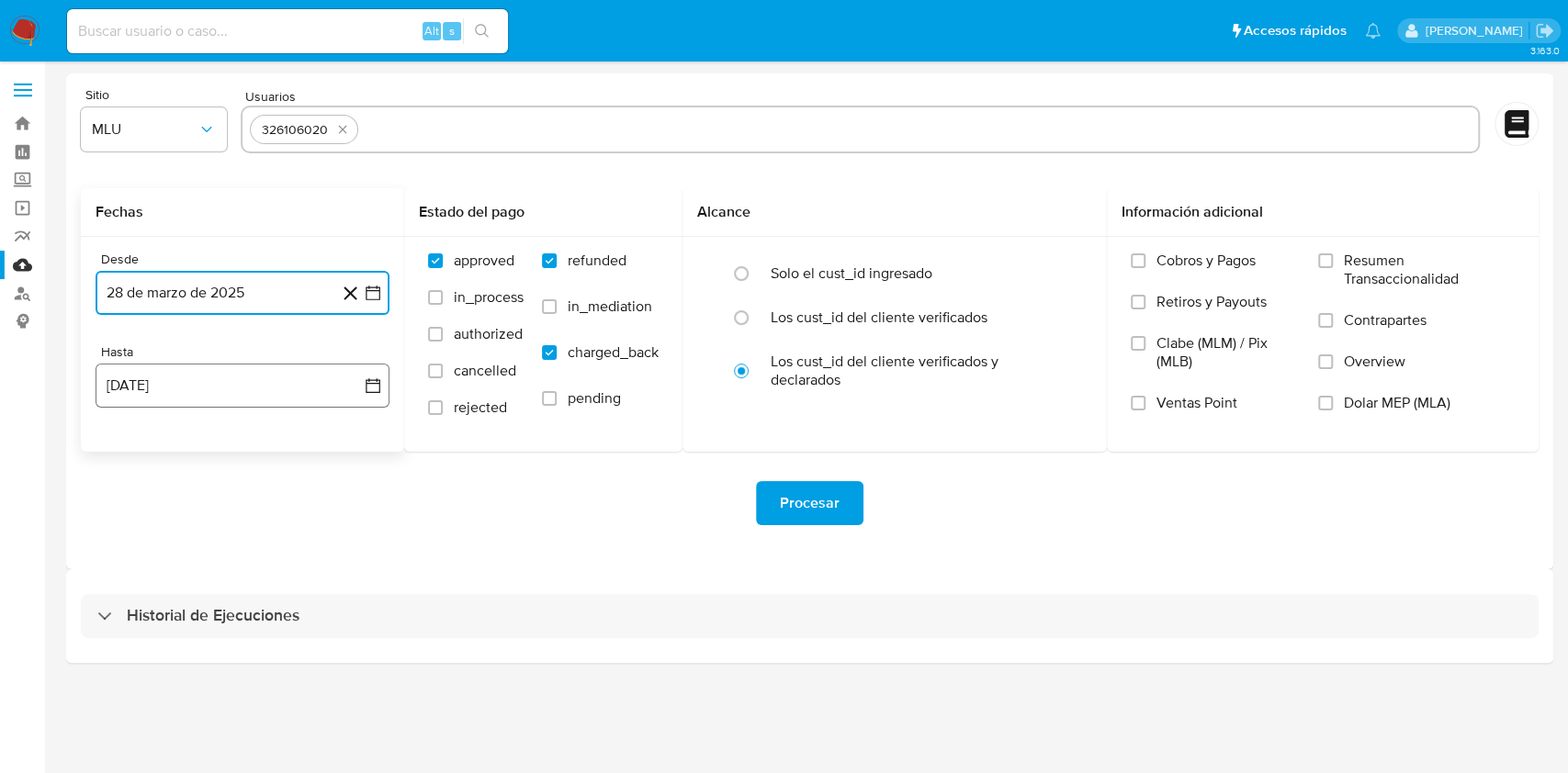
click at [250, 387] on button "8 de octubre de 2025" at bounding box center [242, 386] width 294 height 44
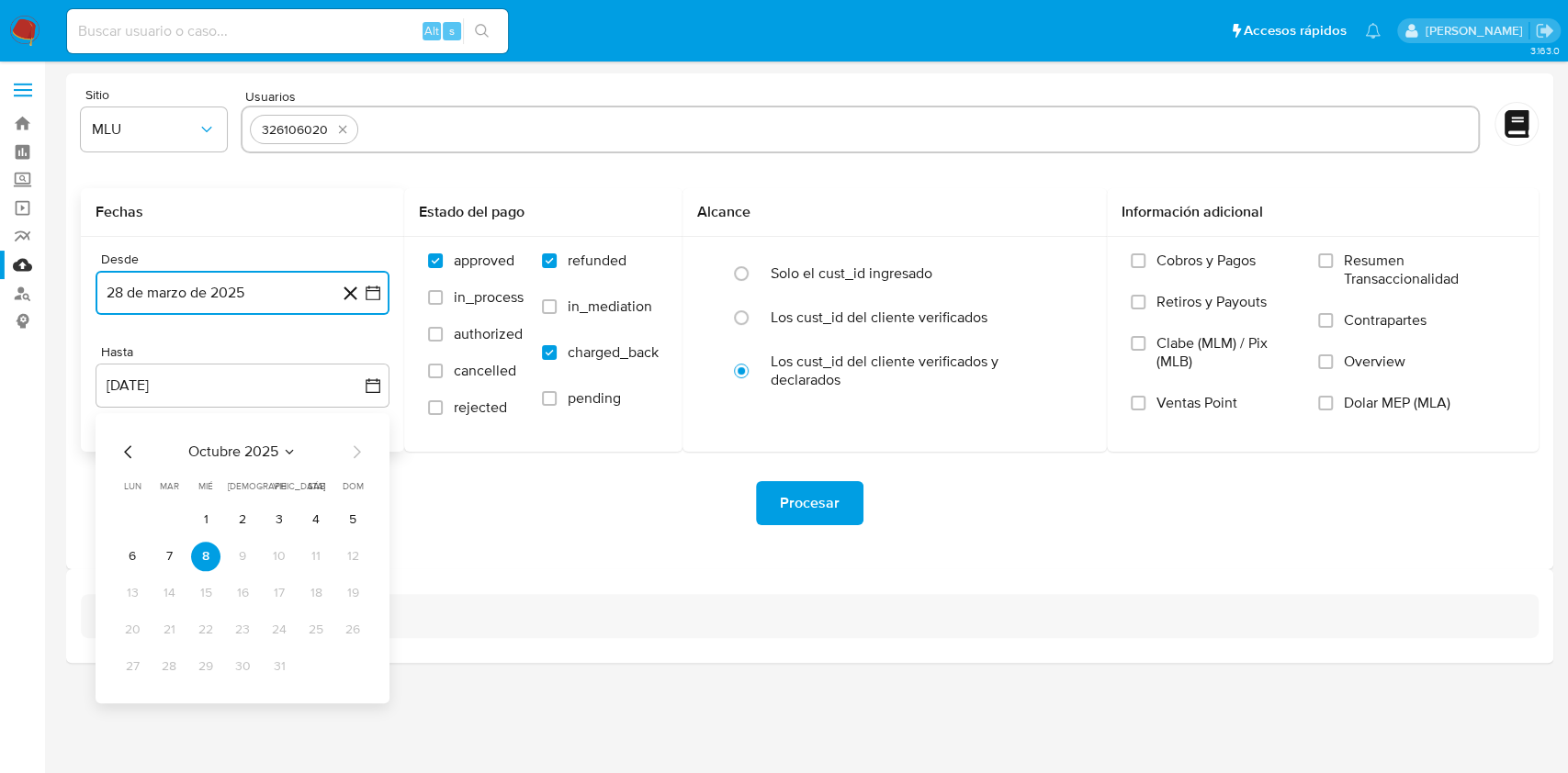
click at [135, 443] on icon "Mes anterior" at bounding box center [128, 452] width 22 height 22
click at [235, 624] on button "25" at bounding box center [243, 631] width 30 height 30
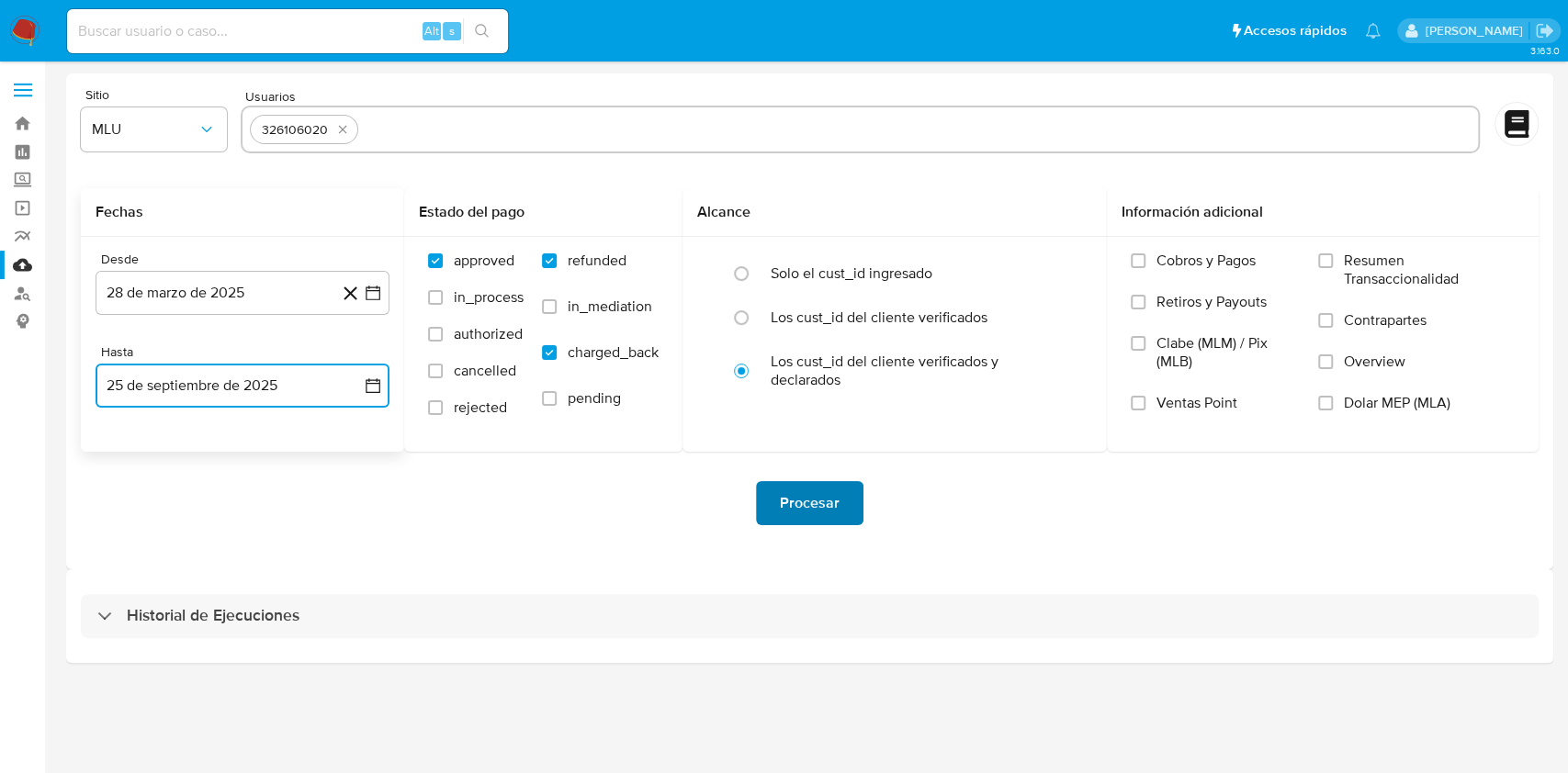
click at [802, 508] on span "Procesar" at bounding box center [810, 503] width 60 height 41
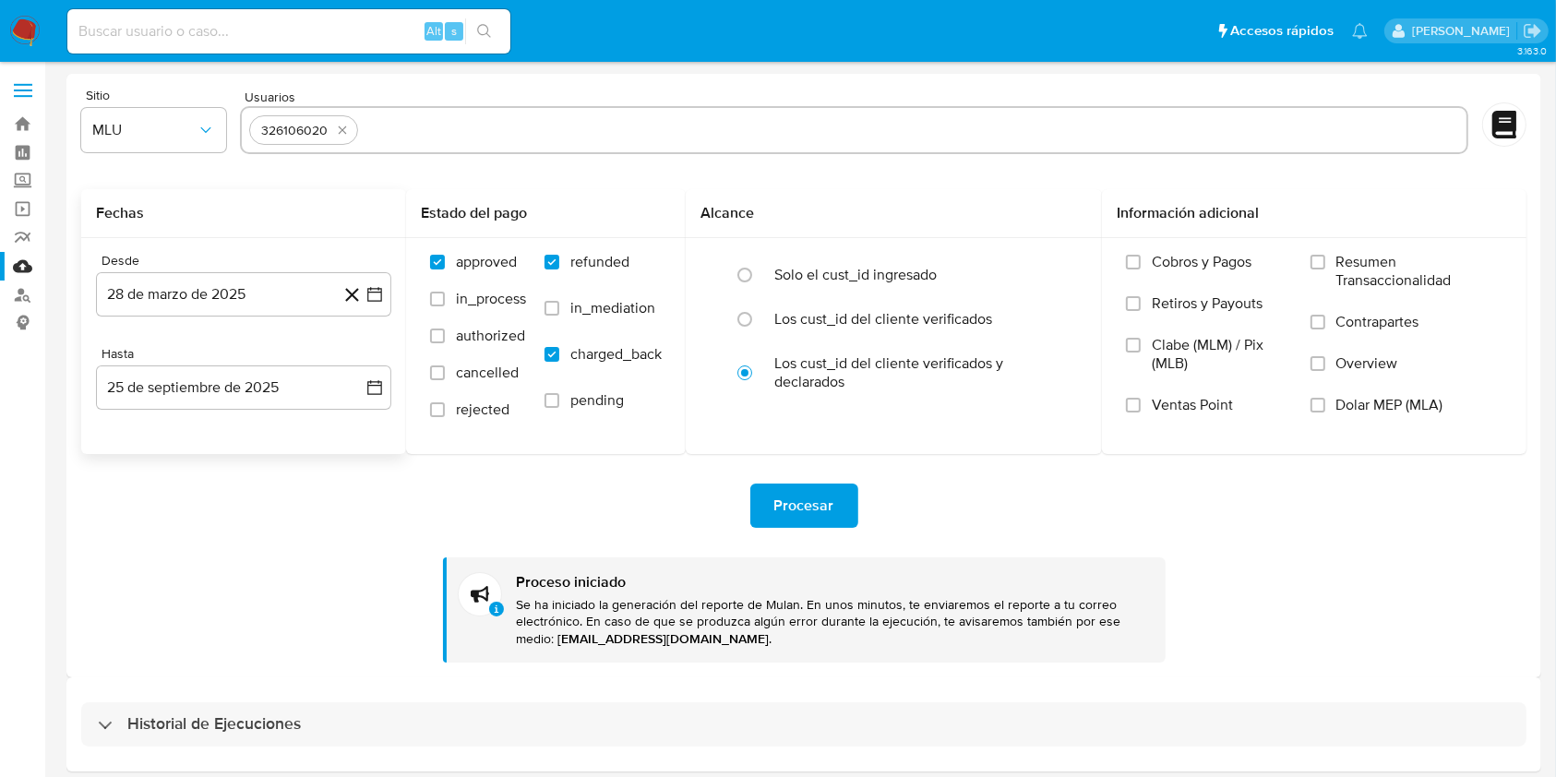
click at [1407, 95] on div "Usuarios 326106020" at bounding box center [854, 123] width 1229 height 69
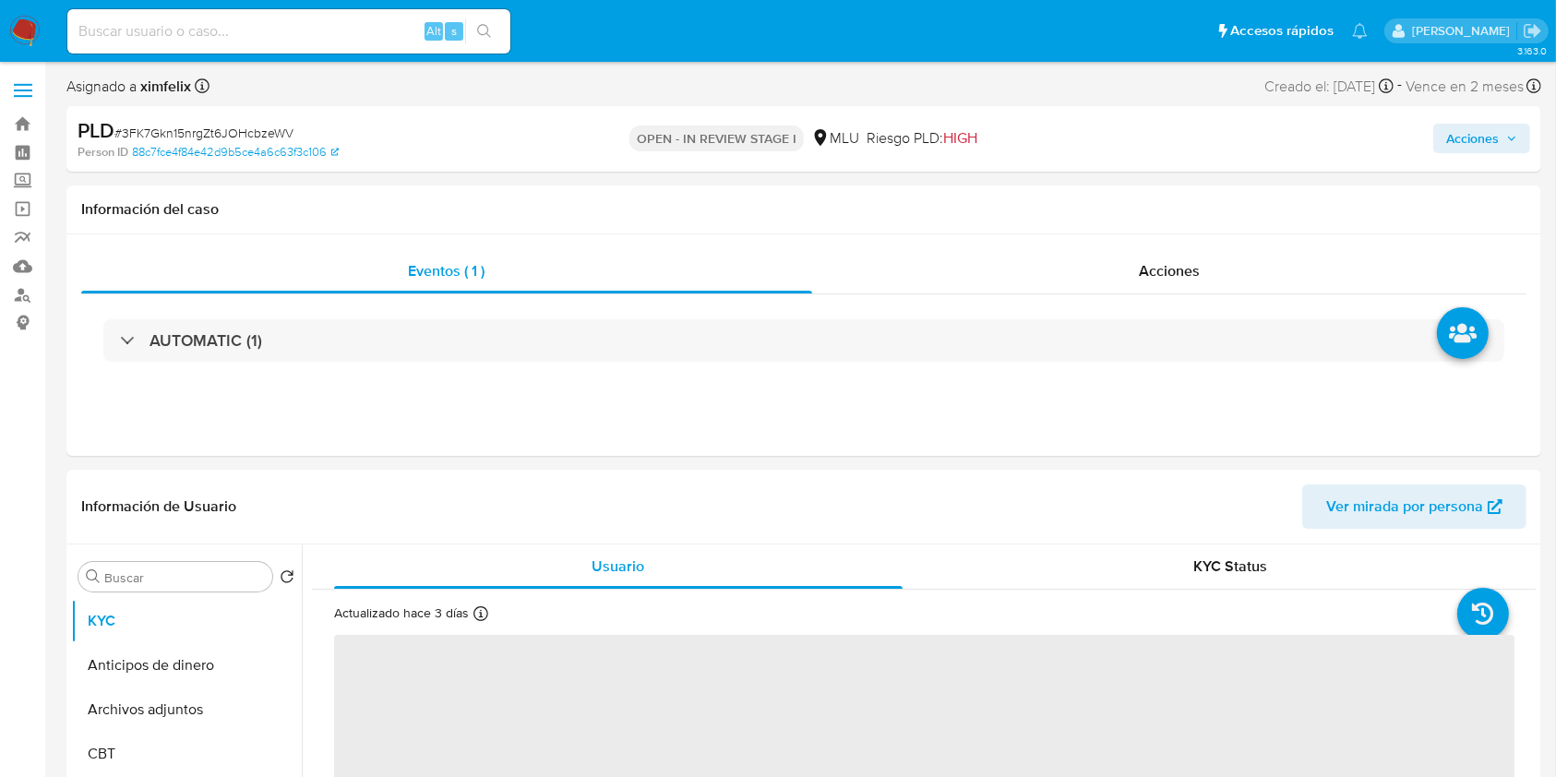
select select "10"
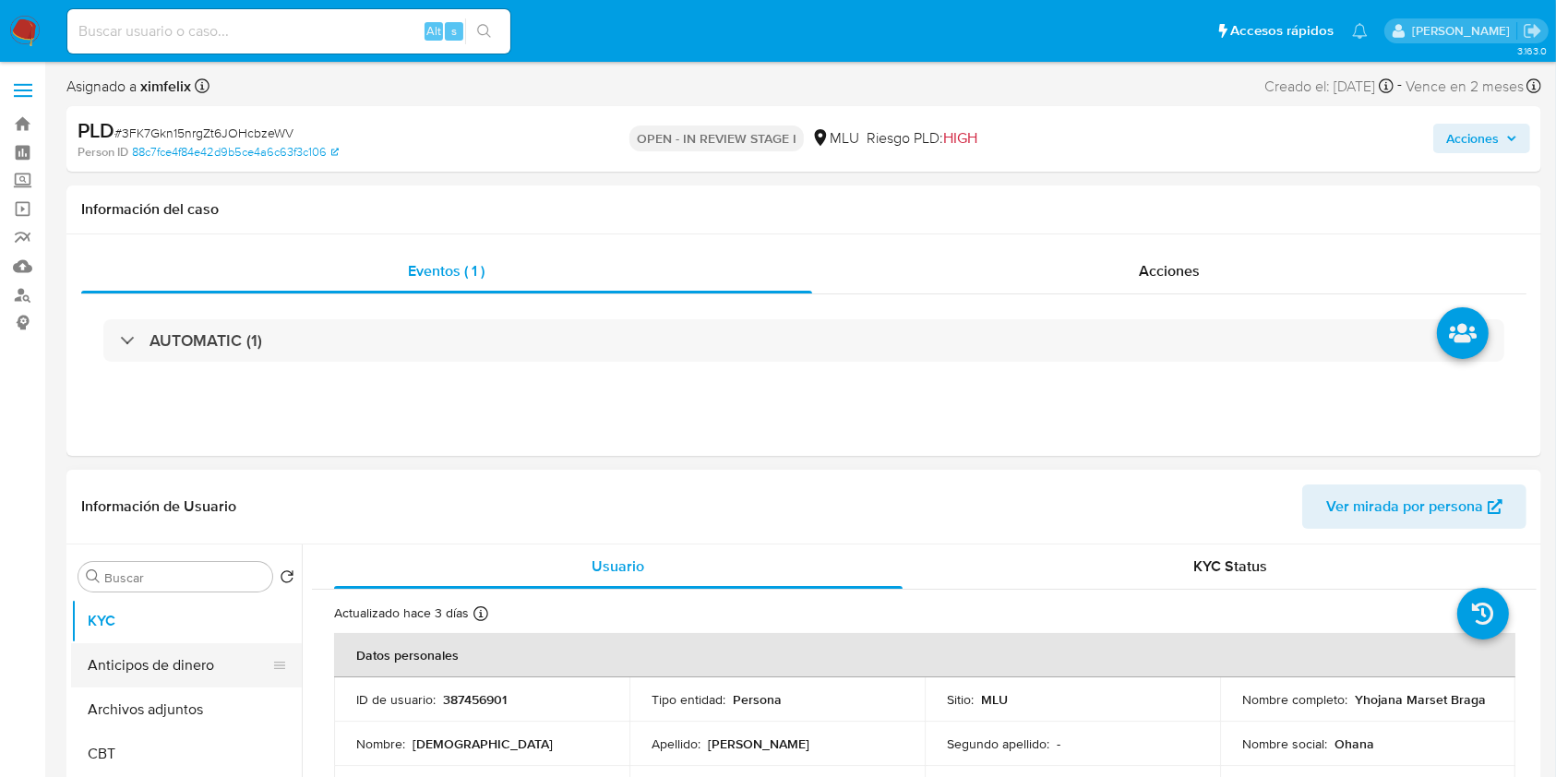
click at [191, 660] on button "Anticipos de dinero" at bounding box center [179, 665] width 216 height 44
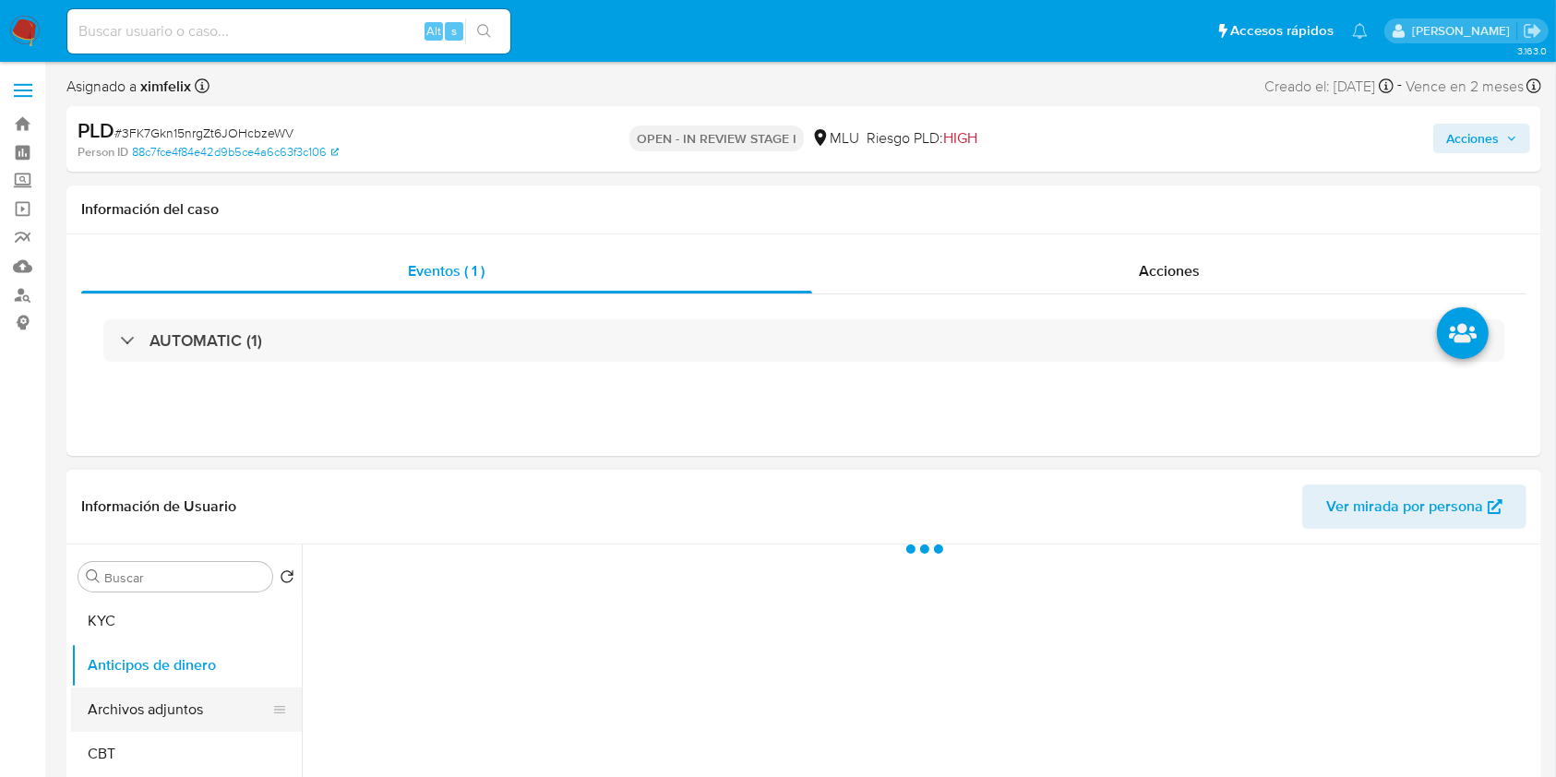
click at [191, 703] on button "Archivos adjuntos" at bounding box center [179, 710] width 216 height 44
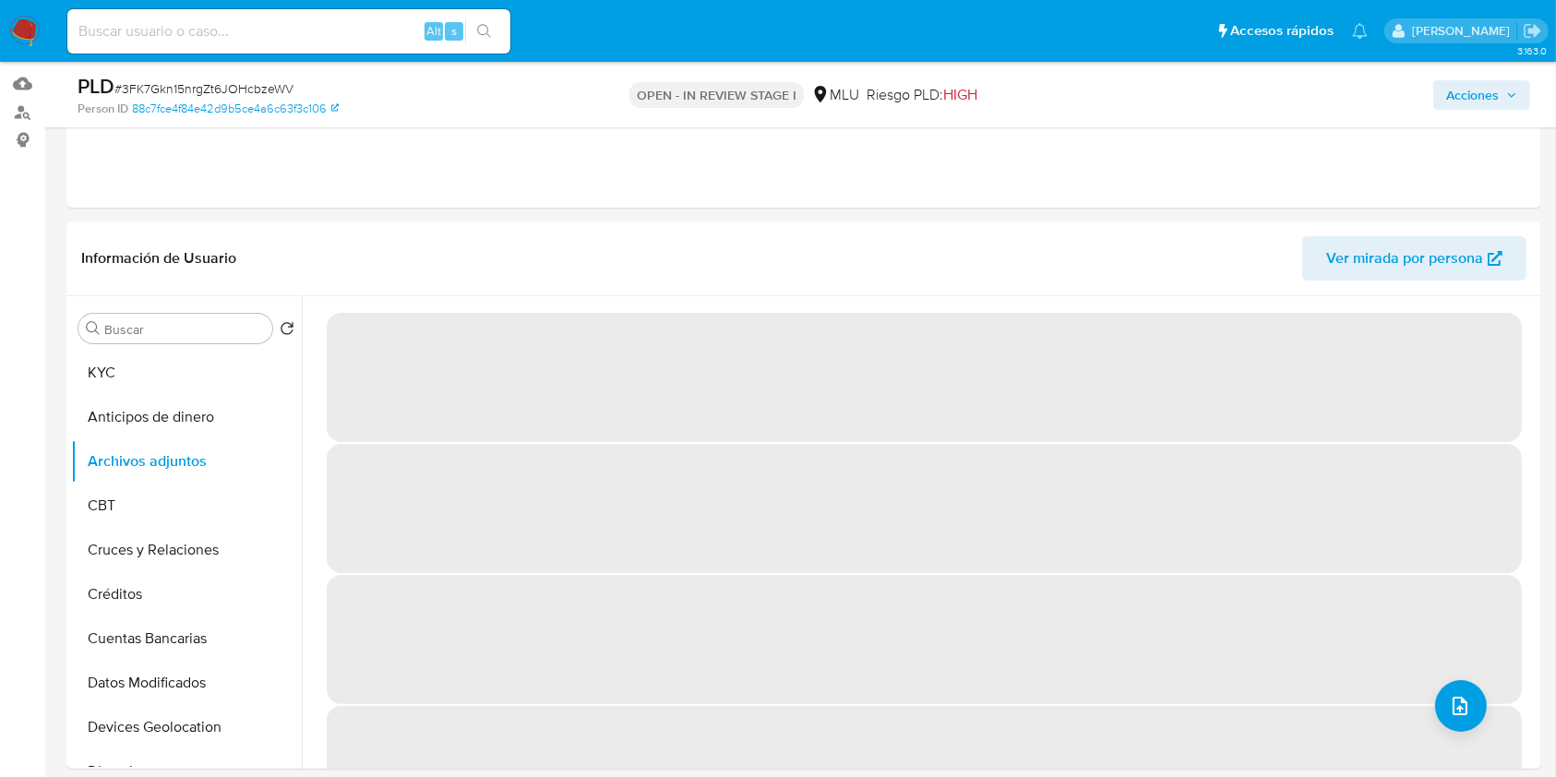
scroll to position [193, 0]
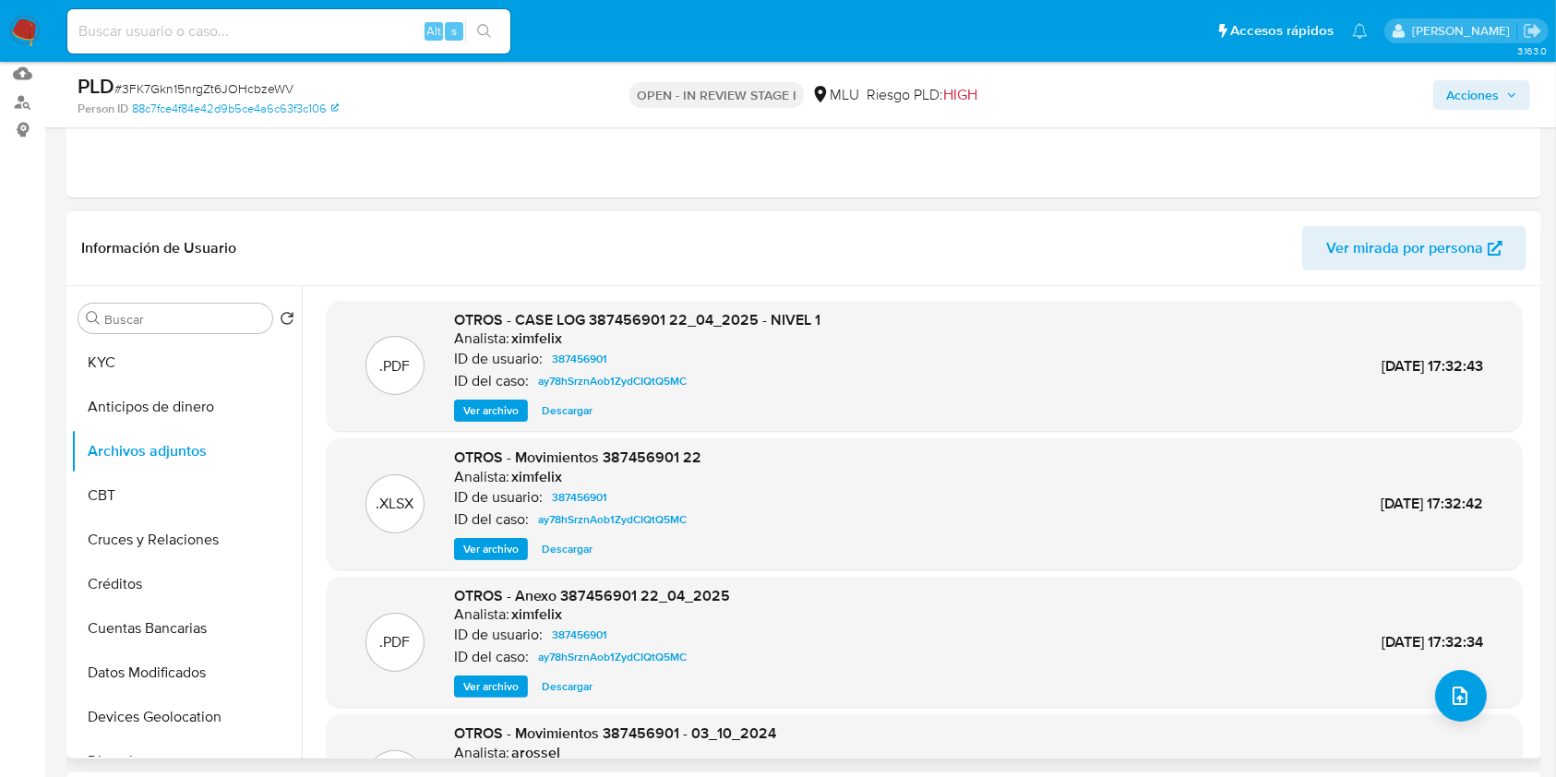
click at [499, 691] on span "Ver archivo" at bounding box center [490, 687] width 55 height 18
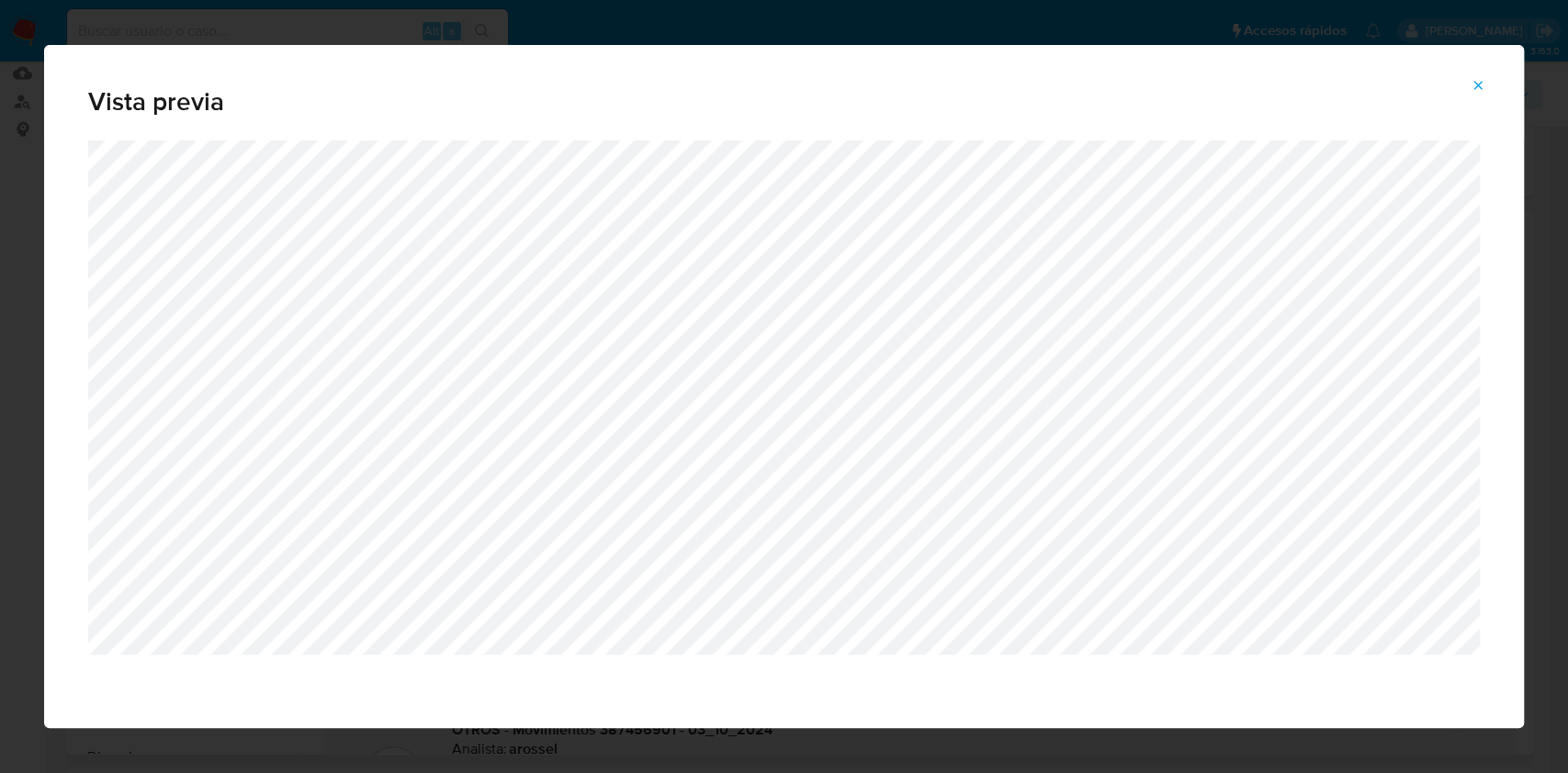
click at [1471, 90] on icon "Attachment preview" at bounding box center [1477, 85] width 15 height 15
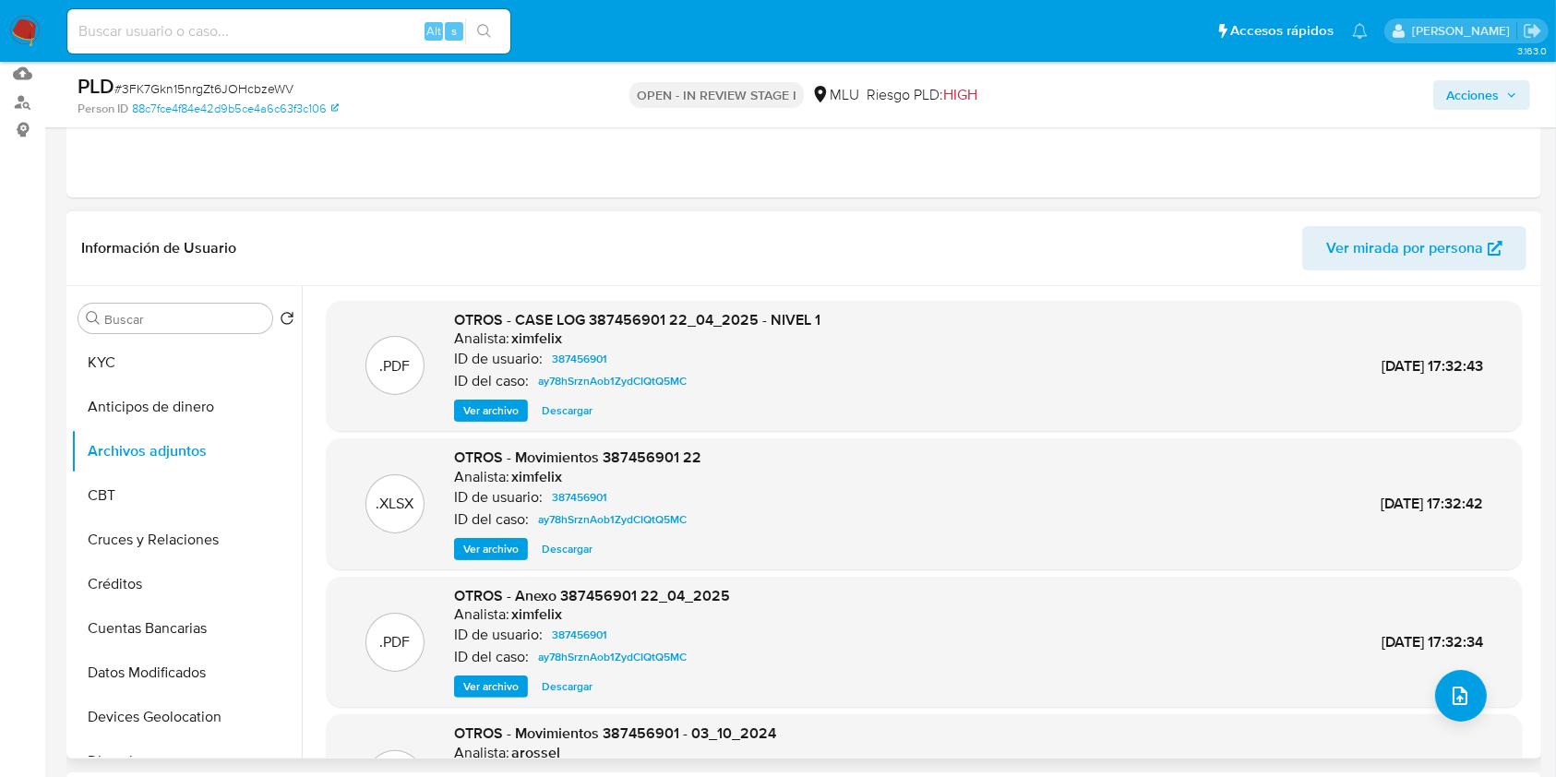
click at [1435, 246] on span "Ver mirada por persona" at bounding box center [1405, 248] width 157 height 44
click at [168, 708] on button "Devices Geolocation" at bounding box center [179, 717] width 216 height 44
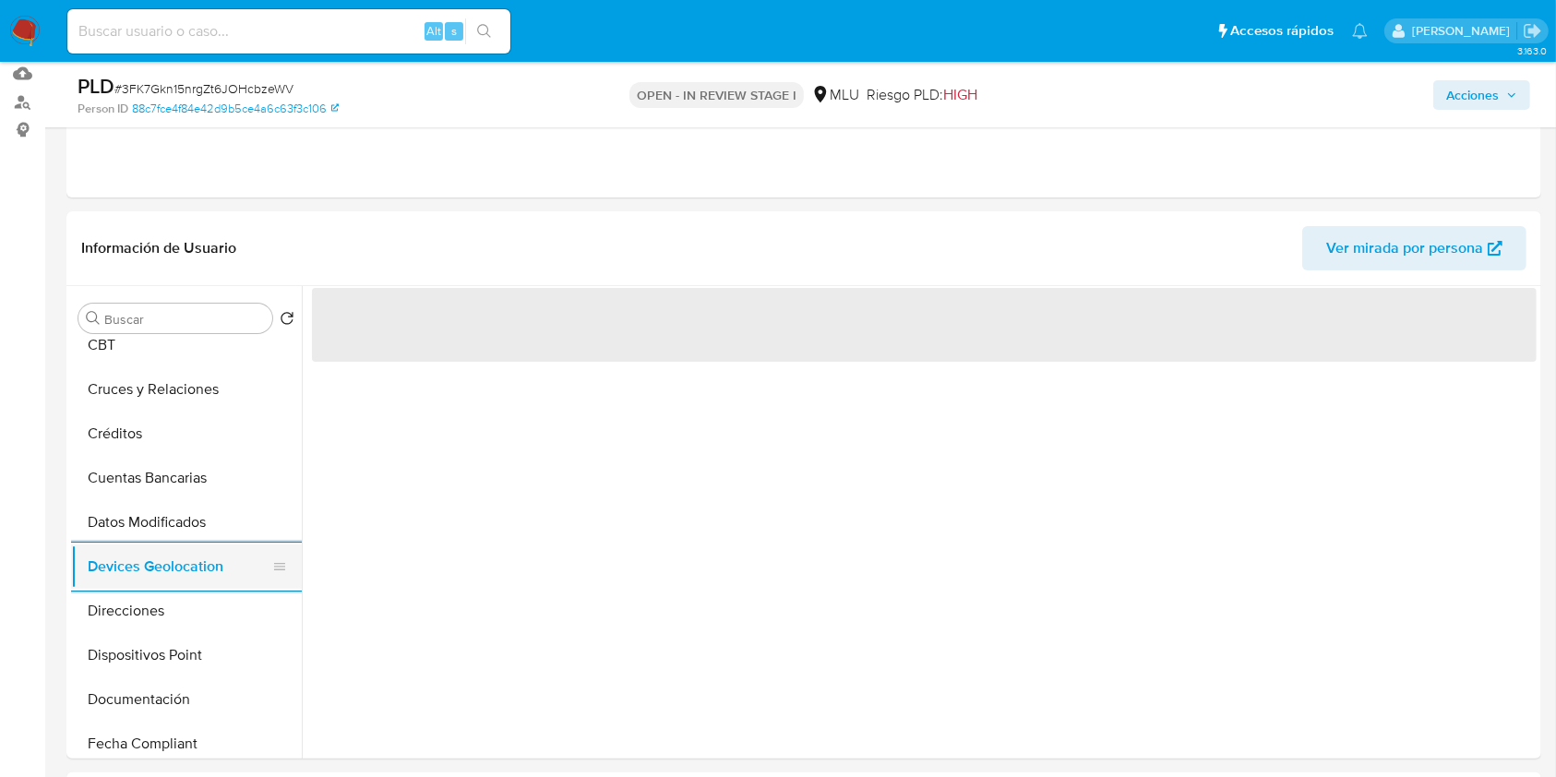
scroll to position [148, 0]
click at [168, 708] on button "Documentación" at bounding box center [186, 702] width 231 height 44
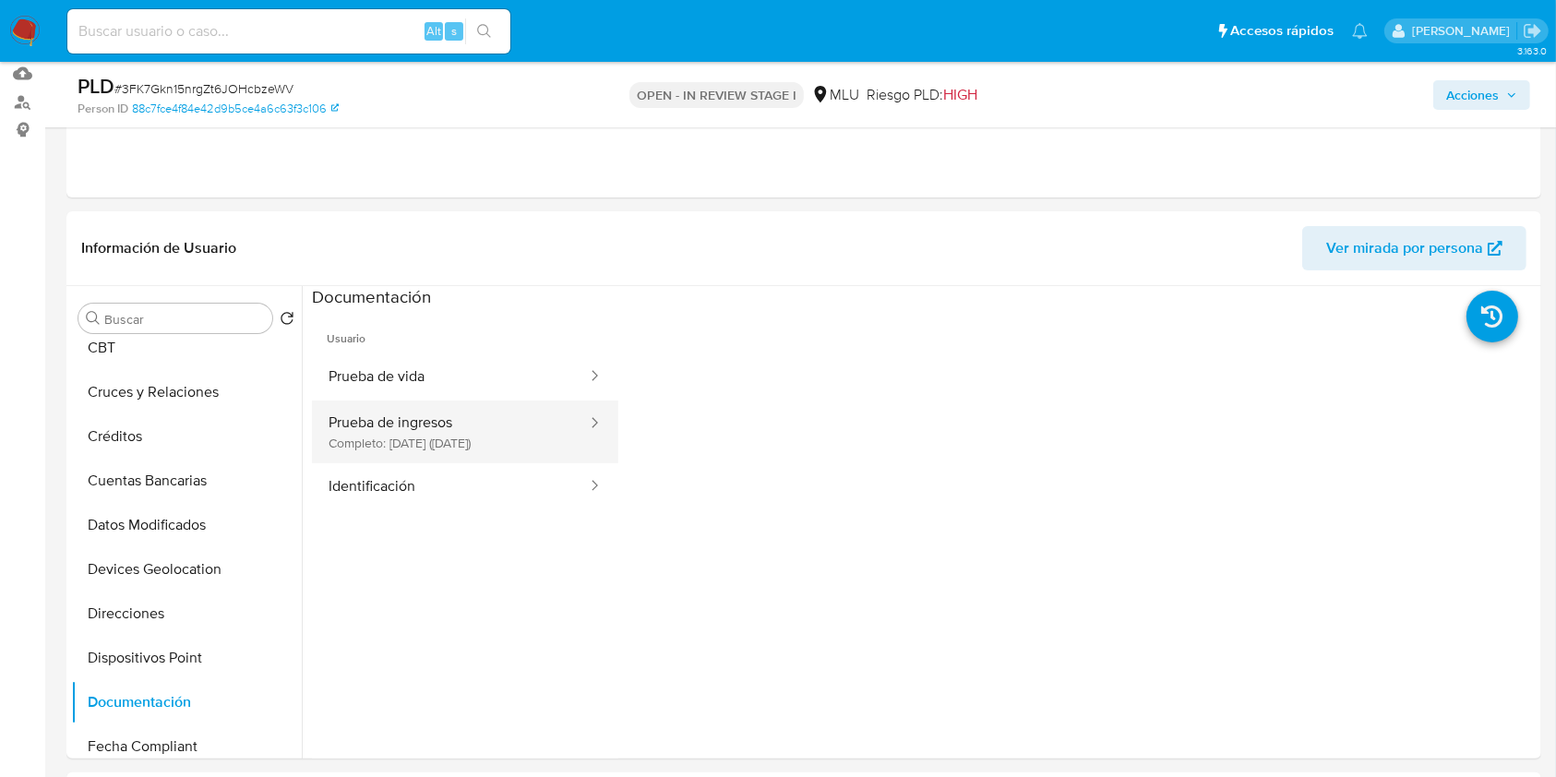
click at [431, 423] on button "Prueba de ingresos Completo: 01/07/2024 (hace un año)" at bounding box center [450, 432] width 277 height 63
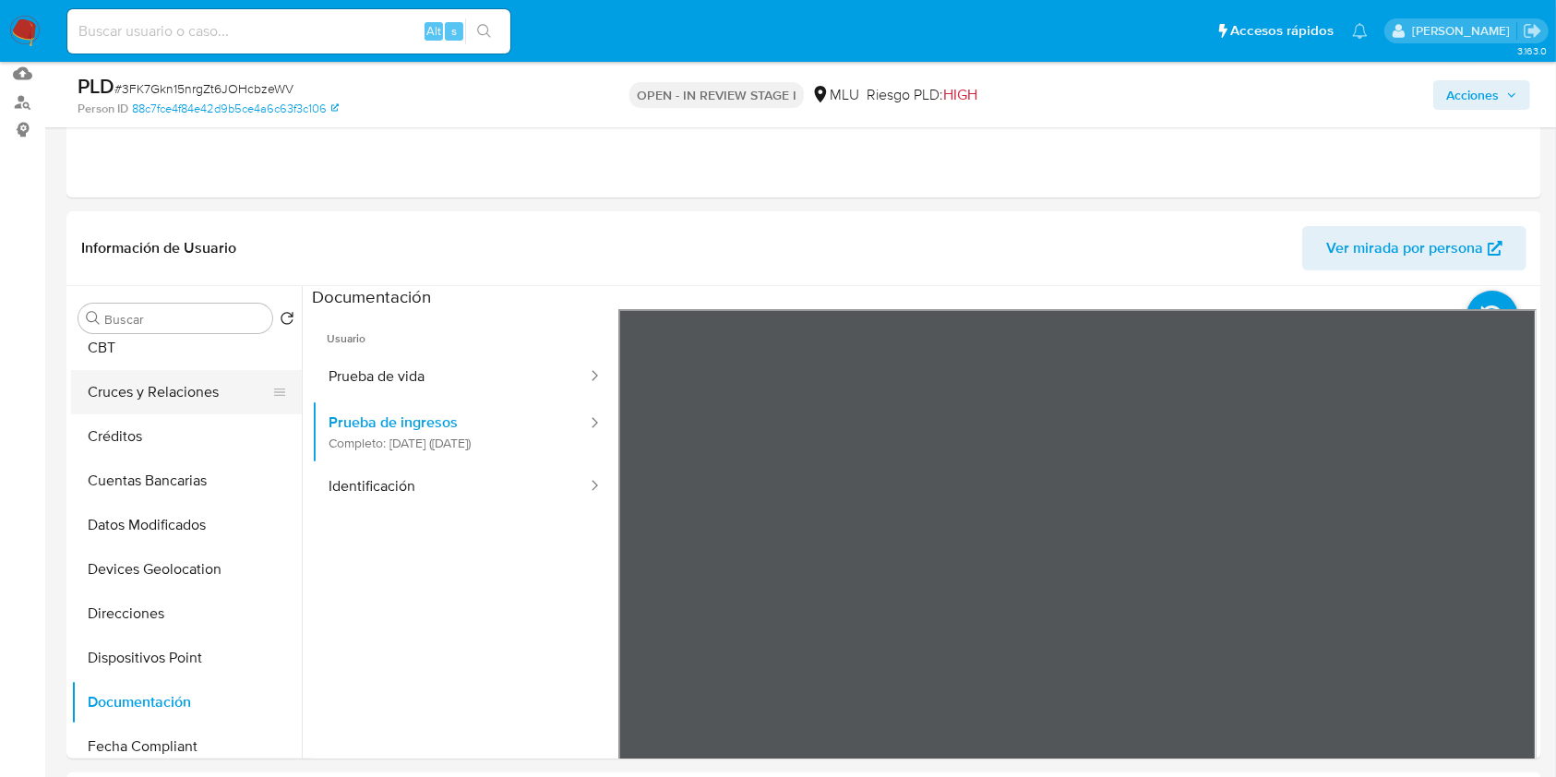
click at [218, 396] on button "Cruces y Relaciones" at bounding box center [179, 392] width 216 height 44
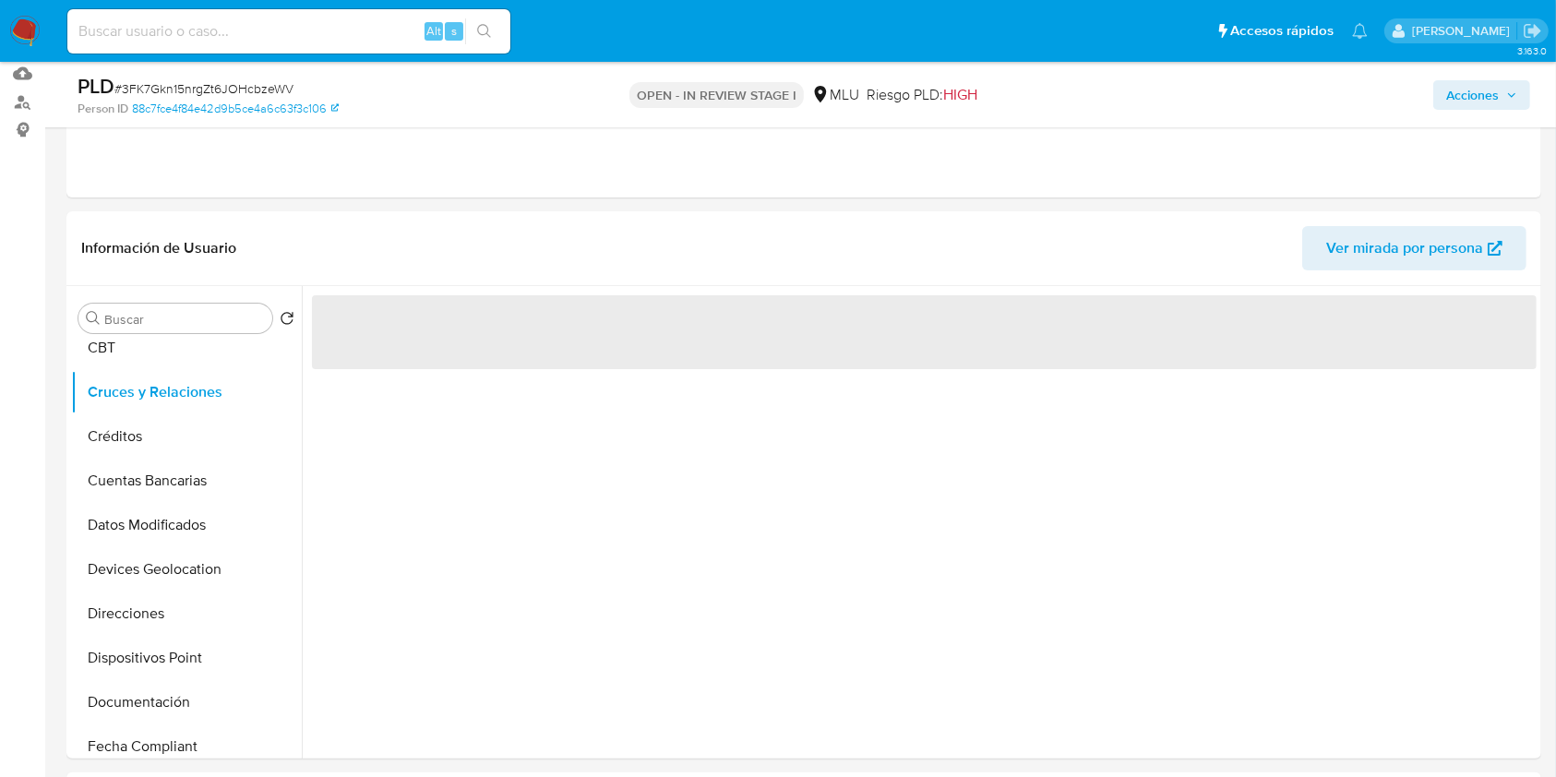
click at [576, 482] on div "‌" at bounding box center [919, 522] width 1235 height 473
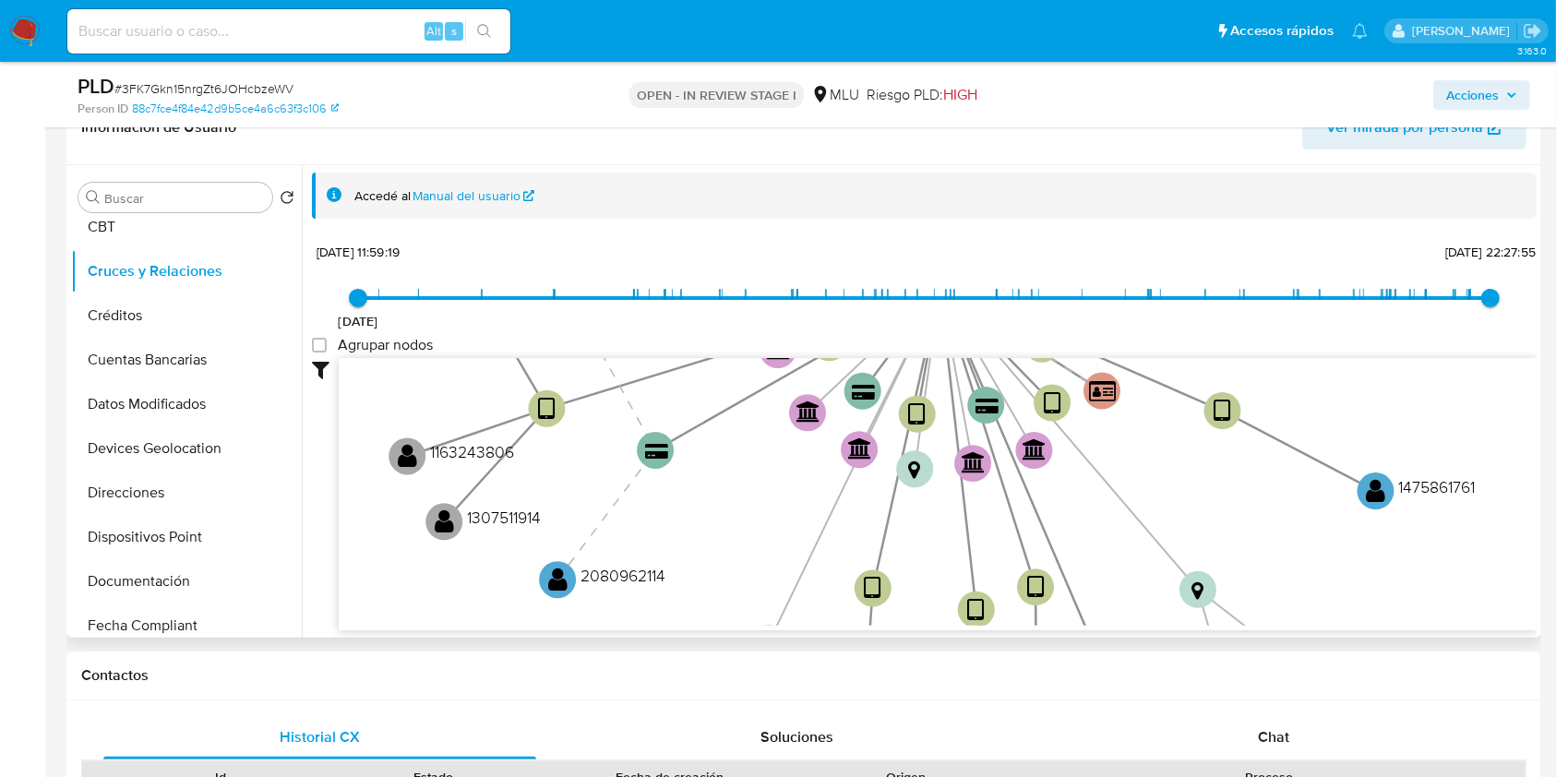
scroll to position [347, 0]
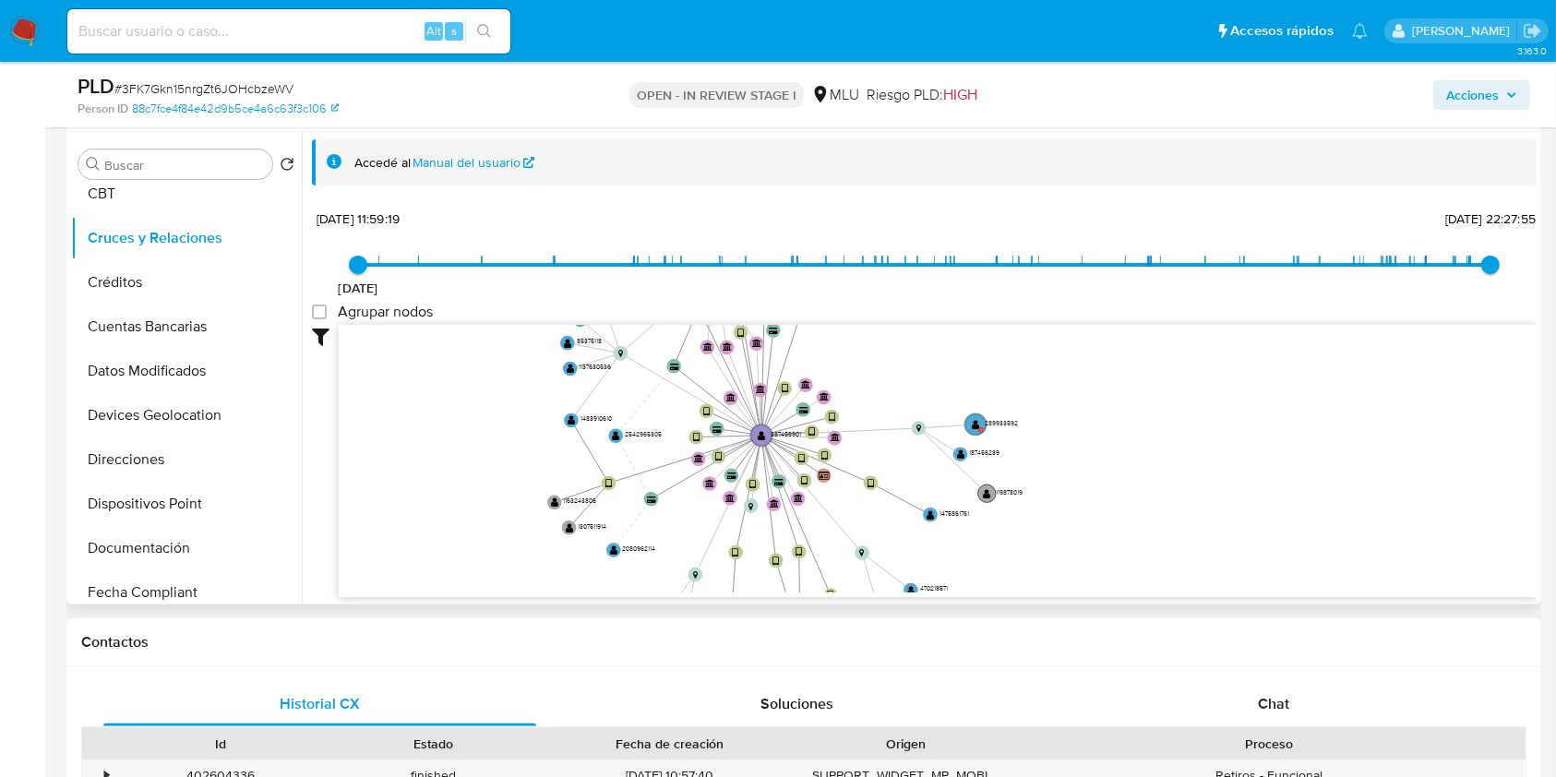
drag, startPoint x: 992, startPoint y: 393, endPoint x: 1031, endPoint y: 522, distance: 134.1
click at [1023, 496] on text "119878019" at bounding box center [1009, 491] width 27 height 8
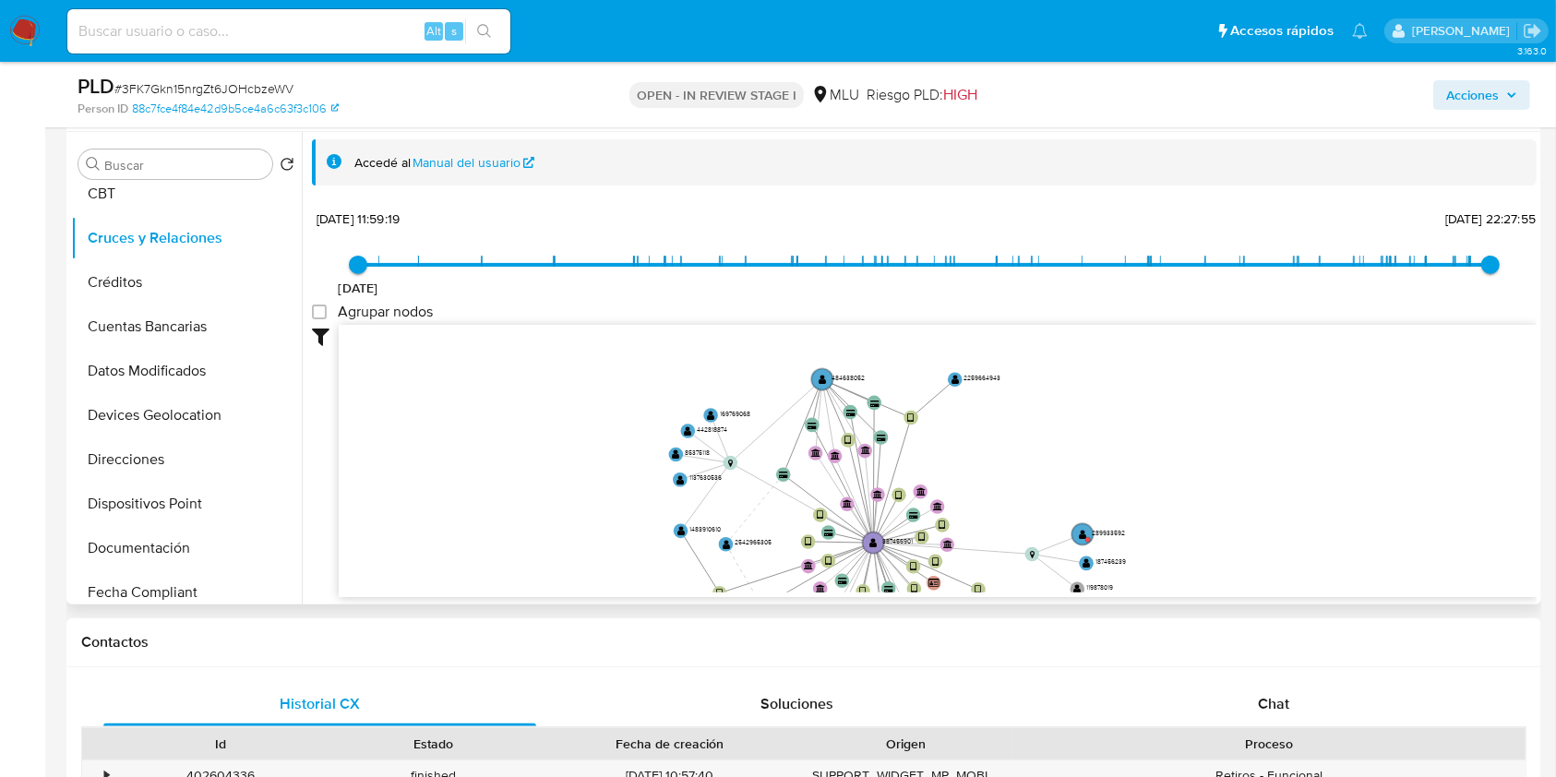
drag, startPoint x: 1088, startPoint y: 377, endPoint x: 1209, endPoint y: 497, distance: 171.0
click at [1209, 497] on icon "device-6364319608813b00198c02ca  device-623149f908813b00197321af  device-608d…" at bounding box center [938, 459] width 1198 height 268
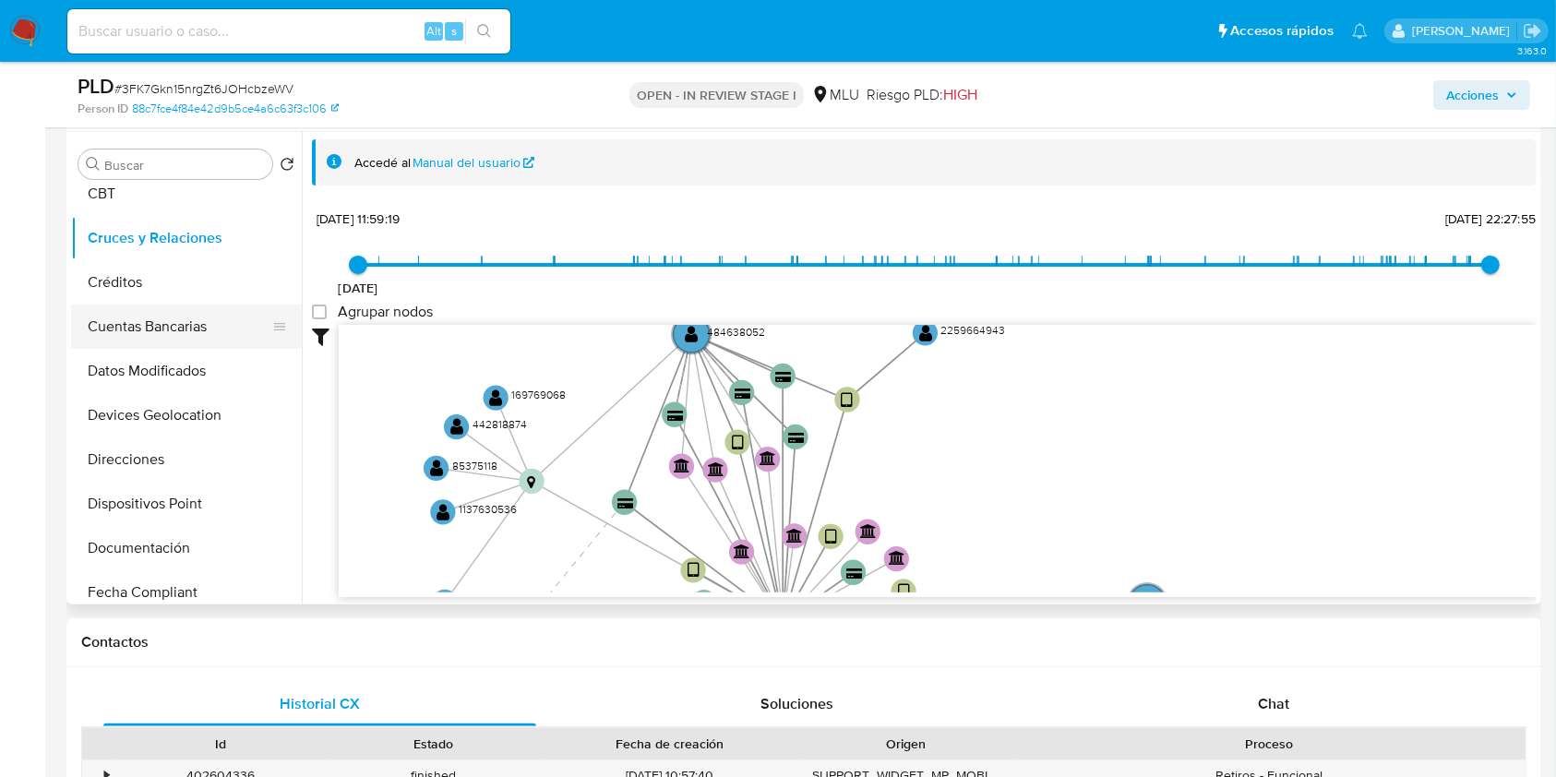
click at [211, 337] on button "Cuentas Bancarias" at bounding box center [179, 327] width 216 height 44
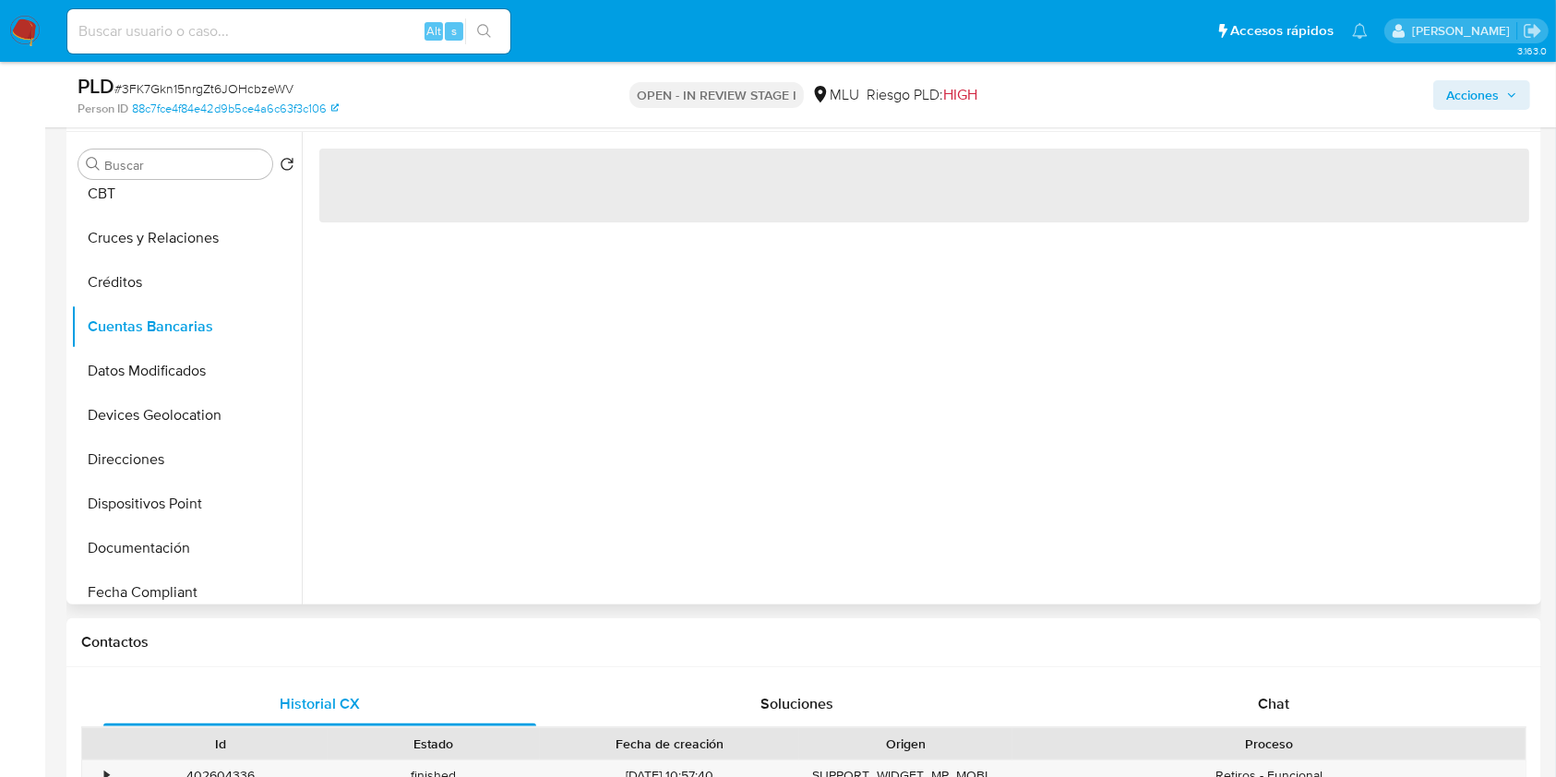
click at [635, 487] on div "‌" at bounding box center [919, 368] width 1235 height 473
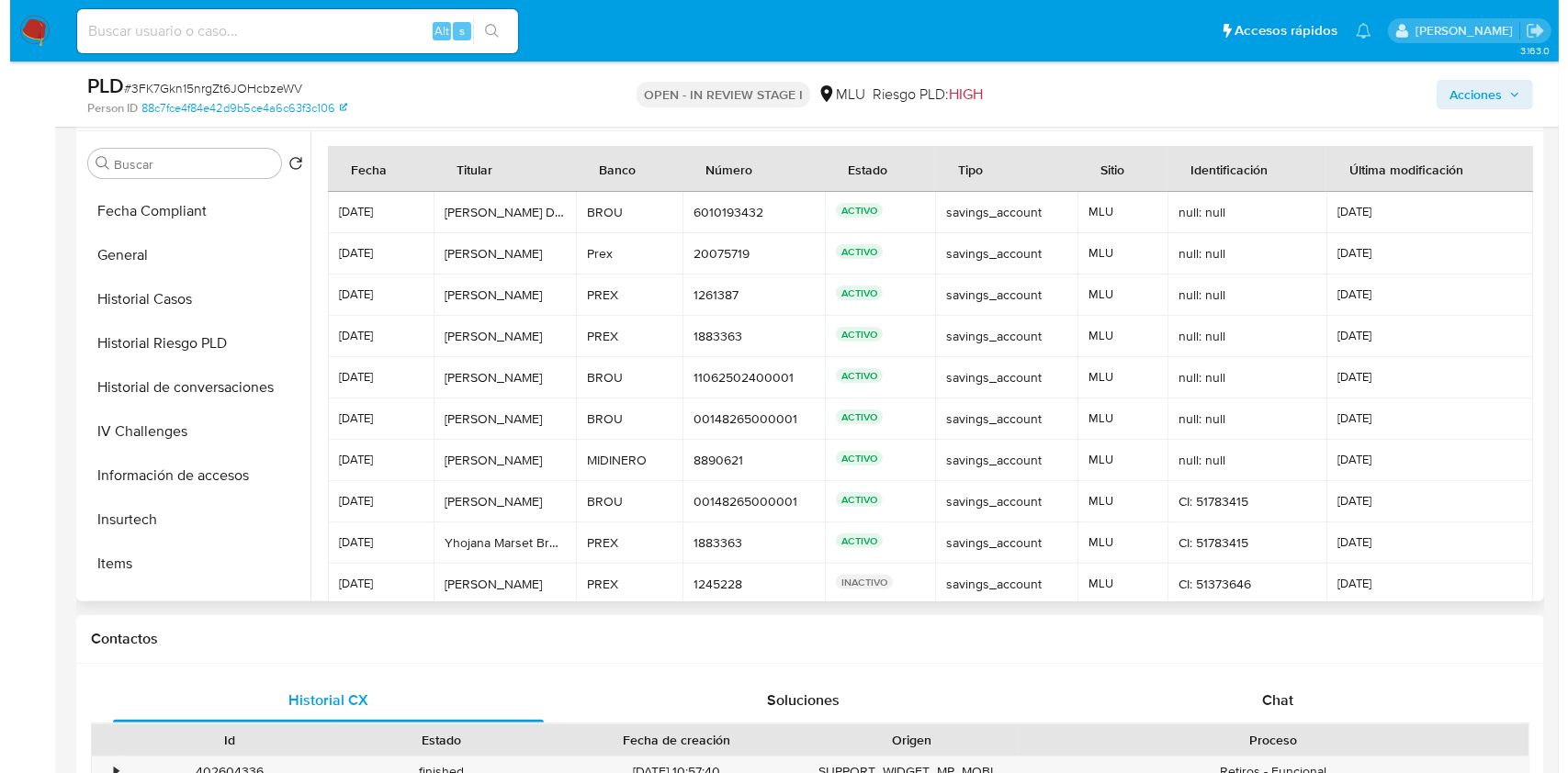
scroll to position [504, 0]
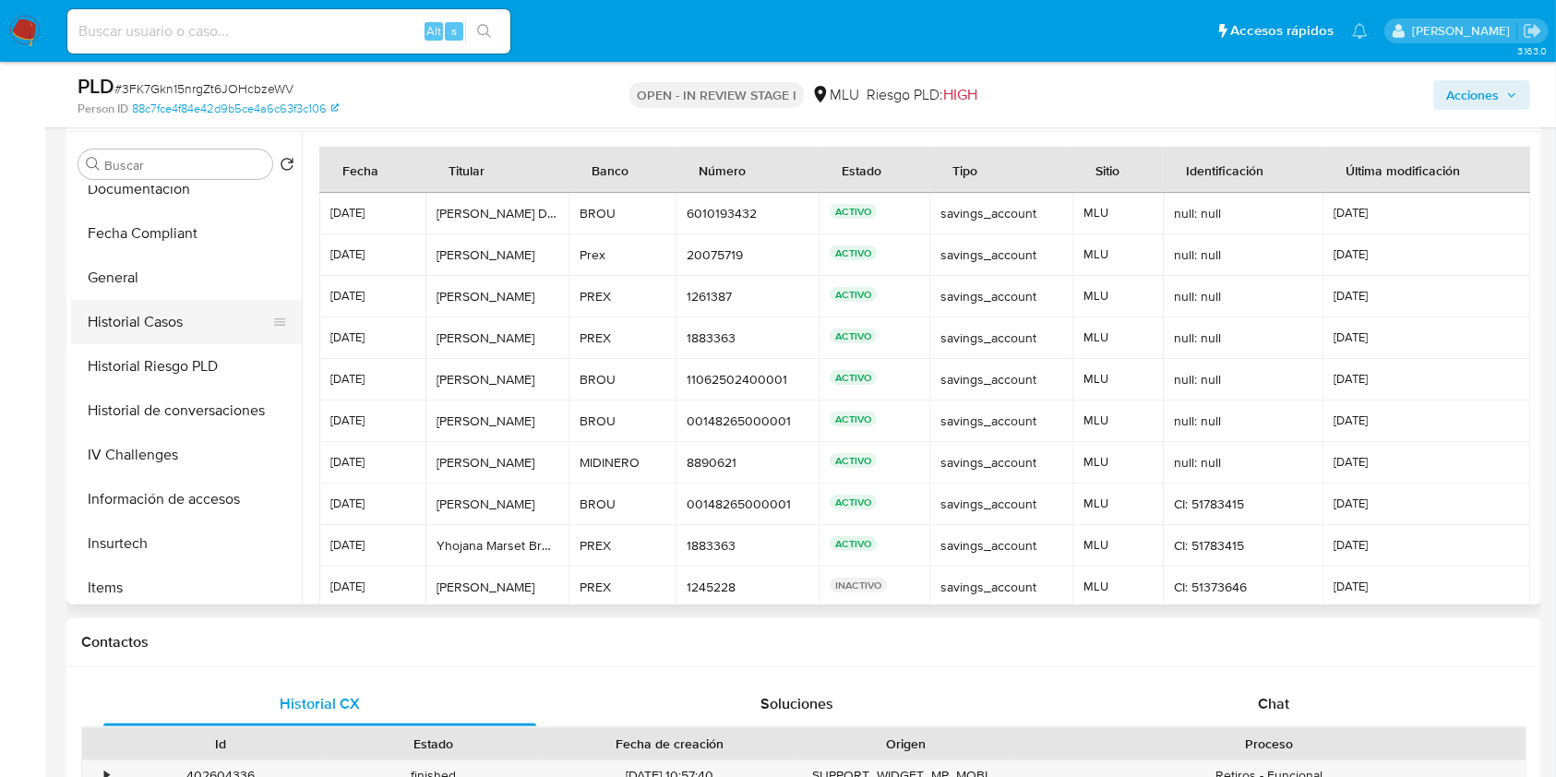
click at [161, 317] on button "Historial Casos" at bounding box center [179, 322] width 216 height 44
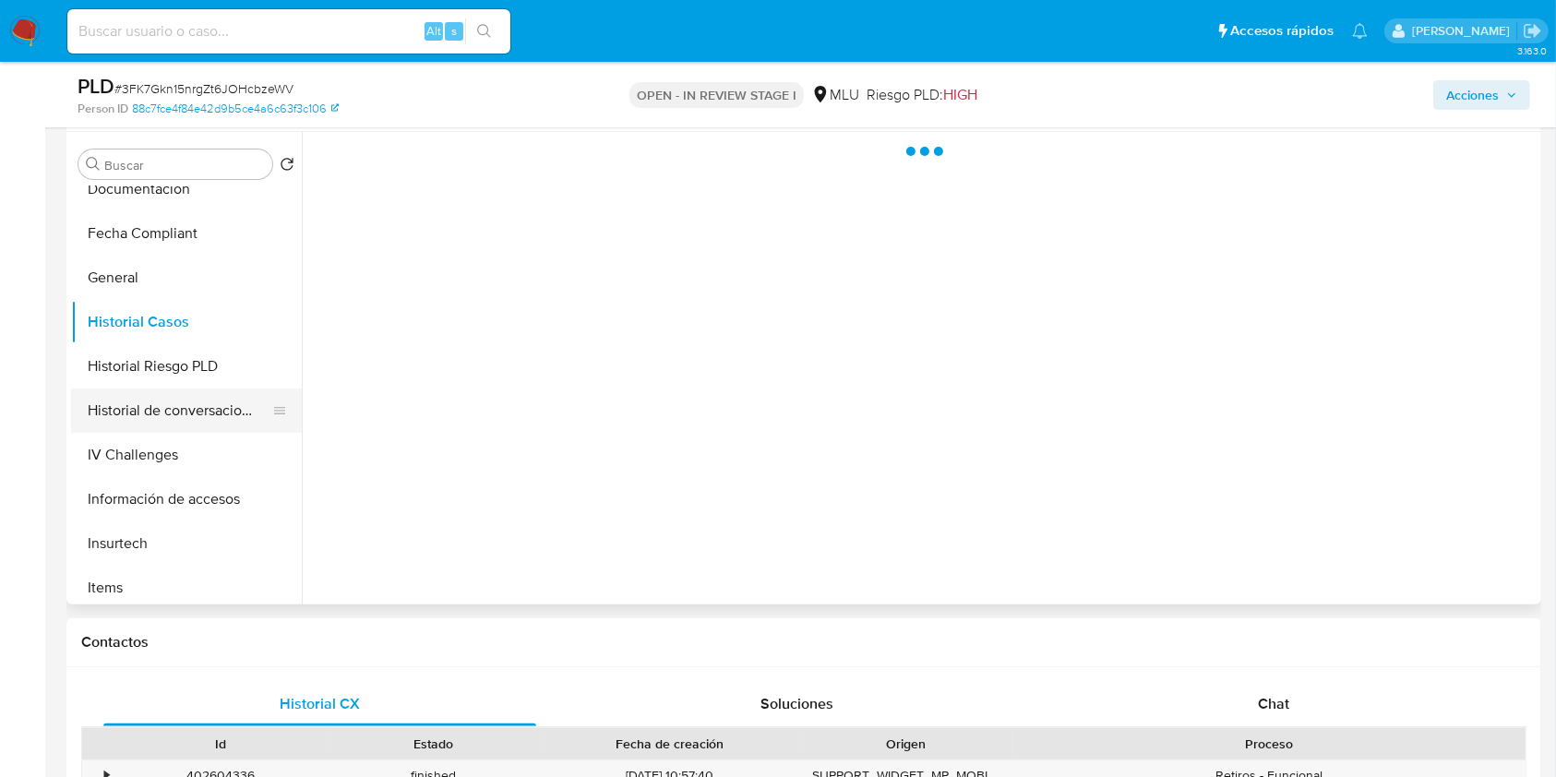
click at [177, 408] on button "Historial de conversaciones" at bounding box center [179, 411] width 216 height 44
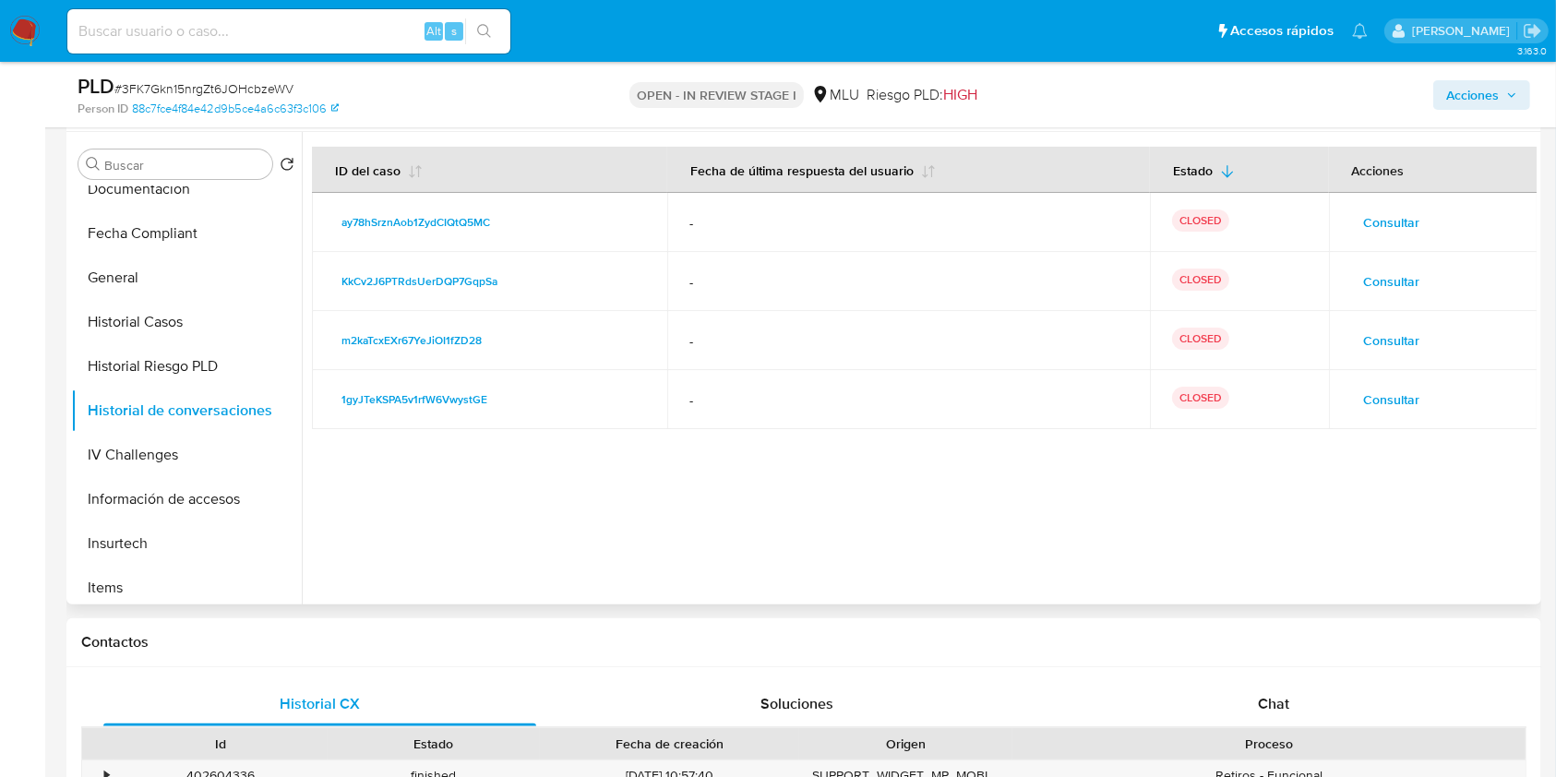
click at [1392, 395] on span "Consultar" at bounding box center [1392, 400] width 56 height 26
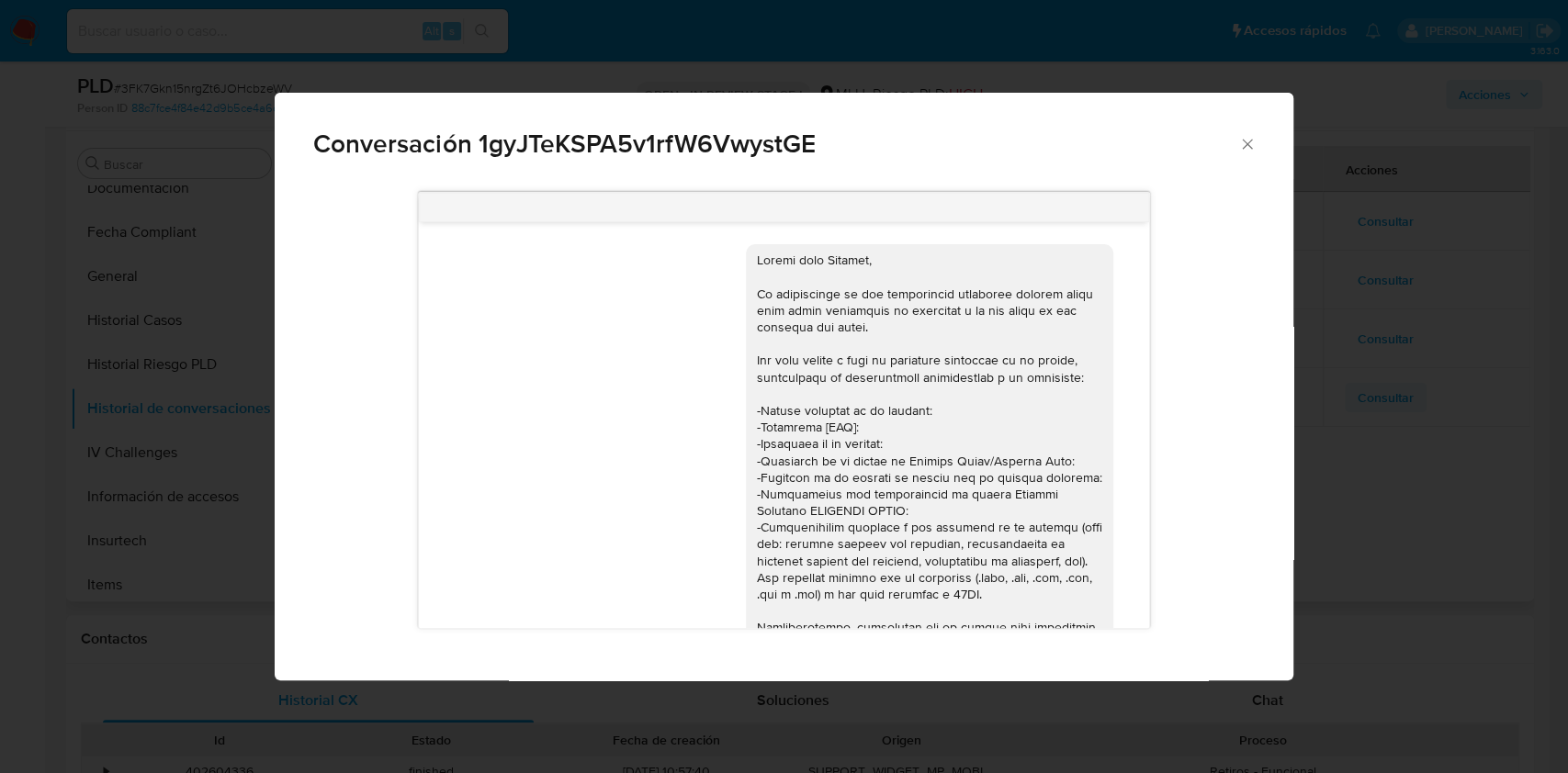
scroll to position [872, 0]
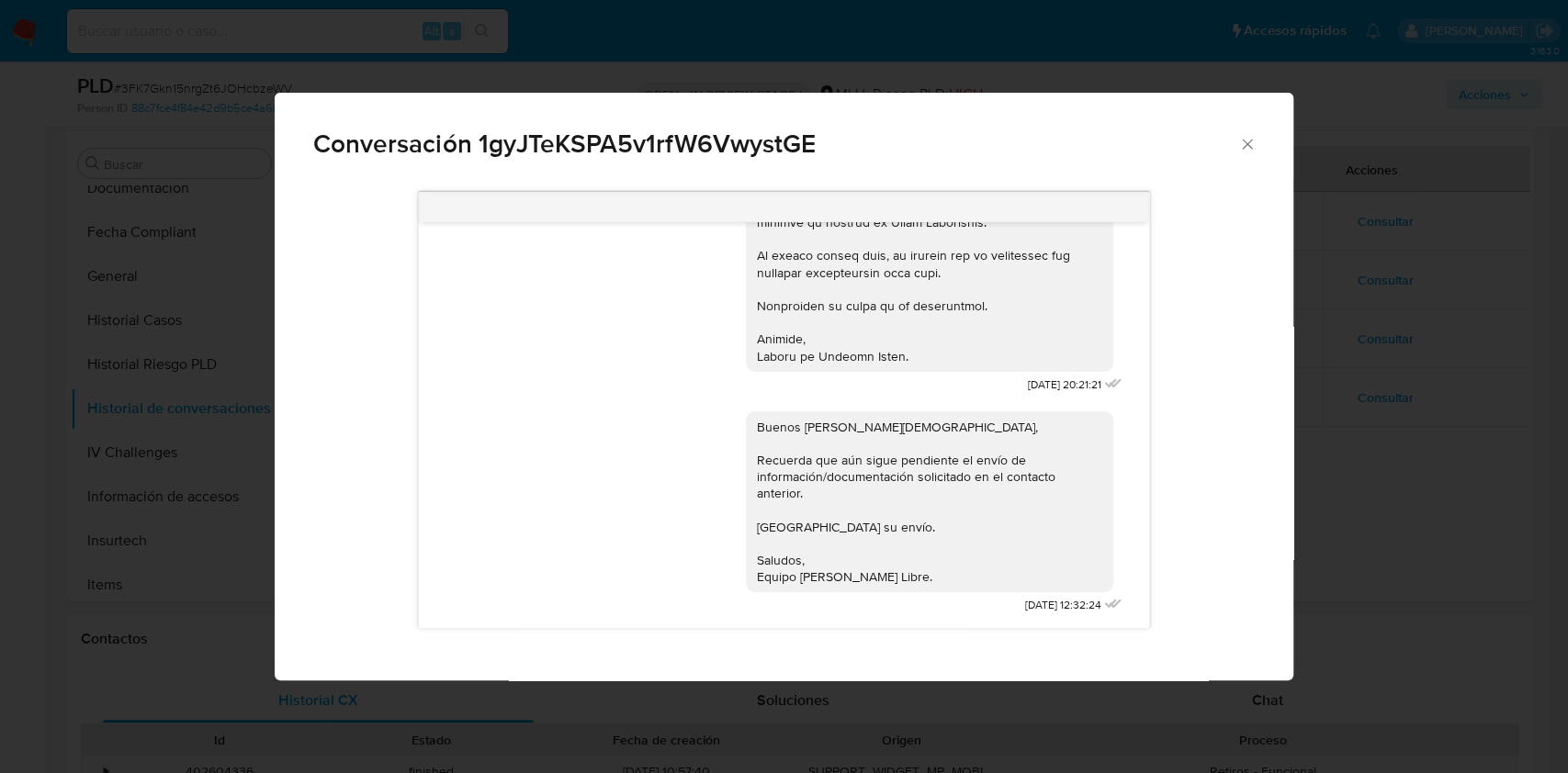
click at [1396, 385] on div "Conversación 1gyJTeKSPA5v1rfW6VwystGE https://www.mercadolibre.com.uy/ayuda/Tra…" at bounding box center [784, 386] width 1568 height 773
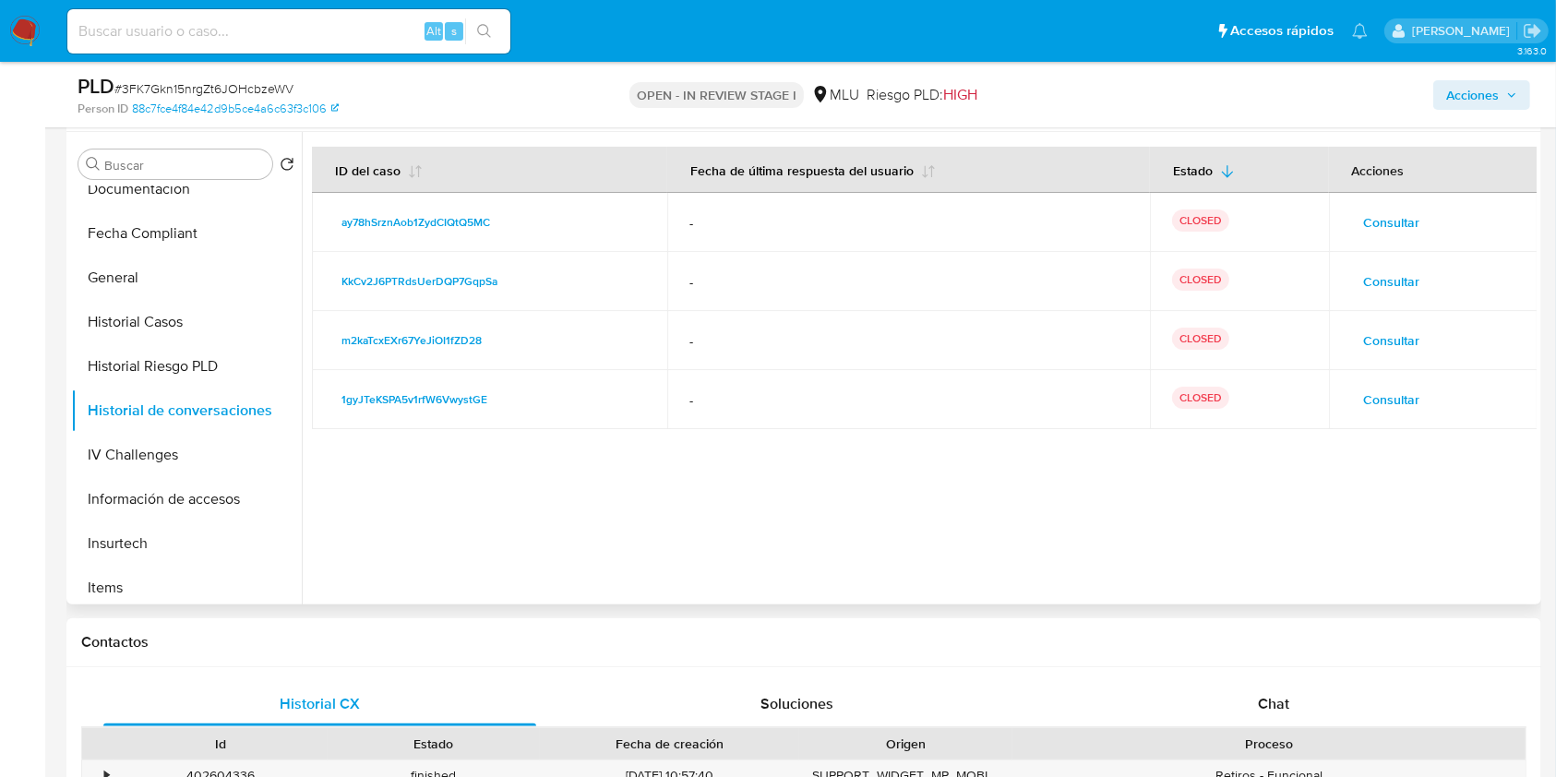
click at [1397, 345] on span "Consultar" at bounding box center [1392, 341] width 56 height 26
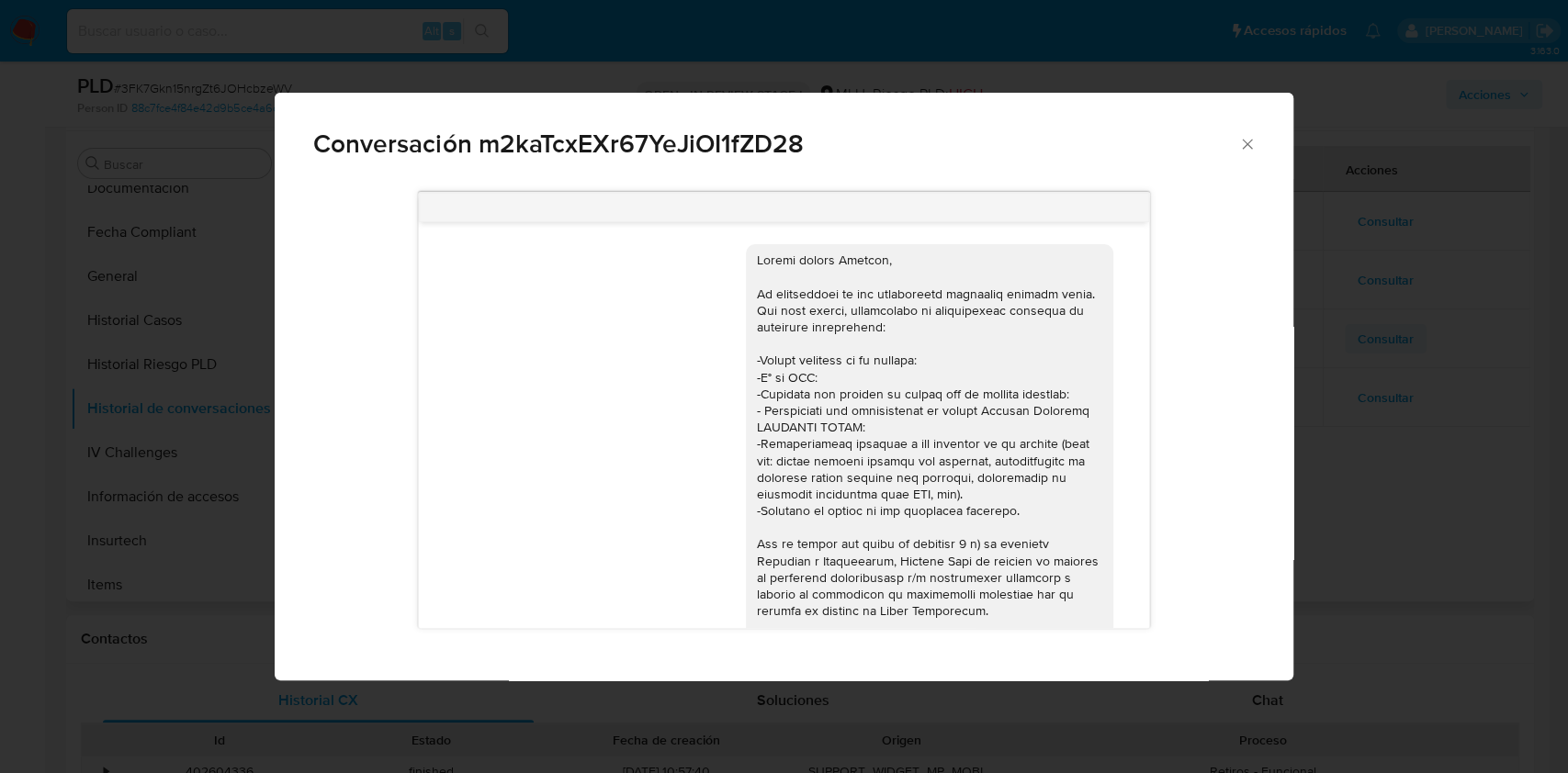
scroll to position [1537, 0]
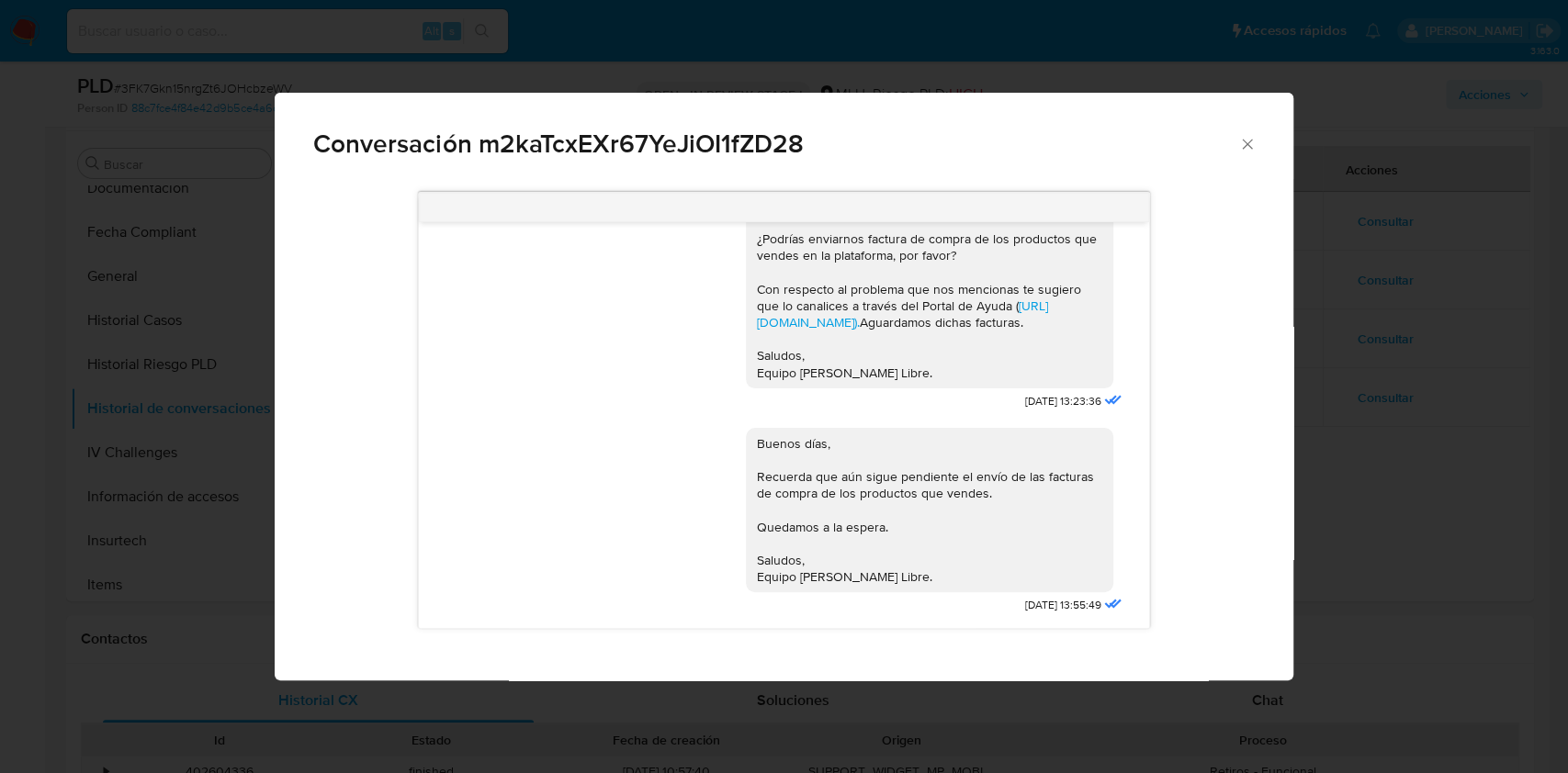
click at [1384, 311] on div "Conversación m2kaTcxEXr67YeJiOI1fZD28 07/05/2024 18:30:54 Para que necesitan ve…" at bounding box center [784, 386] width 1568 height 773
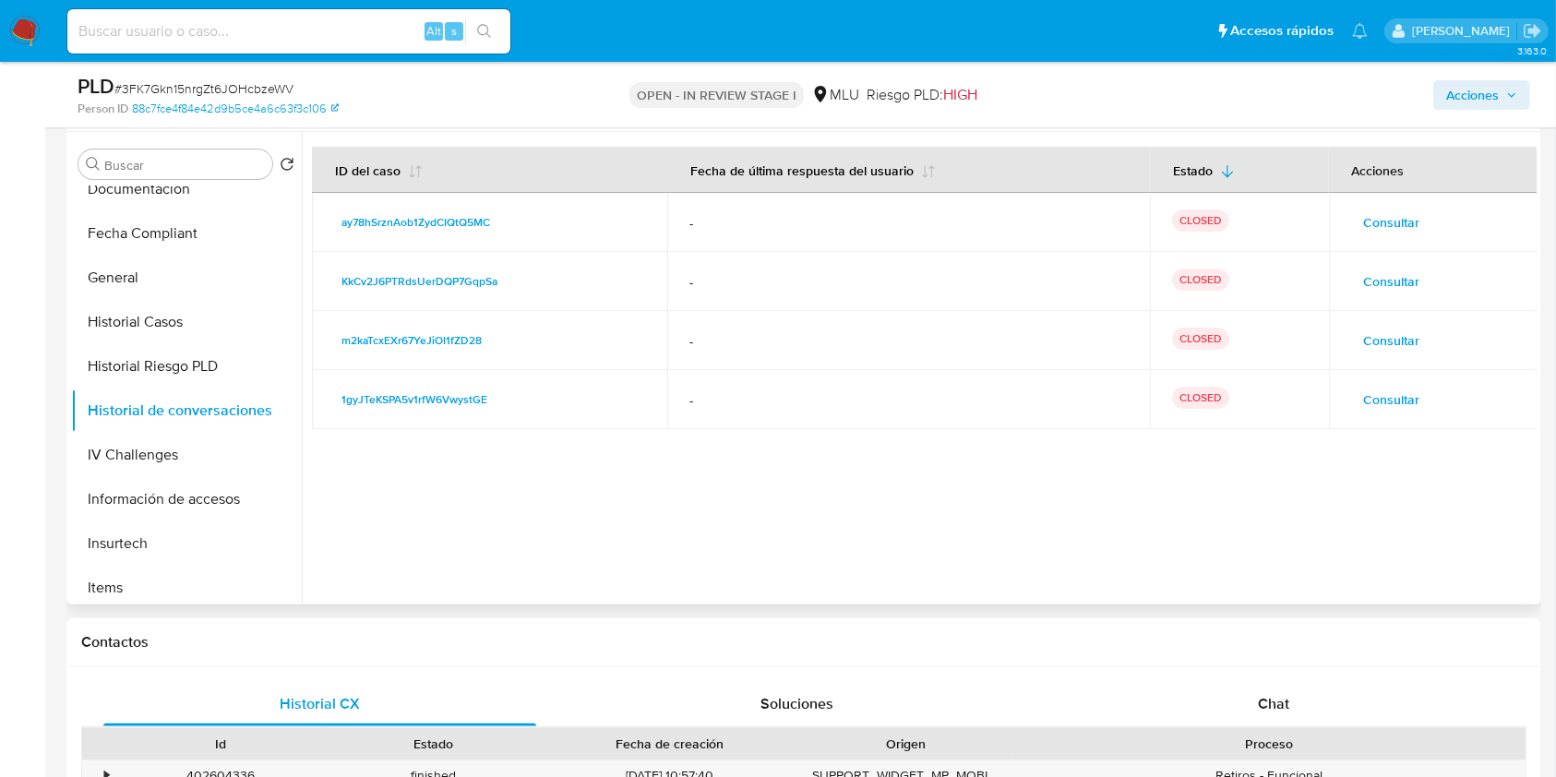
click at [1391, 278] on span "Consultar" at bounding box center [1392, 282] width 56 height 26
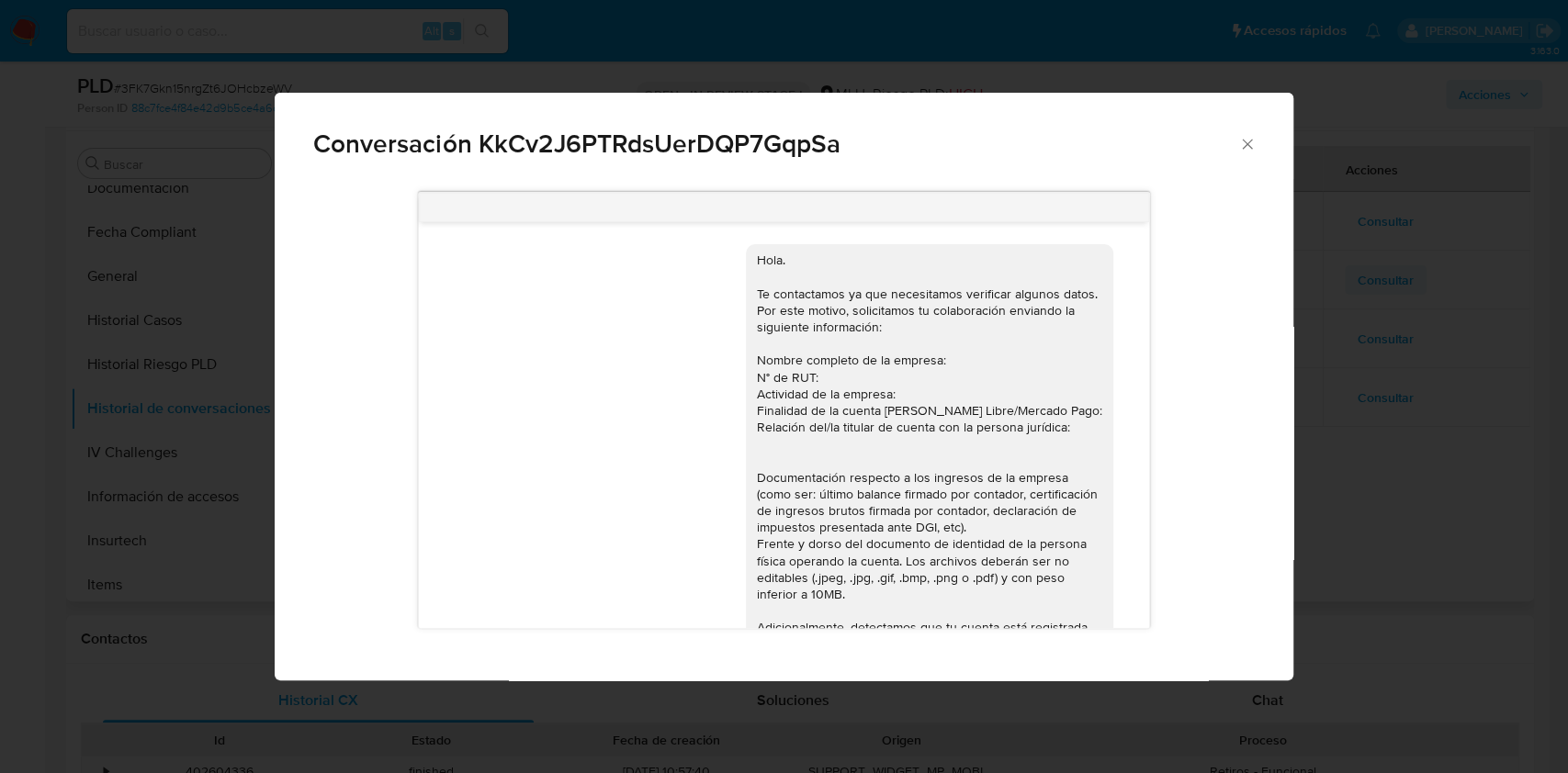
scroll to position [1333, 0]
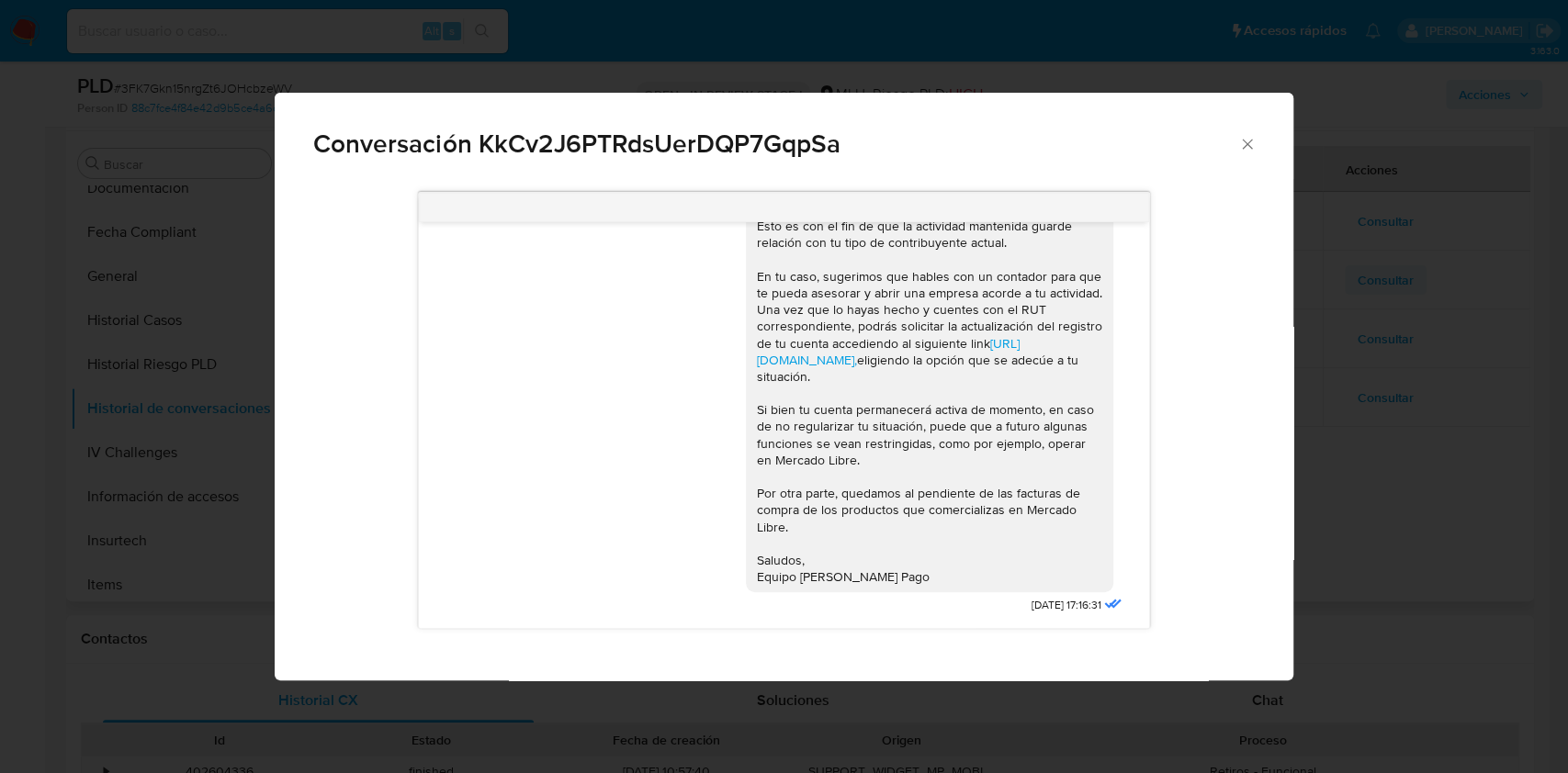
click at [1384, 277] on div "Conversación KkCv2J6PTRdsUerDQP7GqpSa https://www.mercadolibre.com.uy/ayuda/Tra…" at bounding box center [784, 386] width 1568 height 773
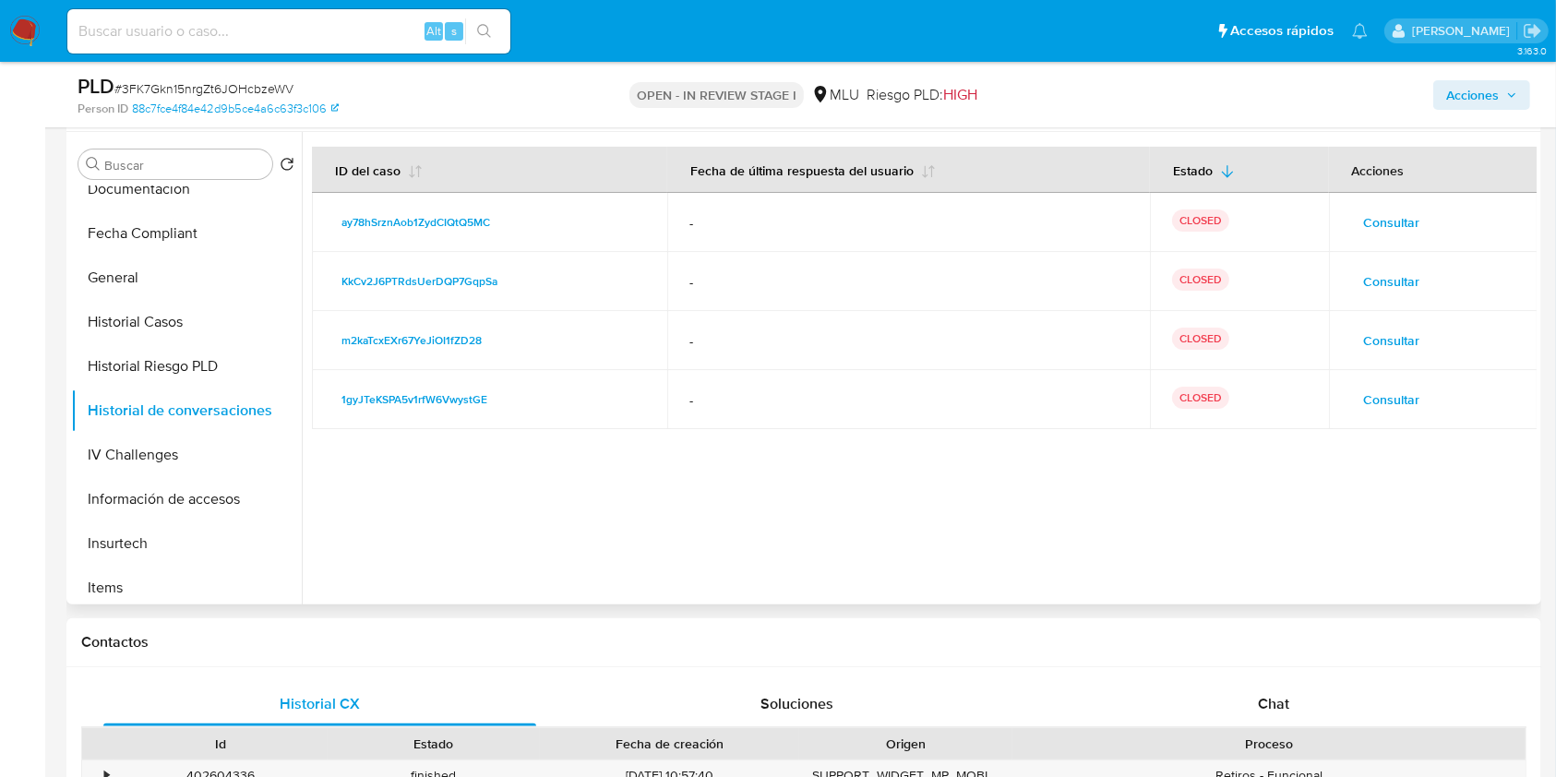
click at [1380, 225] on span "Consultar" at bounding box center [1392, 223] width 56 height 26
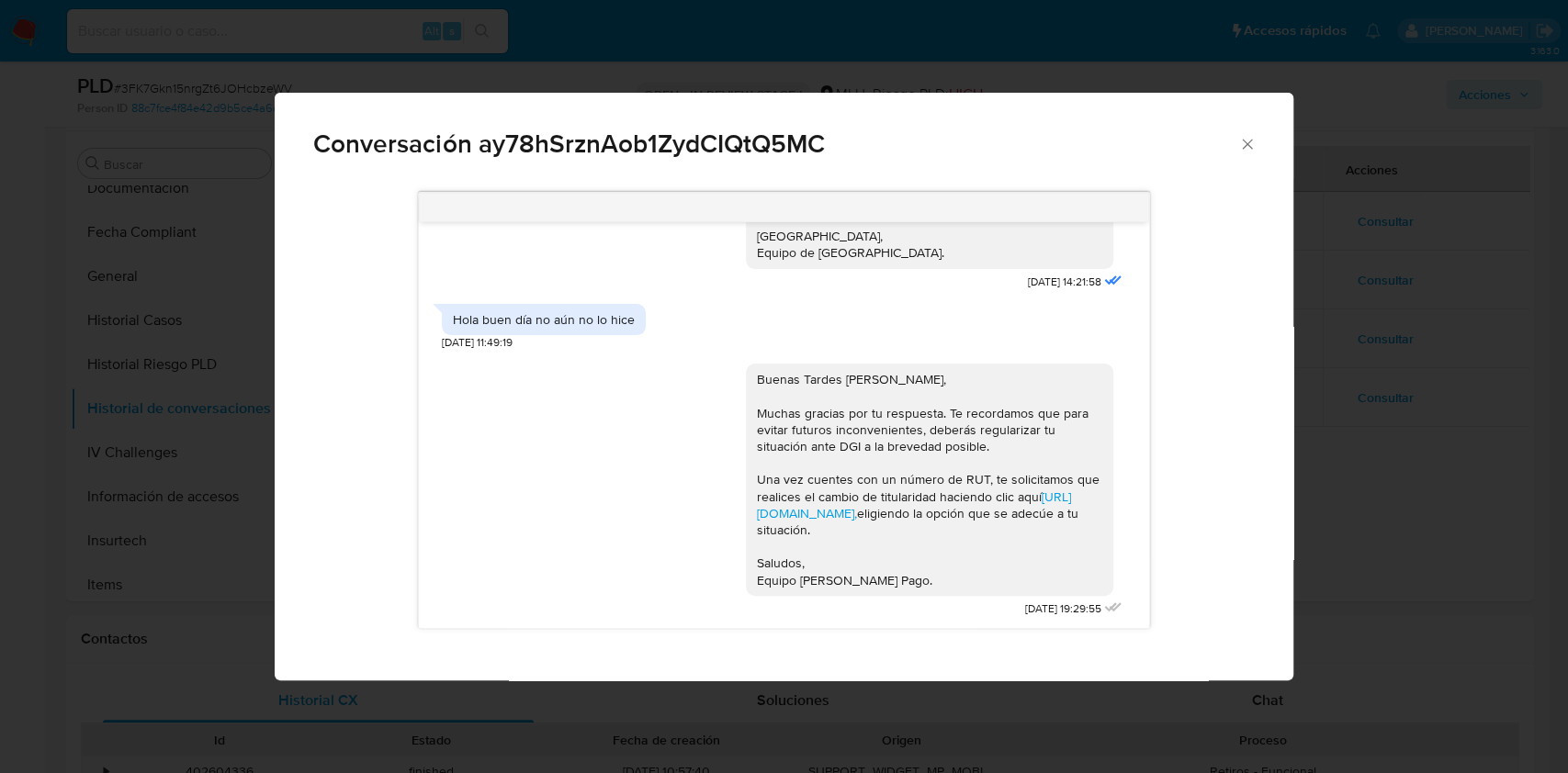
scroll to position [193, 0]
click at [1342, 424] on div "Conversación ay78hSrznAob1ZydCIQtQ5MC Buenos días Yhojana, Nos contactamos en e…" at bounding box center [784, 386] width 1568 height 773
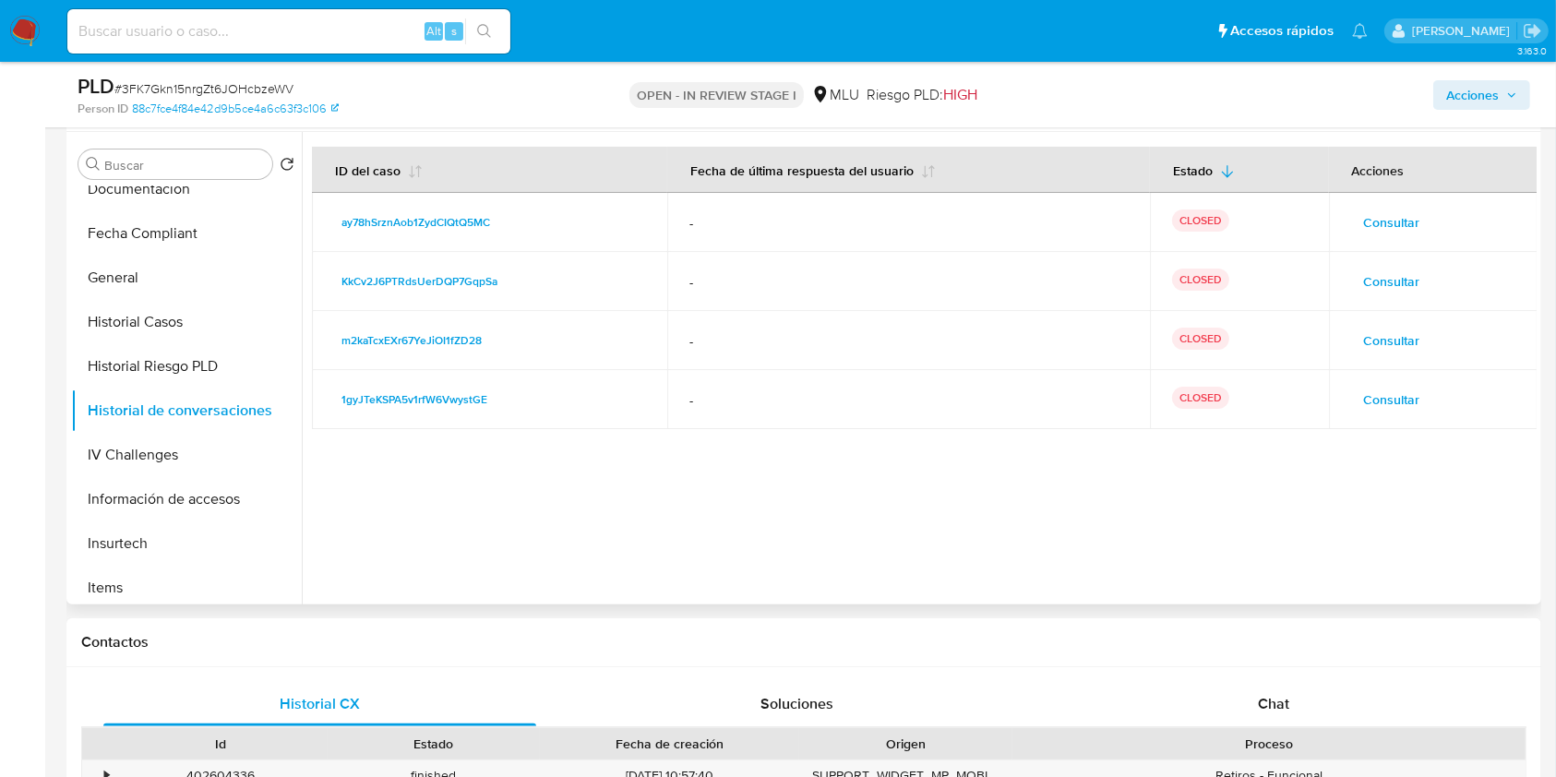
click at [1366, 282] on span "Consultar" at bounding box center [1392, 282] width 56 height 26
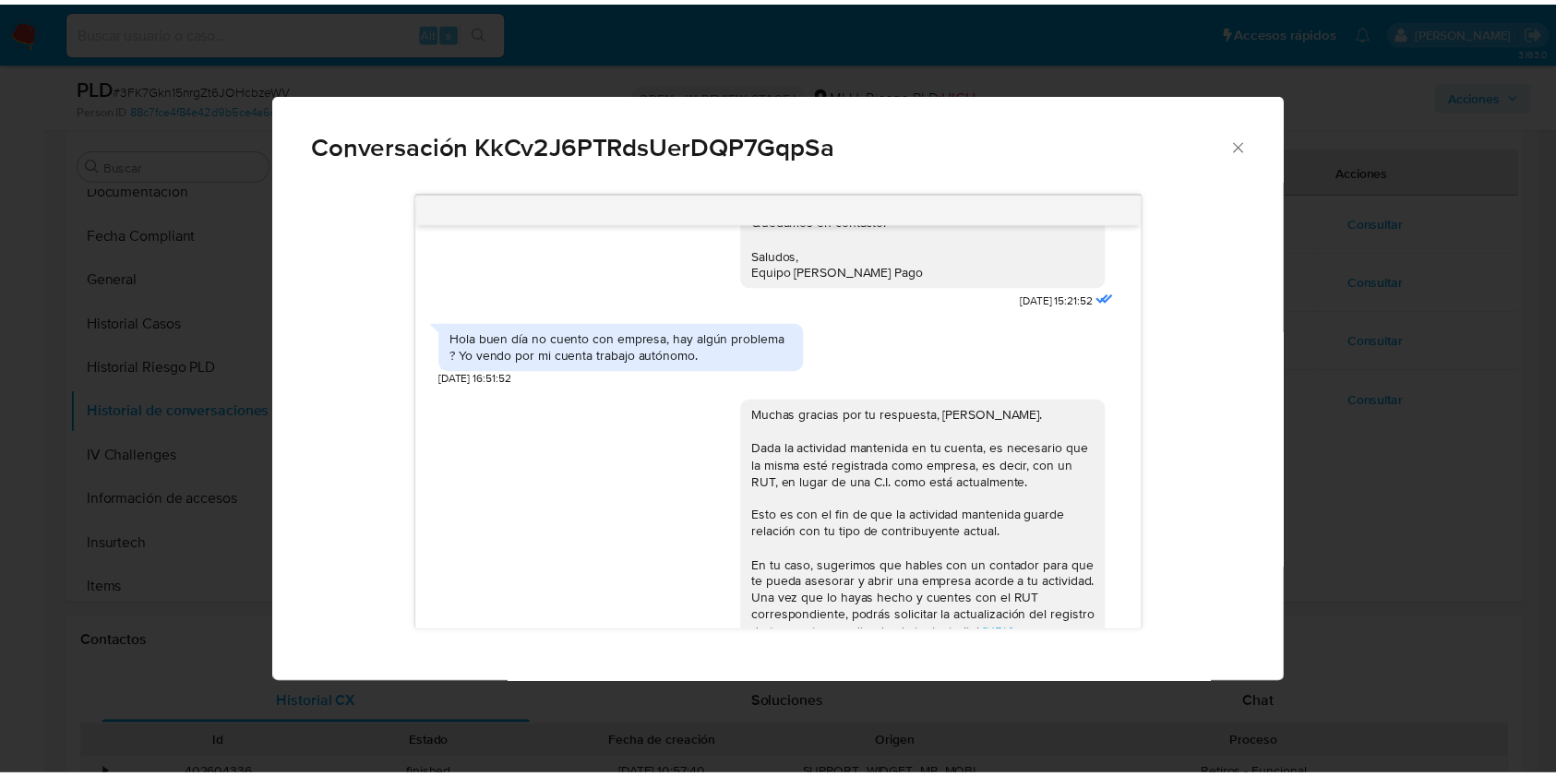
scroll to position [1340, 0]
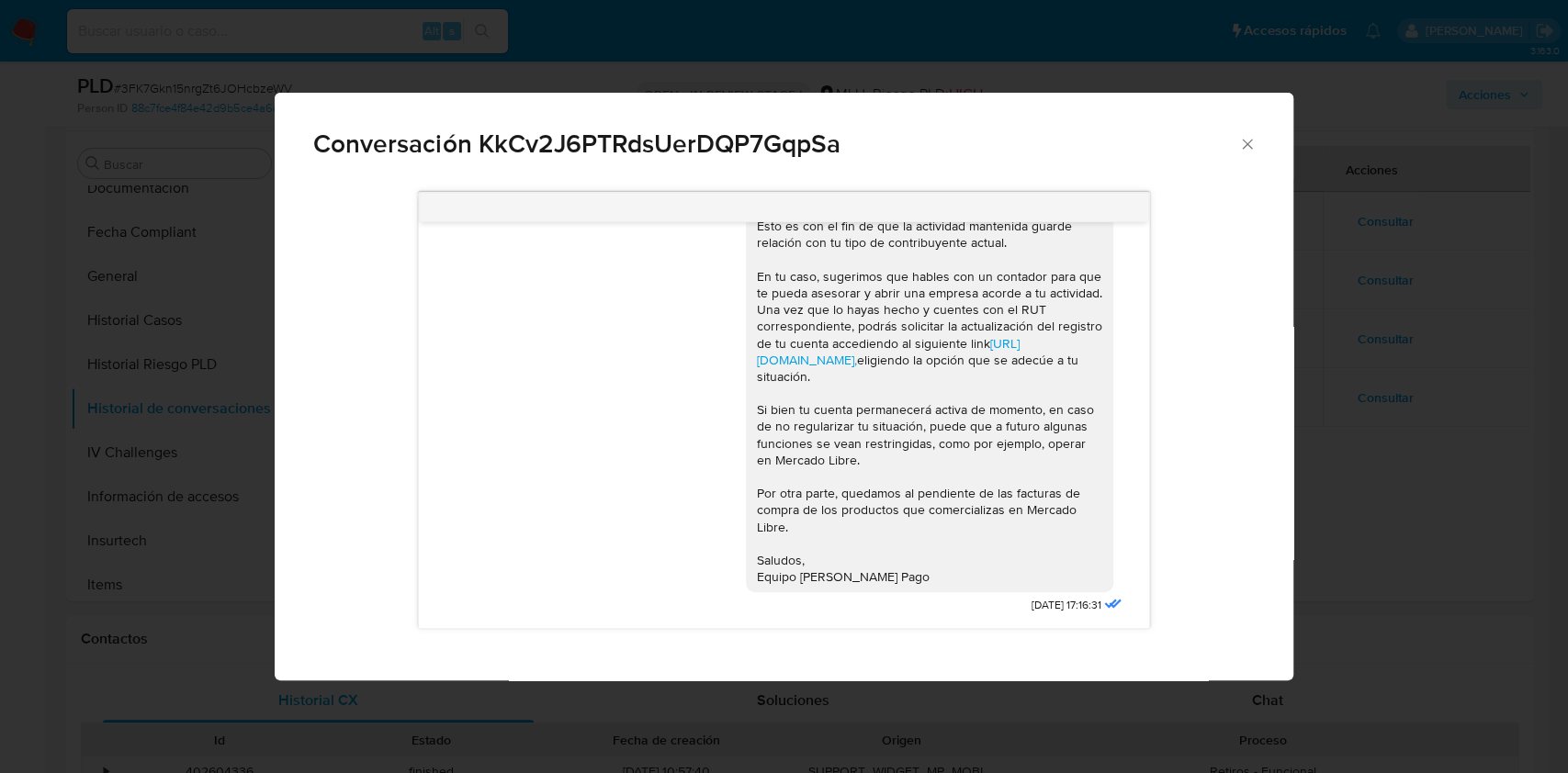
click at [1462, 550] on div "Conversación KkCv2J6PTRdsUerDQP7GqpSa https://www.mercadolibre.com.uy/ayuda/Tra…" at bounding box center [784, 386] width 1568 height 773
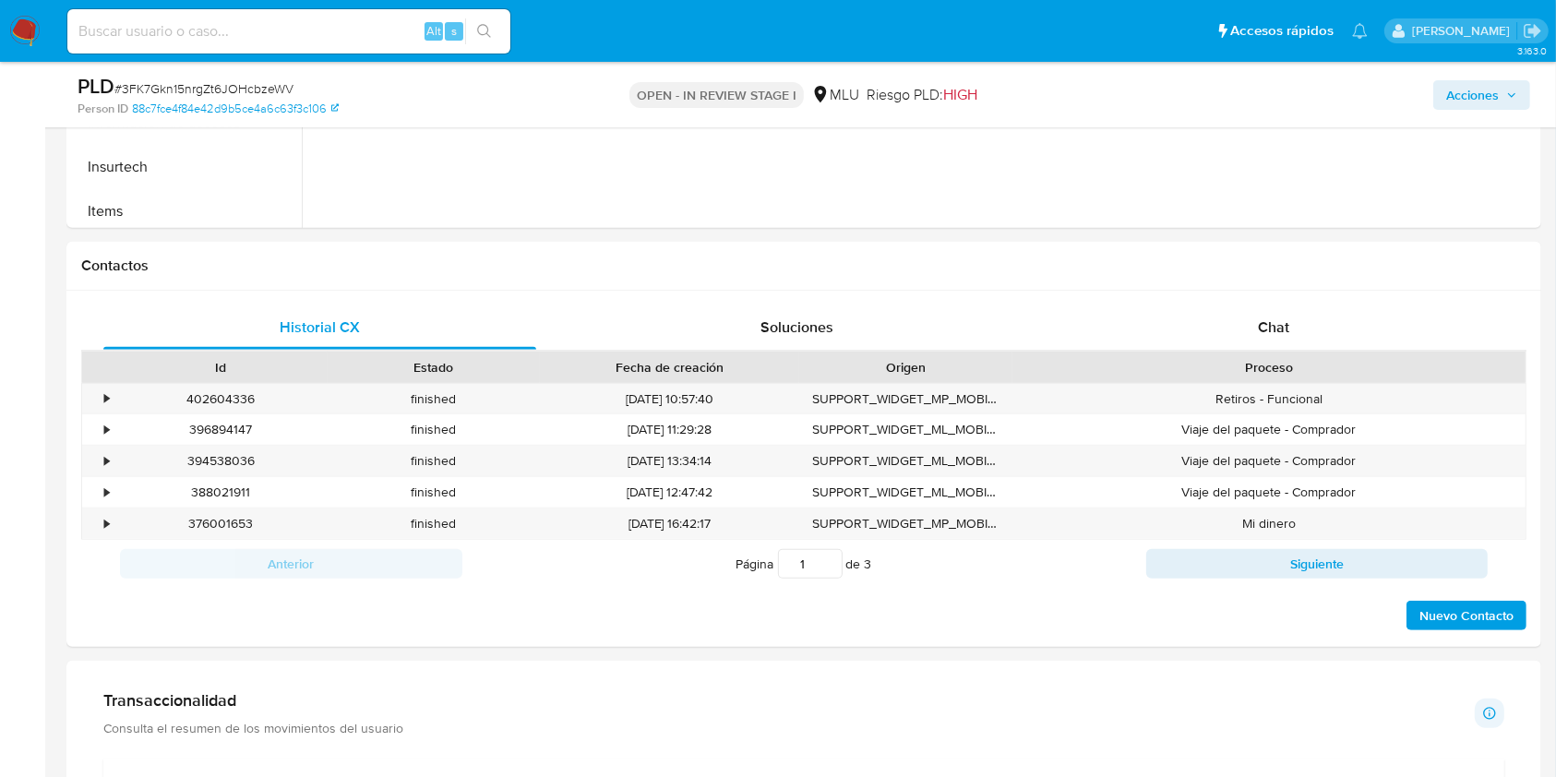
scroll to position [734, 0]
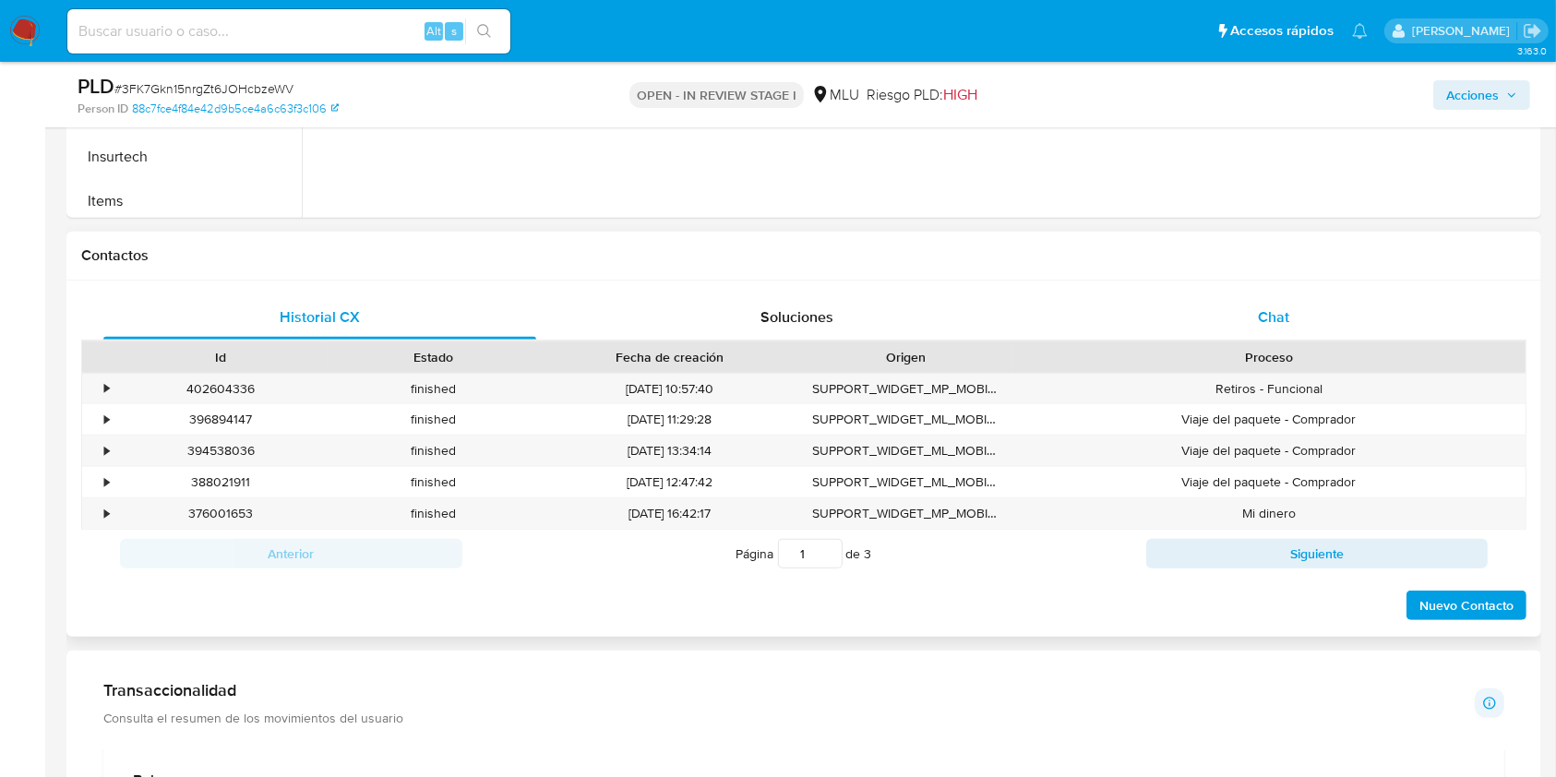
click at [1292, 315] on div "Chat" at bounding box center [1274, 317] width 433 height 44
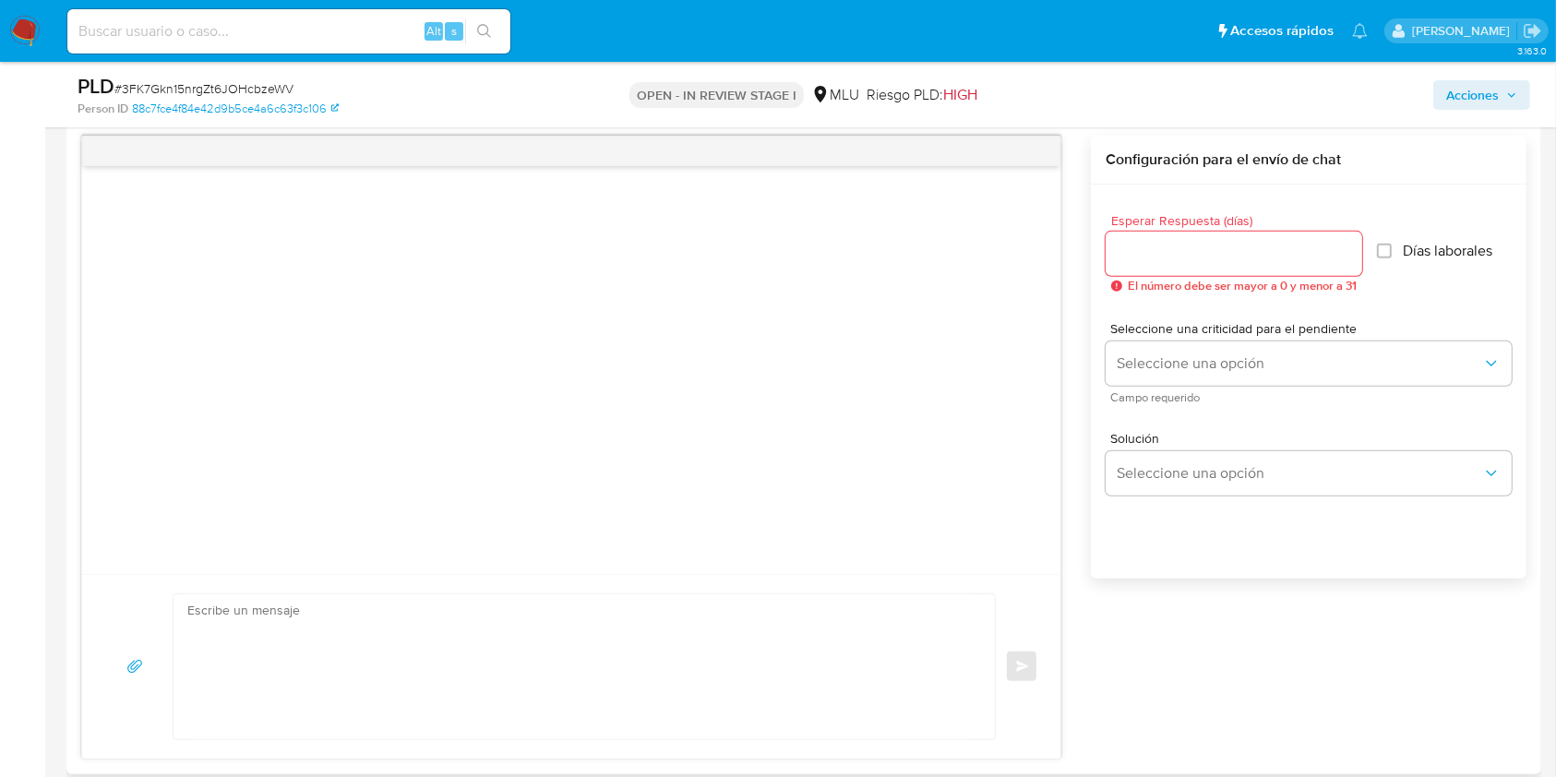
scroll to position [1006, 0]
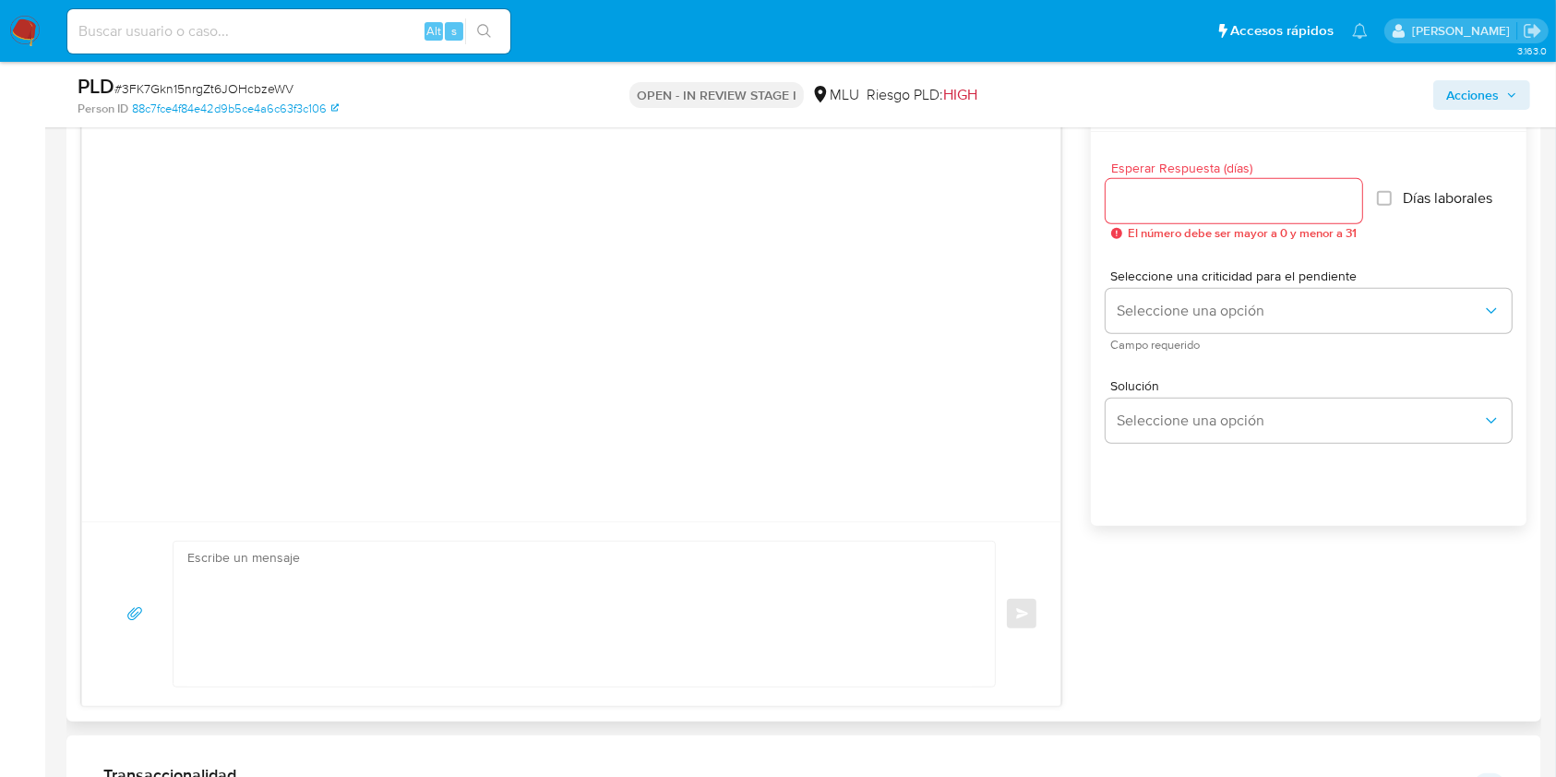
click at [685, 564] on textarea at bounding box center [579, 614] width 785 height 145
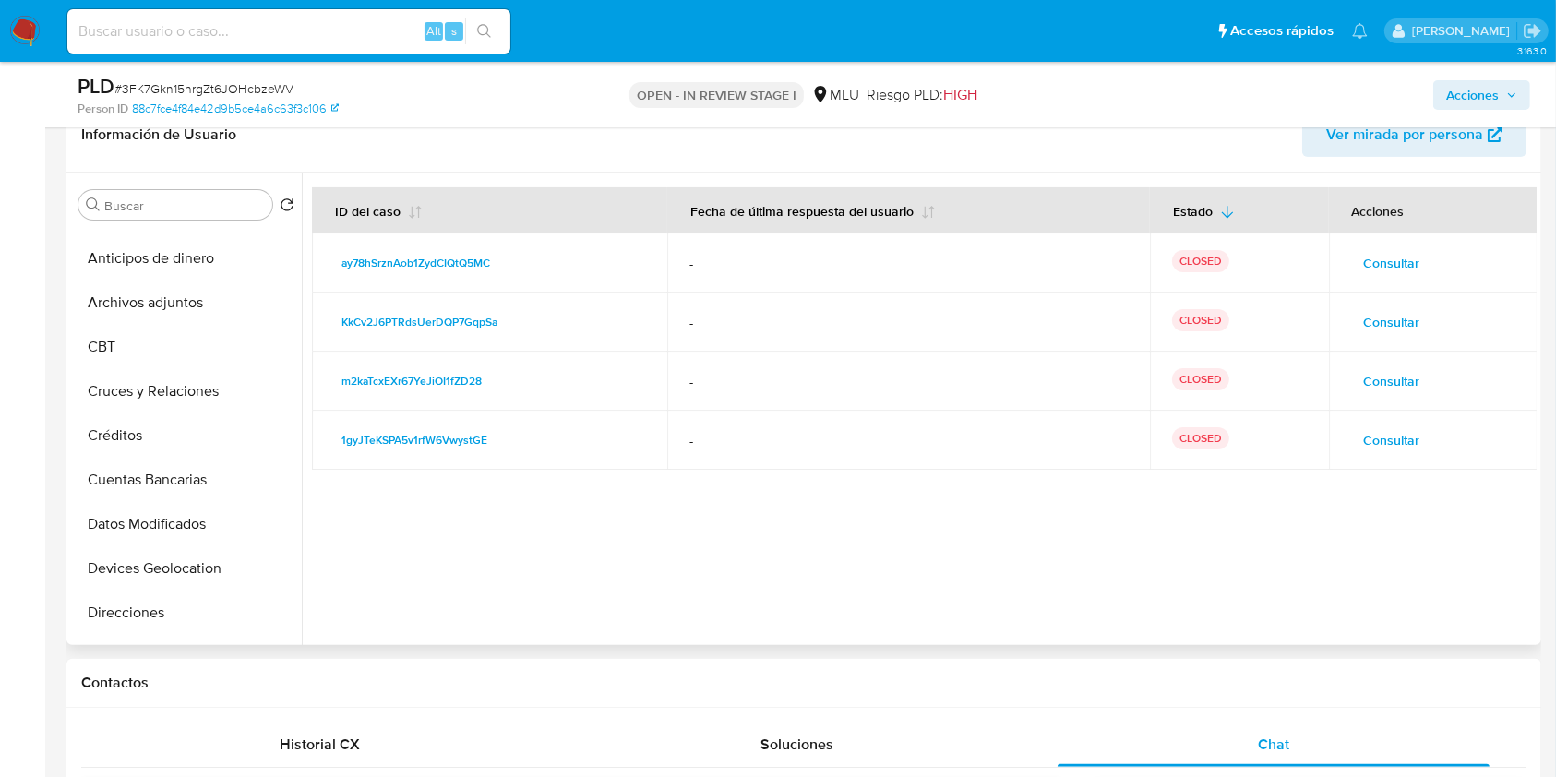
scroll to position [0, 0]
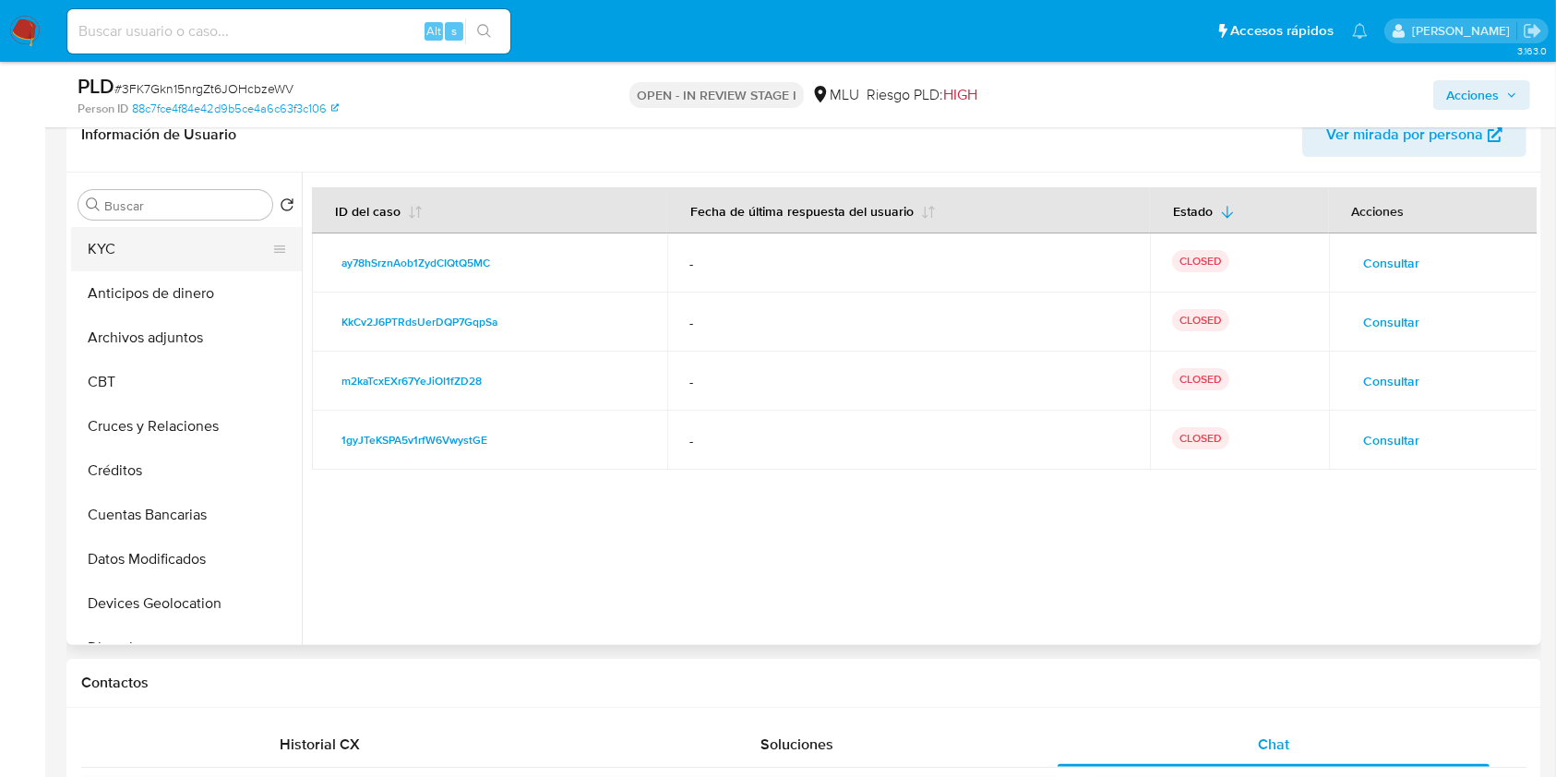
click at [198, 233] on button "KYC" at bounding box center [179, 249] width 216 height 44
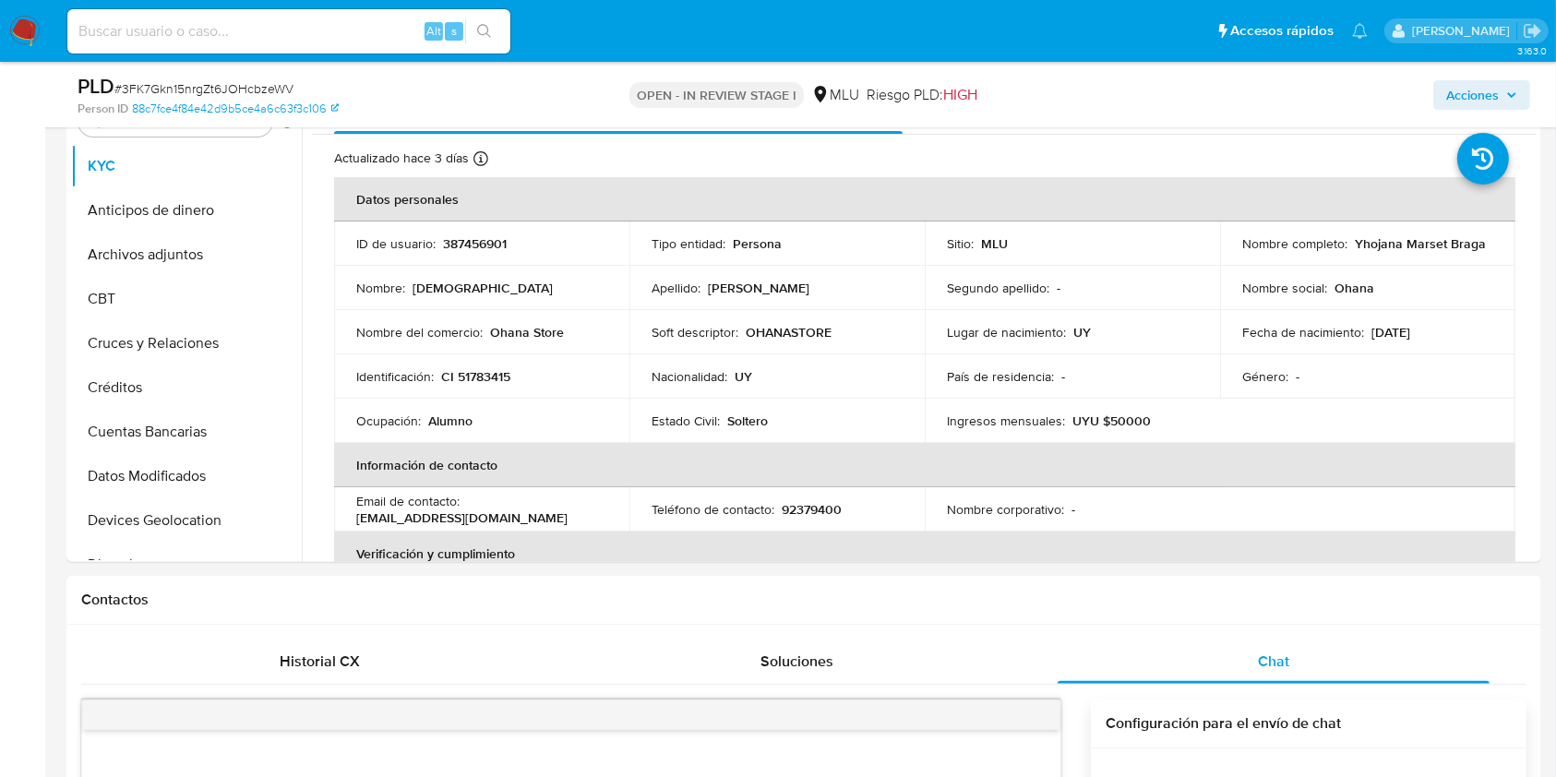
scroll to position [401, 0]
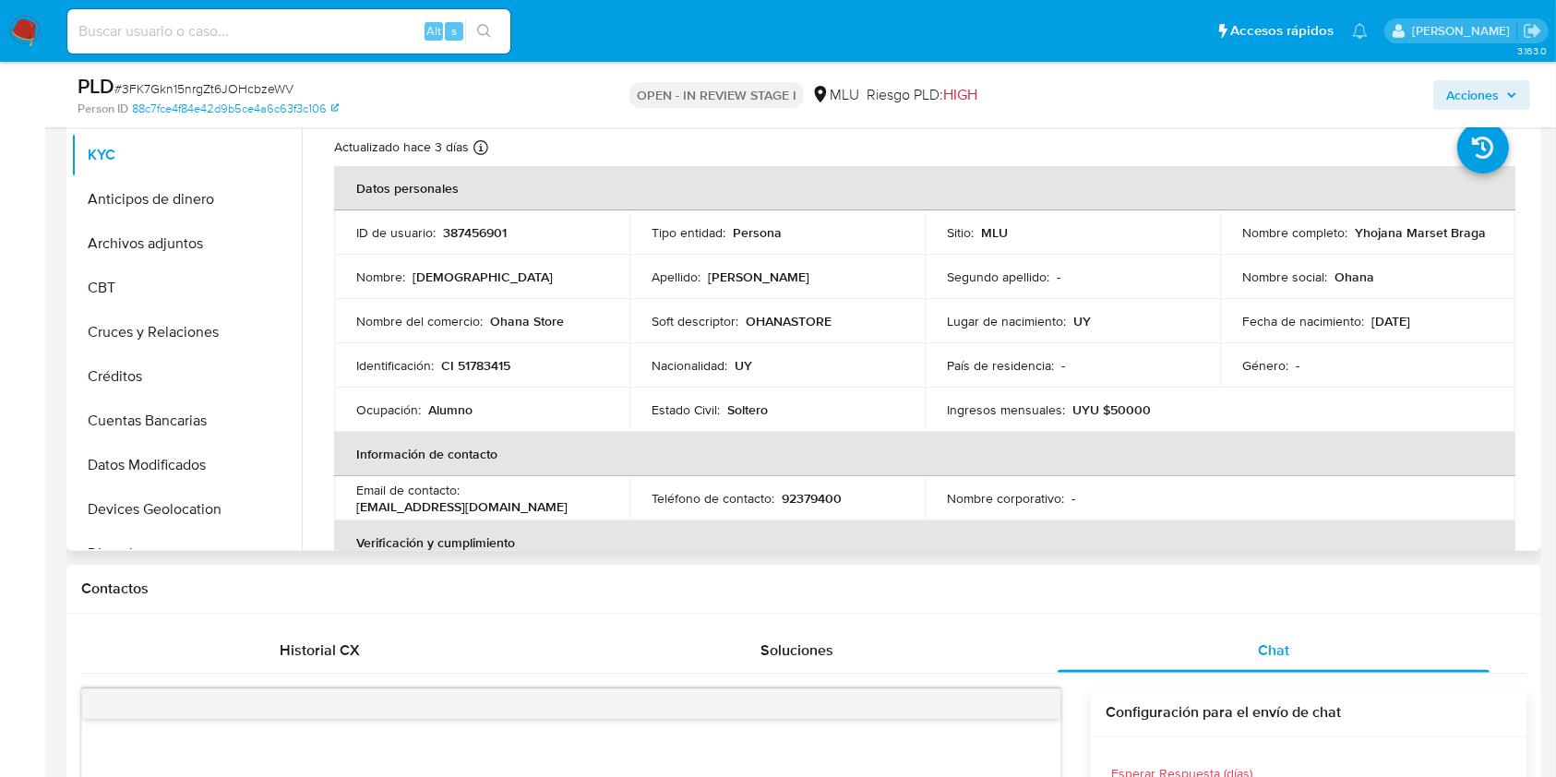
click at [1379, 235] on p "Yhojana Marset Braga" at bounding box center [1420, 232] width 131 height 17
copy p "[DEMOGRAPHIC_DATA]"
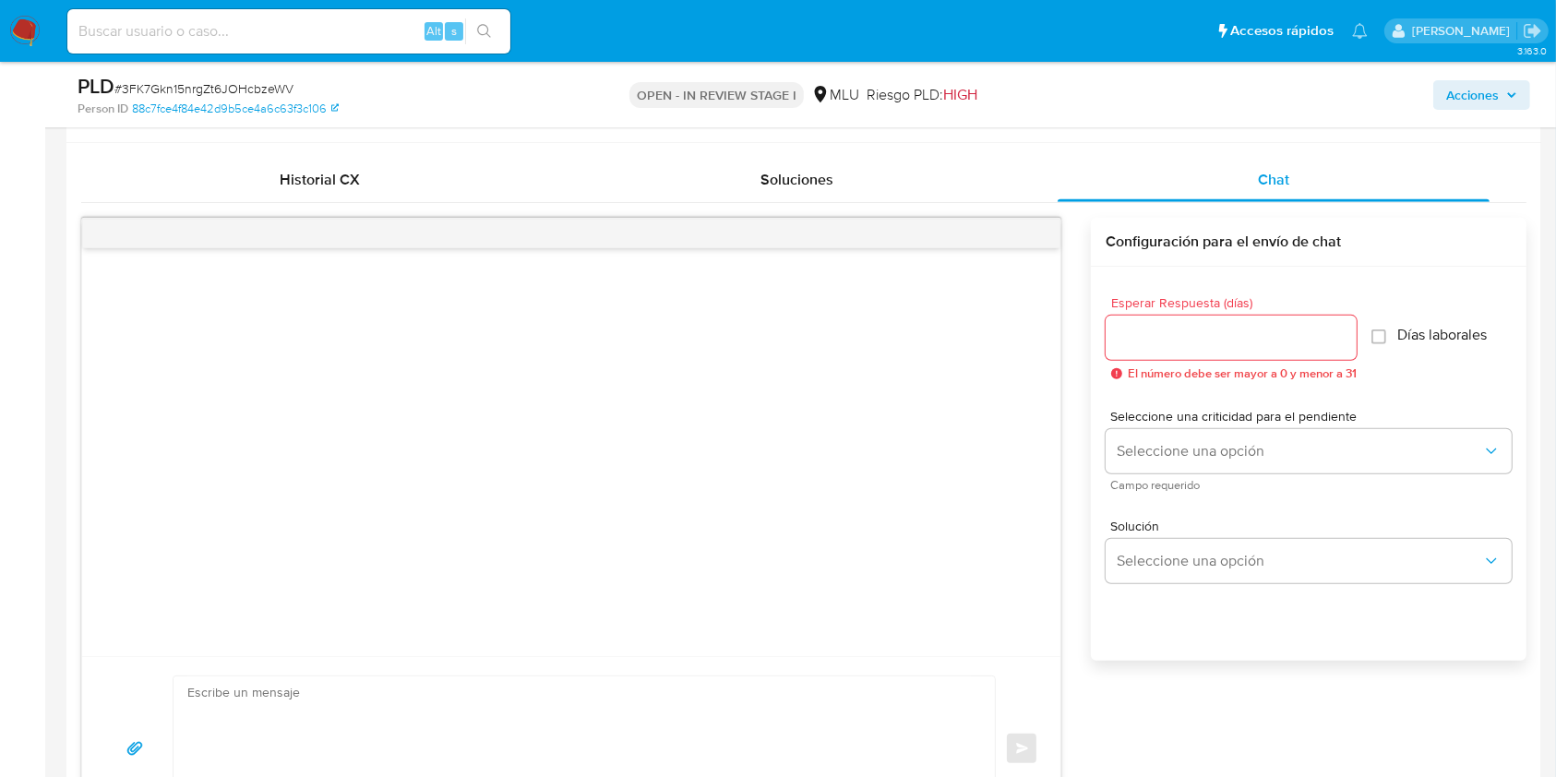
scroll to position [1062, 0]
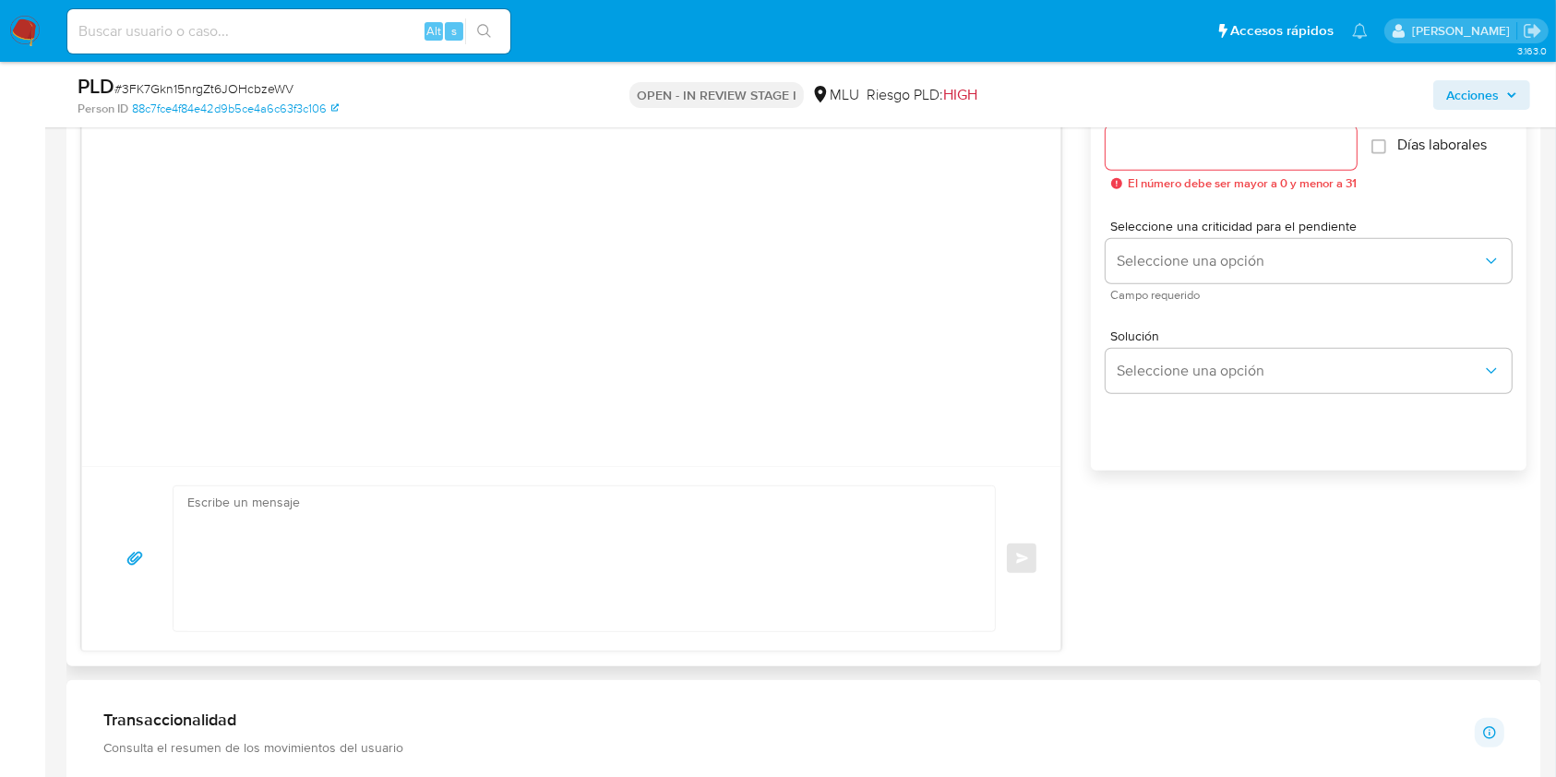
click at [714, 476] on div "Enviar" at bounding box center [571, 558] width 979 height 185
click at [607, 553] on textarea at bounding box center [579, 559] width 785 height 145
paste textarea "[DEMOGRAPHIC_DATA]"
click at [701, 537] on textarea "Buenas tardes Yhojana, En oportunidades anteriores nos has comentado que no cue…" at bounding box center [579, 559] width 785 height 145
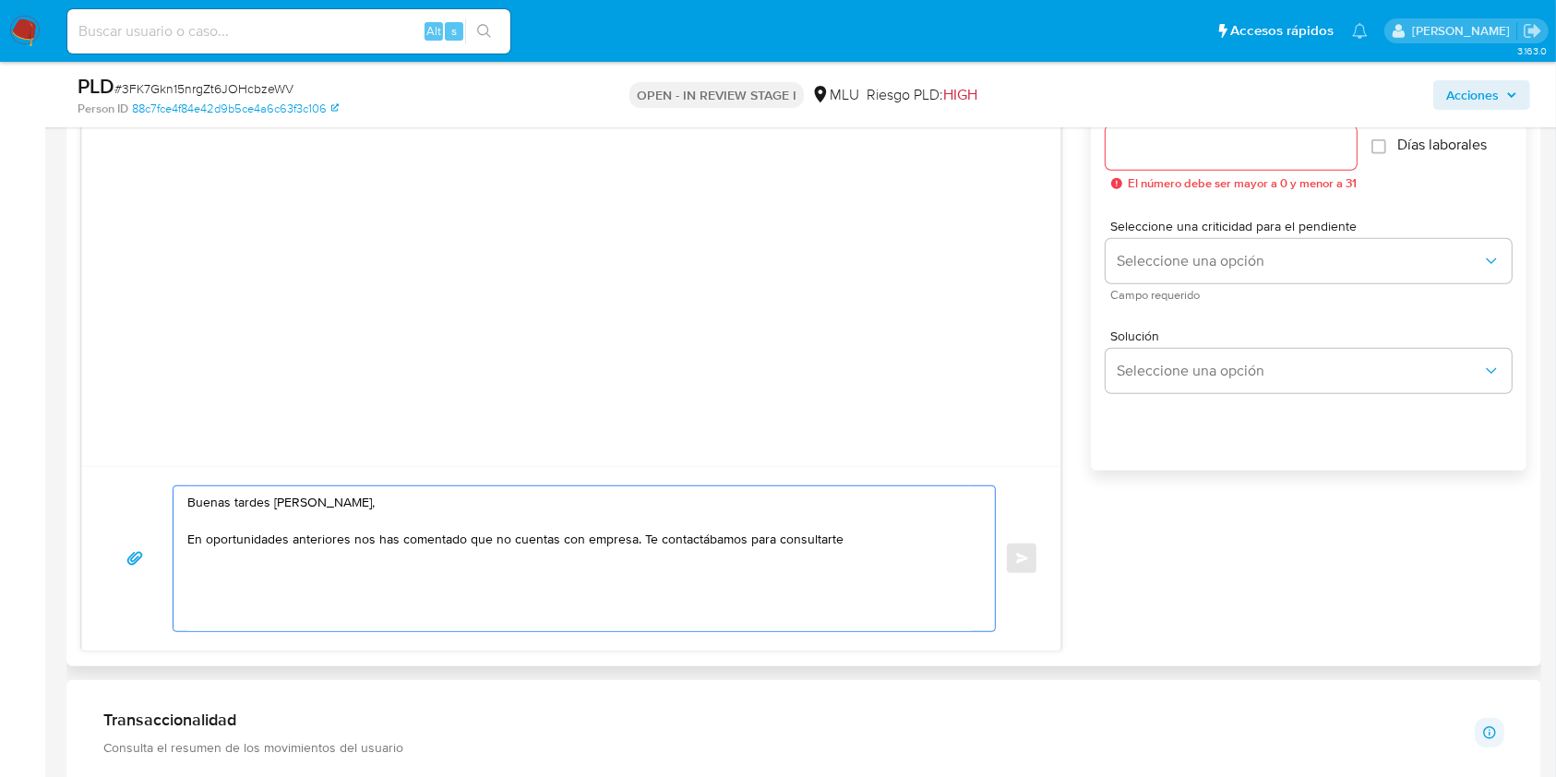
click at [854, 530] on textarea "Buenas tardes Yhojana, En oportunidades anteriores nos has comentado que no cue…" at bounding box center [579, 559] width 785 height 145
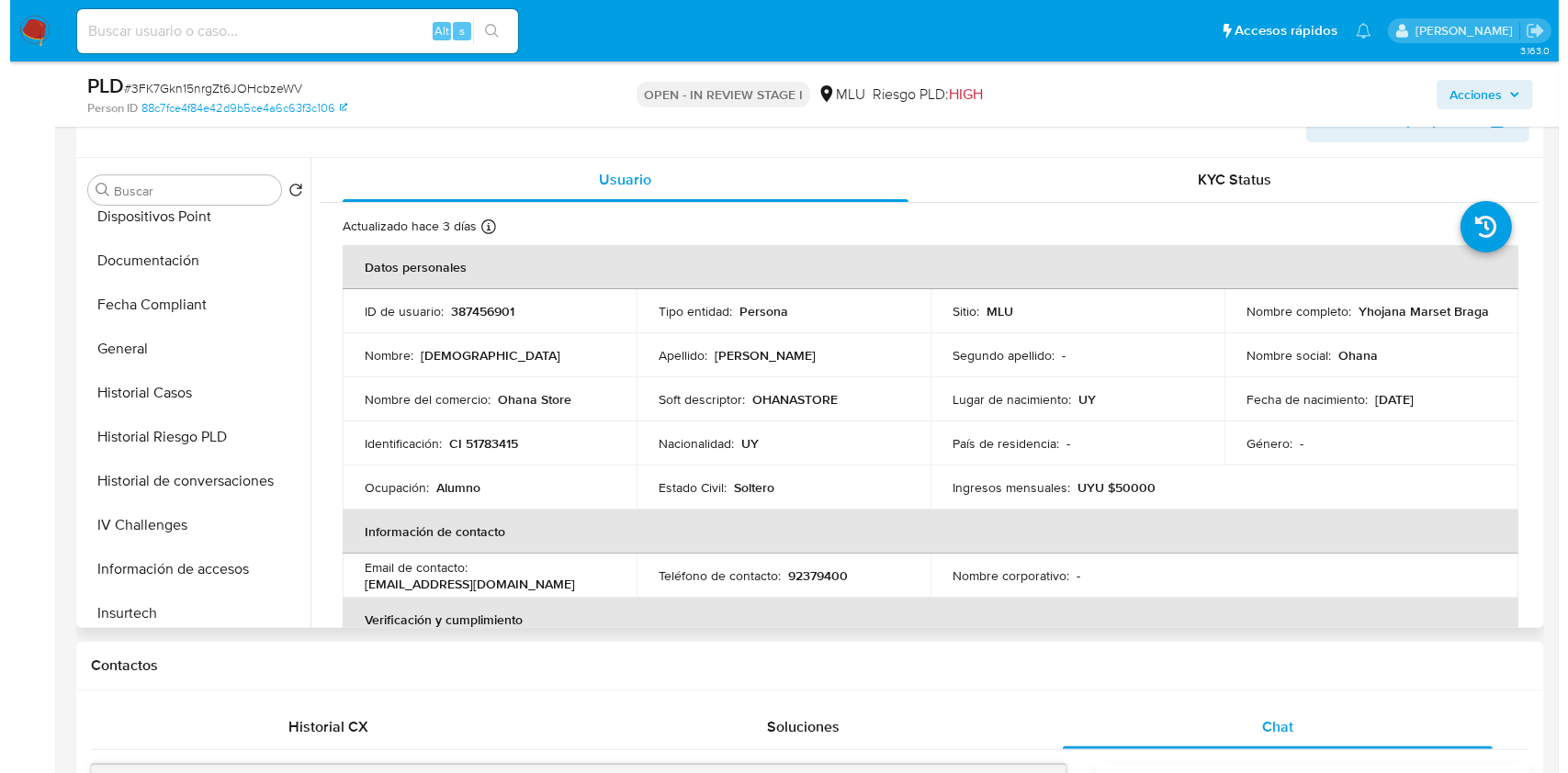
scroll to position [467, 0]
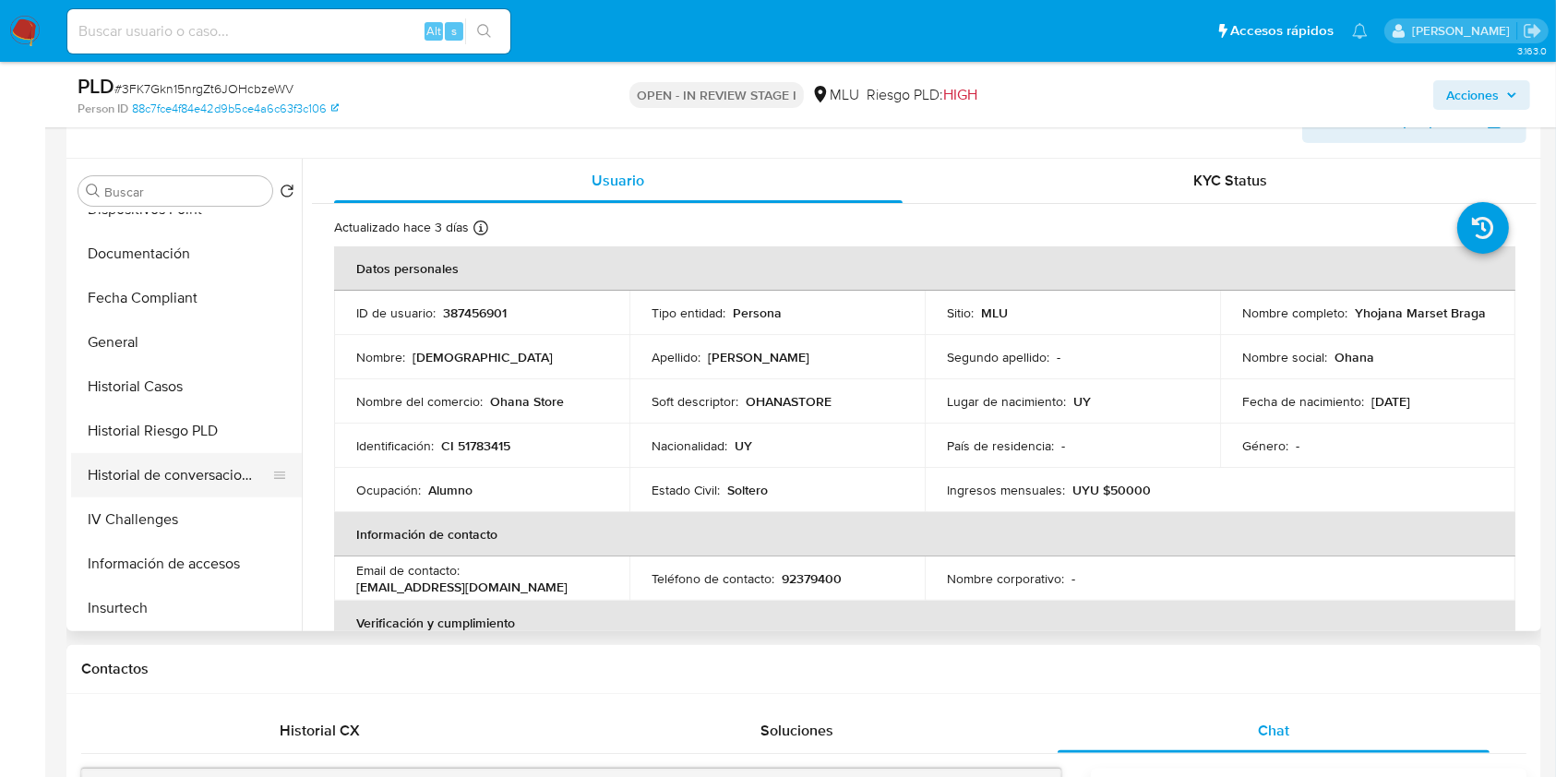
click at [210, 462] on button "Historial de conversaciones" at bounding box center [179, 475] width 216 height 44
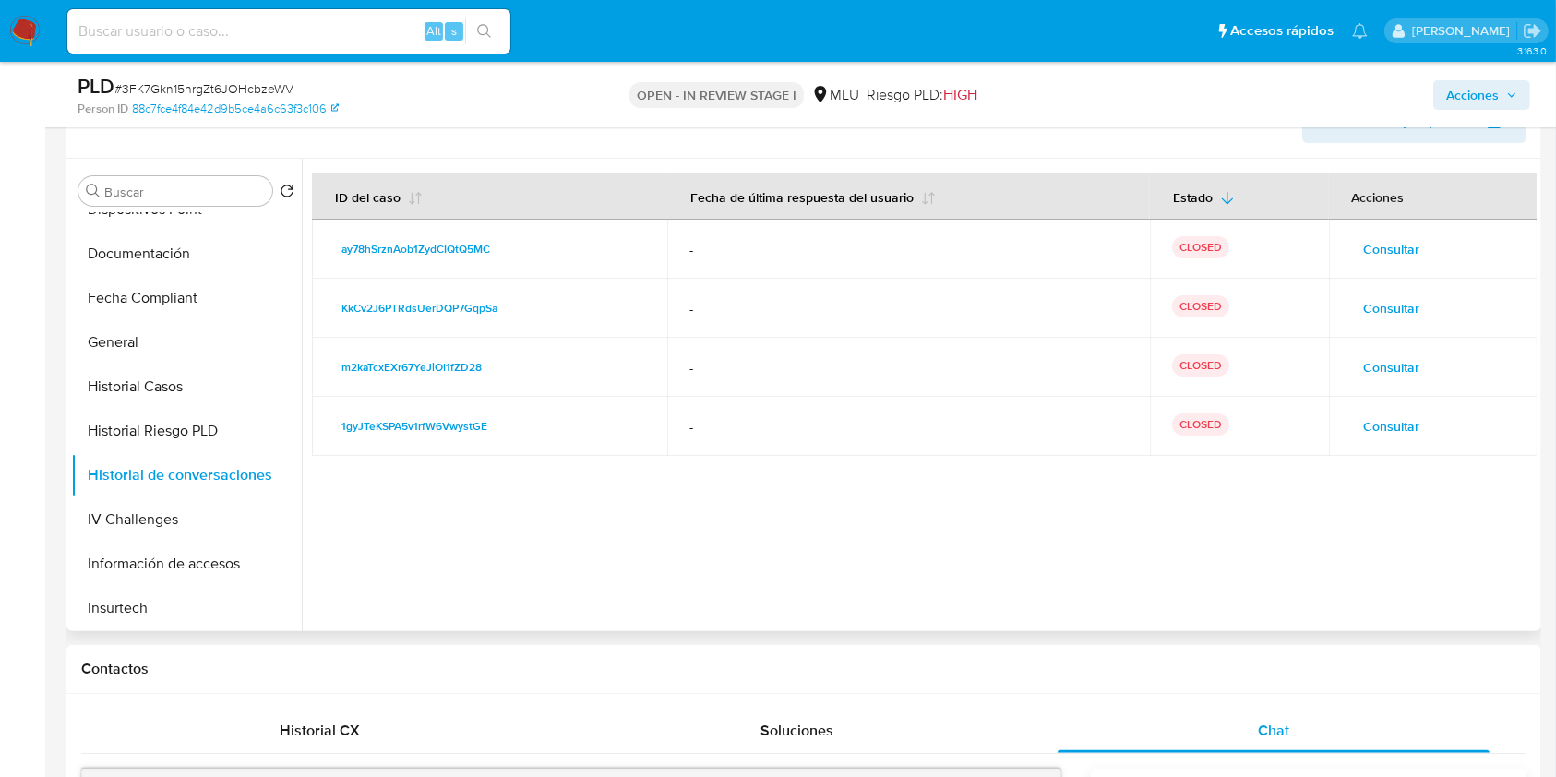
click at [1396, 363] on span "Consultar" at bounding box center [1392, 368] width 56 height 26
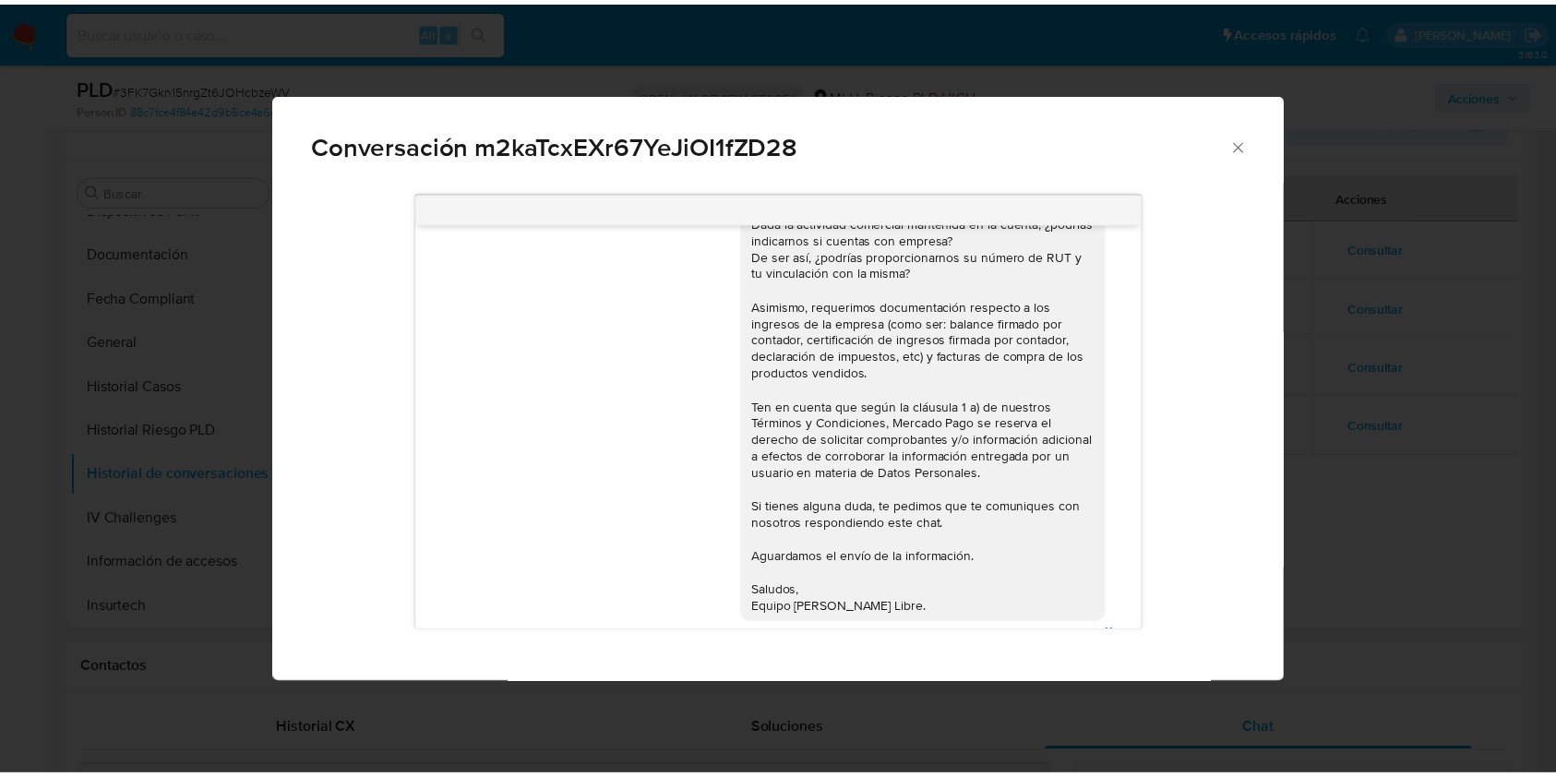
scroll to position [1545, 0]
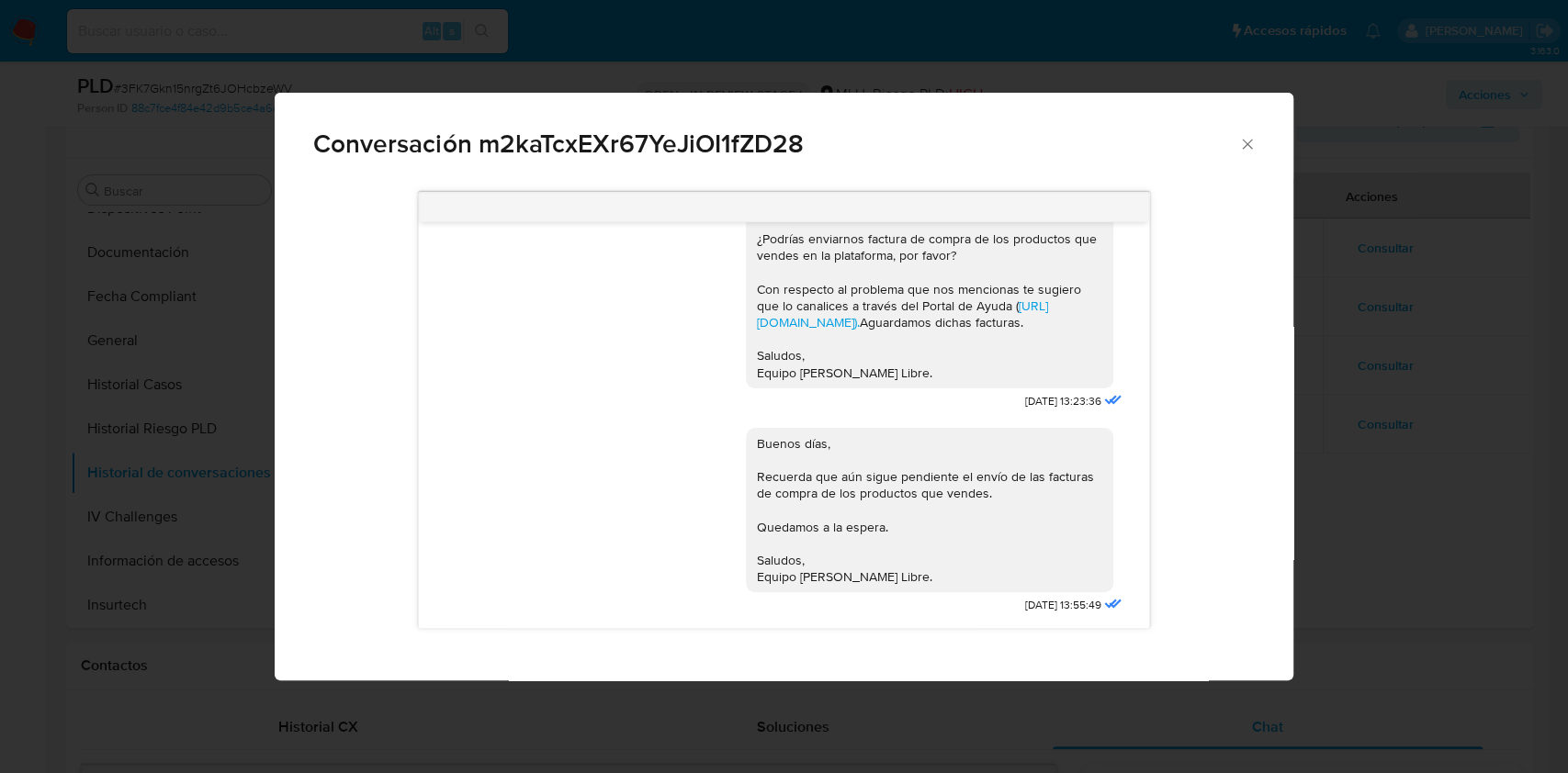
click at [1386, 516] on div "Conversación m2kaTcxEXr67YeJiOI1fZD28 07/05/2024 18:30:54 Para que necesitan ve…" at bounding box center [784, 386] width 1568 height 773
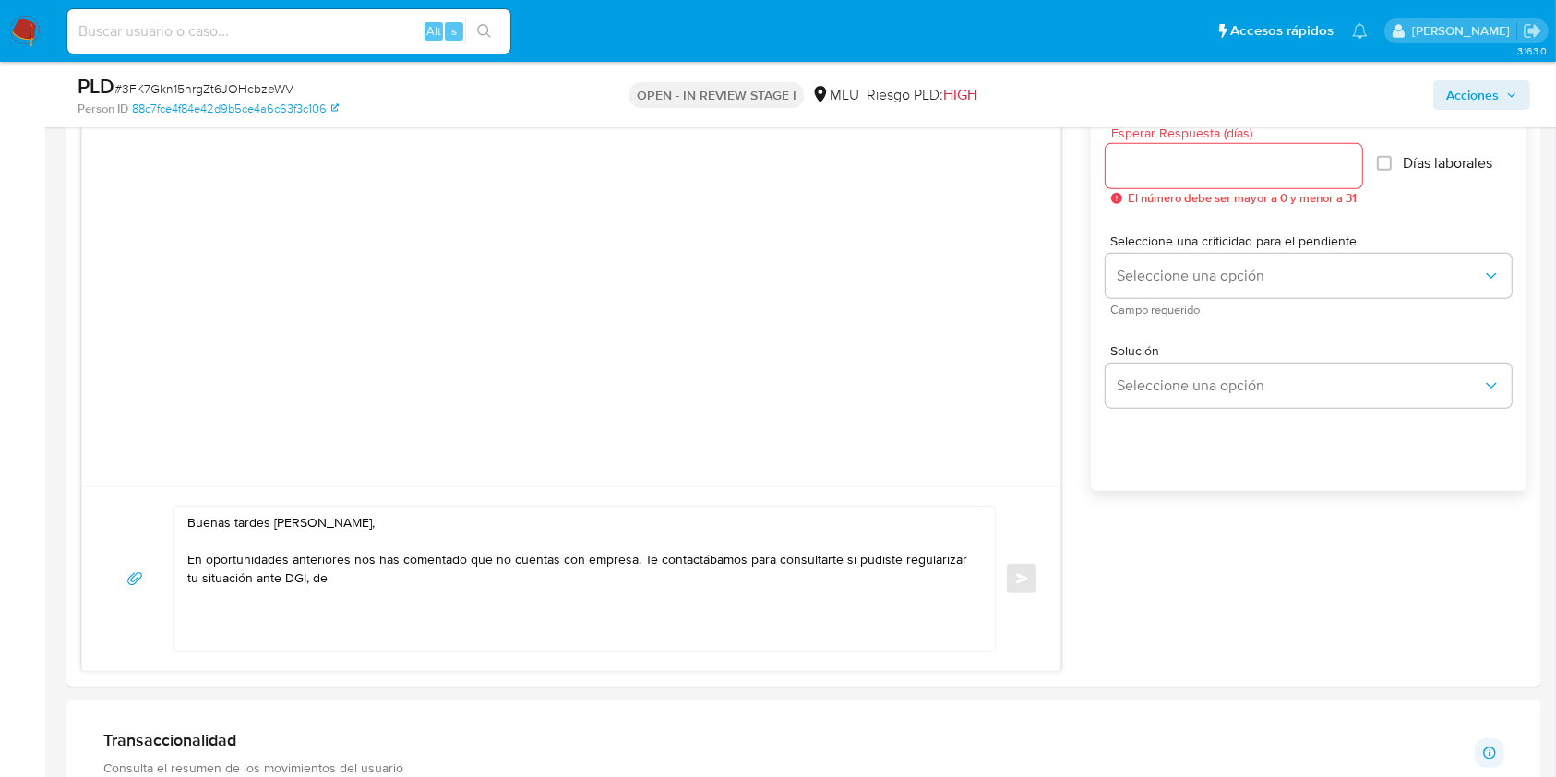
scroll to position [1106, 0]
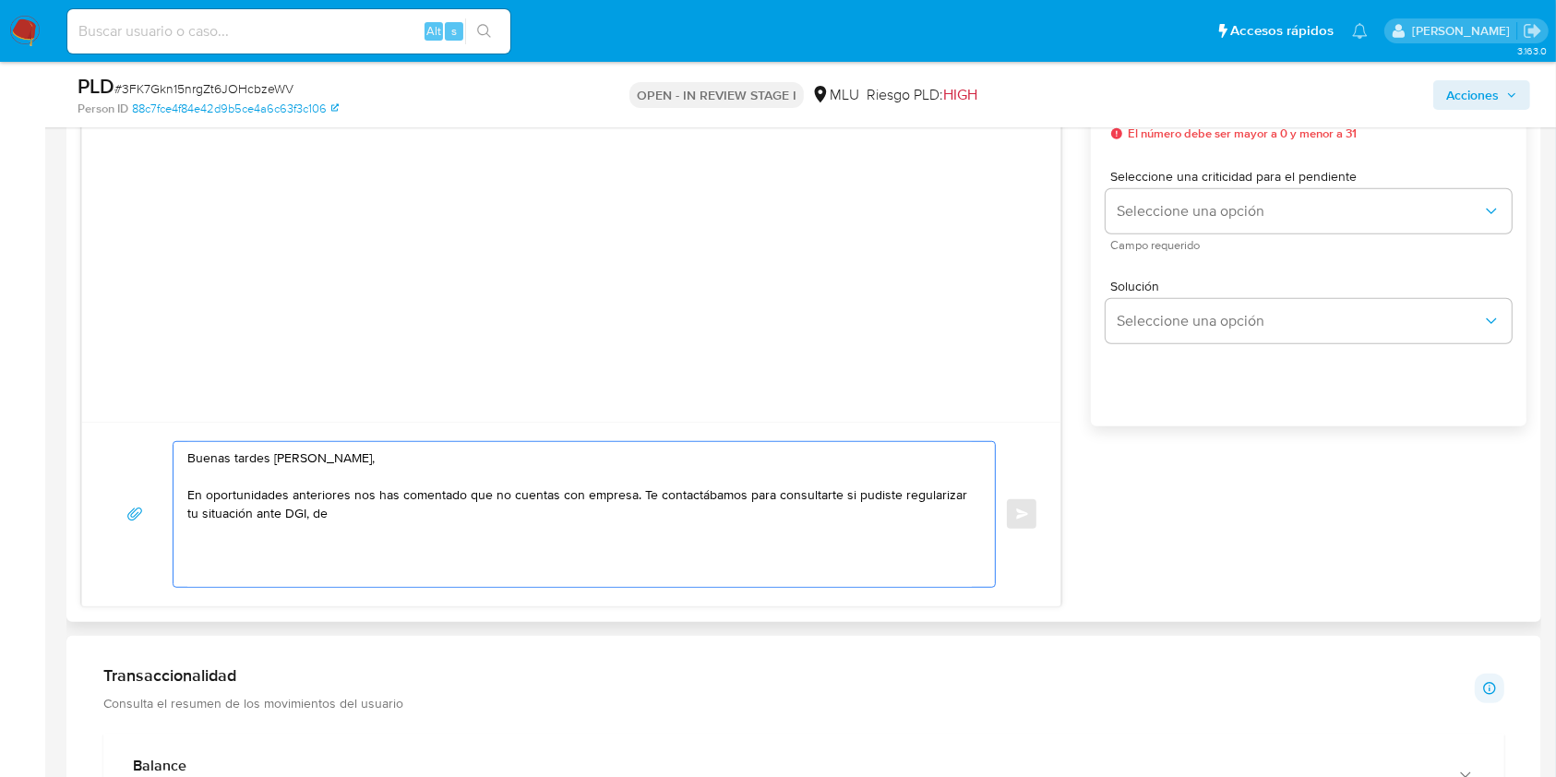
click at [454, 543] on textarea "Buenas tardes Yhojana, En oportunidades anteriores nos has comentado que no cue…" at bounding box center [579, 514] width 785 height 145
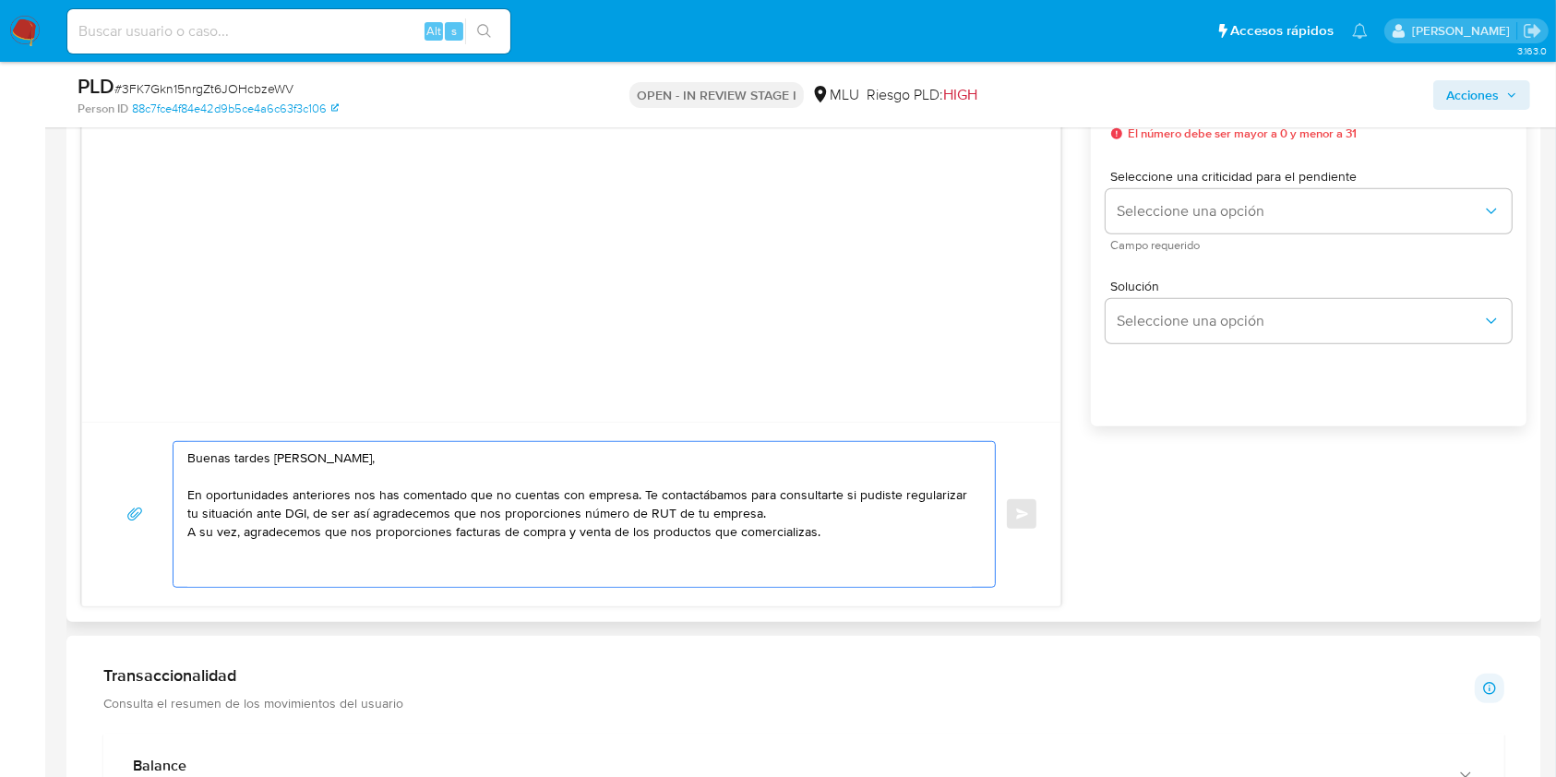
click at [738, 499] on textarea "Buenas tardes Yhojana, En oportunidades anteriores nos has comentado que no cue…" at bounding box center [579, 514] width 785 height 145
click at [829, 541] on textarea "Buenas tardes Yhojana, En oportunidades anteriores nos has comentado que no cue…" at bounding box center [579, 514] width 785 height 145
paste textarea "Ten en cuenta que según la cláusula 1 a) de nuestros Términos y Condiciones, Me…"
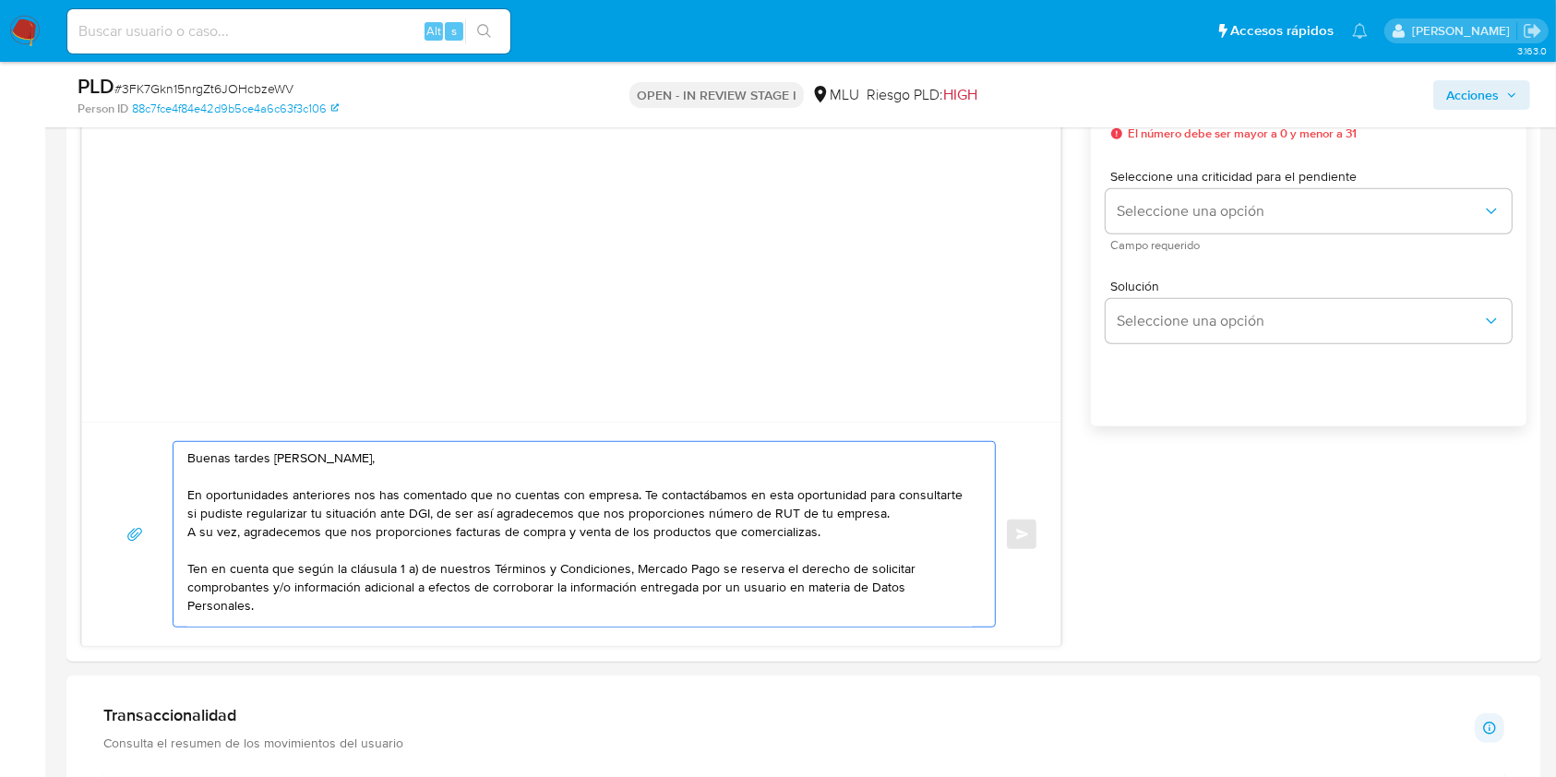
scroll to position [883, 0]
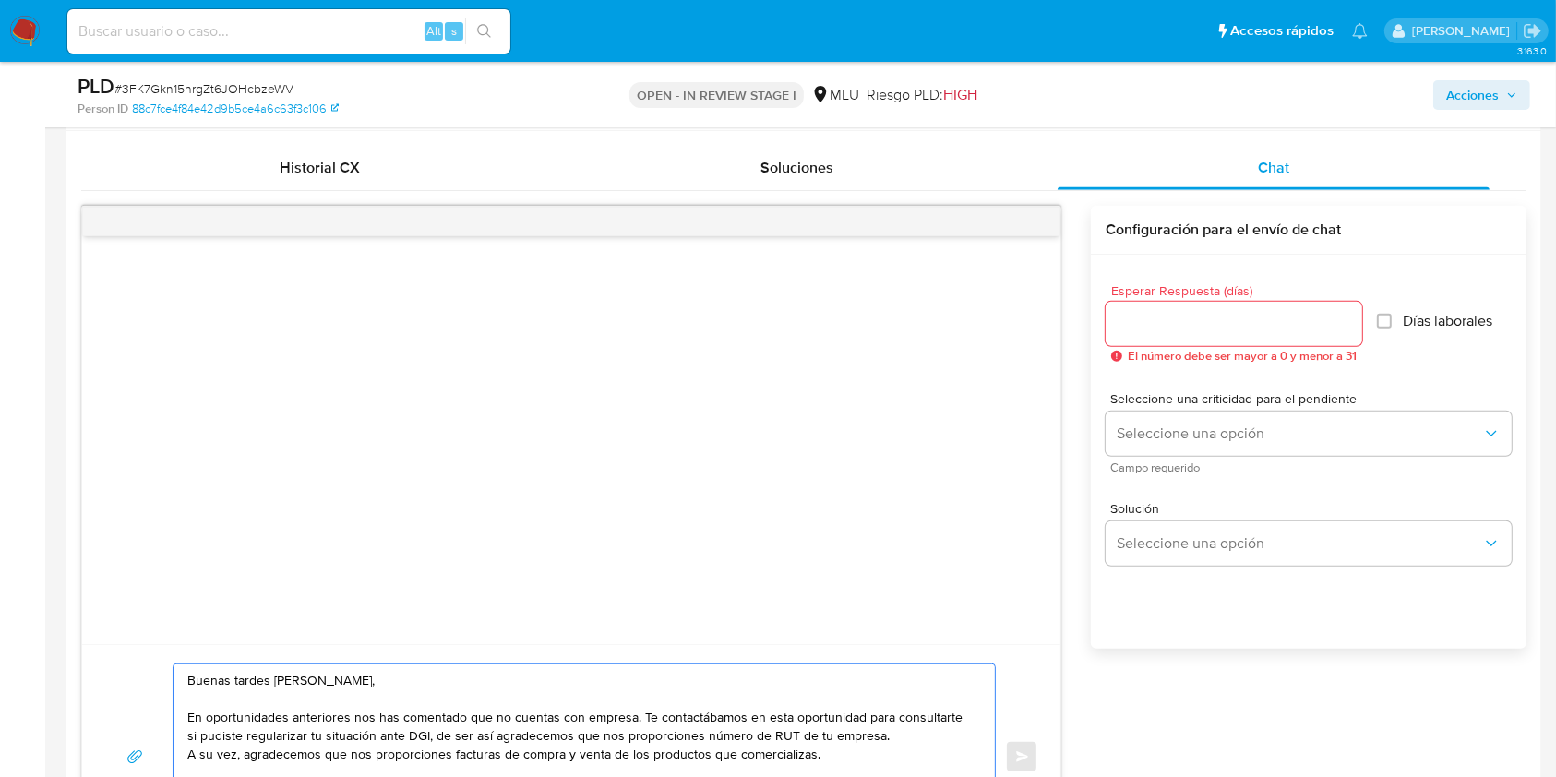
type textarea "Buenas tardes Yhojana, En oportunidades anteriores nos has comentado que no cue…"
click at [1142, 296] on span "Esperar Respuesta (días)" at bounding box center [1240, 291] width 257 height 14
click at [1142, 312] on input "Esperar Respuesta (días)" at bounding box center [1234, 324] width 257 height 24
type input "3"
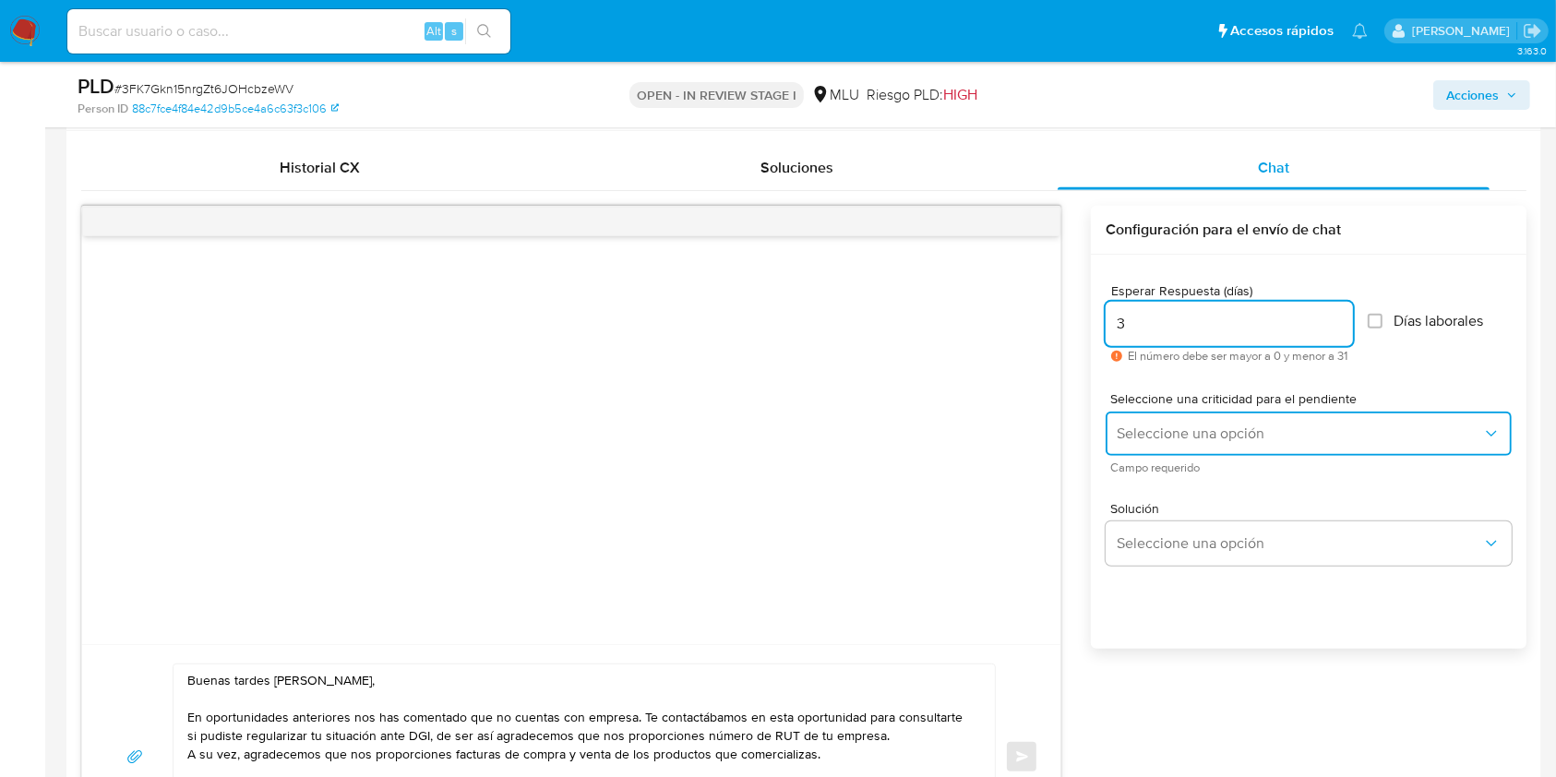
click at [1147, 426] on span "Seleccione una opción" at bounding box center [1300, 434] width 366 height 18
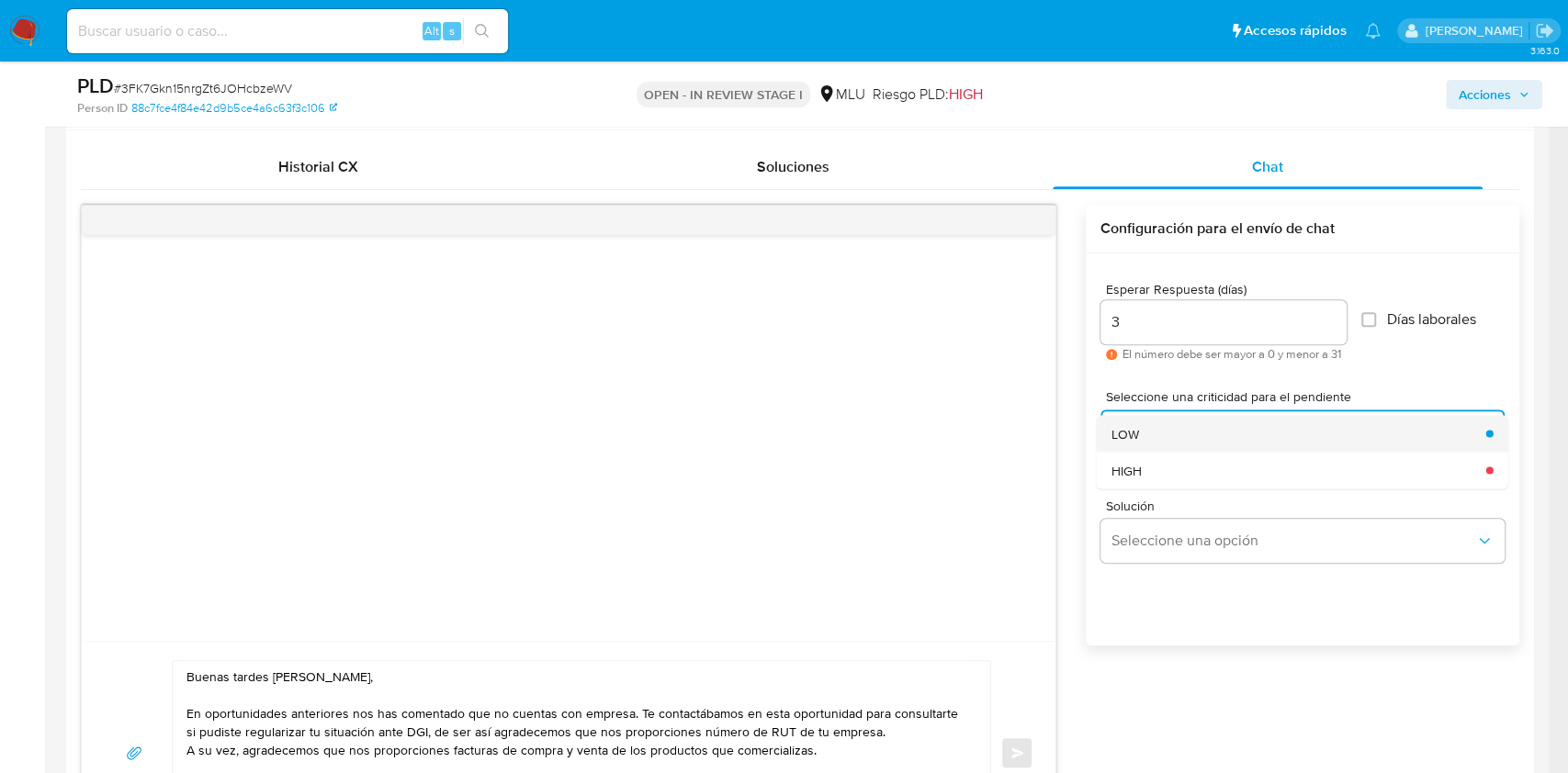
click at [1160, 431] on div "LOW" at bounding box center [1293, 433] width 364 height 37
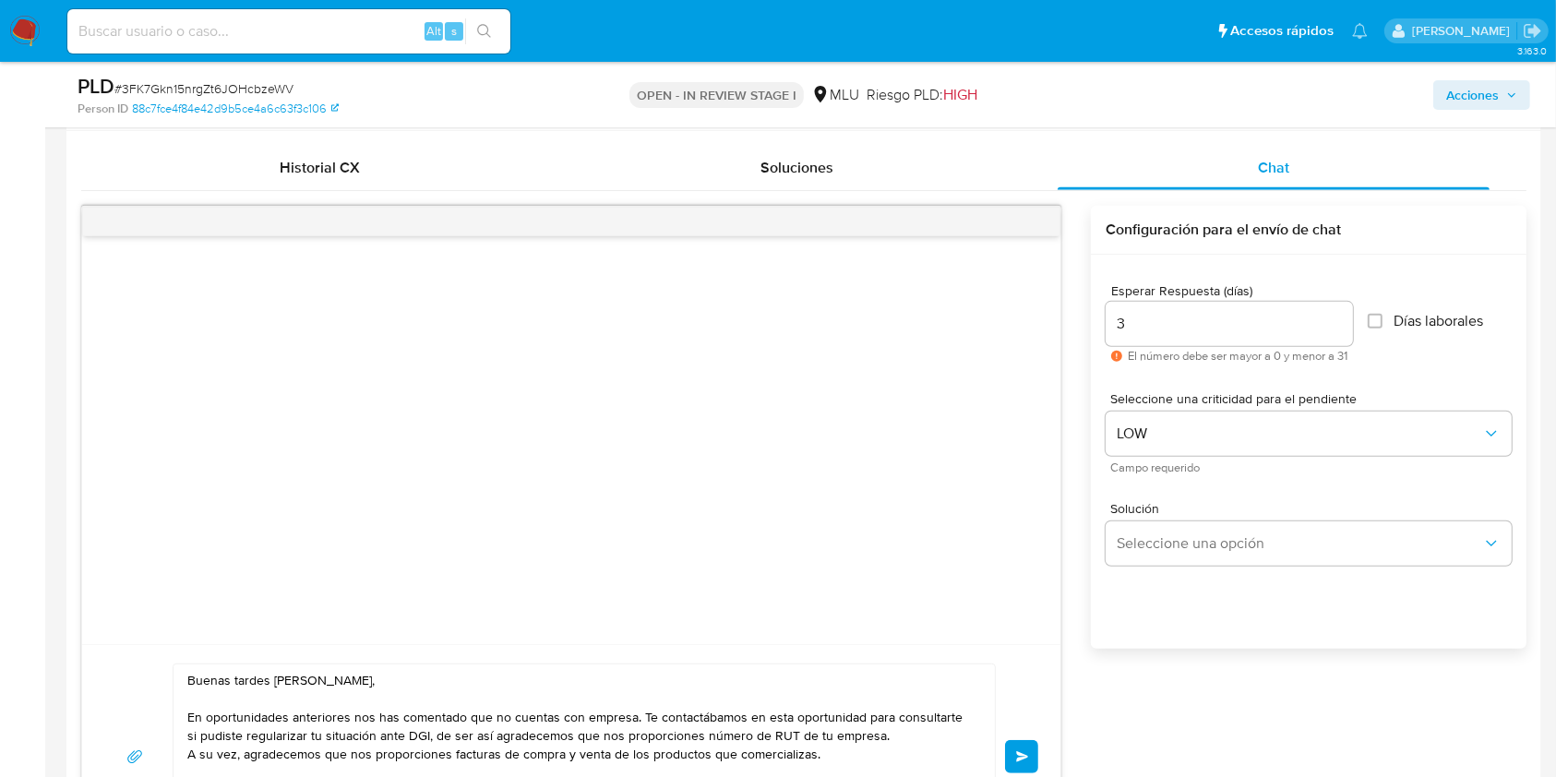
click at [1017, 747] on button "Enviar" at bounding box center [1021, 756] width 33 height 33
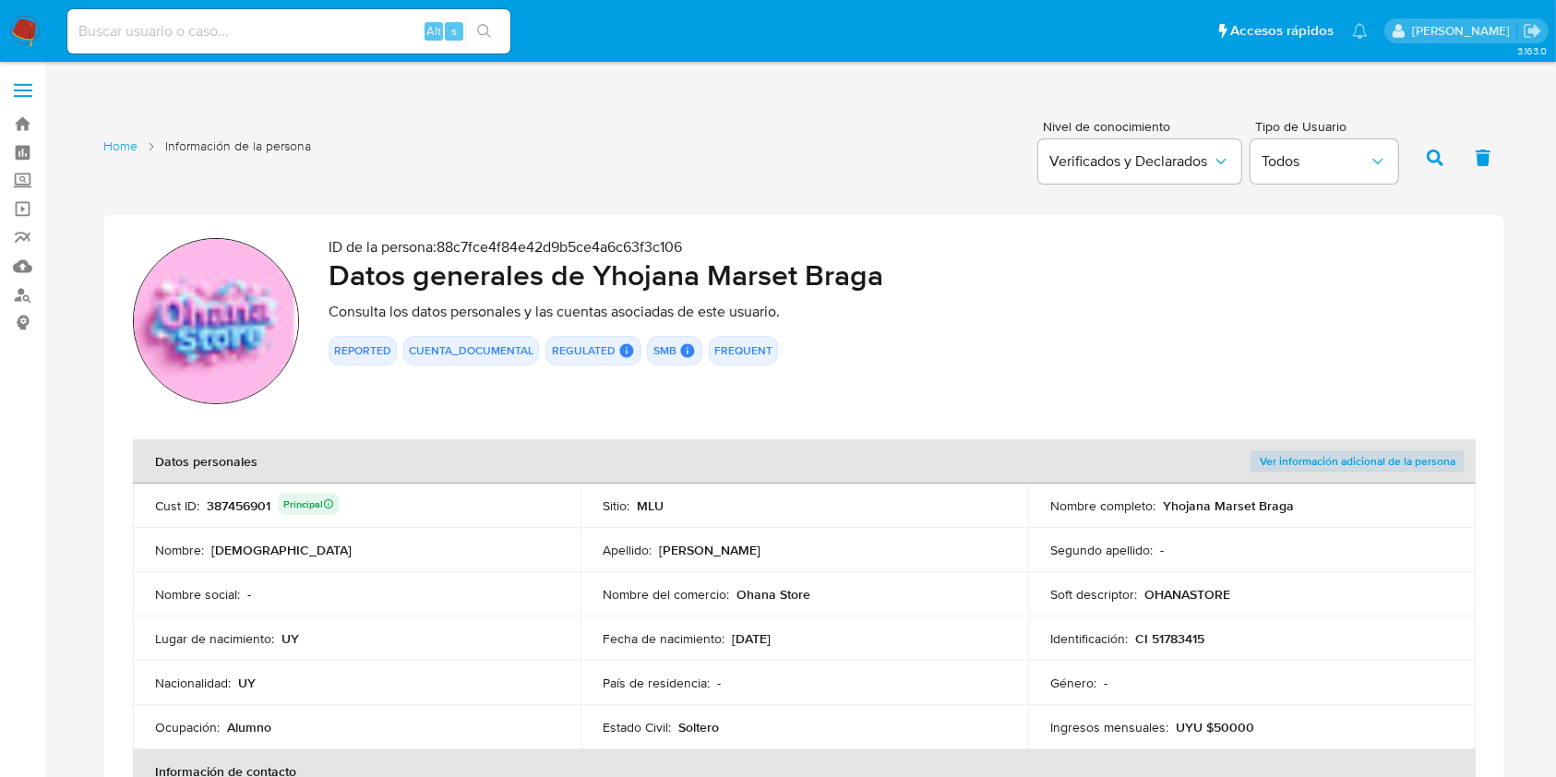
click at [330, 15] on div "Alt s" at bounding box center [288, 31] width 443 height 44
click at [305, 32] on input at bounding box center [288, 31] width 443 height 24
paste input "484638052"
type input "484638052"
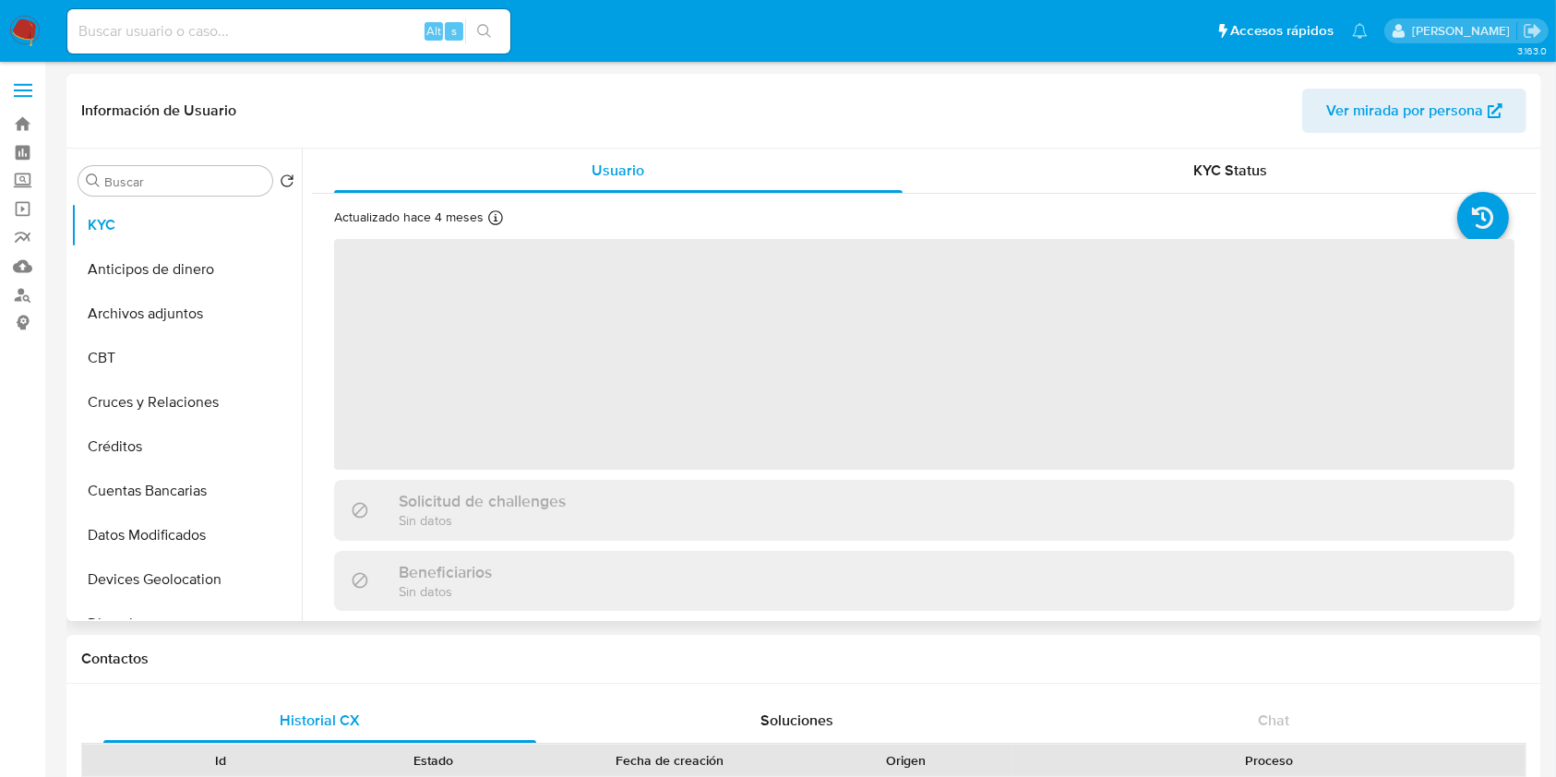
select select "10"
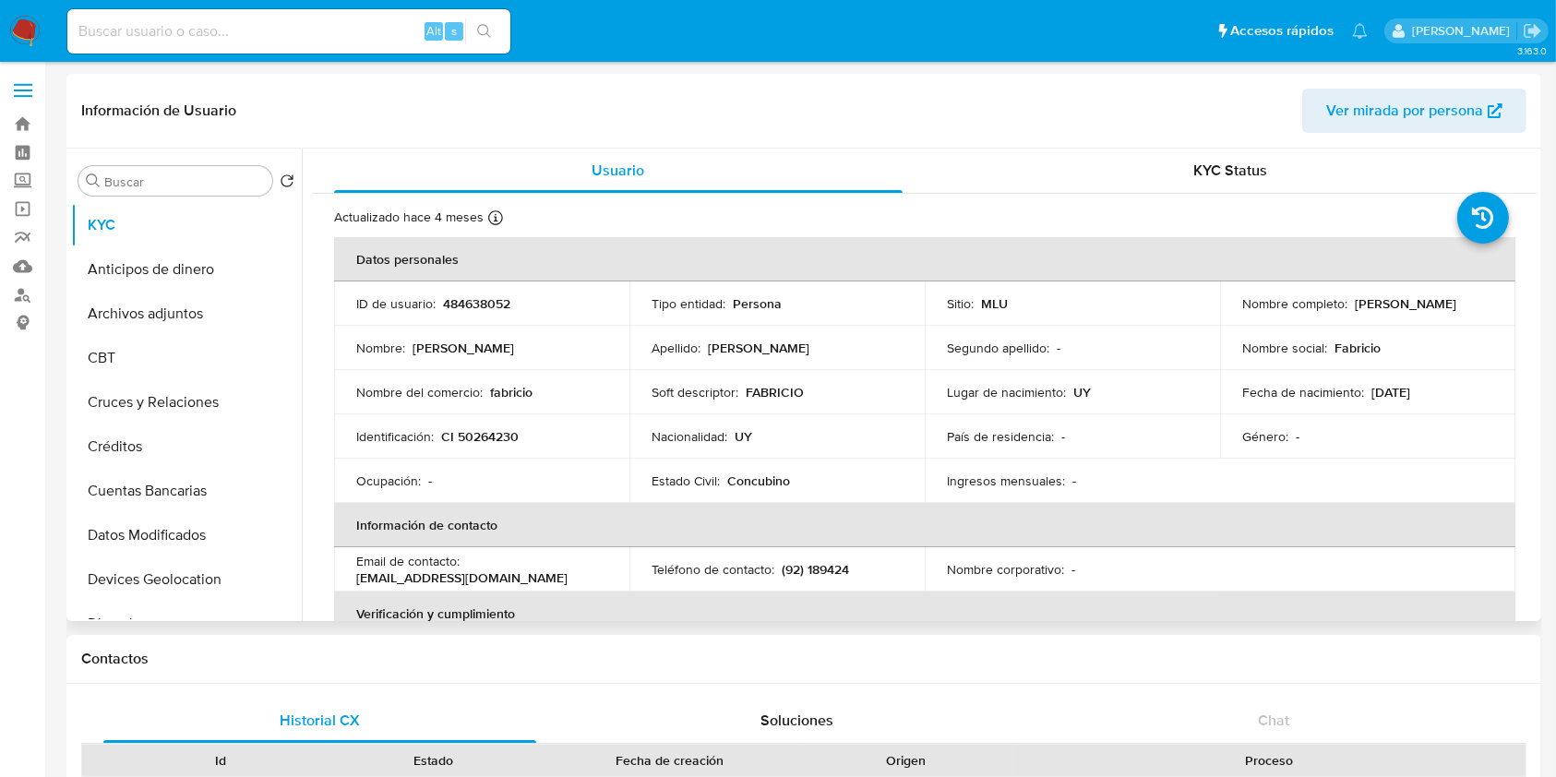
drag, startPoint x: 1444, startPoint y: 307, endPoint x: 1236, endPoint y: 309, distance: 207.7
click at [1243, 309] on div "Nombre completo : [PERSON_NAME]" at bounding box center [1368, 303] width 251 height 17
copy p "[PERSON_NAME]"
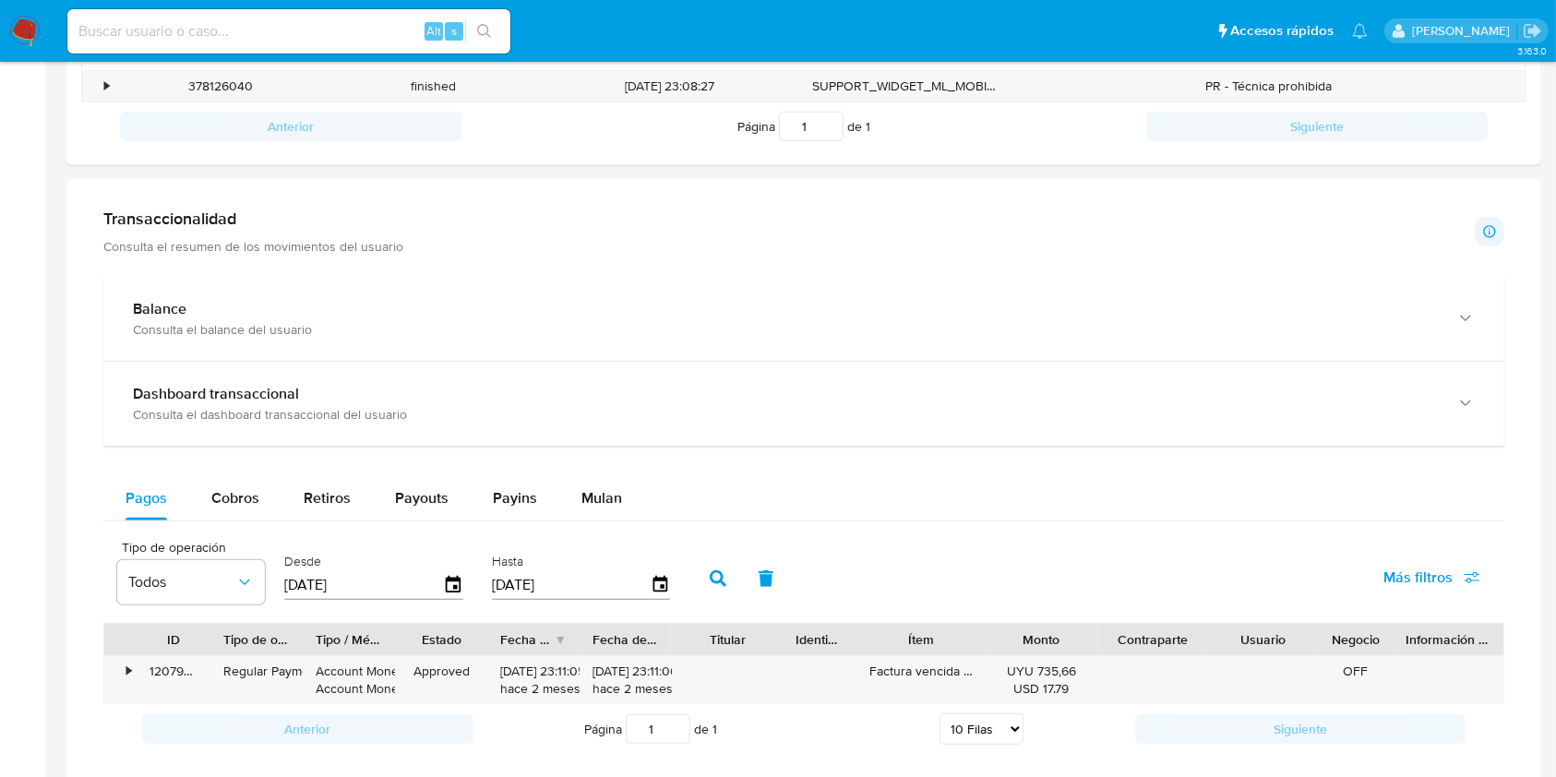
scroll to position [775, 0]
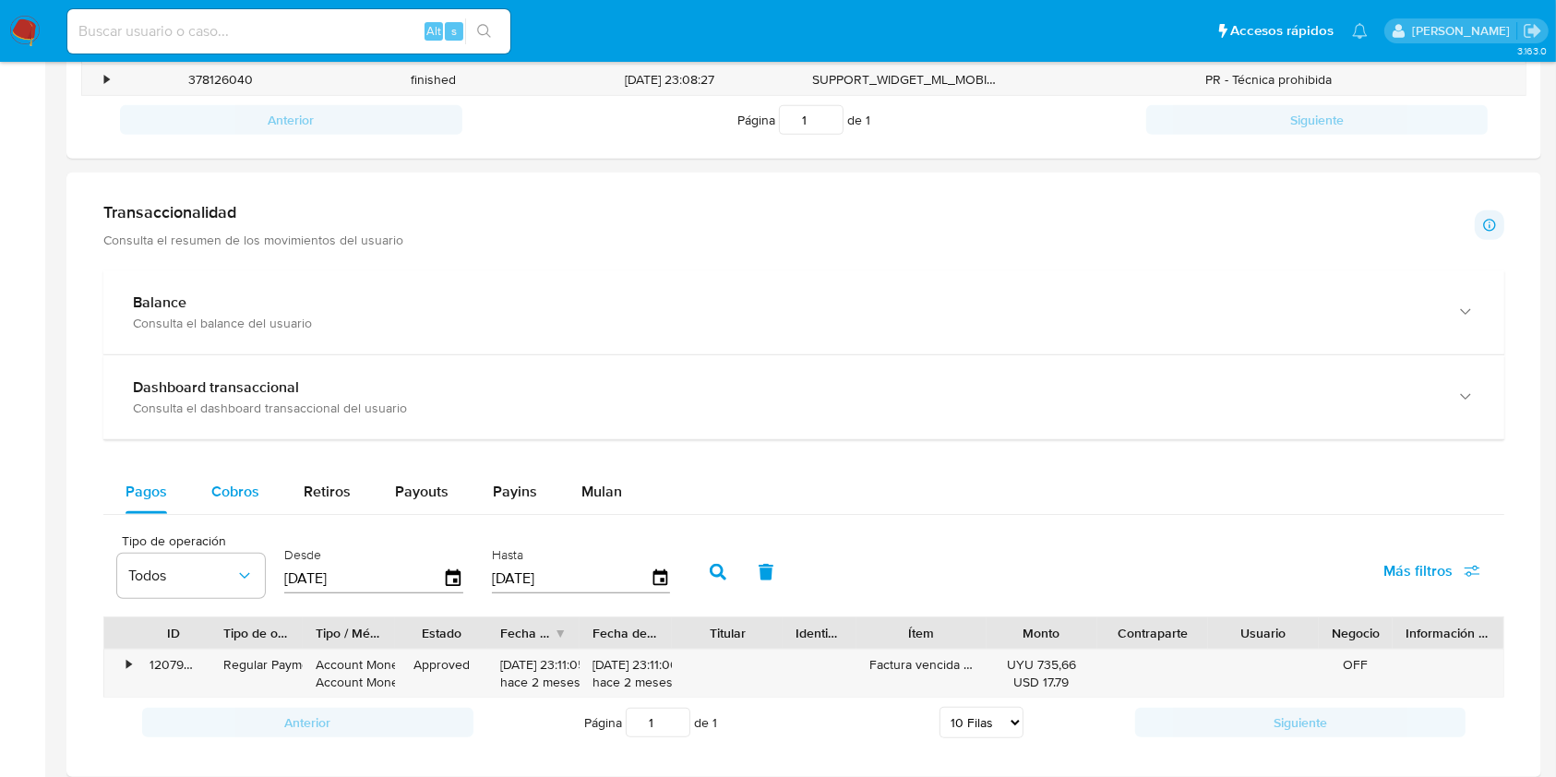
click at [225, 504] on div "Cobros" at bounding box center [235, 492] width 48 height 44
select select "10"
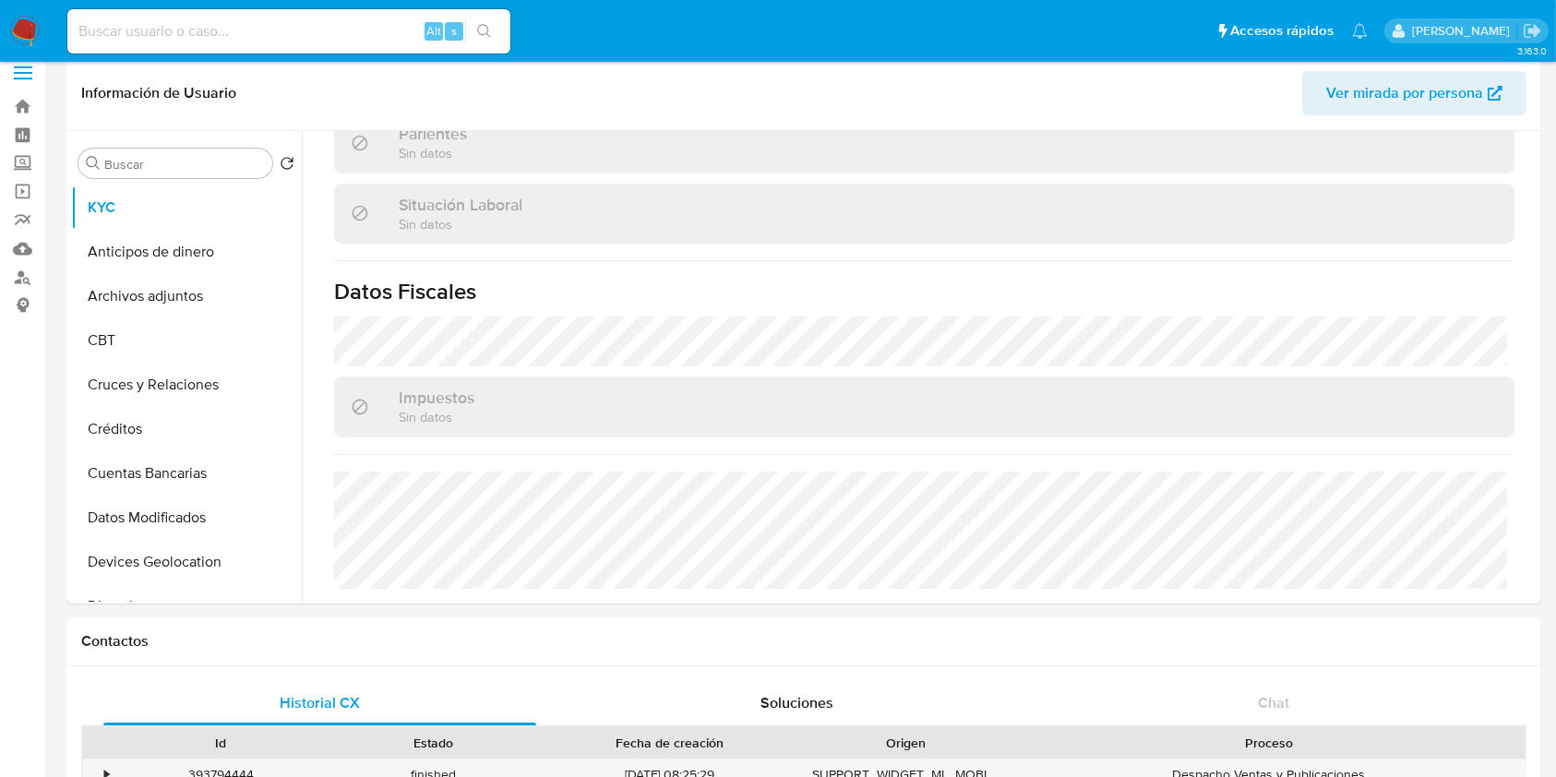
scroll to position [0, 0]
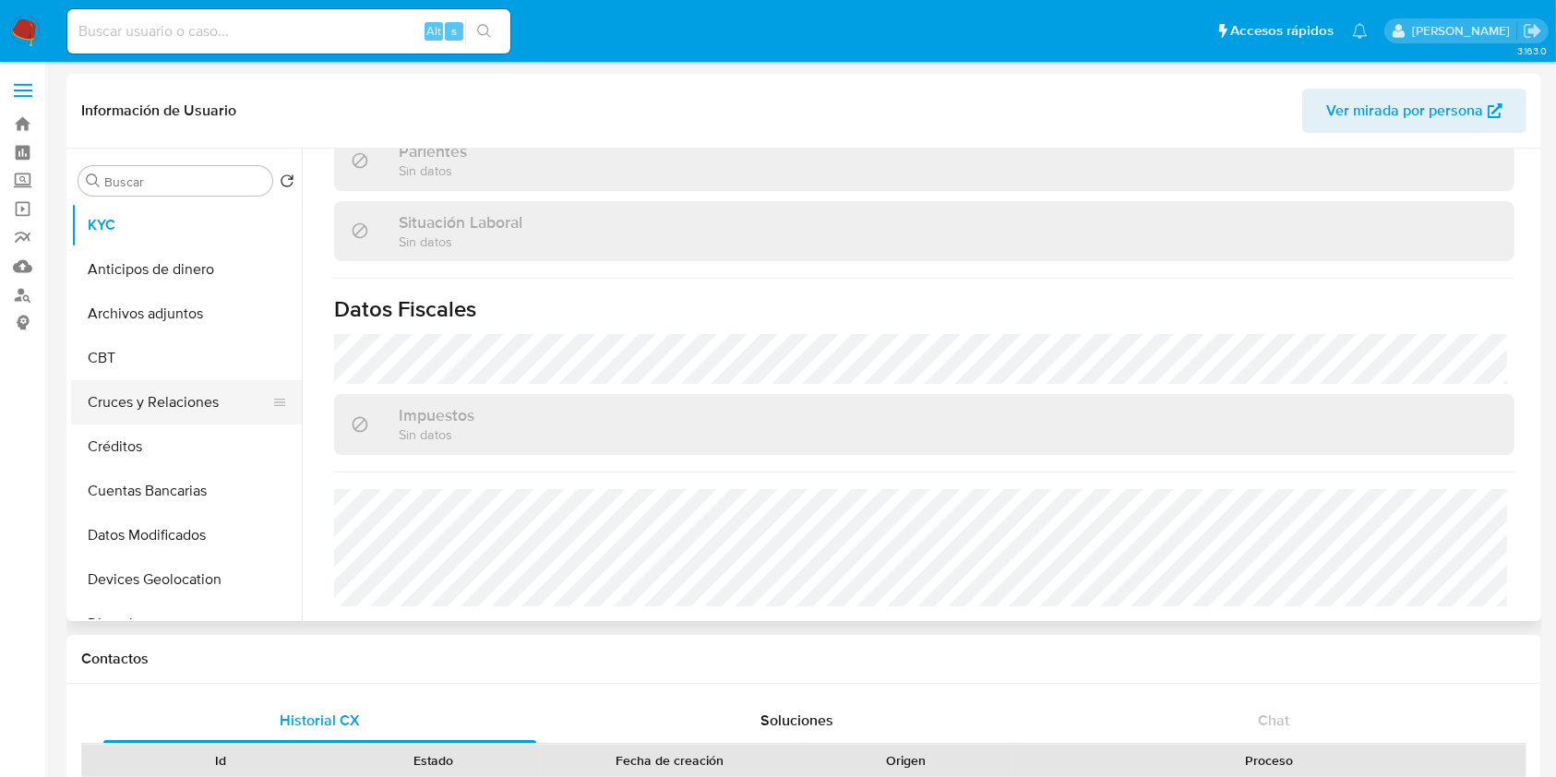
click at [209, 406] on button "Cruces y Relaciones" at bounding box center [179, 402] width 216 height 44
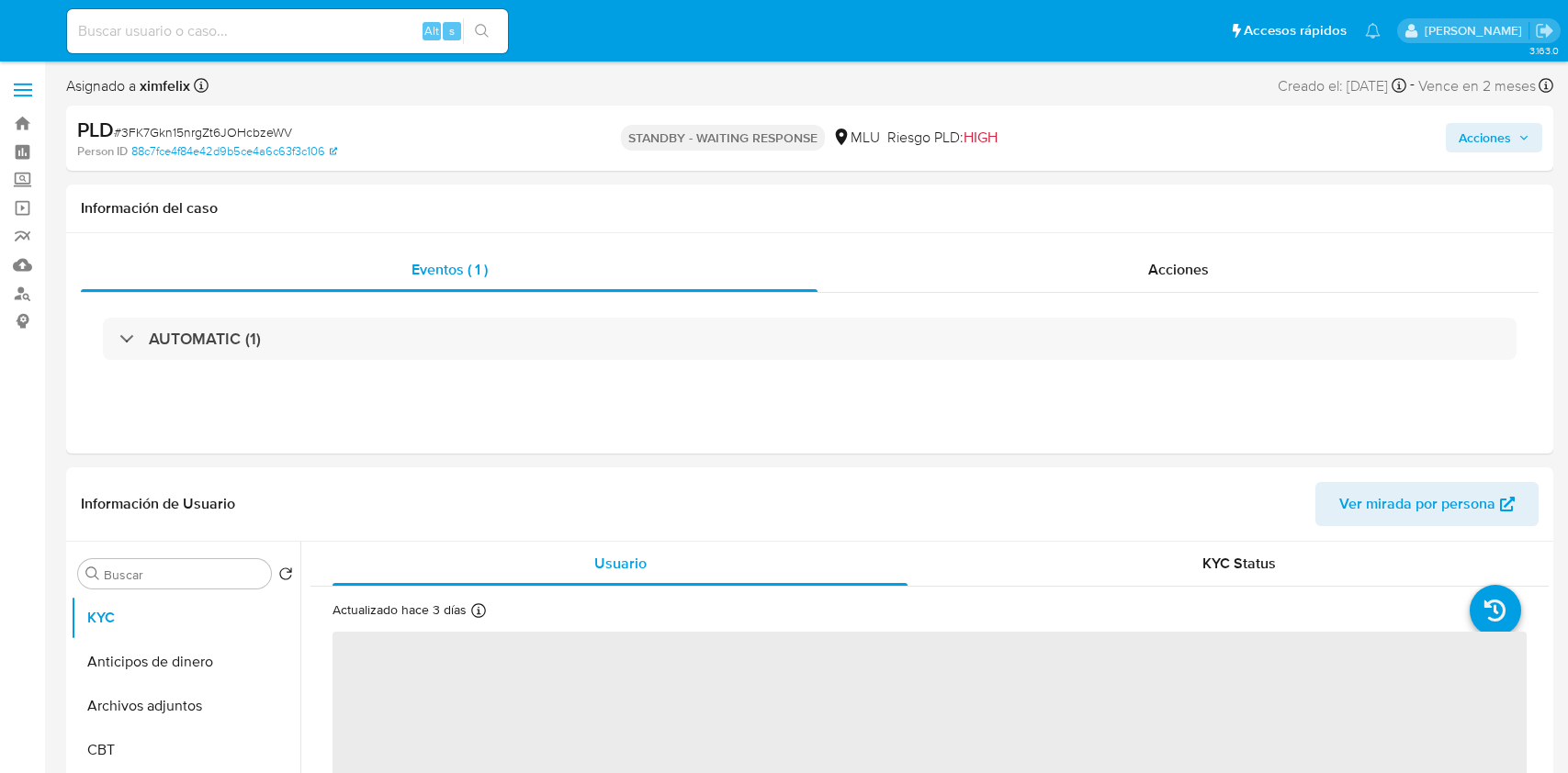
select select "10"
